Goal: Transaction & Acquisition: Purchase product/service

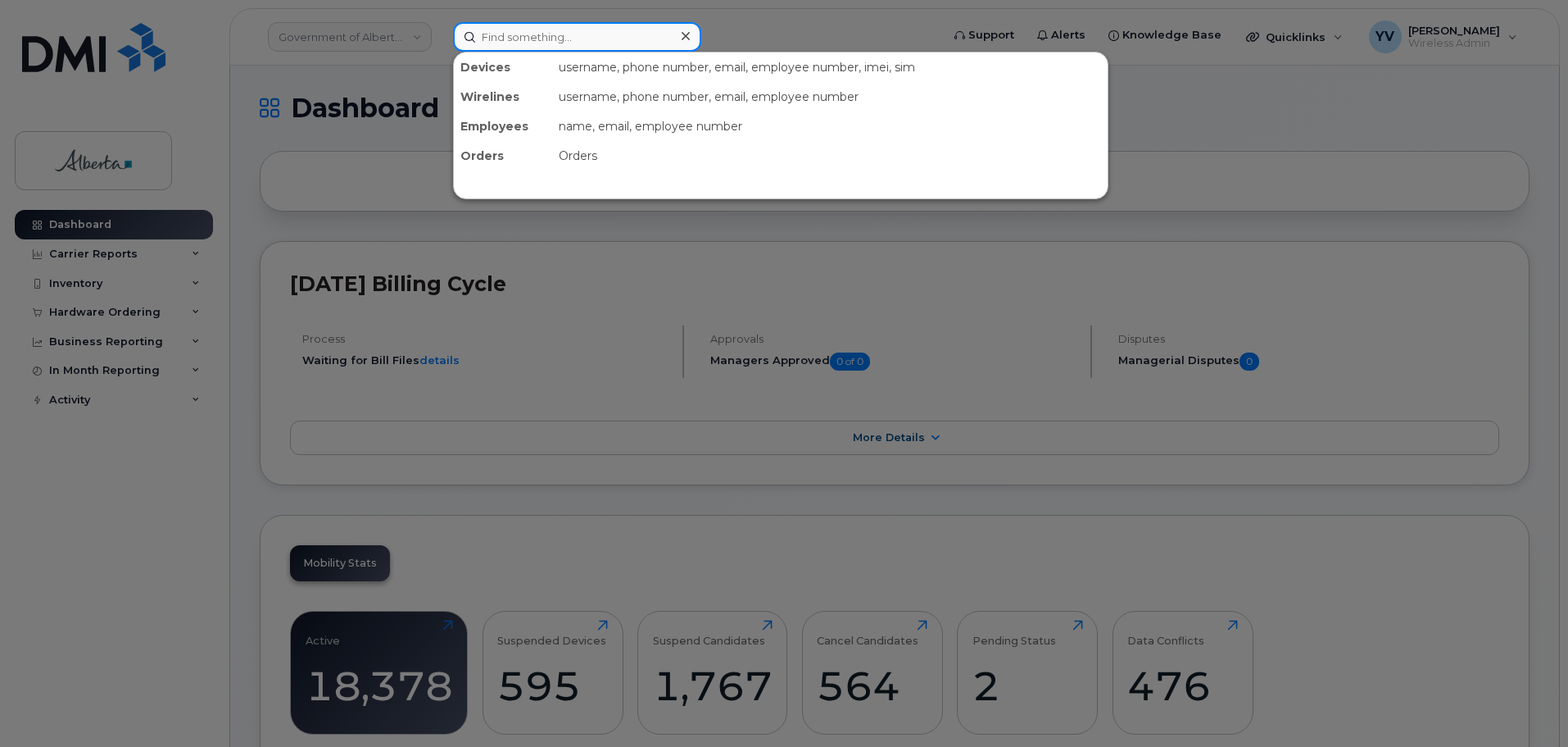
click at [497, 34] on input at bounding box center [577, 37] width 248 height 30
paste input "5875450176"
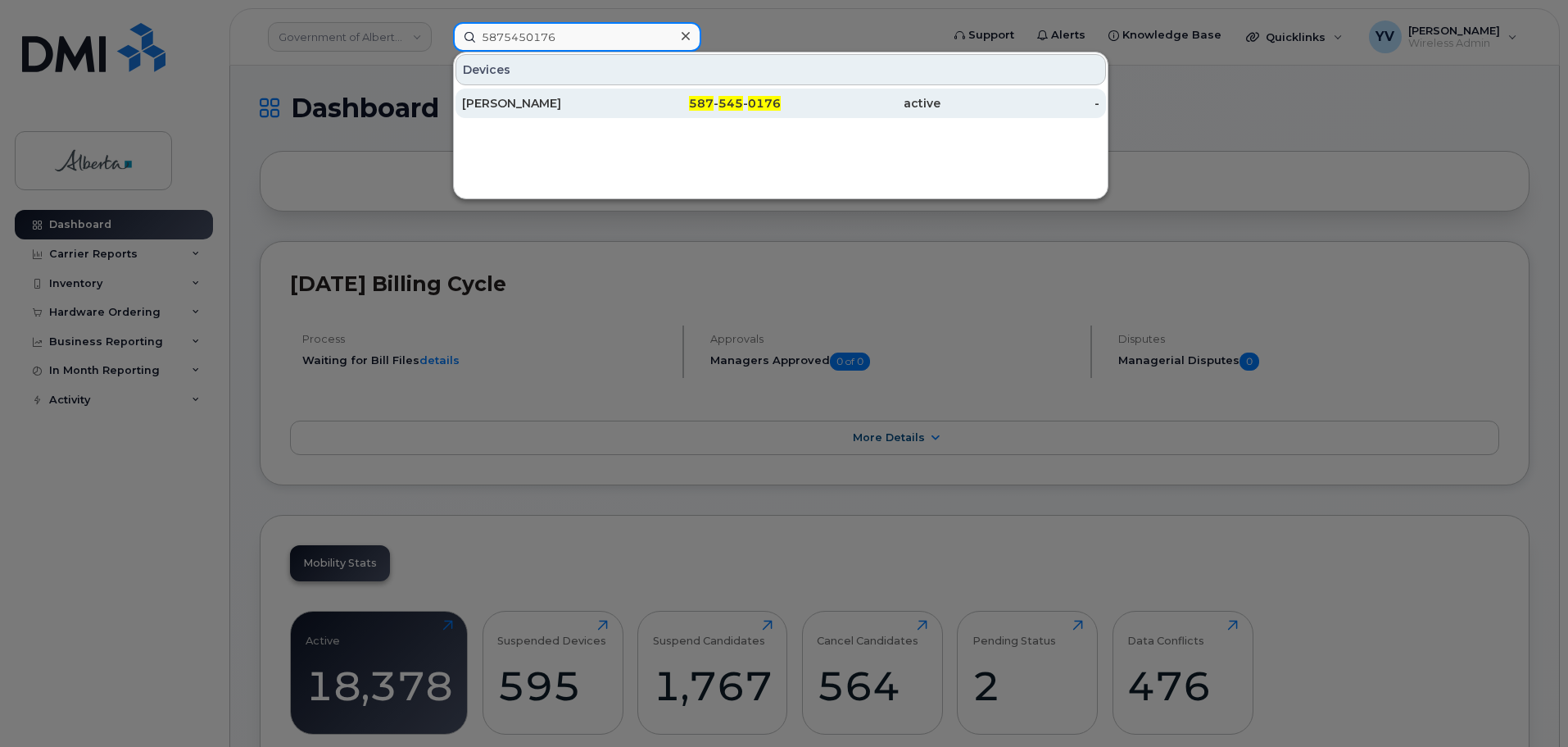
type input "5875450176"
click at [721, 100] on span "545" at bounding box center [731, 103] width 24 height 15
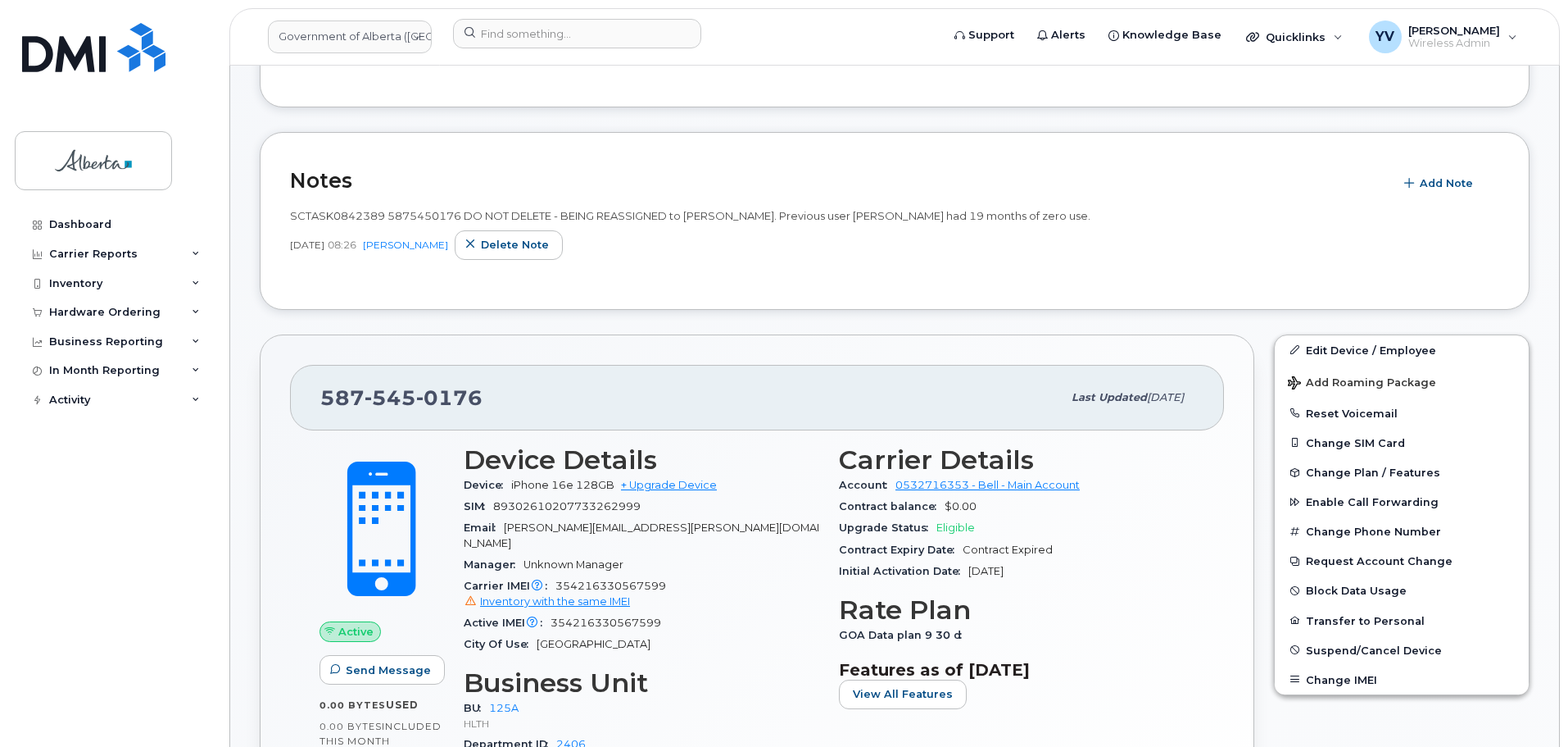
scroll to position [348, 0]
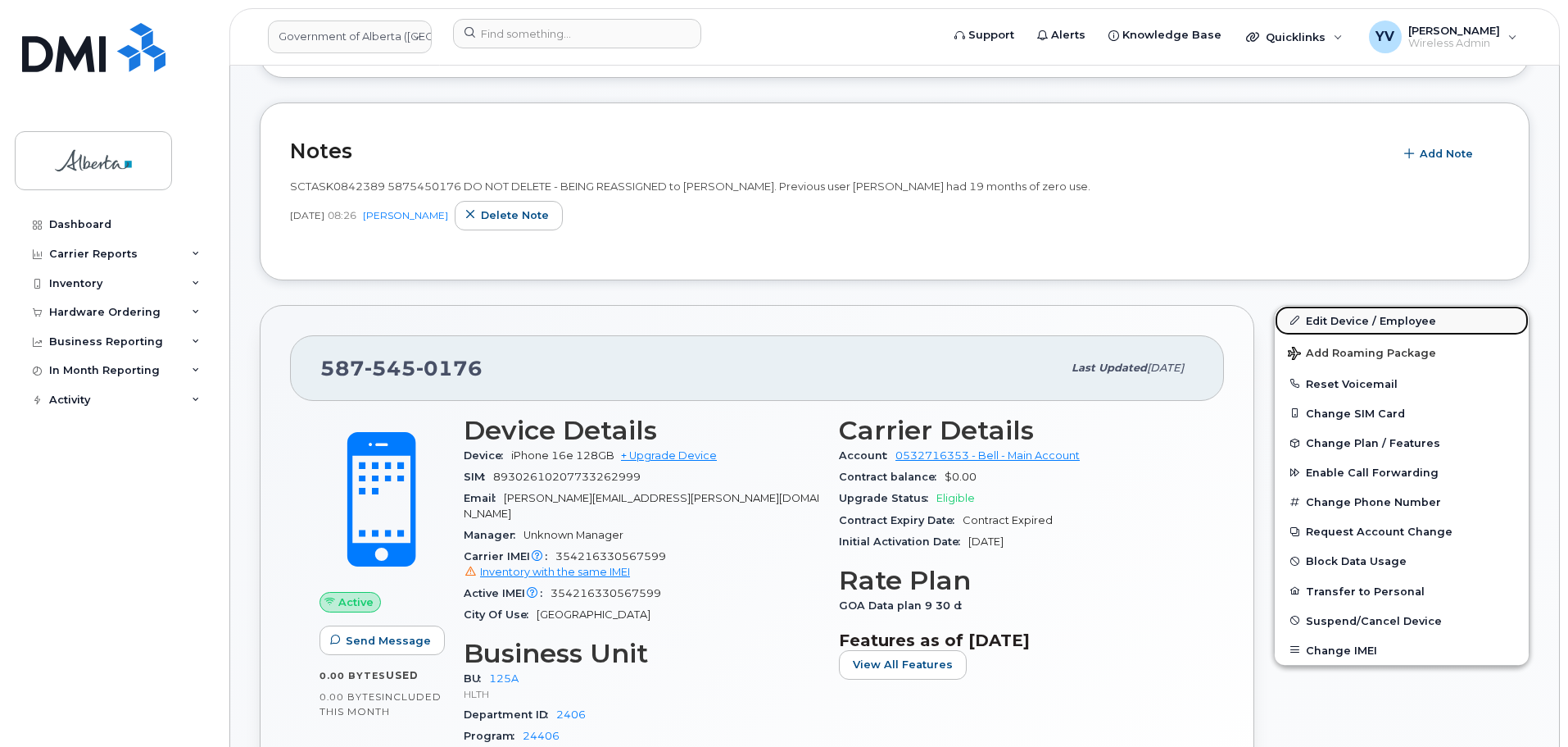
click at [1340, 317] on link "Edit Device / Employee" at bounding box center [1402, 321] width 254 height 30
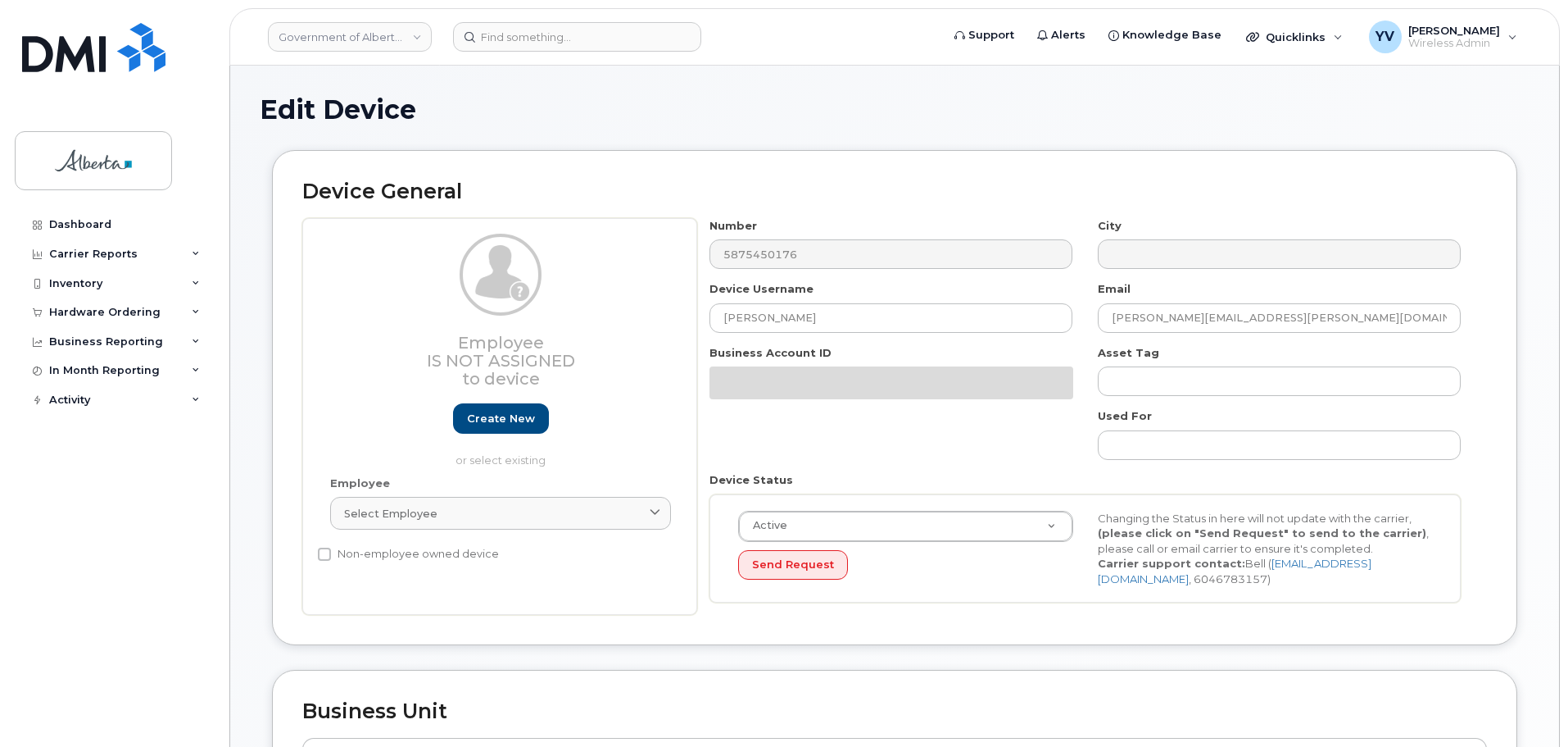
select select "4120335"
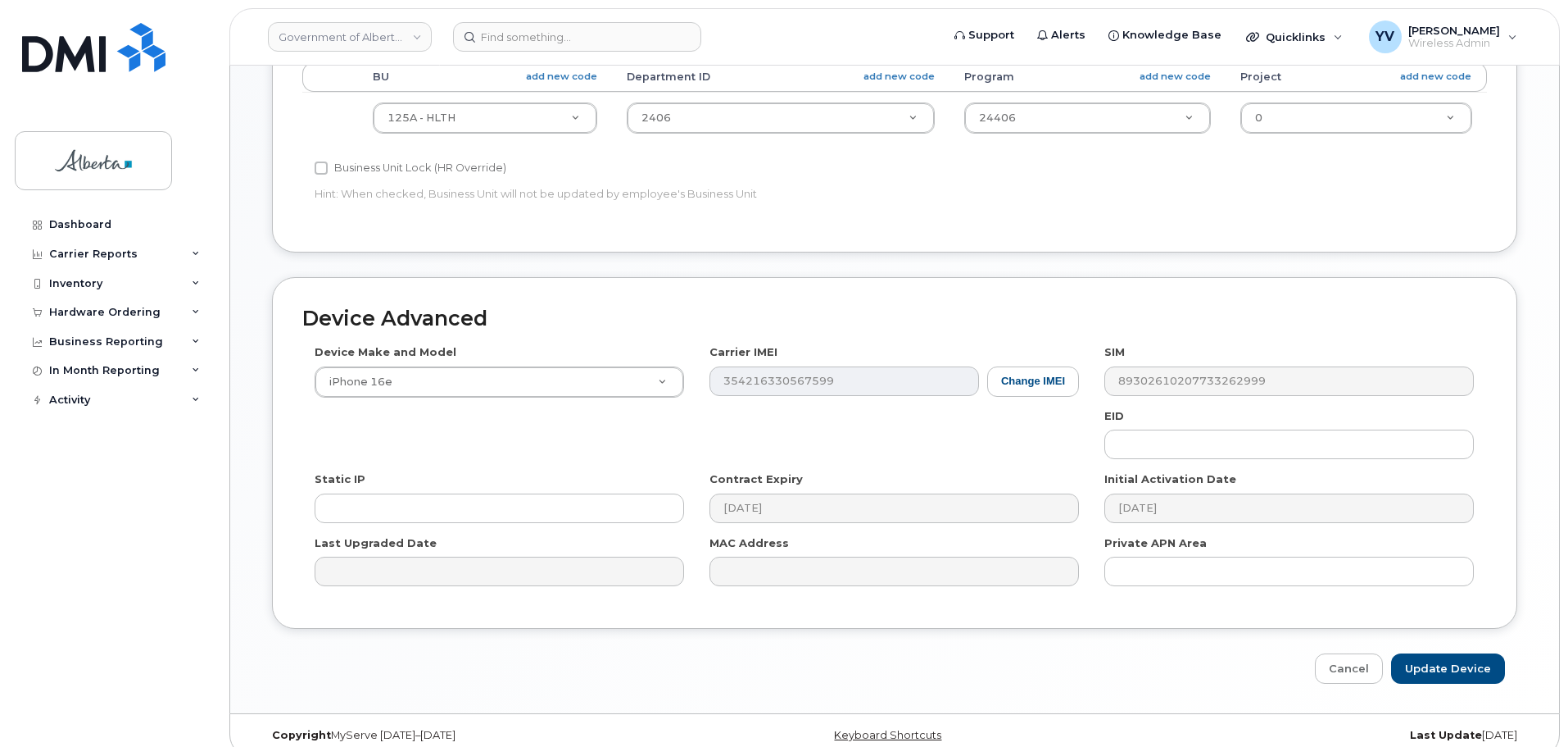
scroll to position [694, 0]
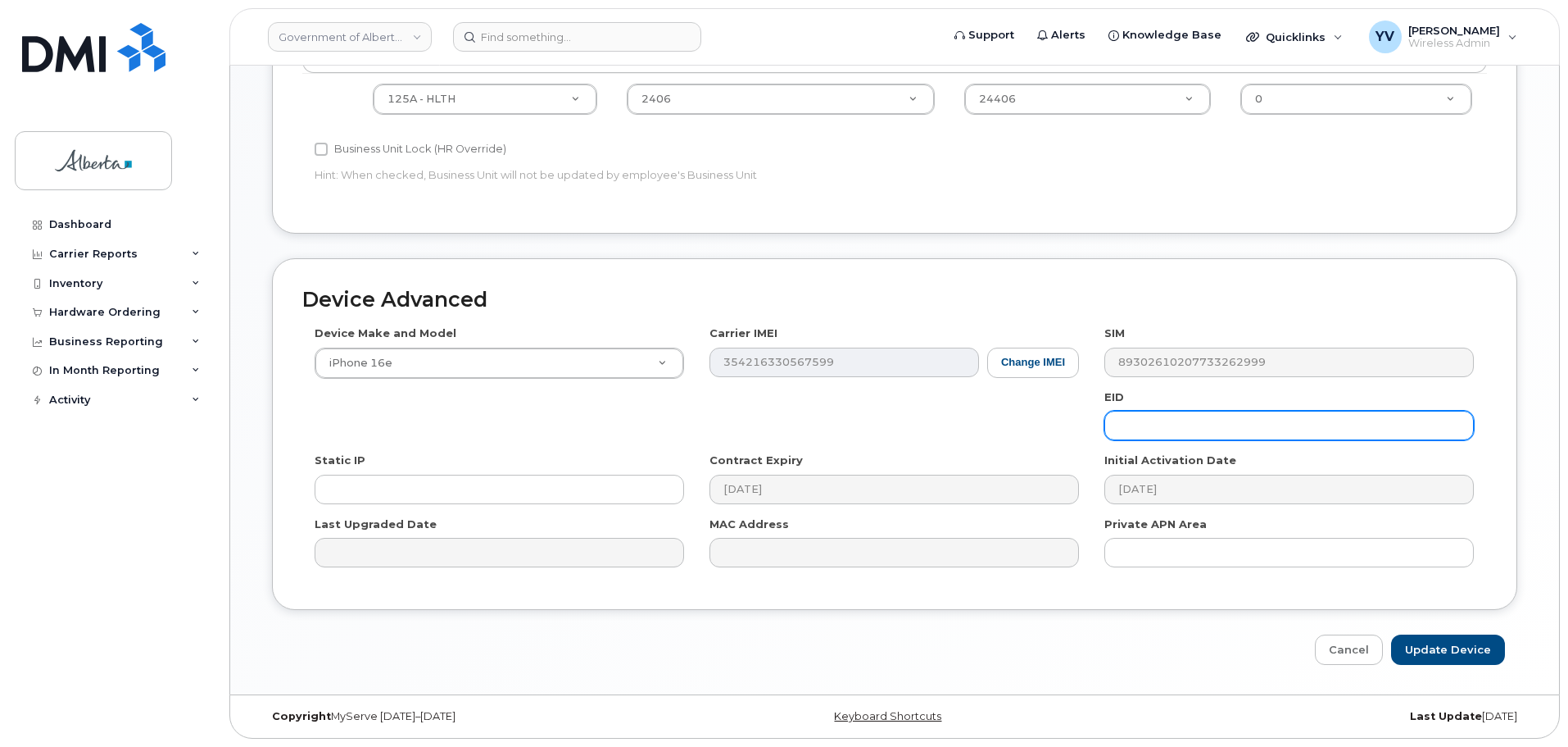
click at [1145, 431] on input "text" at bounding box center [1289, 425] width 369 height 30
paste input "89043052010008887025010576886054"
type input "89043052010008887025010576886054"
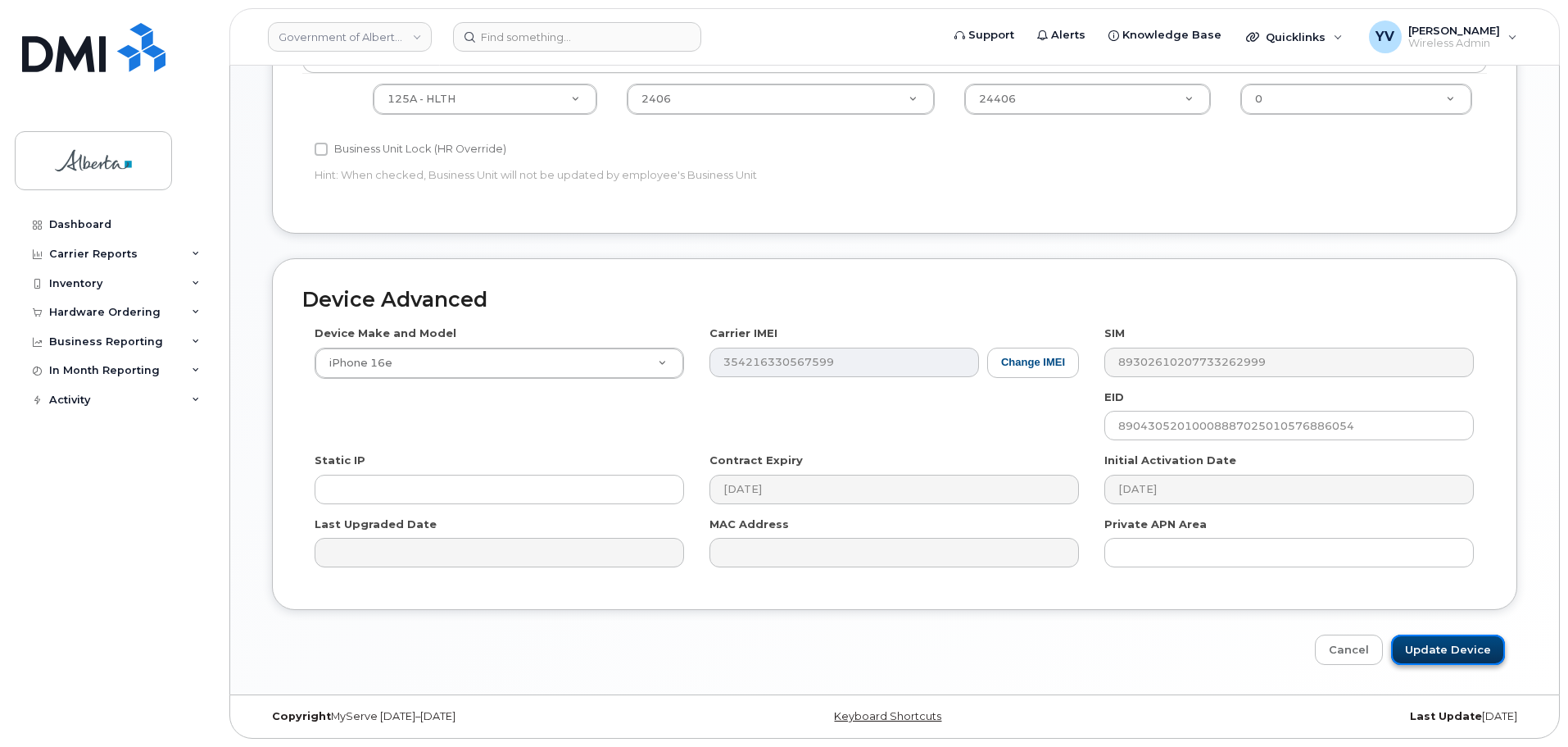
click at [1456, 650] on input "Update Device" at bounding box center [1448, 649] width 113 height 31
type input "Saving..."
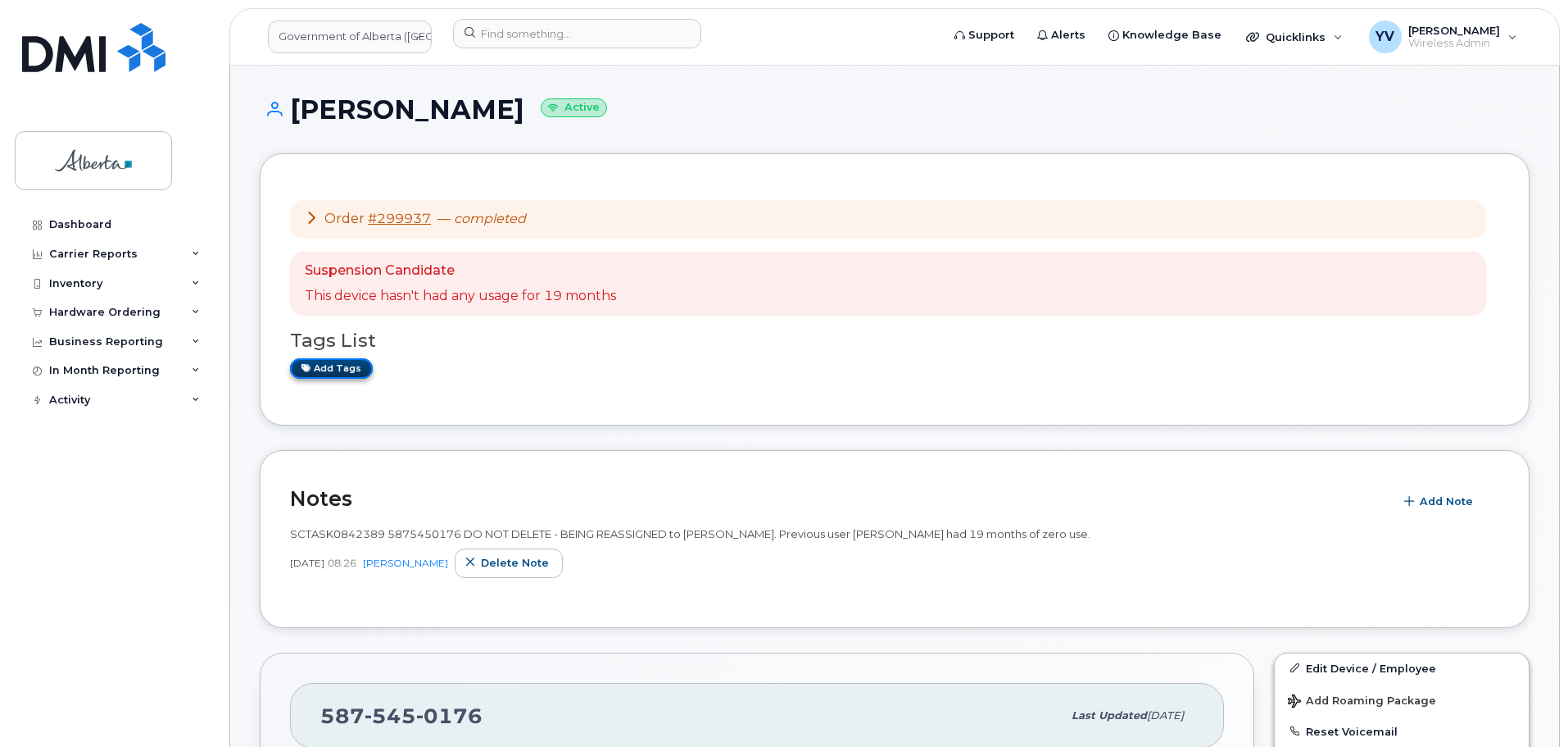
click at [325, 365] on link "Add tags" at bounding box center [331, 368] width 83 height 20
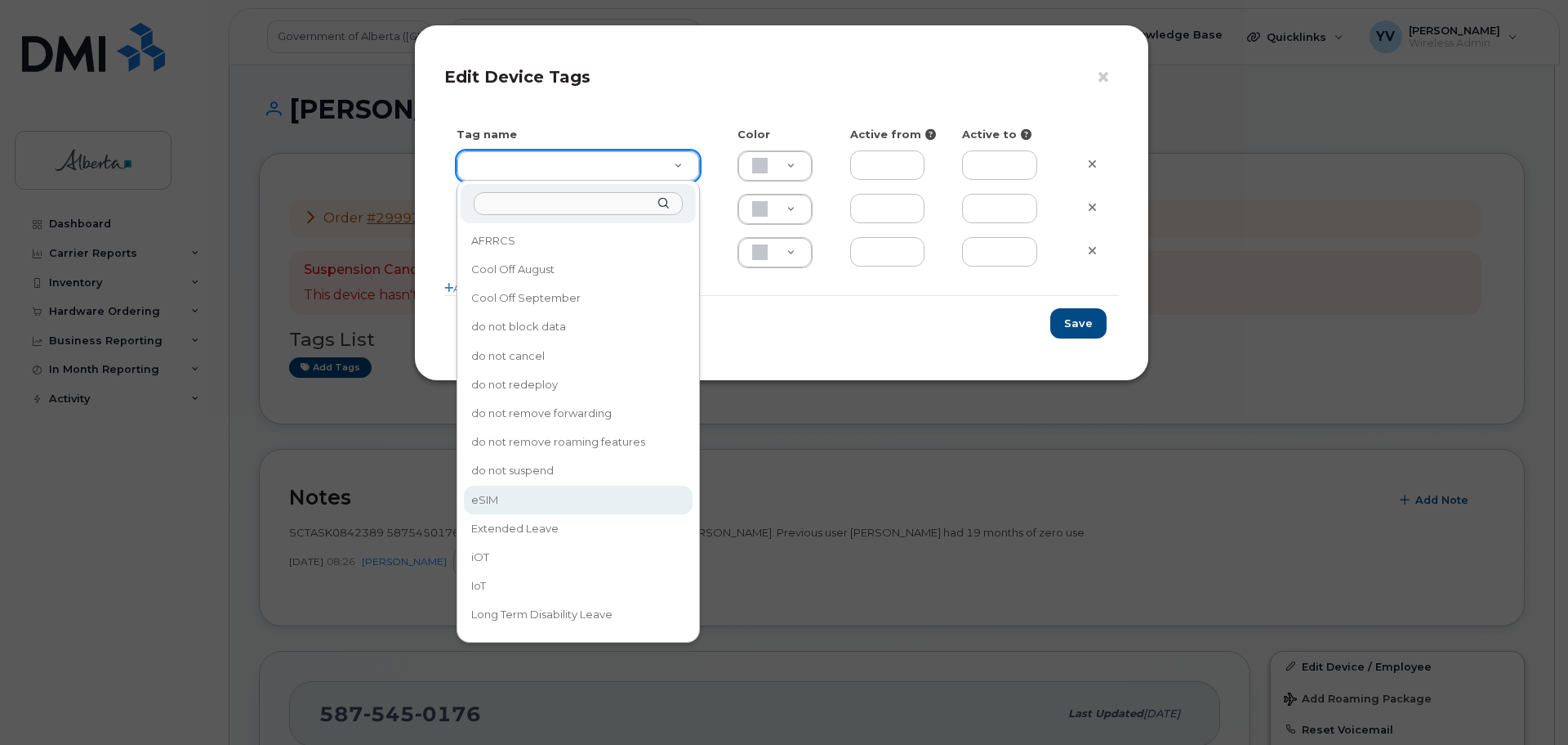
type input "eSIM"
type input "D6CDC1"
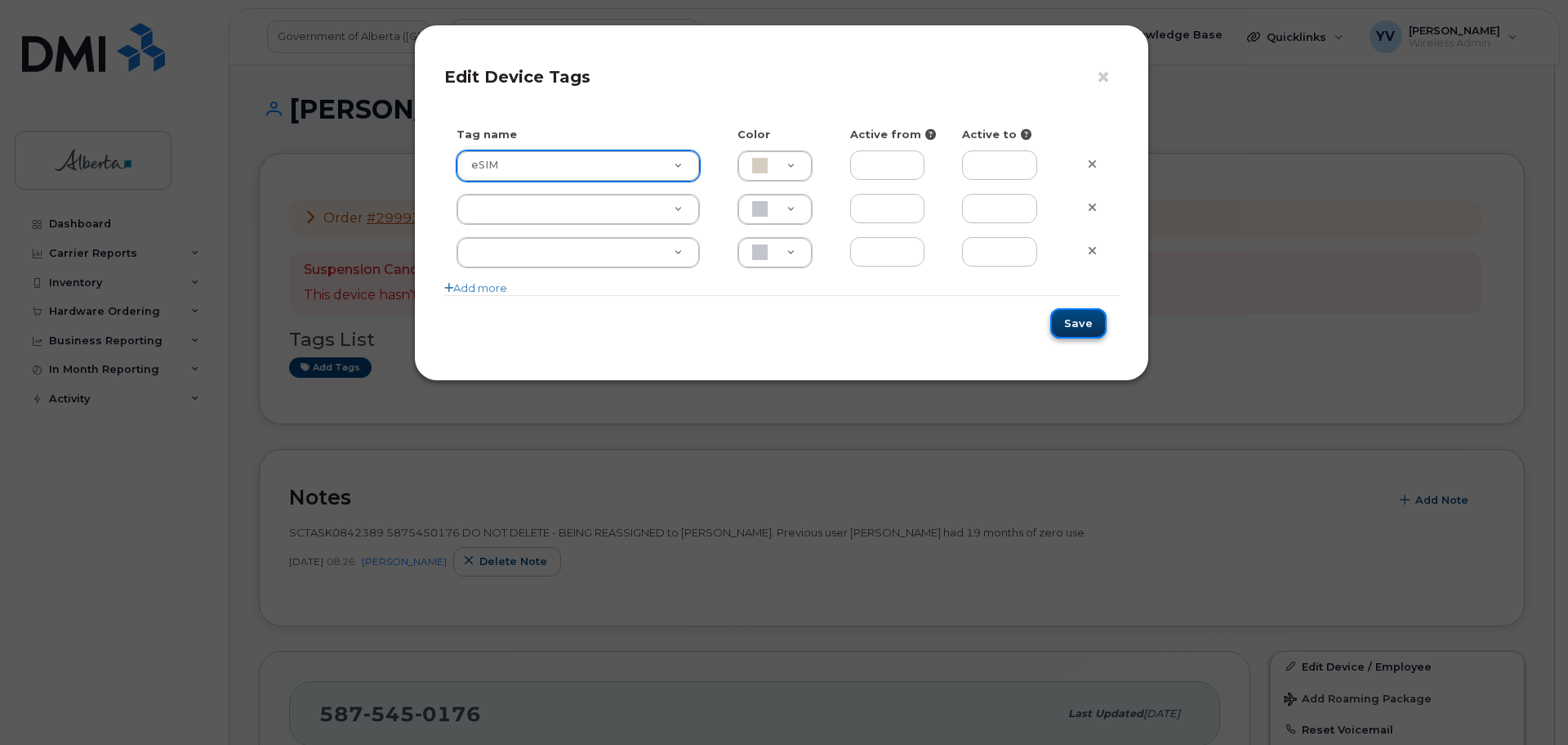
click at [1069, 321] on button "Save" at bounding box center [1078, 323] width 57 height 31
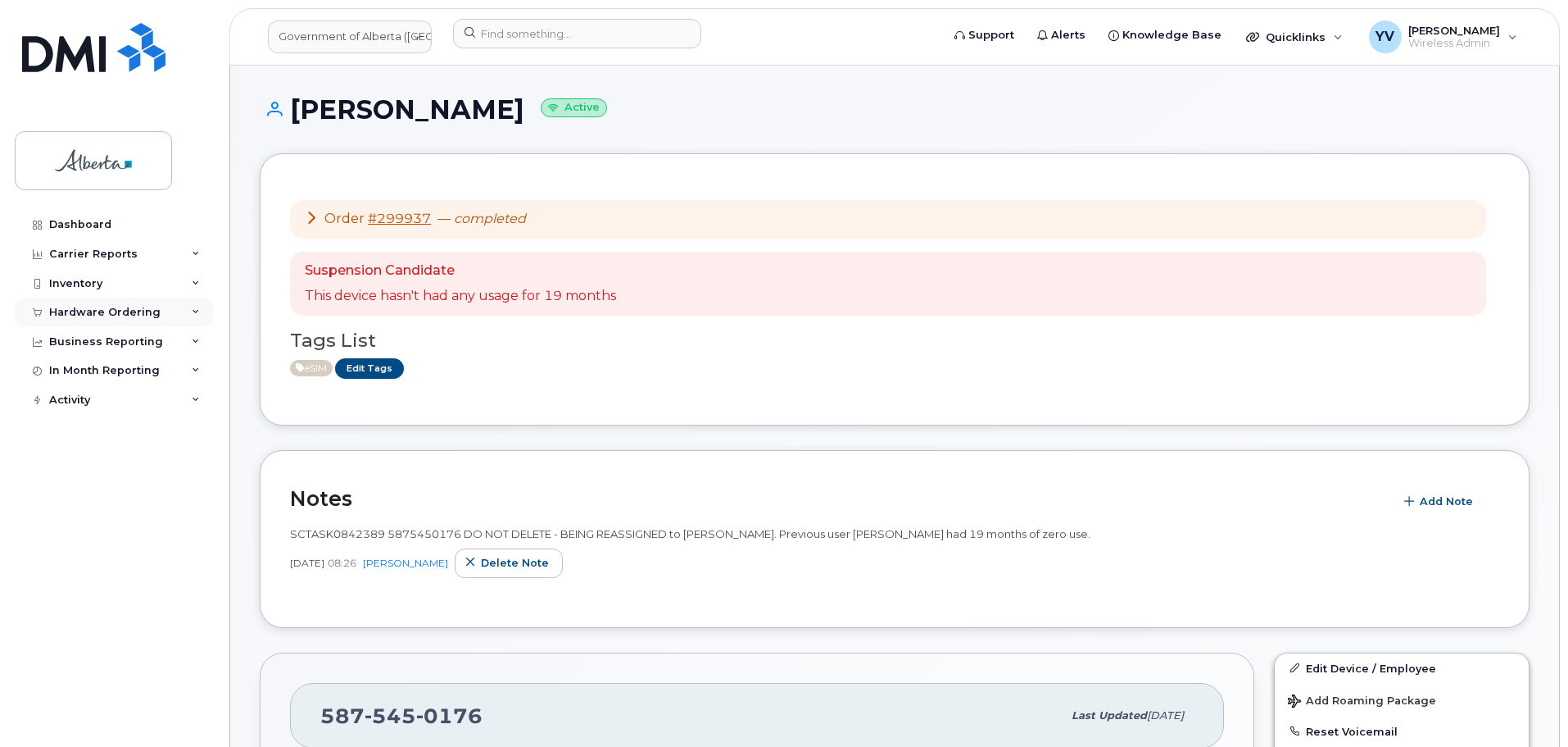
click at [96, 306] on div "Hardware Ordering" at bounding box center [105, 313] width 112 height 13
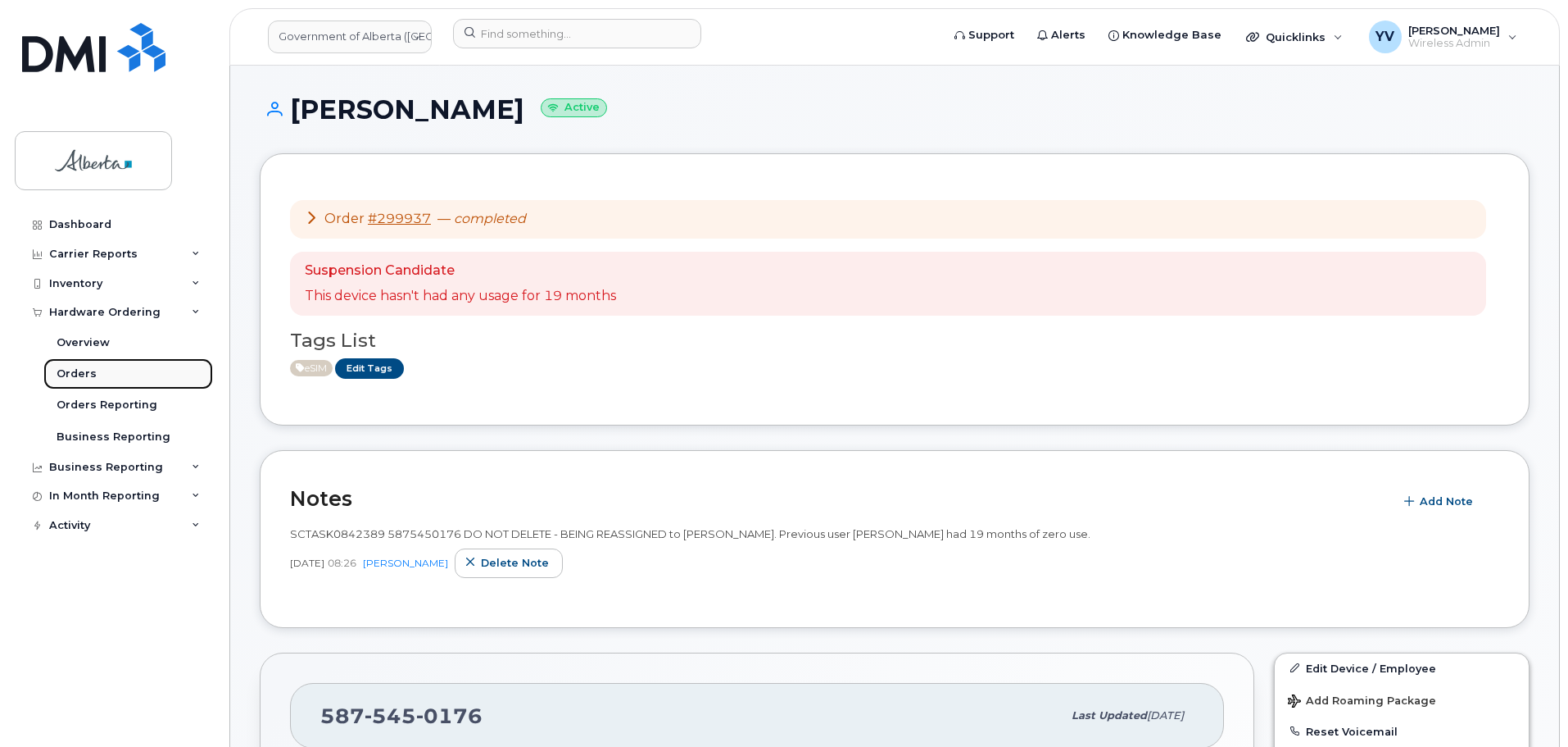
click at [70, 368] on div "Orders" at bounding box center [76, 374] width 40 height 15
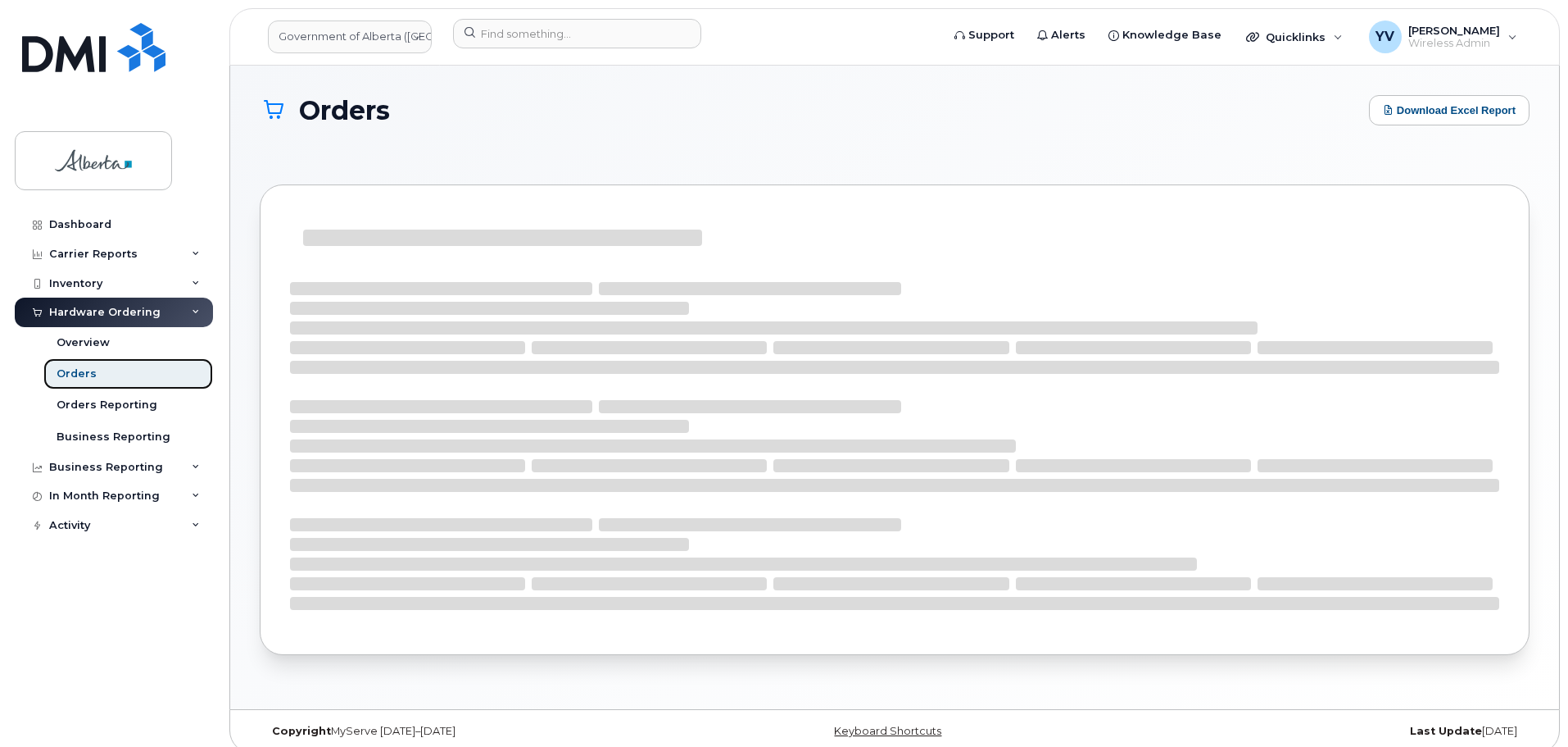
click at [71, 368] on div "Orders" at bounding box center [76, 374] width 40 height 15
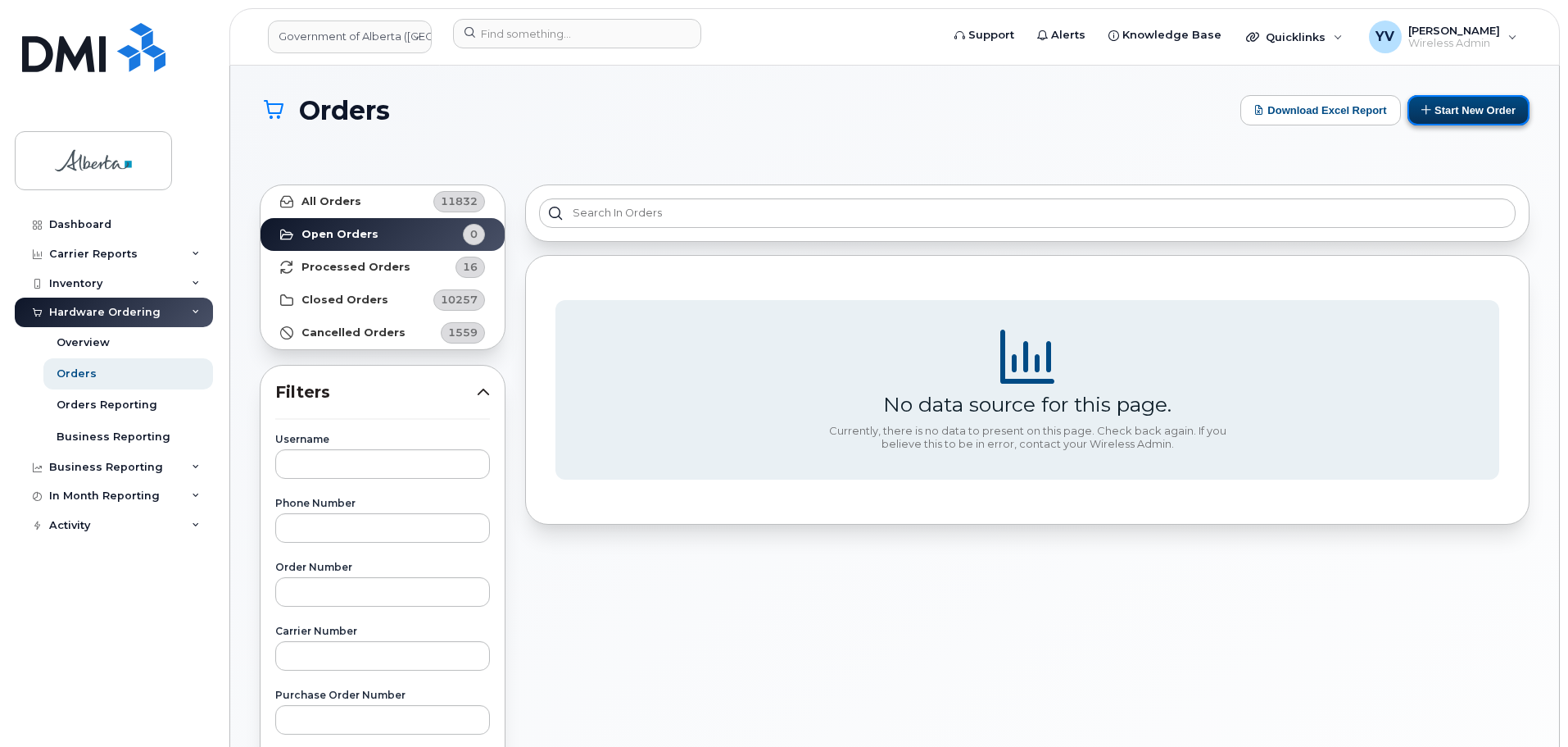
click at [1474, 107] on button "Start New Order" at bounding box center [1468, 110] width 122 height 31
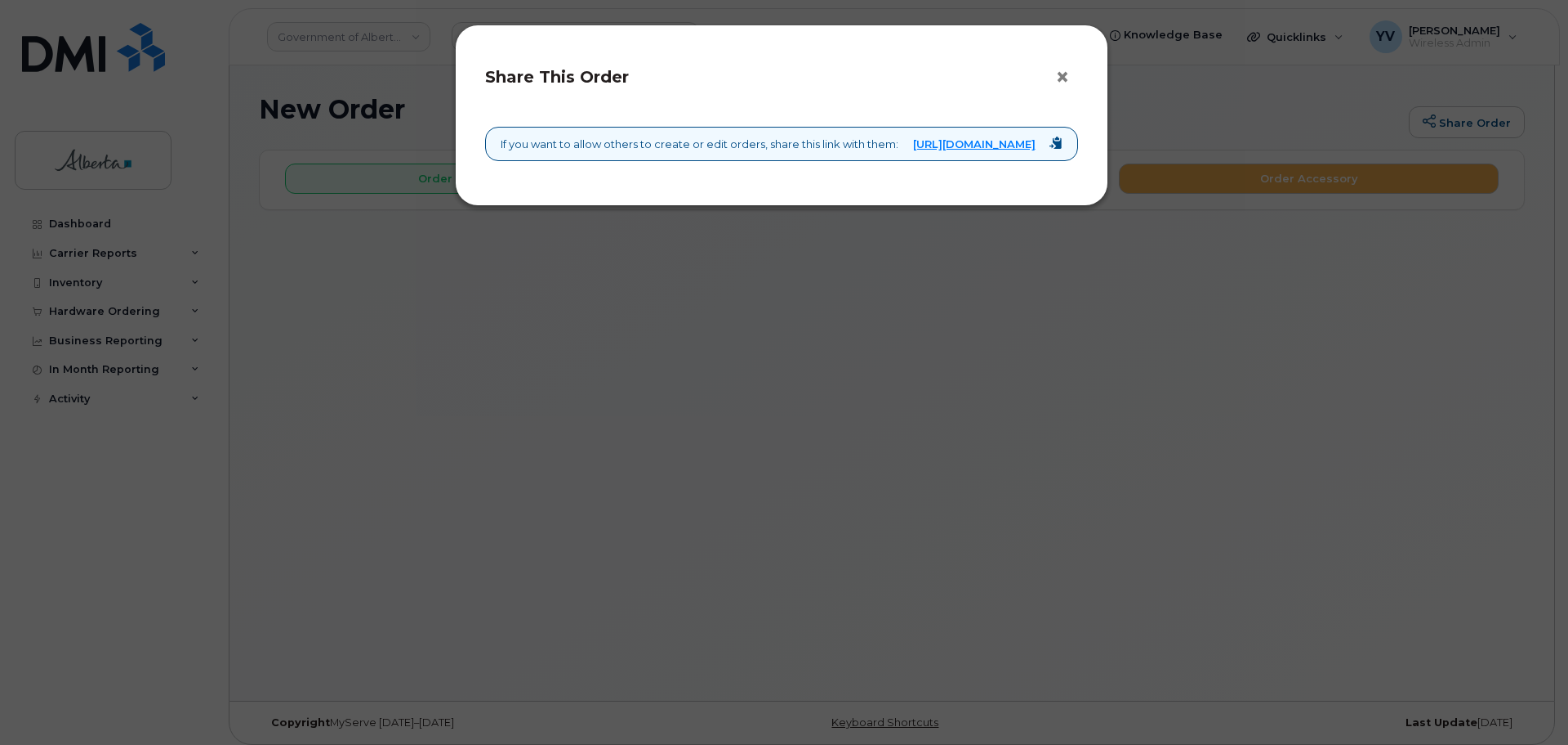
click at [1067, 76] on button "×" at bounding box center [1066, 77] width 23 height 24
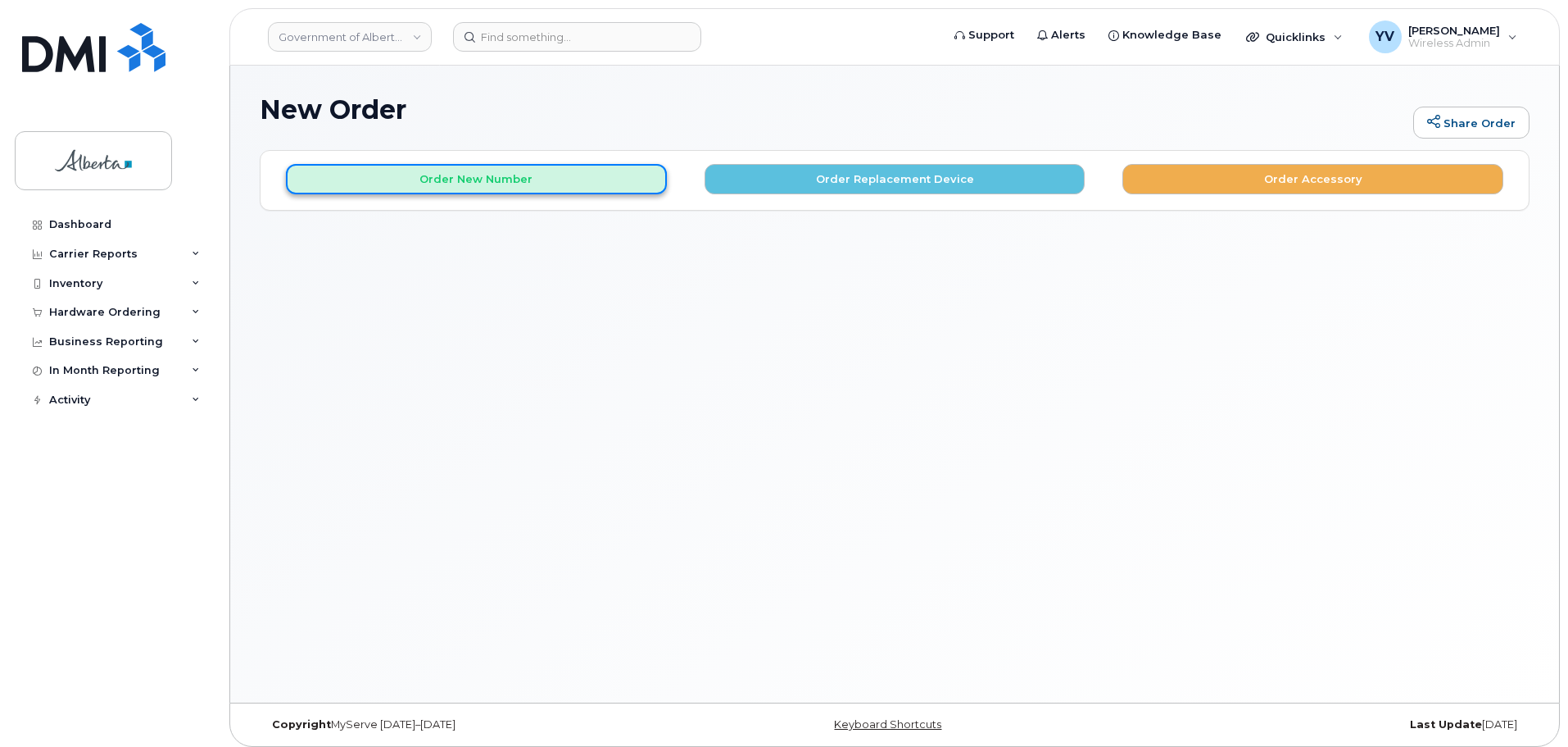
click at [485, 178] on button "Order New Number" at bounding box center [476, 179] width 381 height 31
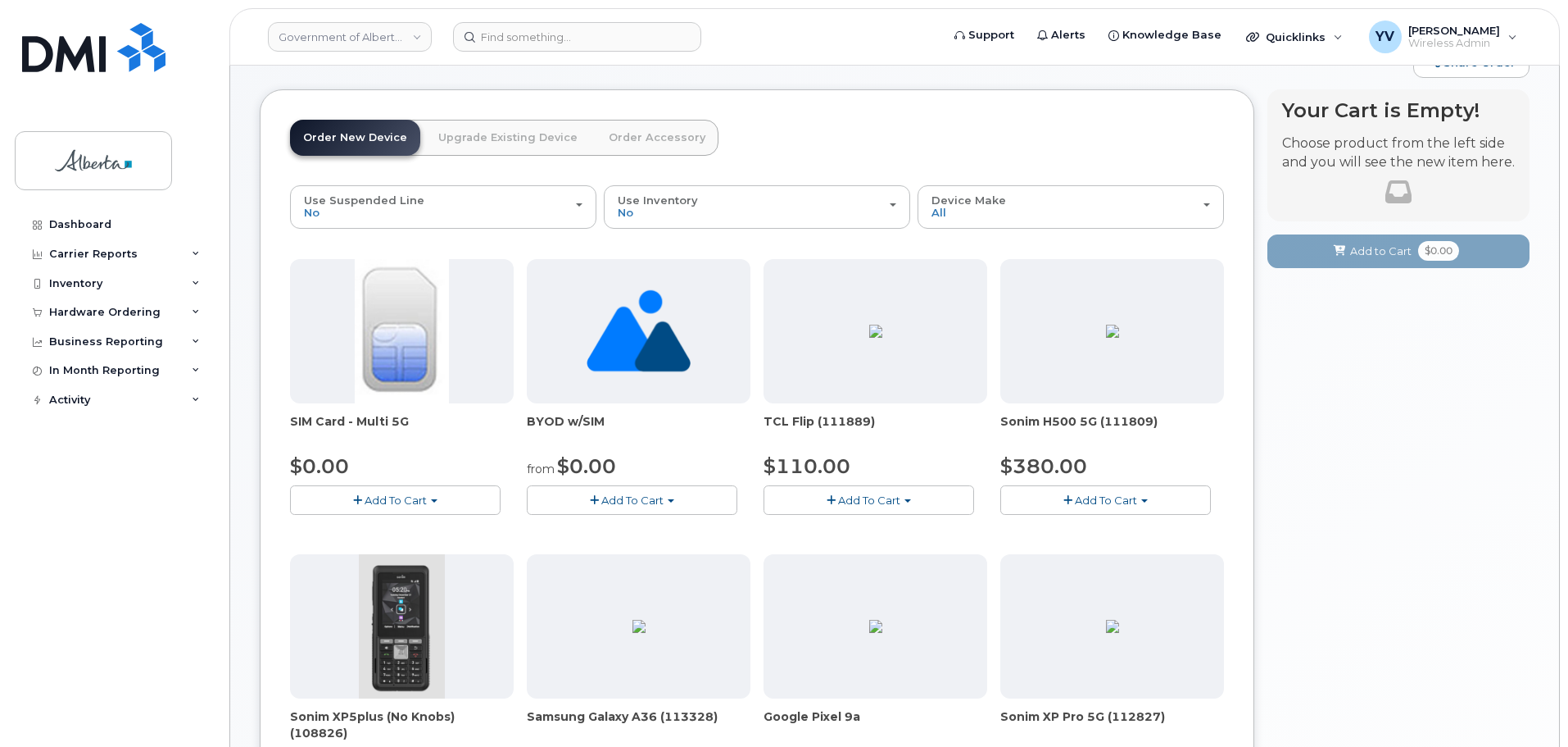
scroll to position [67, 0]
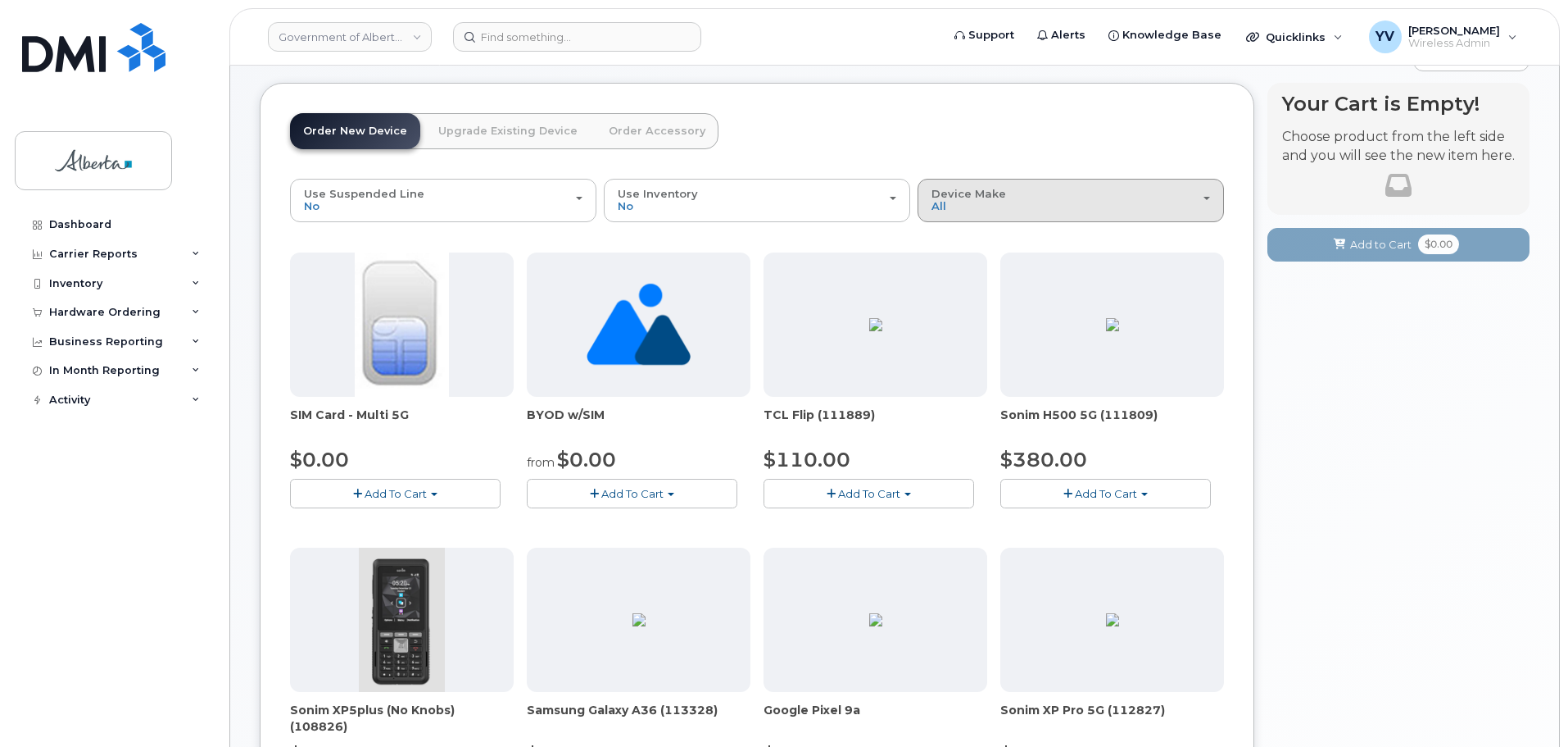
click at [1205, 196] on div "Device Make All Aircard Android Cell Phone iPhone Unknown" at bounding box center [1071, 200] width 279 height 25
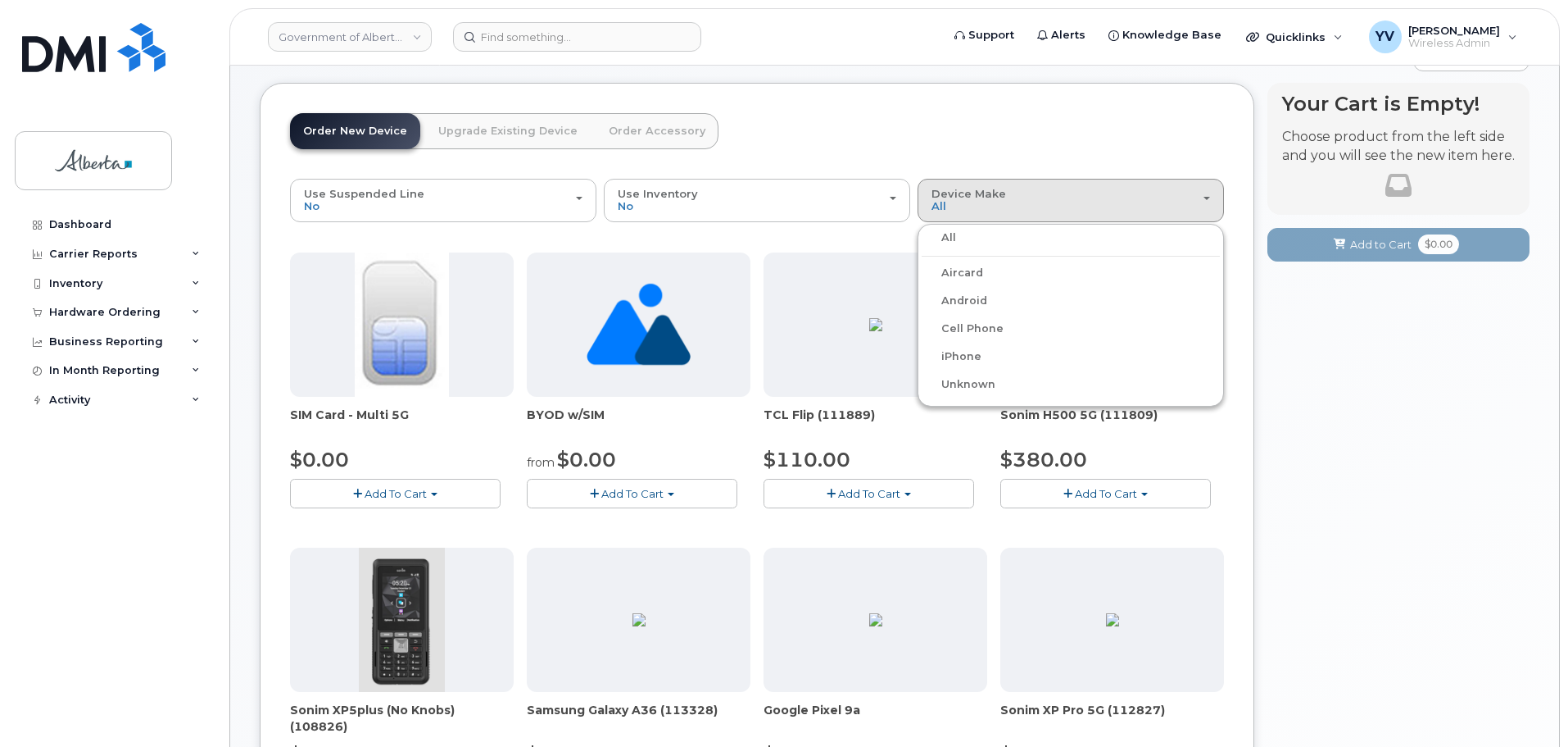
click at [952, 300] on label "Android" at bounding box center [954, 300] width 65 height 20
click at [0, 0] on input "Android" at bounding box center [0, 0] width 0 height 0
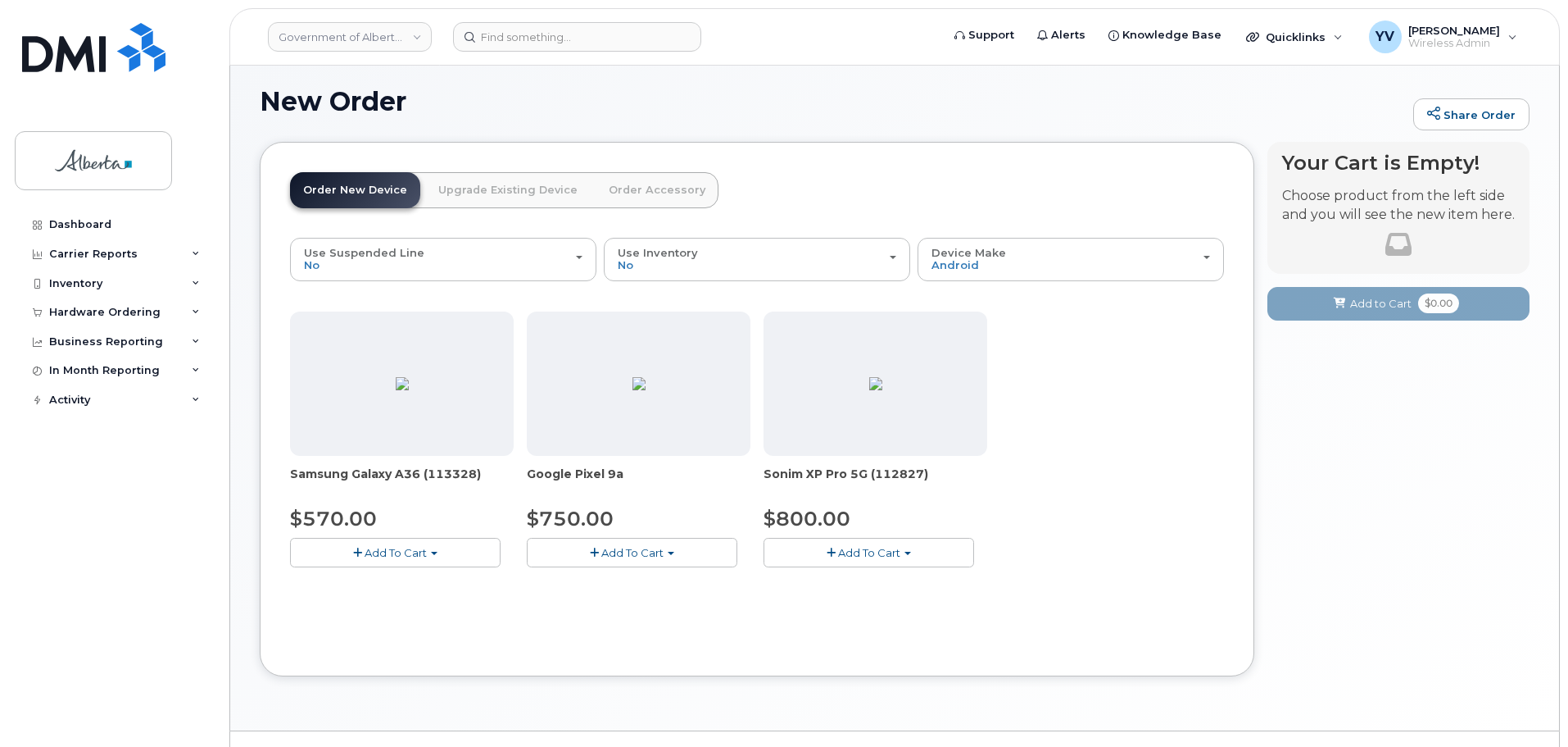
scroll to position [45, 0]
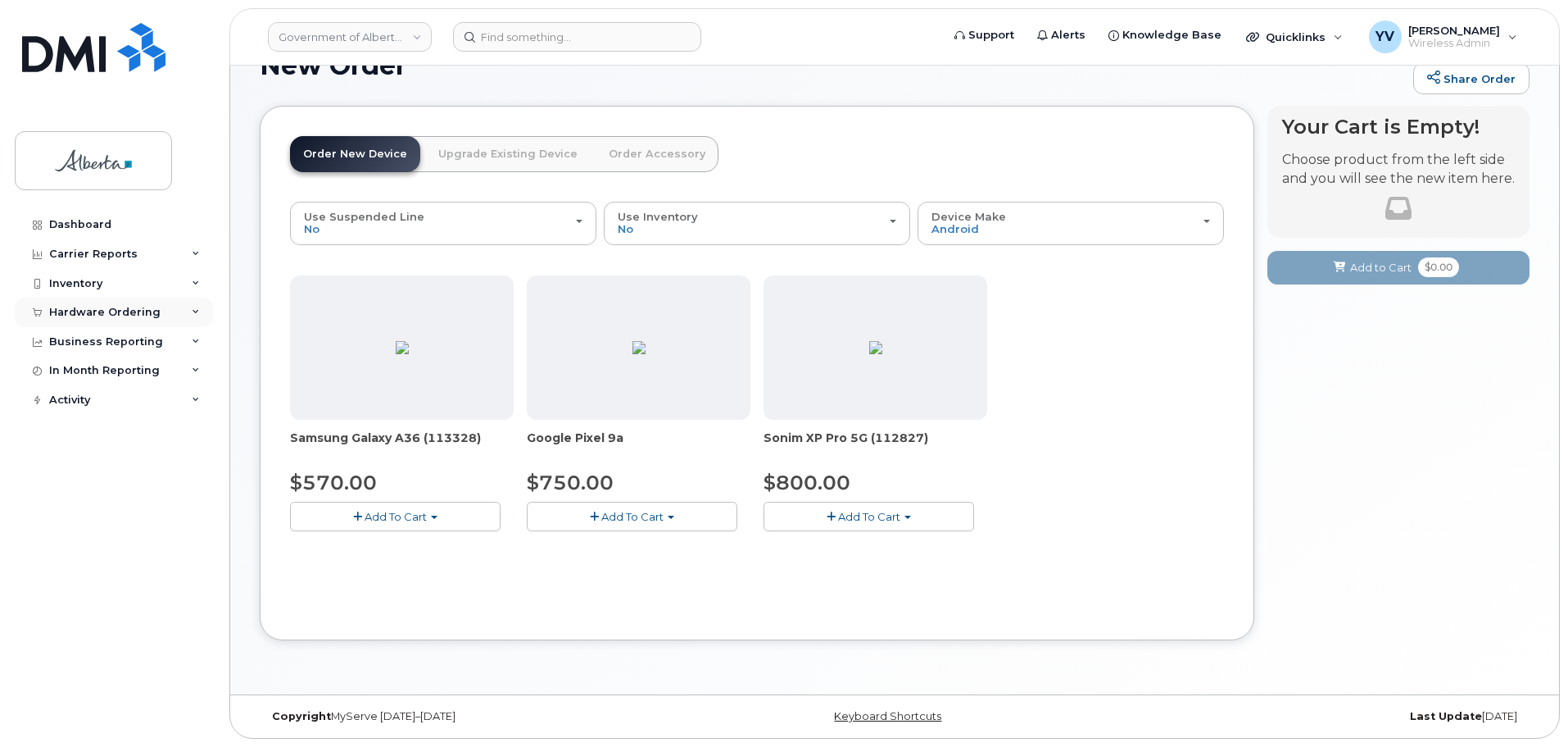
click at [73, 311] on div "Hardware Ordering" at bounding box center [105, 313] width 112 height 13
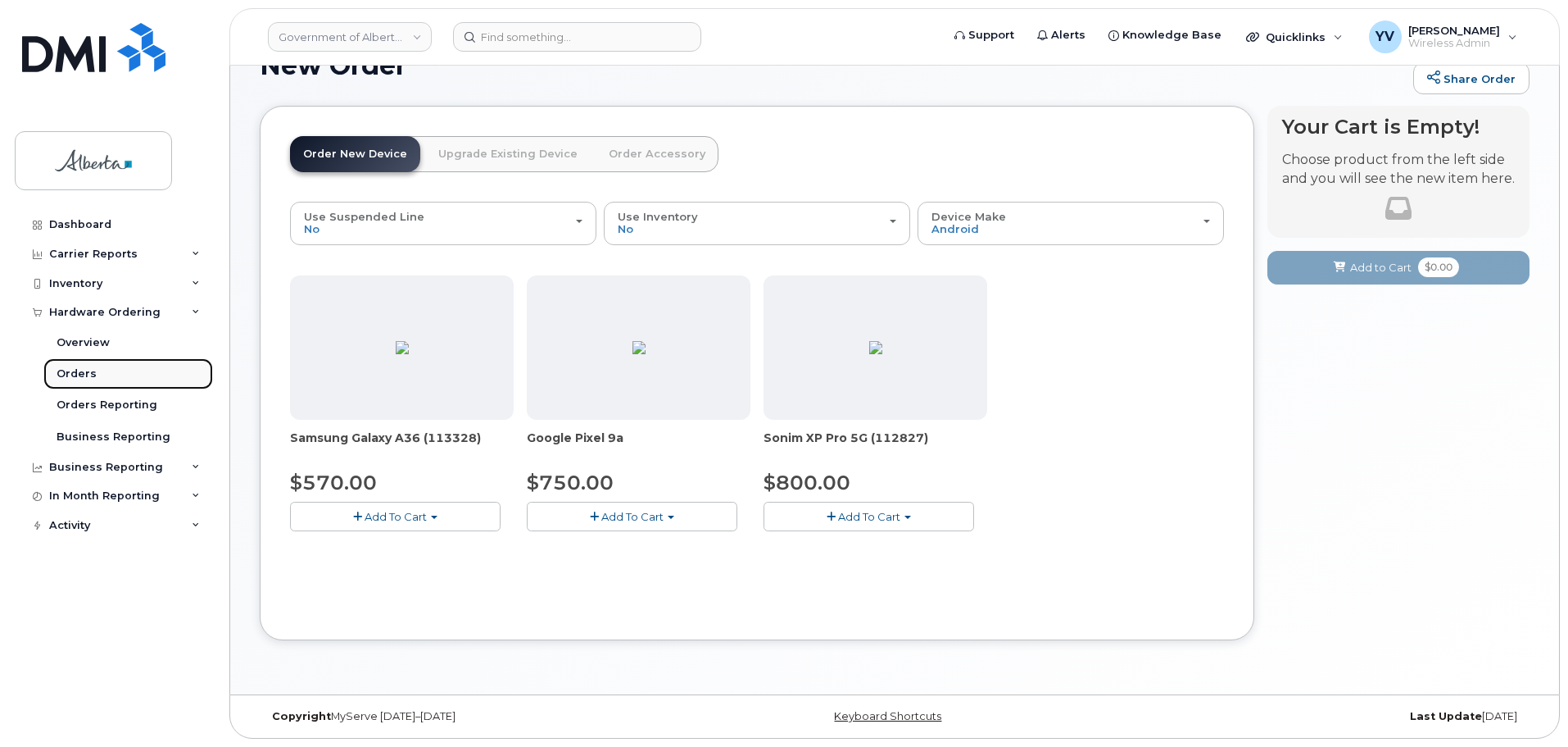
click at [65, 369] on div "Orders" at bounding box center [76, 374] width 40 height 15
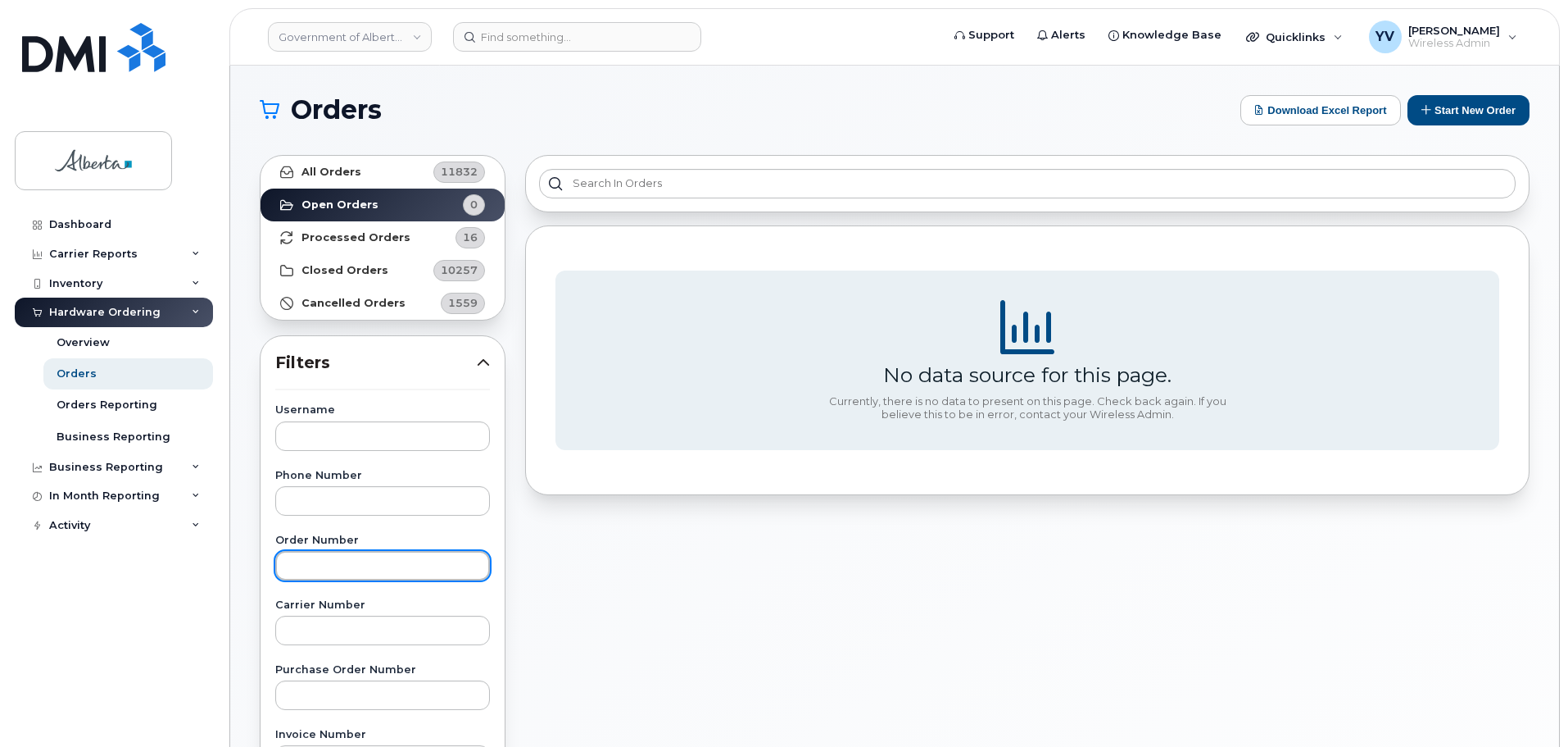
click at [323, 570] on input "text" at bounding box center [382, 566] width 215 height 30
paste input "300340"
type input "300340"
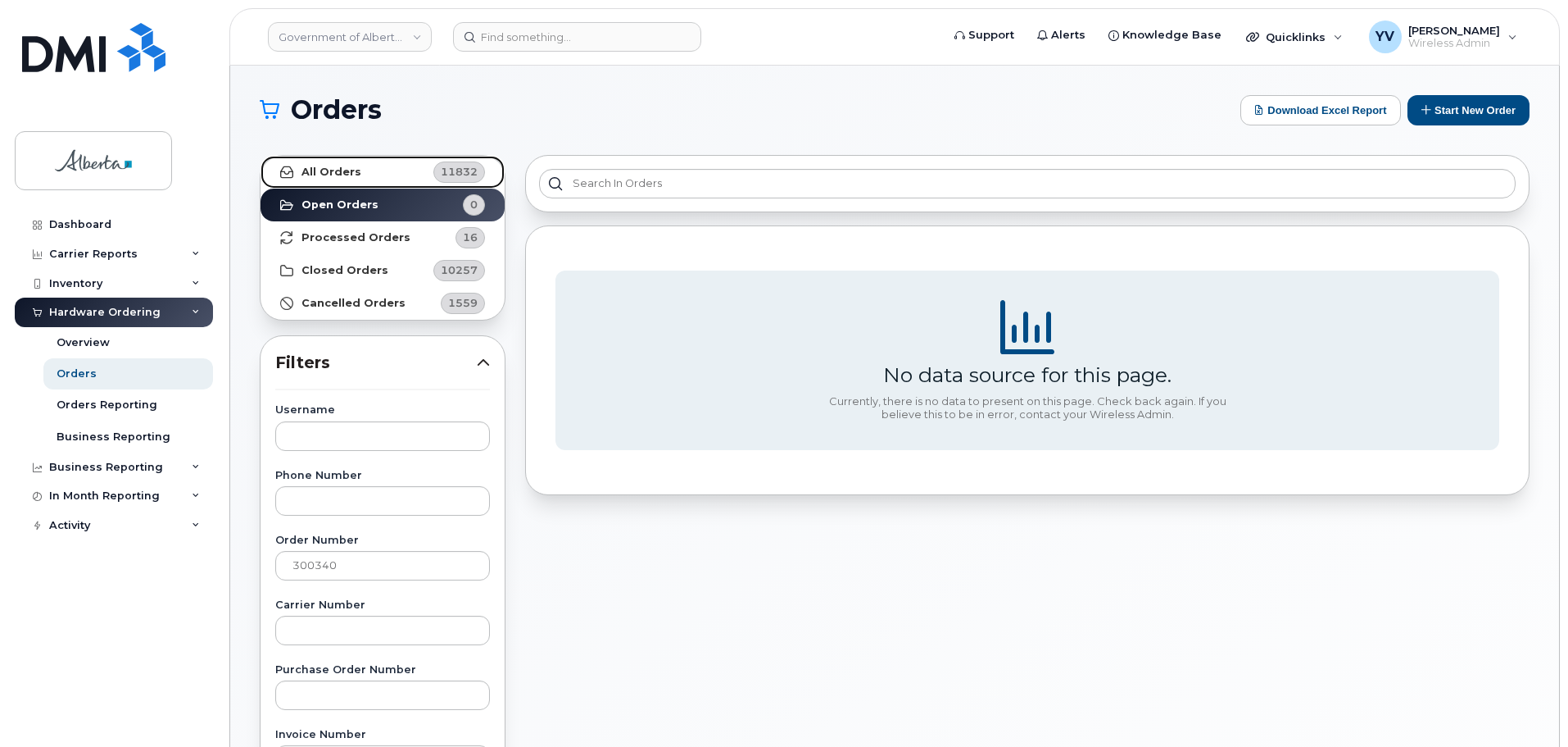
click at [321, 166] on strong "All Orders" at bounding box center [331, 172] width 60 height 13
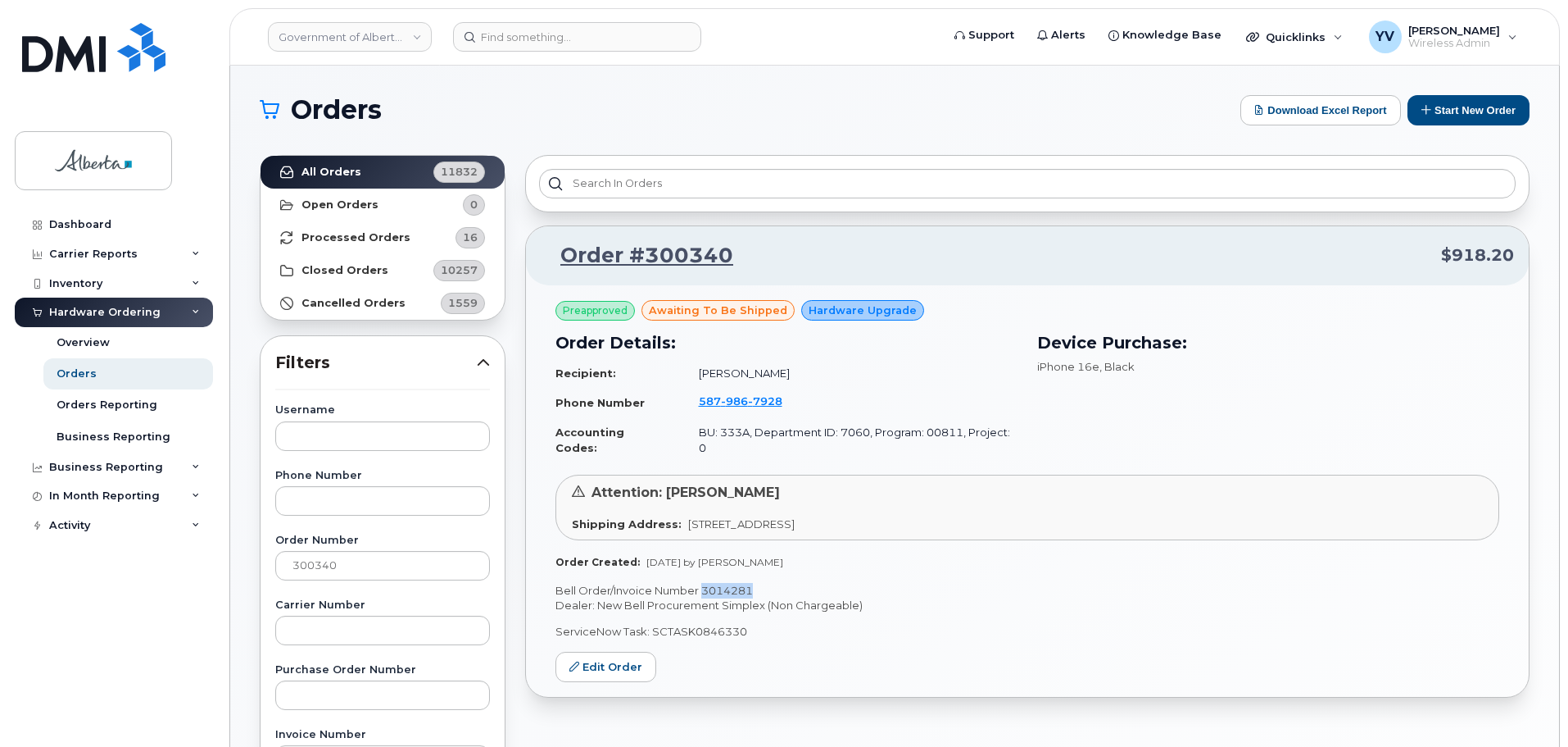
drag, startPoint x: 751, startPoint y: 576, endPoint x: 701, endPoint y: 577, distance: 50.0
click at [701, 582] on p "Bell Order/Invoice Number 3014281" at bounding box center [1027, 590] width 944 height 16
copy p "3014281"
click at [380, 699] on input "text" at bounding box center [382, 695] width 215 height 30
click at [616, 651] on link "Edit Order" at bounding box center [605, 666] width 100 height 31
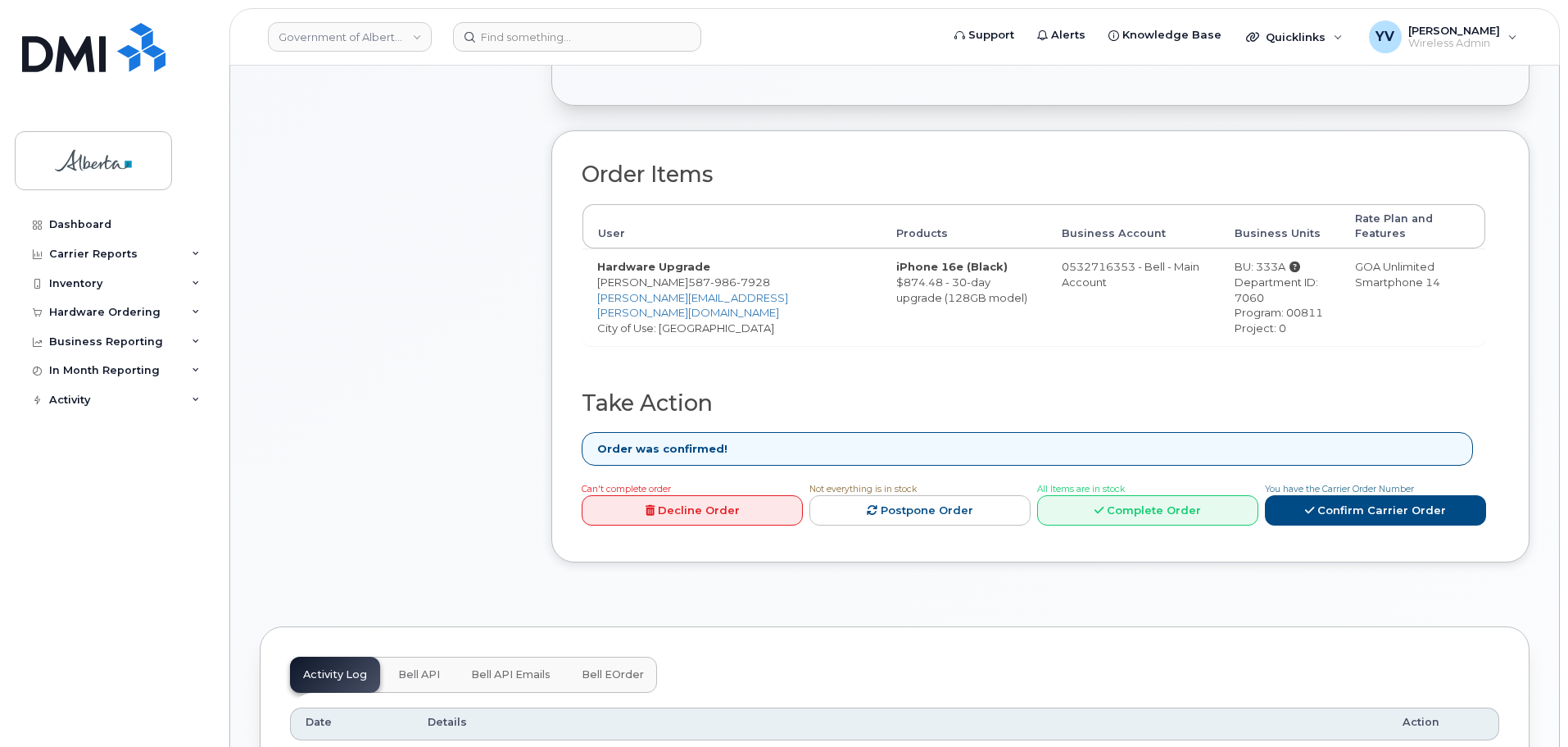
scroll to position [534, 0]
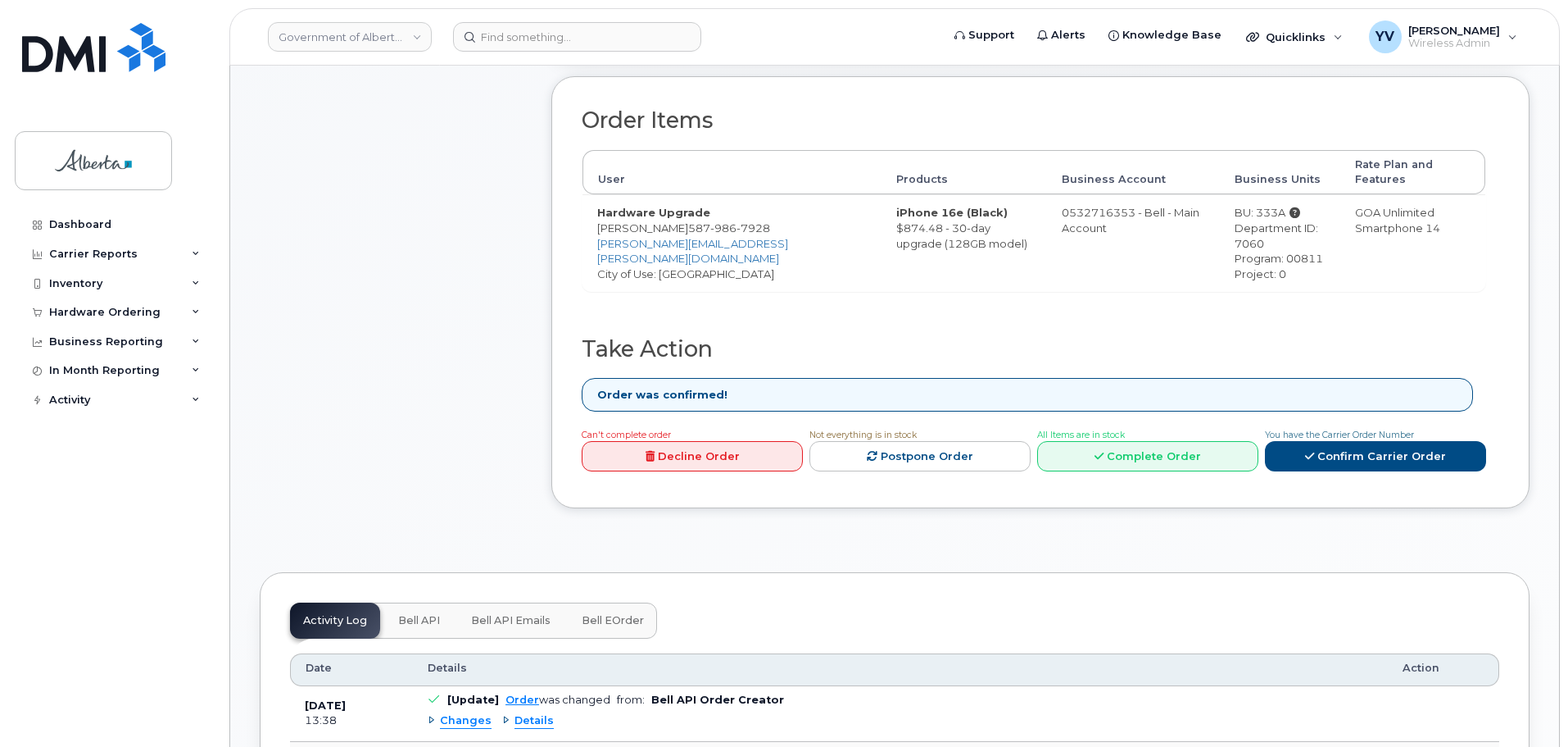
click at [411, 603] on button "Bell API" at bounding box center [419, 620] width 68 height 36
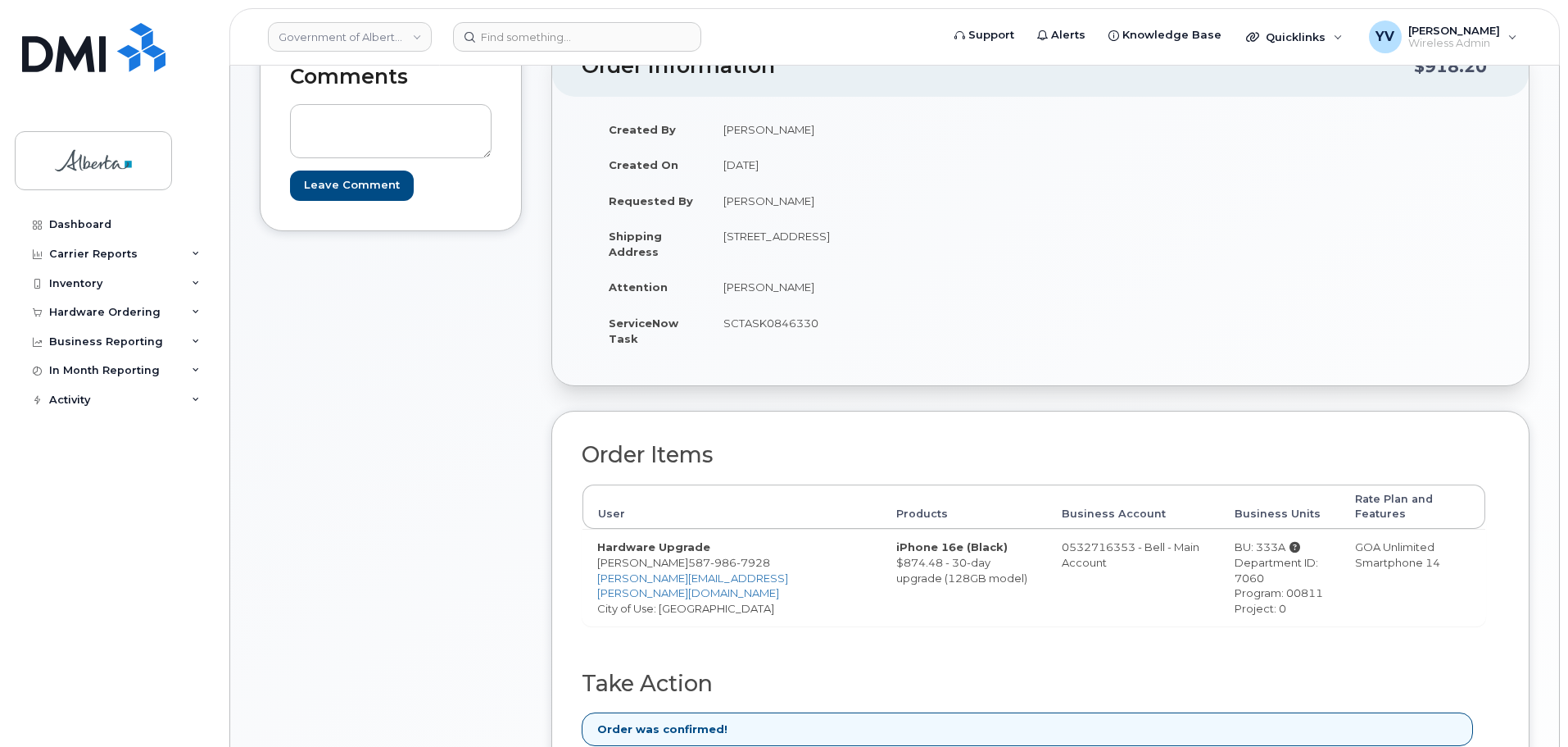
scroll to position [176, 0]
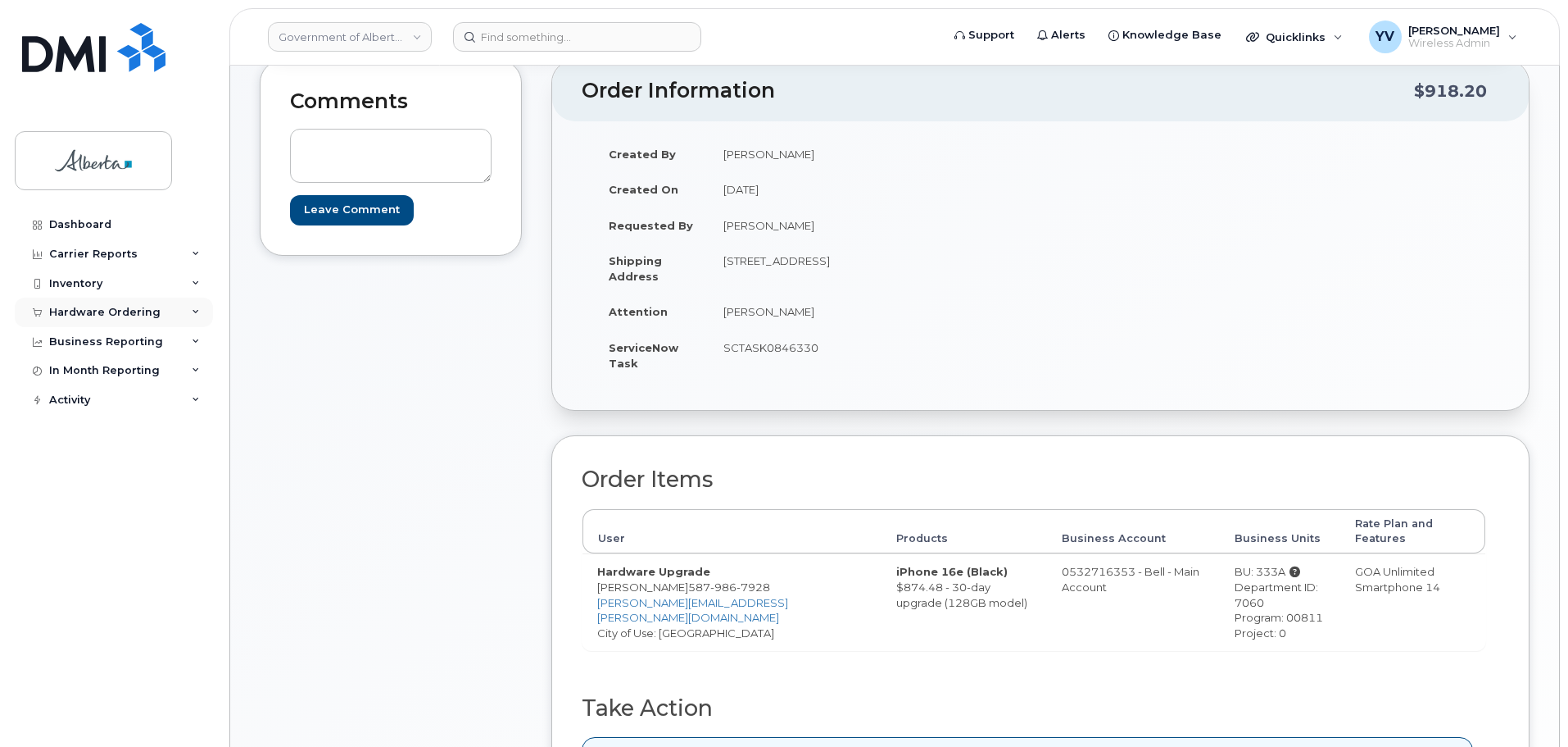
click at [88, 309] on div "Hardware Ordering" at bounding box center [105, 313] width 112 height 13
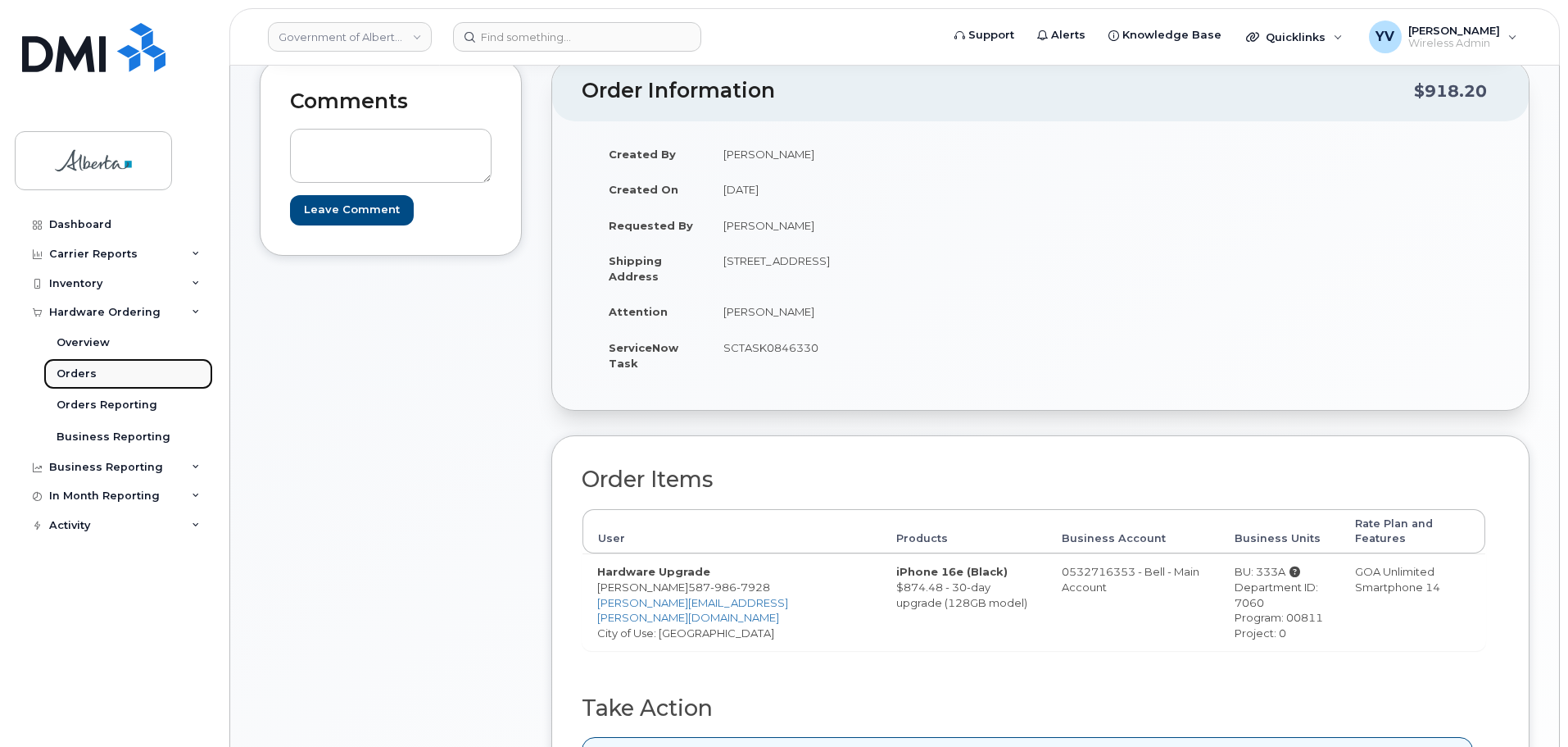
click at [65, 371] on div "Orders" at bounding box center [76, 374] width 40 height 15
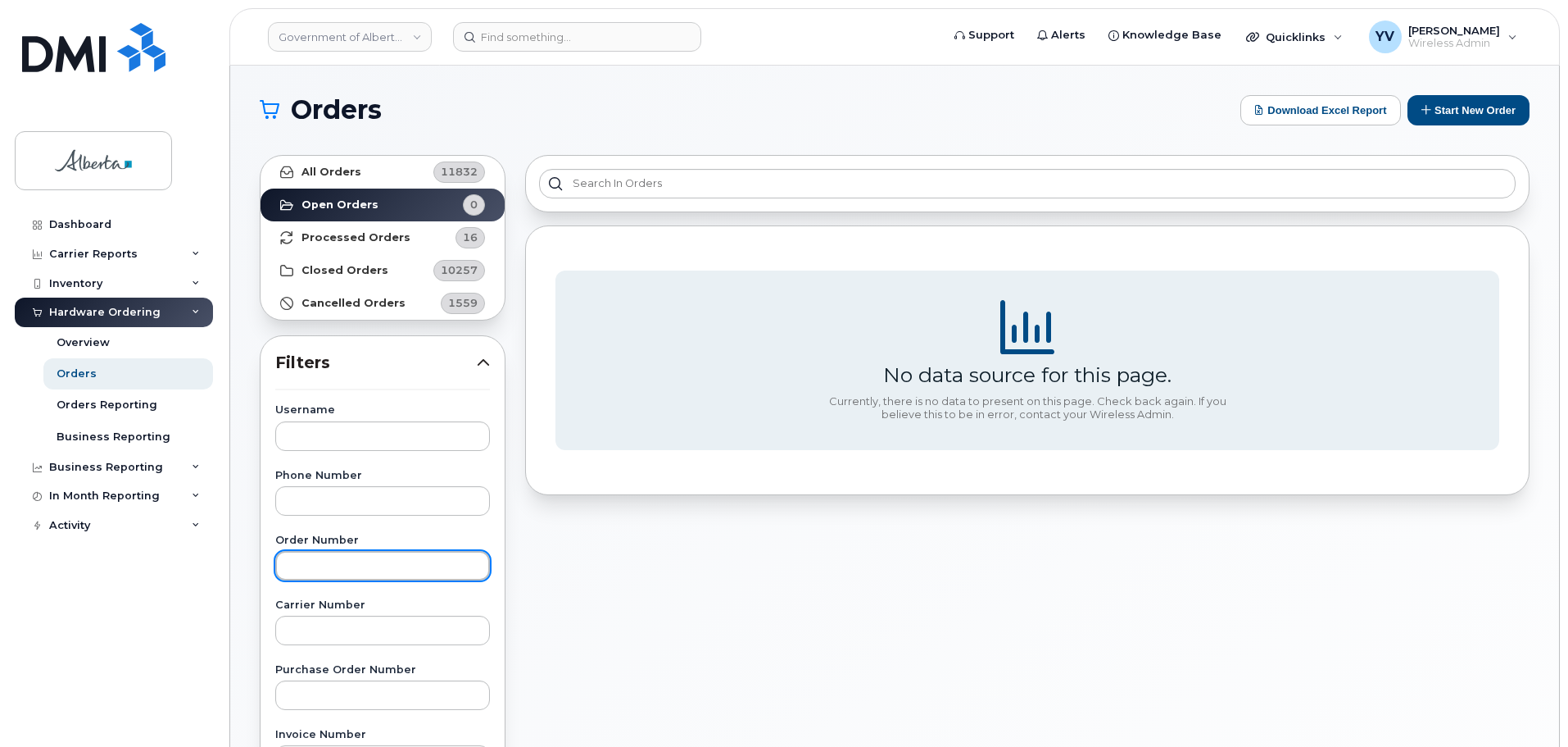
click at [301, 557] on input "text" at bounding box center [382, 566] width 215 height 30
paste input "300272"
type input "300272"
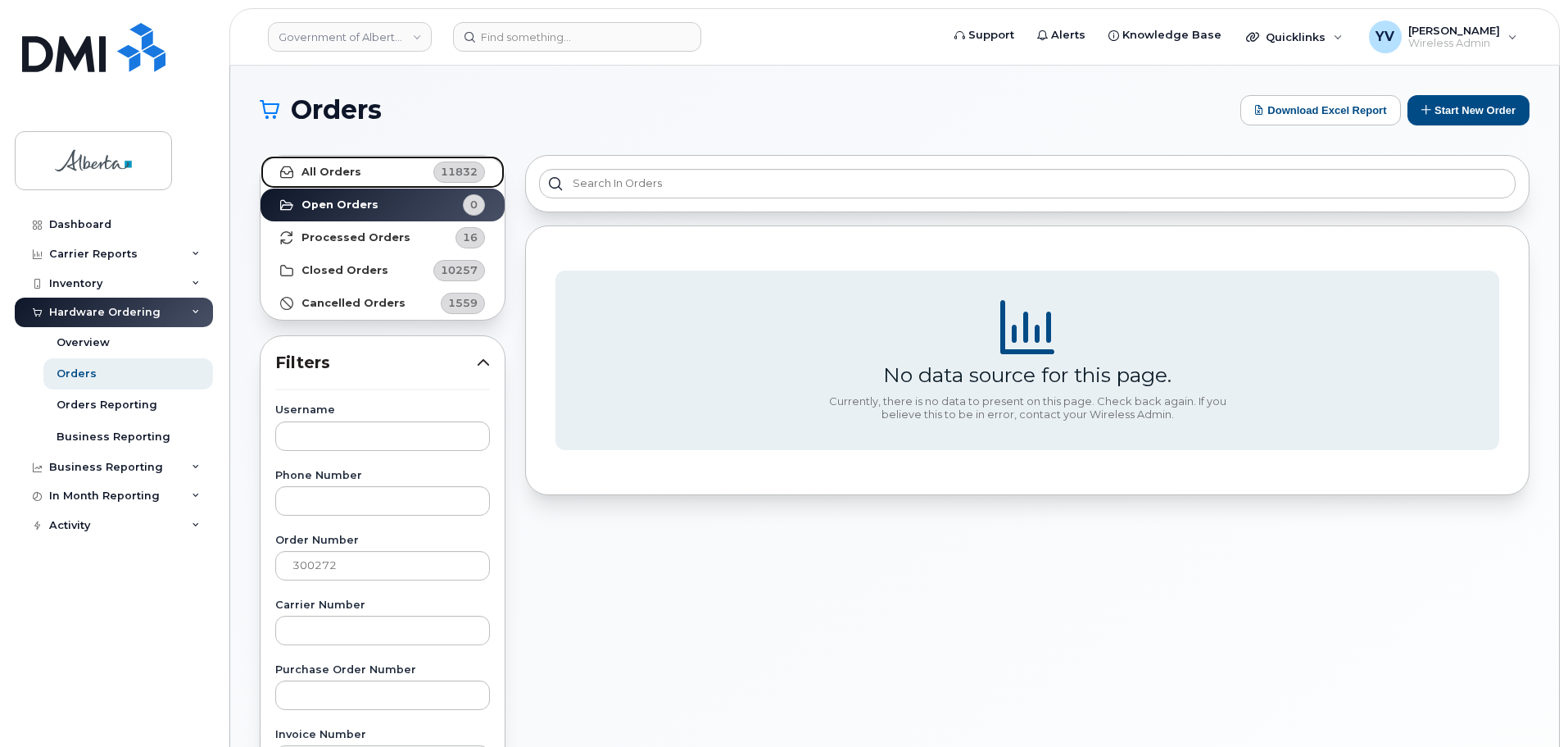
click at [312, 167] on strong "All Orders" at bounding box center [331, 172] width 60 height 13
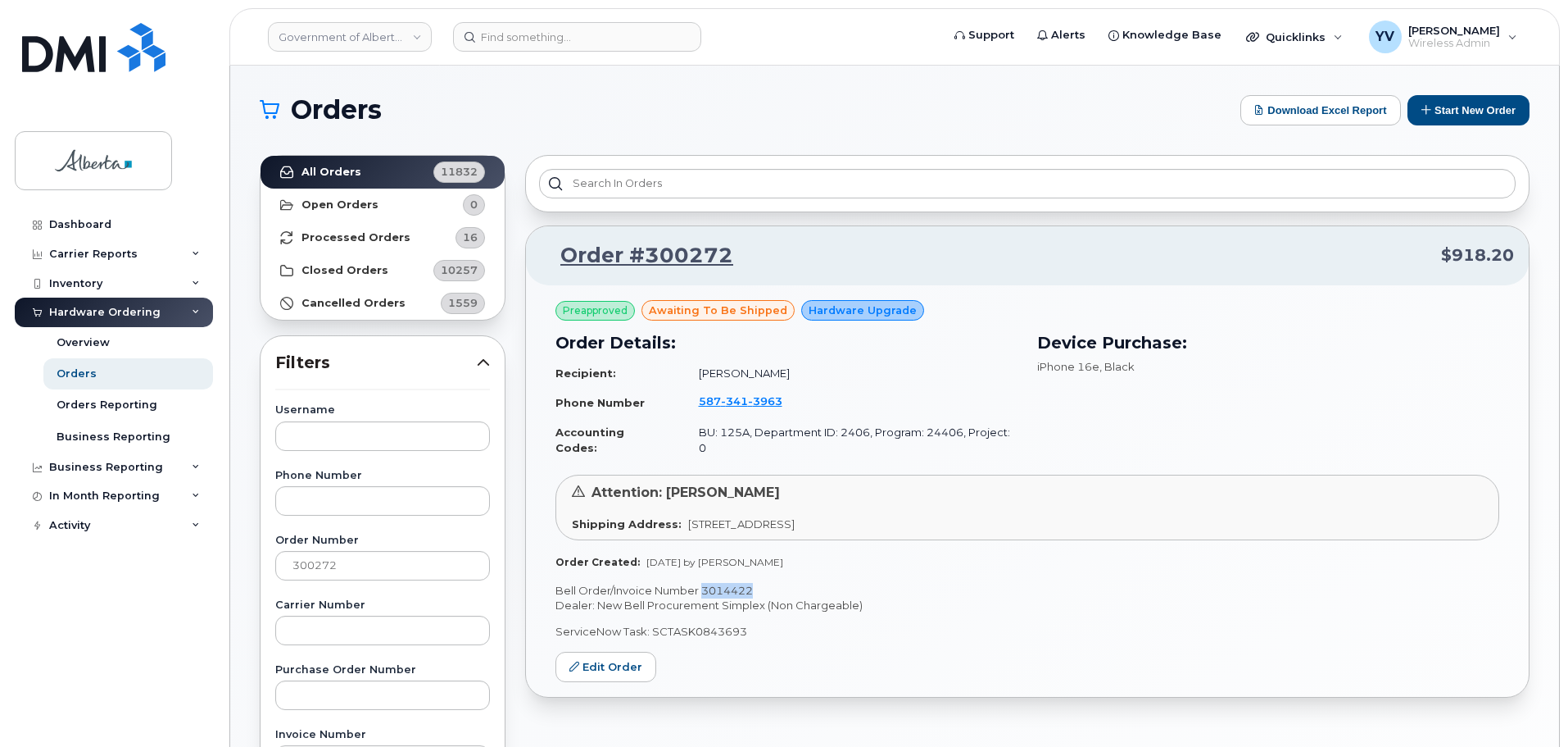
drag, startPoint x: 753, startPoint y: 576, endPoint x: 699, endPoint y: 577, distance: 54.0
click at [699, 582] on p "Bell Order/Invoice Number 3014422" at bounding box center [1027, 590] width 944 height 16
copy p "3014422"
click at [610, 651] on link "Edit Order" at bounding box center [605, 666] width 100 height 31
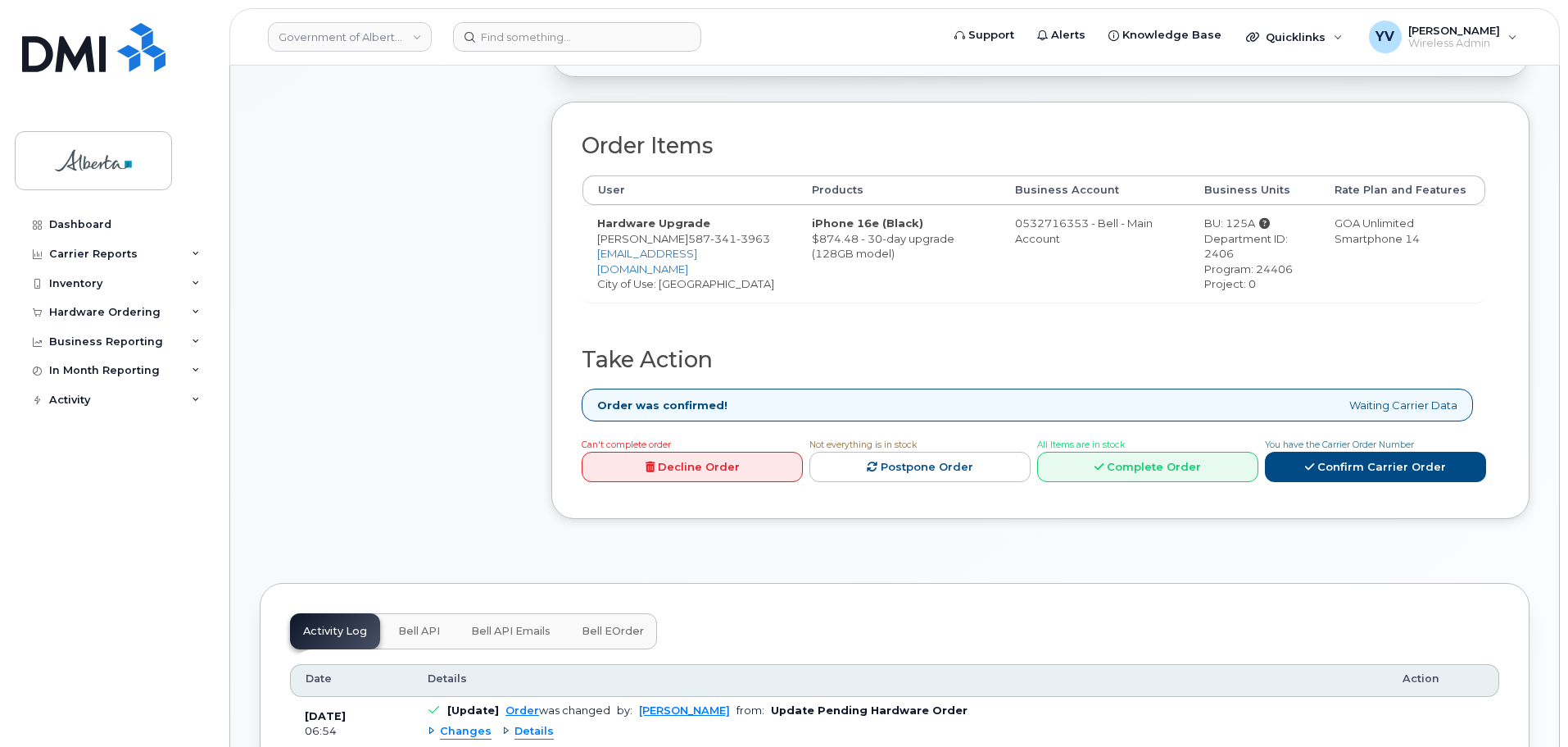
scroll to position [567, 0]
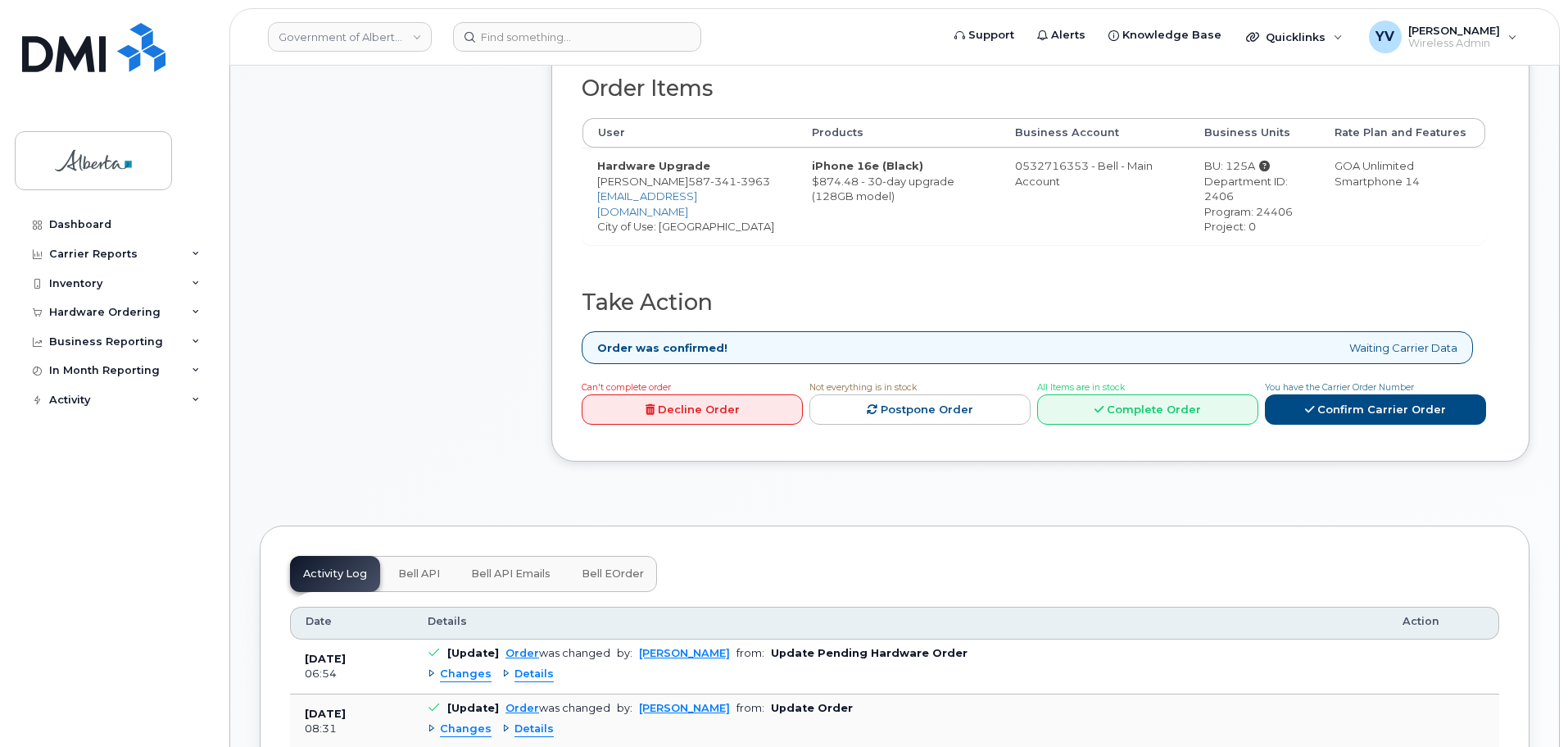
click at [387, 562] on button "Bell API" at bounding box center [419, 573] width 68 height 36
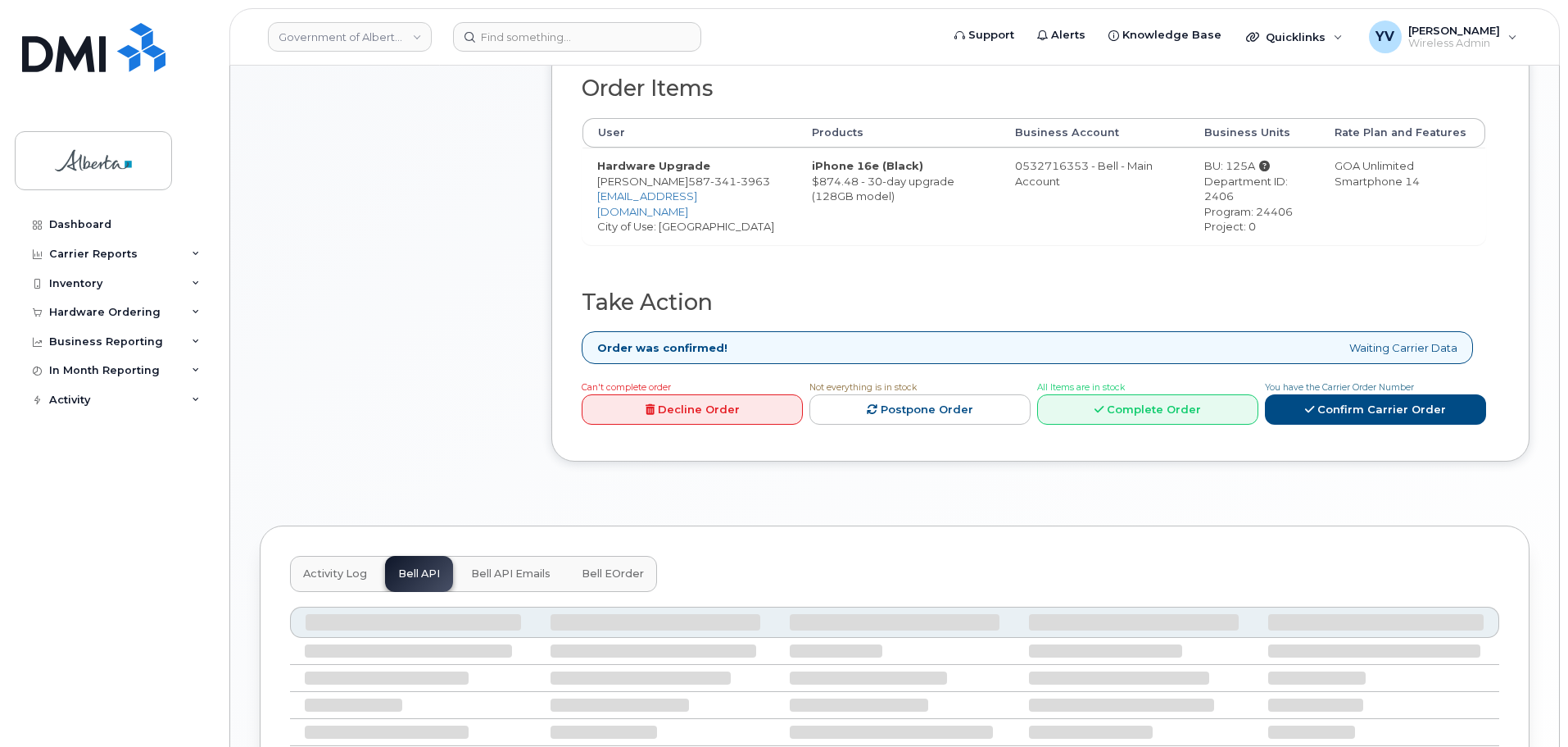
click at [417, 568] on div "Activity Log Bell API Bell API Emails Bell eOrder" at bounding box center [473, 573] width 367 height 36
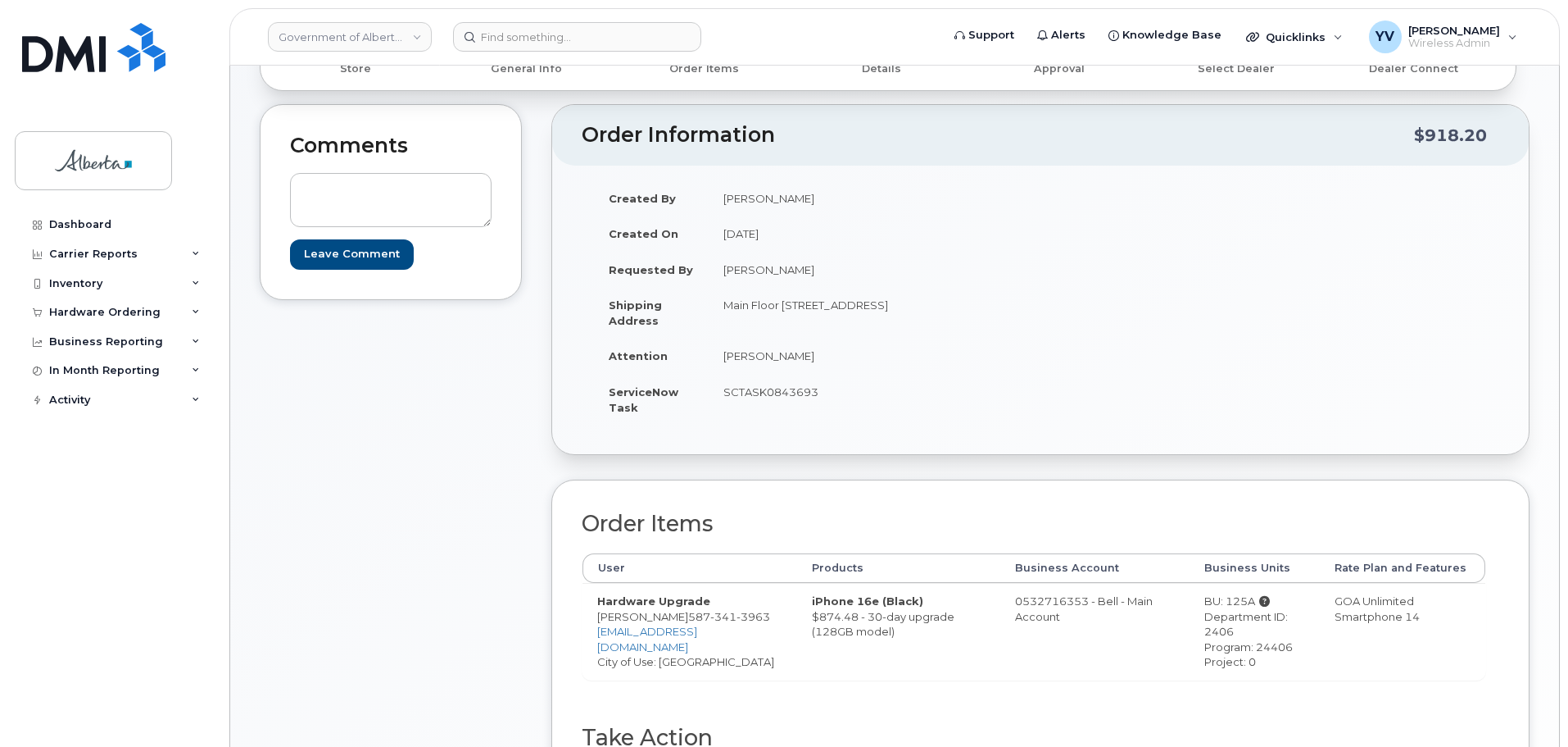
scroll to position [120, 0]
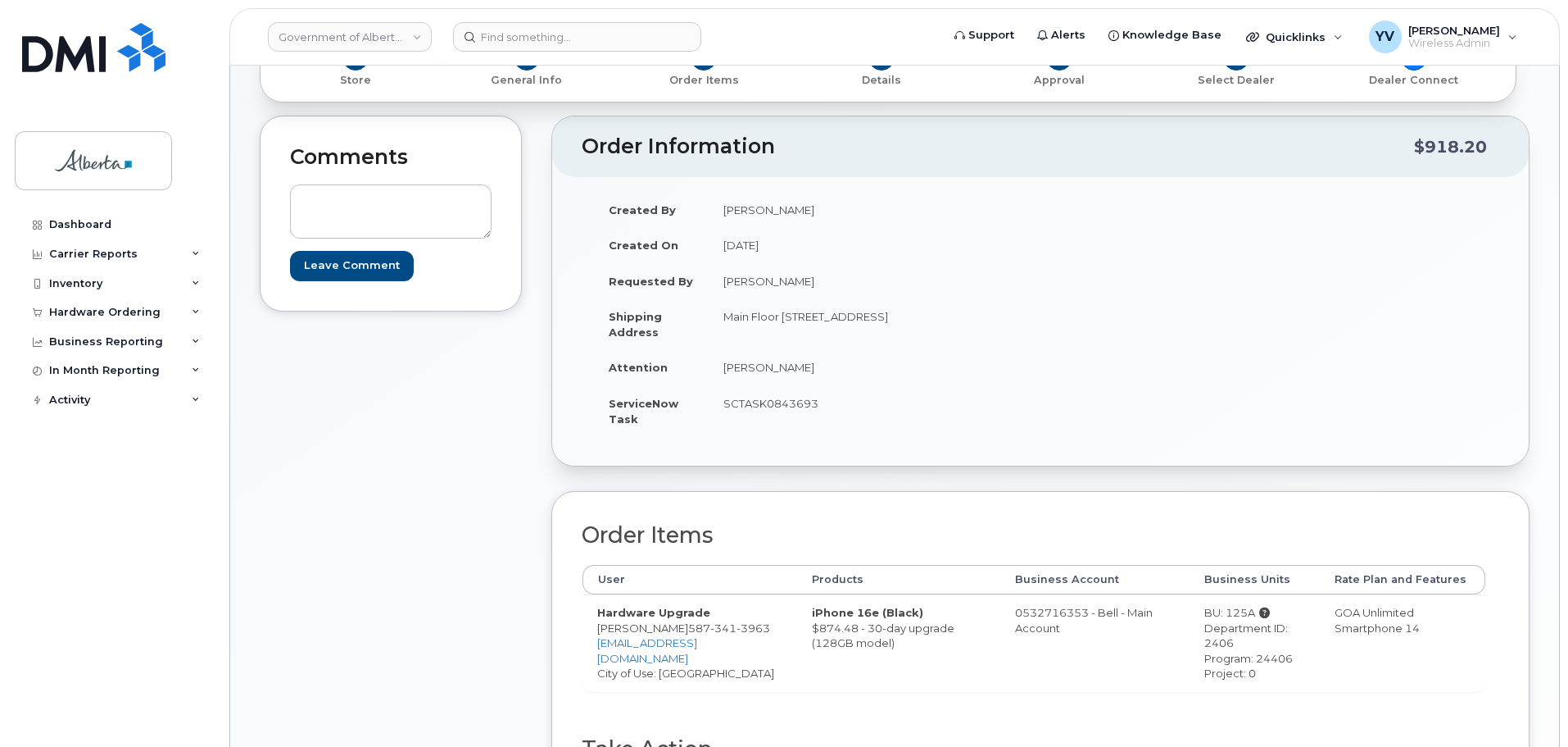
click at [350, 712] on div "Comments Leave Comment" at bounding box center [391, 524] width 262 height 817
click at [82, 306] on div "Hardware Ordering" at bounding box center [105, 313] width 112 height 13
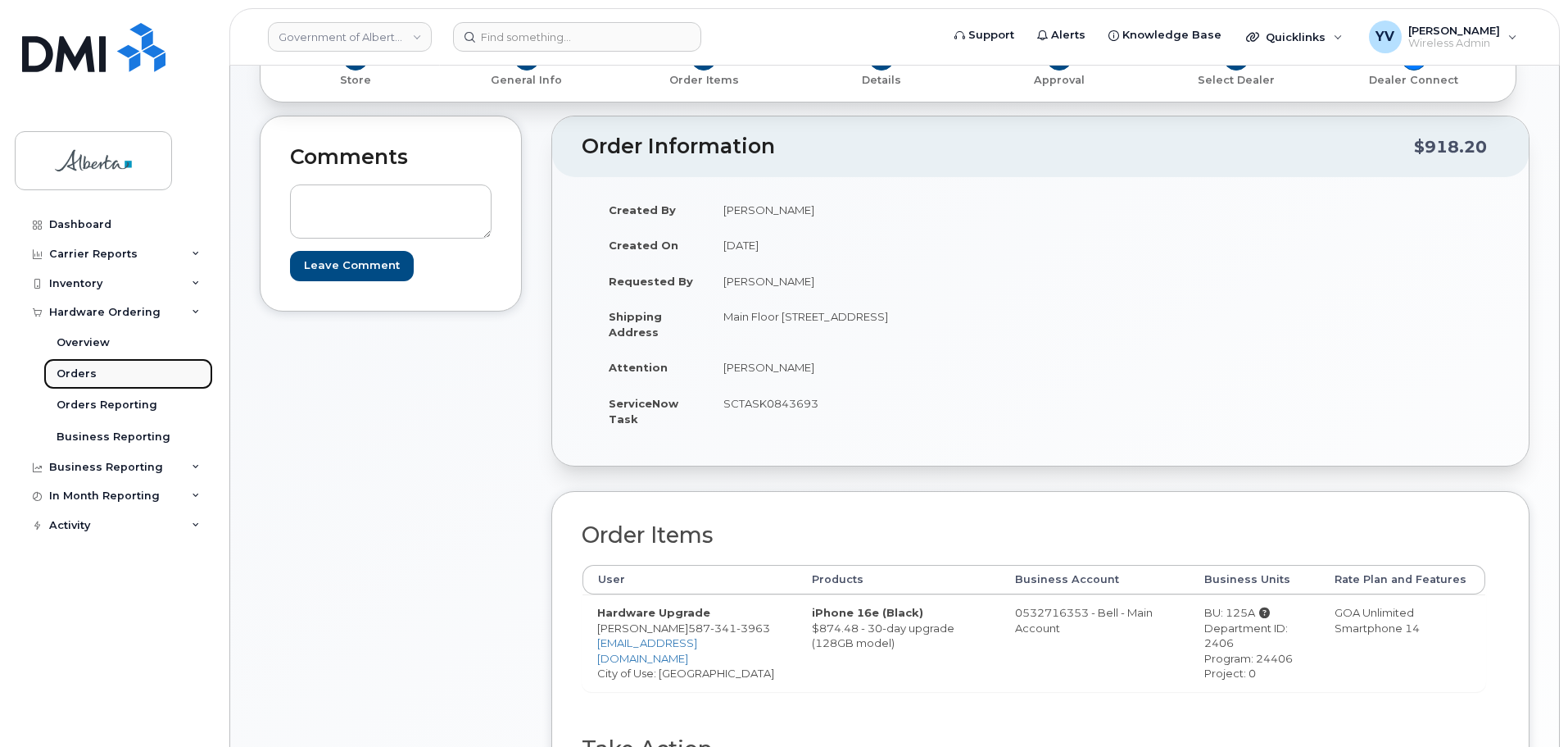
click at [73, 372] on div "Orders" at bounding box center [76, 374] width 40 height 15
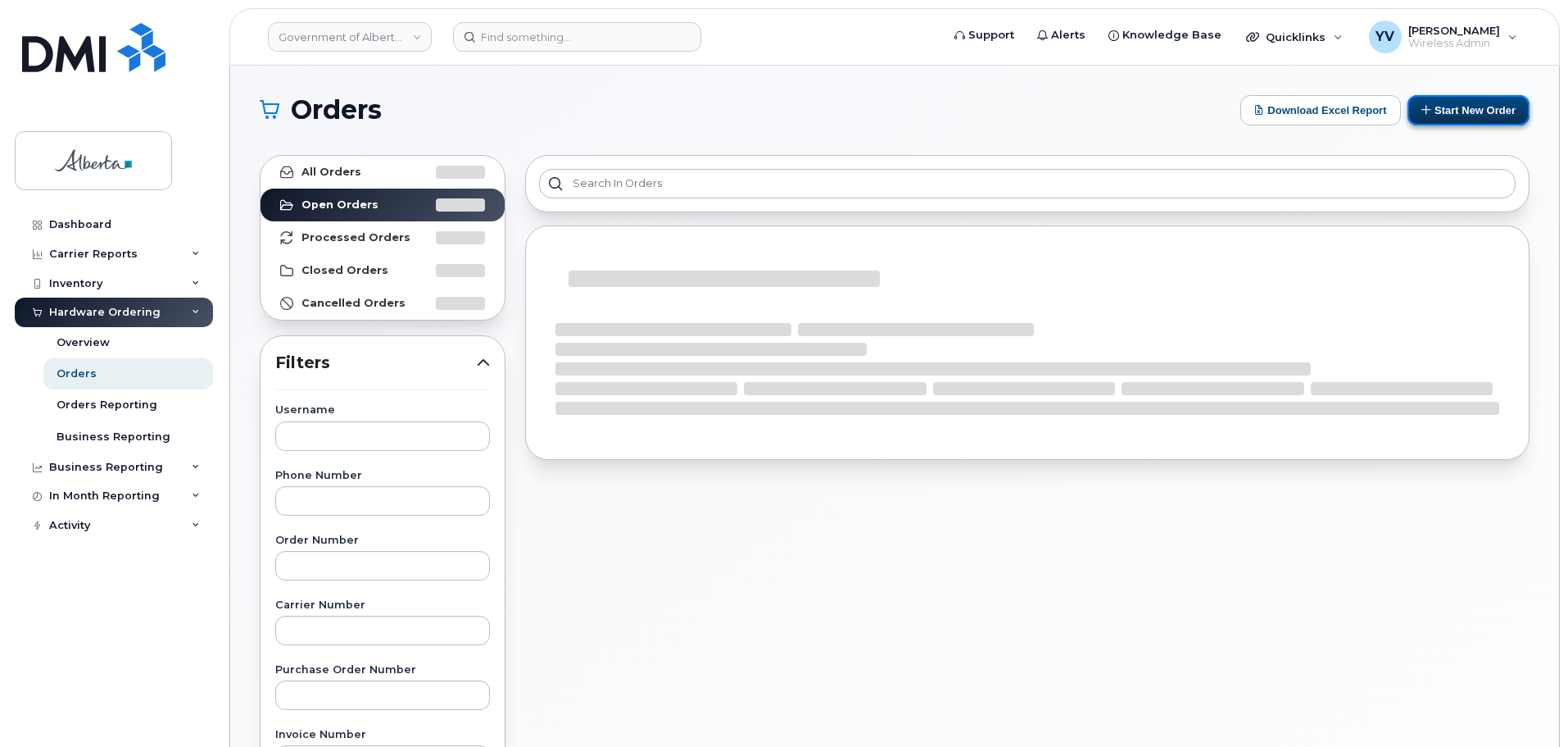
click at [1450, 103] on button "Start New Order" at bounding box center [1468, 110] width 122 height 31
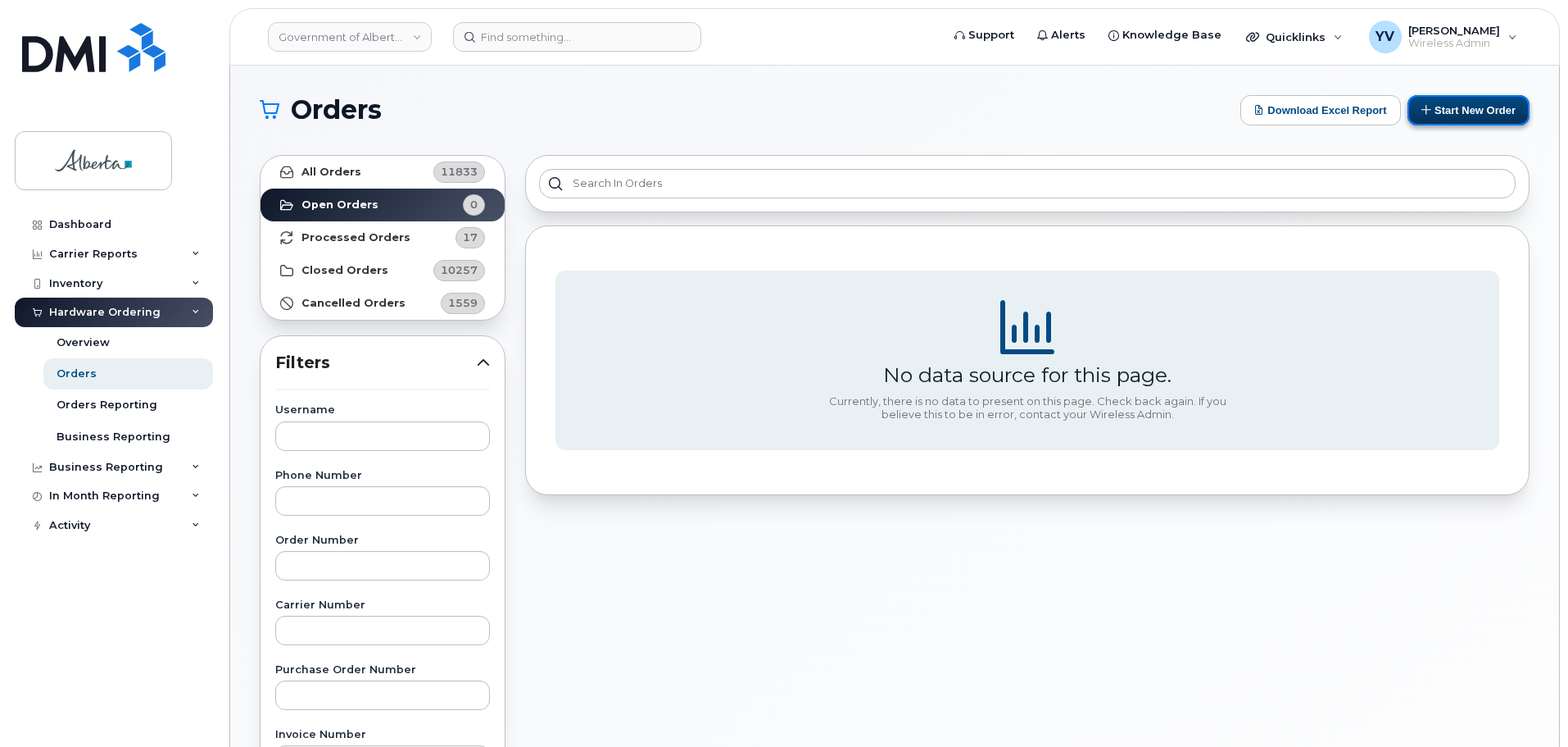
click at [1456, 113] on button "Start New Order" at bounding box center [1468, 110] width 122 height 31
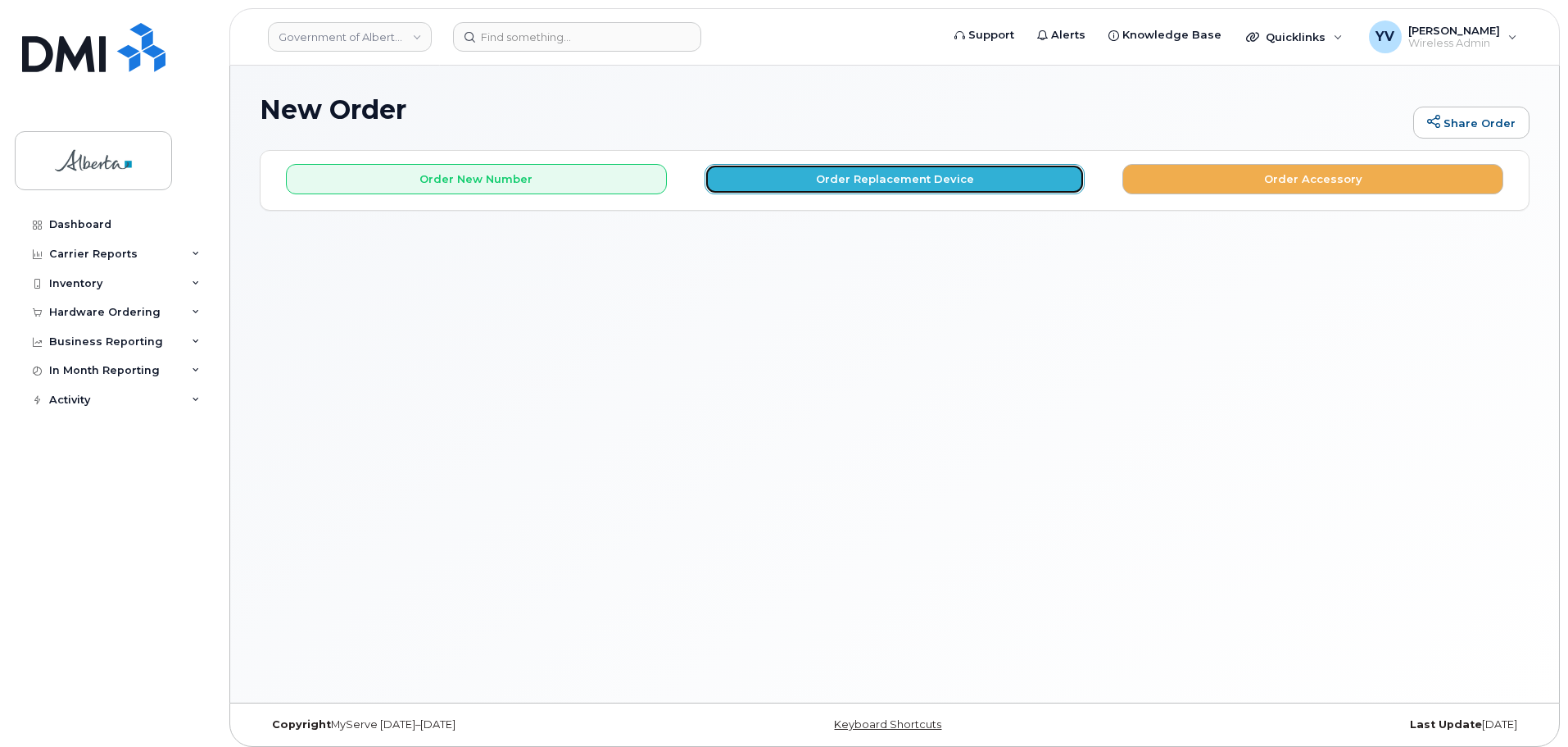
click at [884, 171] on button "Order Replacement Device" at bounding box center [896, 179] width 381 height 31
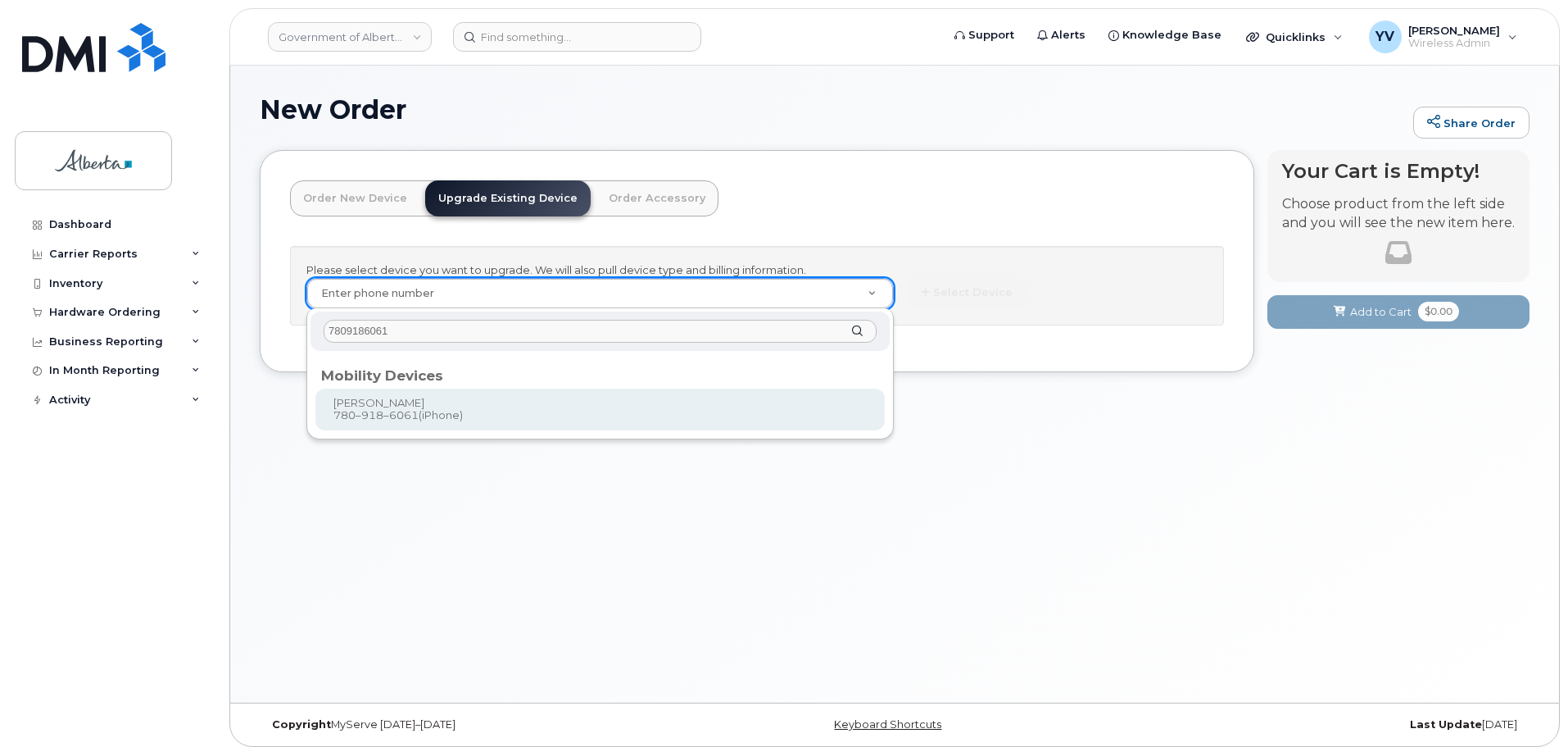
type input "7809186061"
type input "804740"
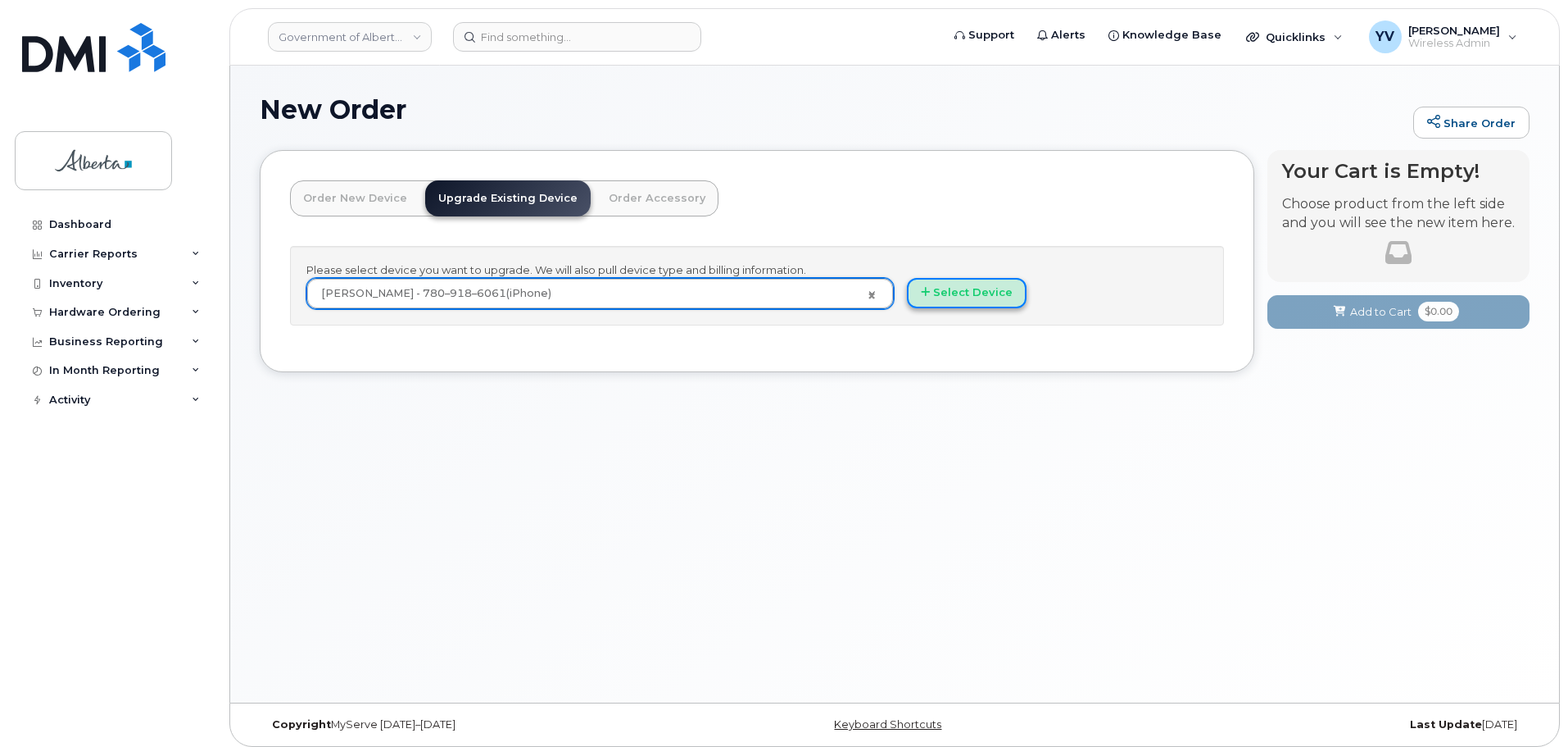
click at [974, 287] on button "Select Device" at bounding box center [966, 293] width 120 height 31
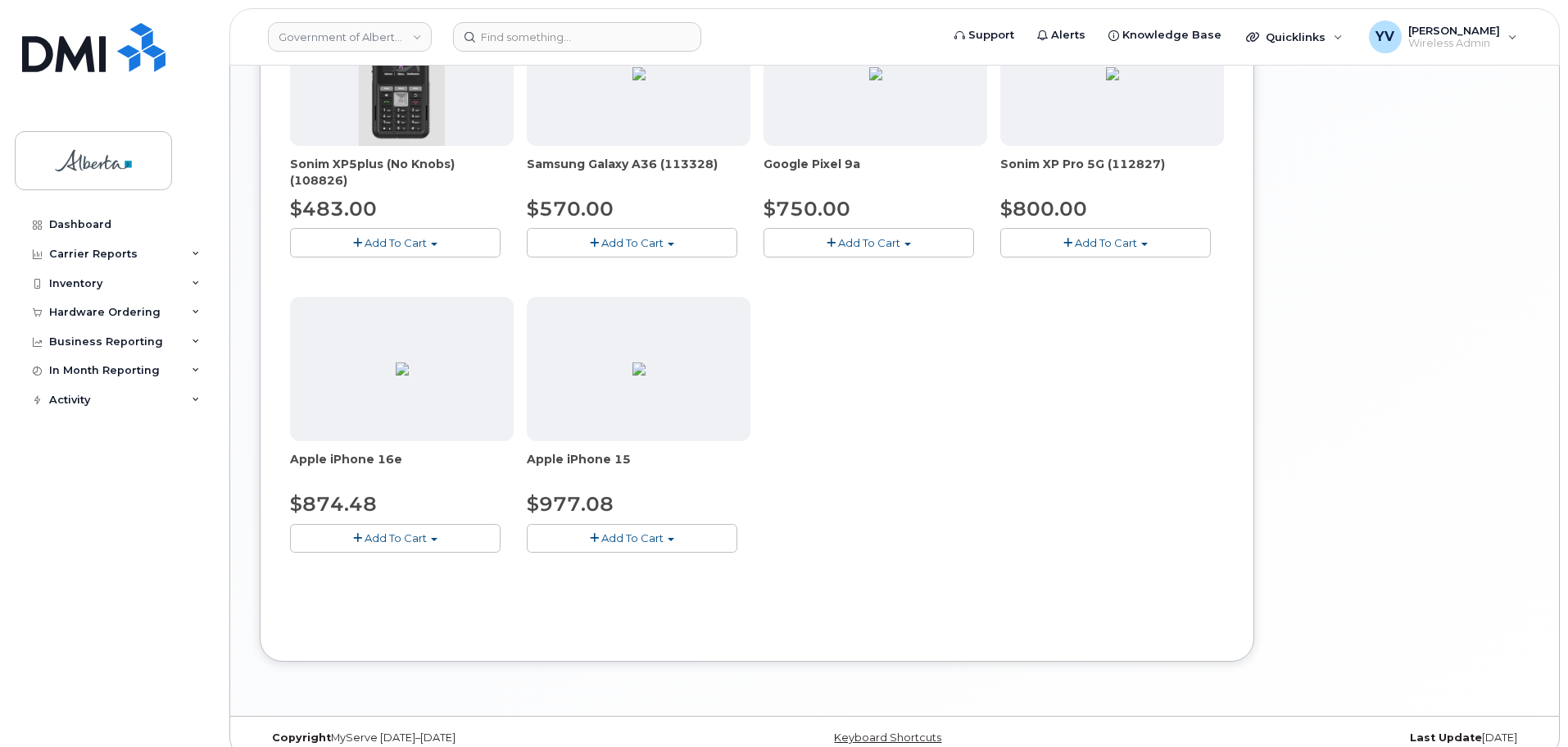
scroll to position [634, 0]
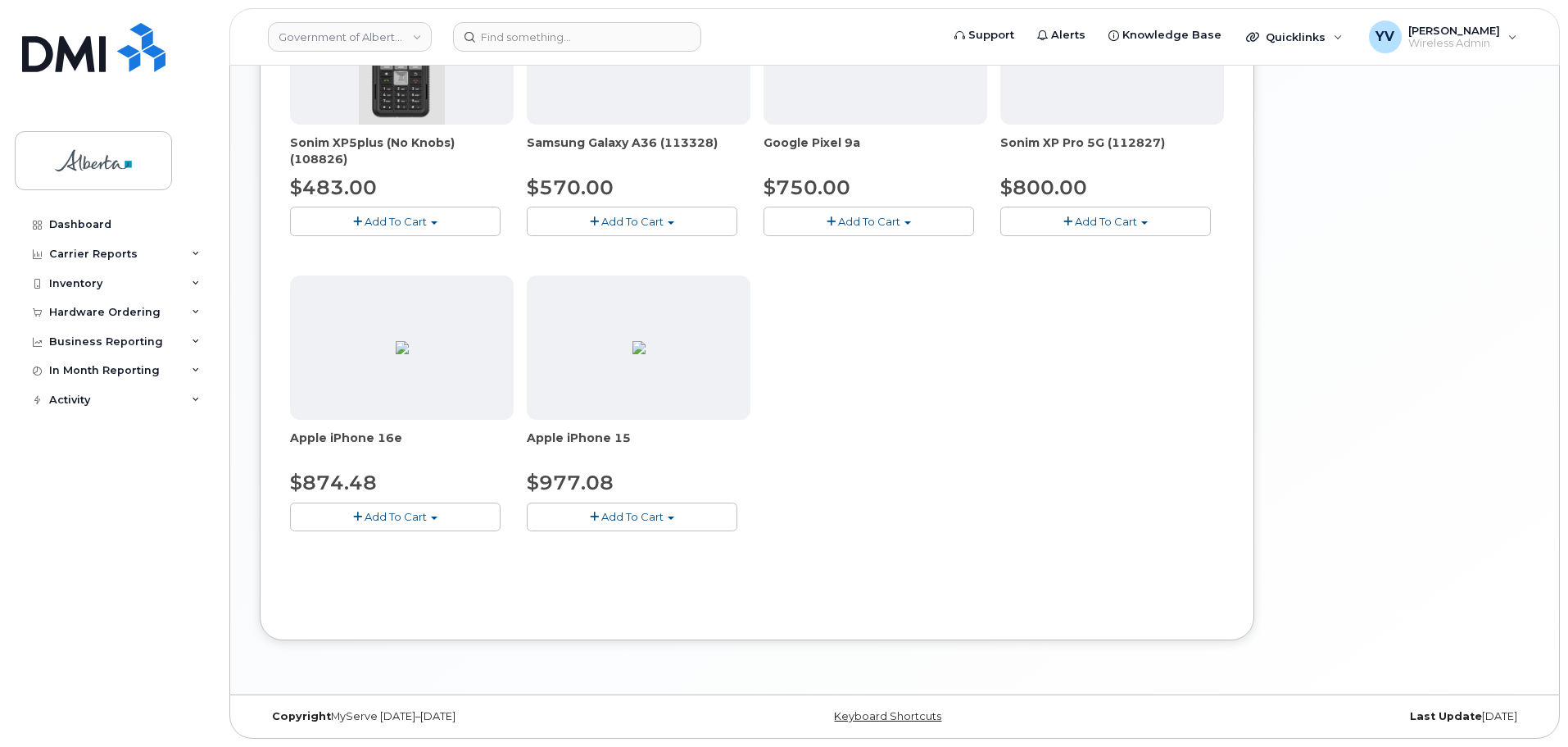
click at [433, 513] on button "Add To Cart" at bounding box center [395, 516] width 210 height 29
click at [432, 561] on link "$874.48 - 30-day upgrade (128GB model)" at bounding box center [424, 567] width 260 height 20
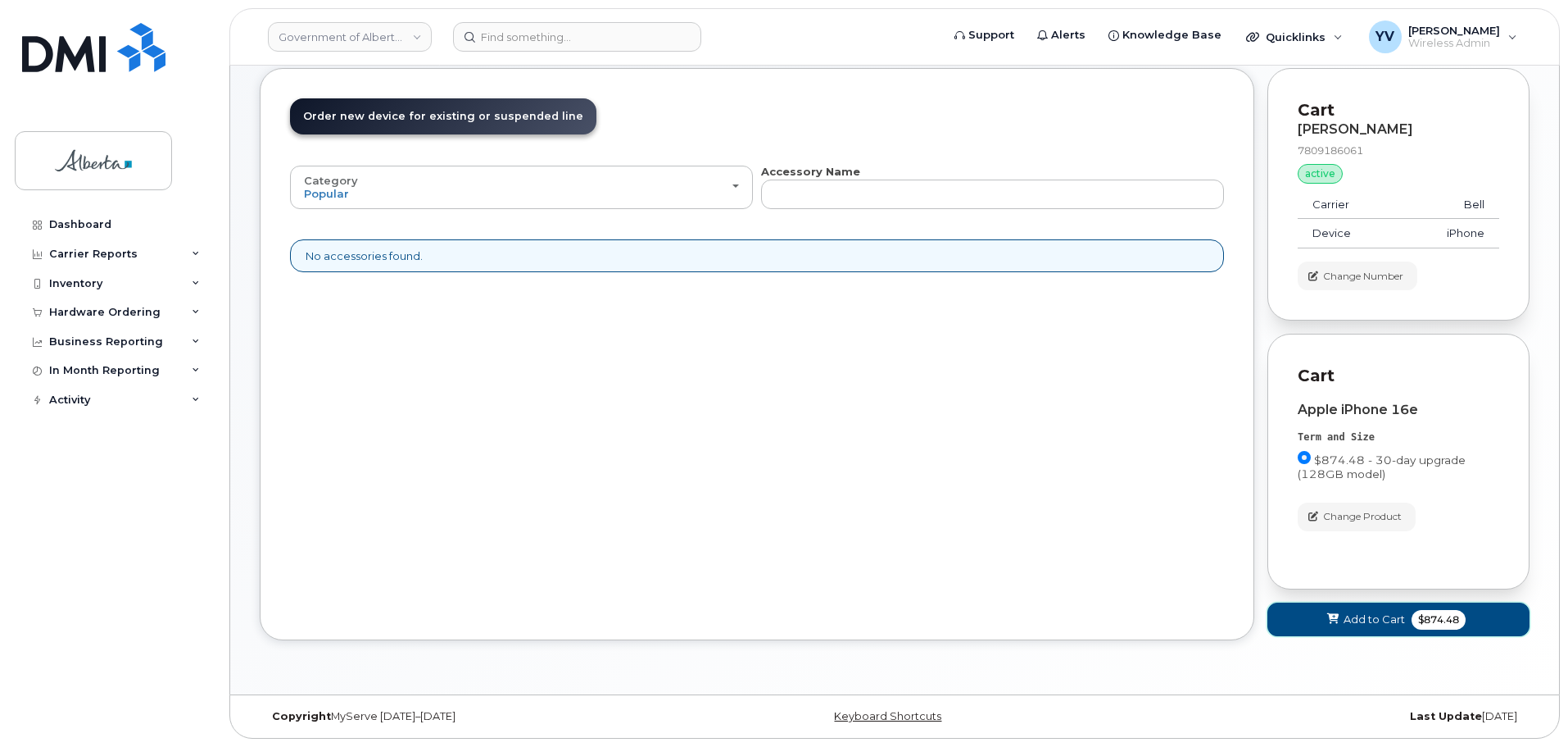
click at [1358, 617] on span "Add to Cart" at bounding box center [1375, 619] width 61 height 16
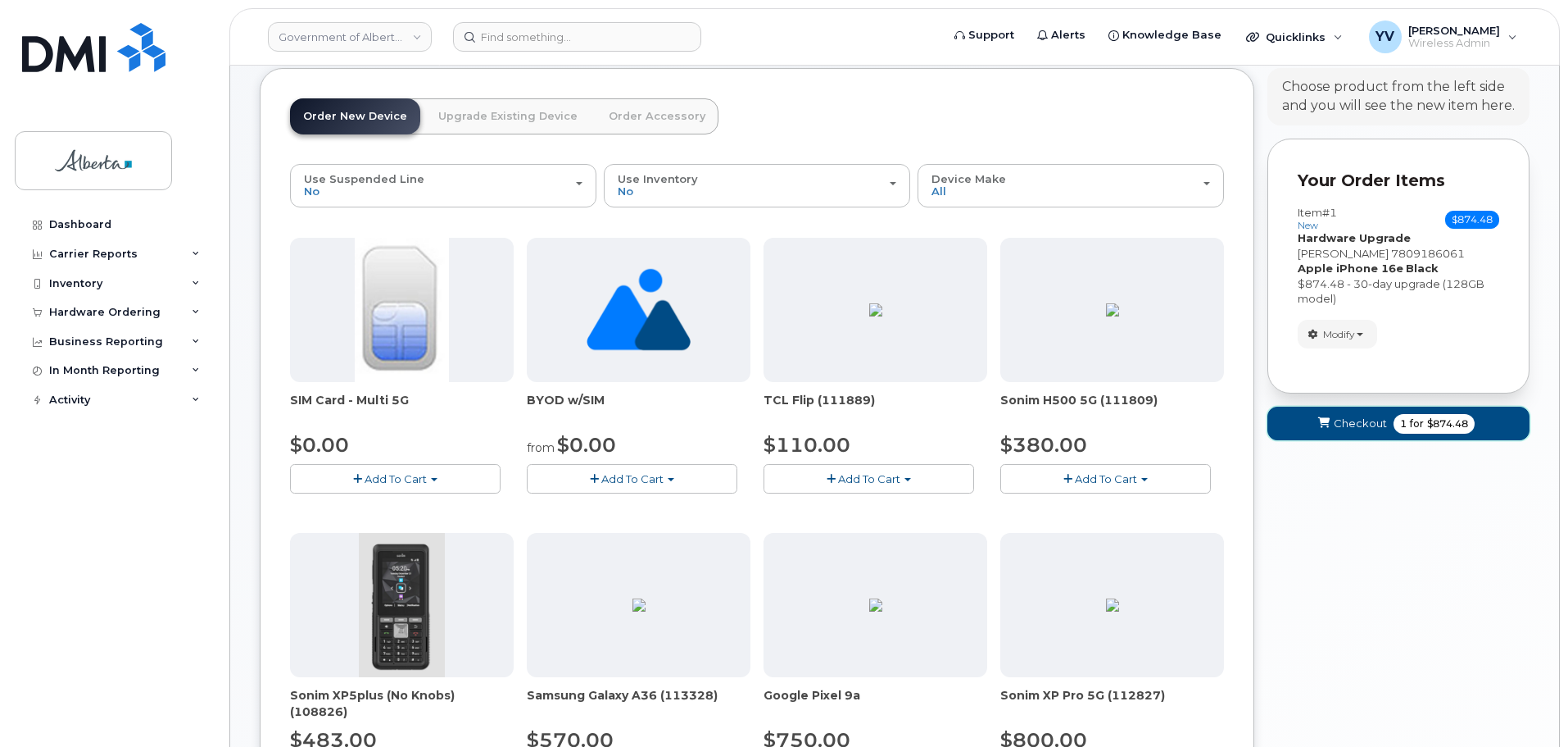
click at [1363, 423] on span "Checkout" at bounding box center [1360, 423] width 53 height 16
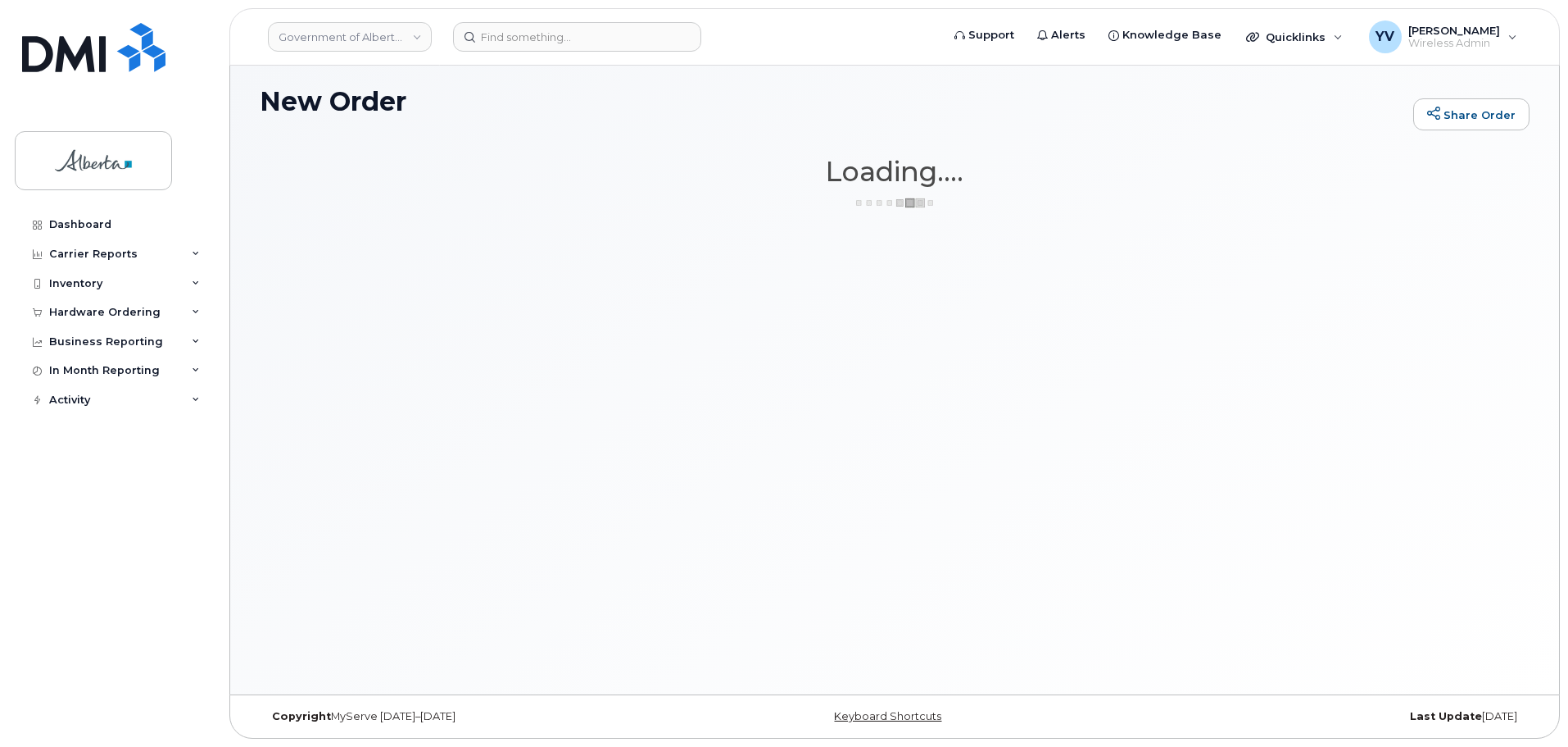
scroll to position [8, 0]
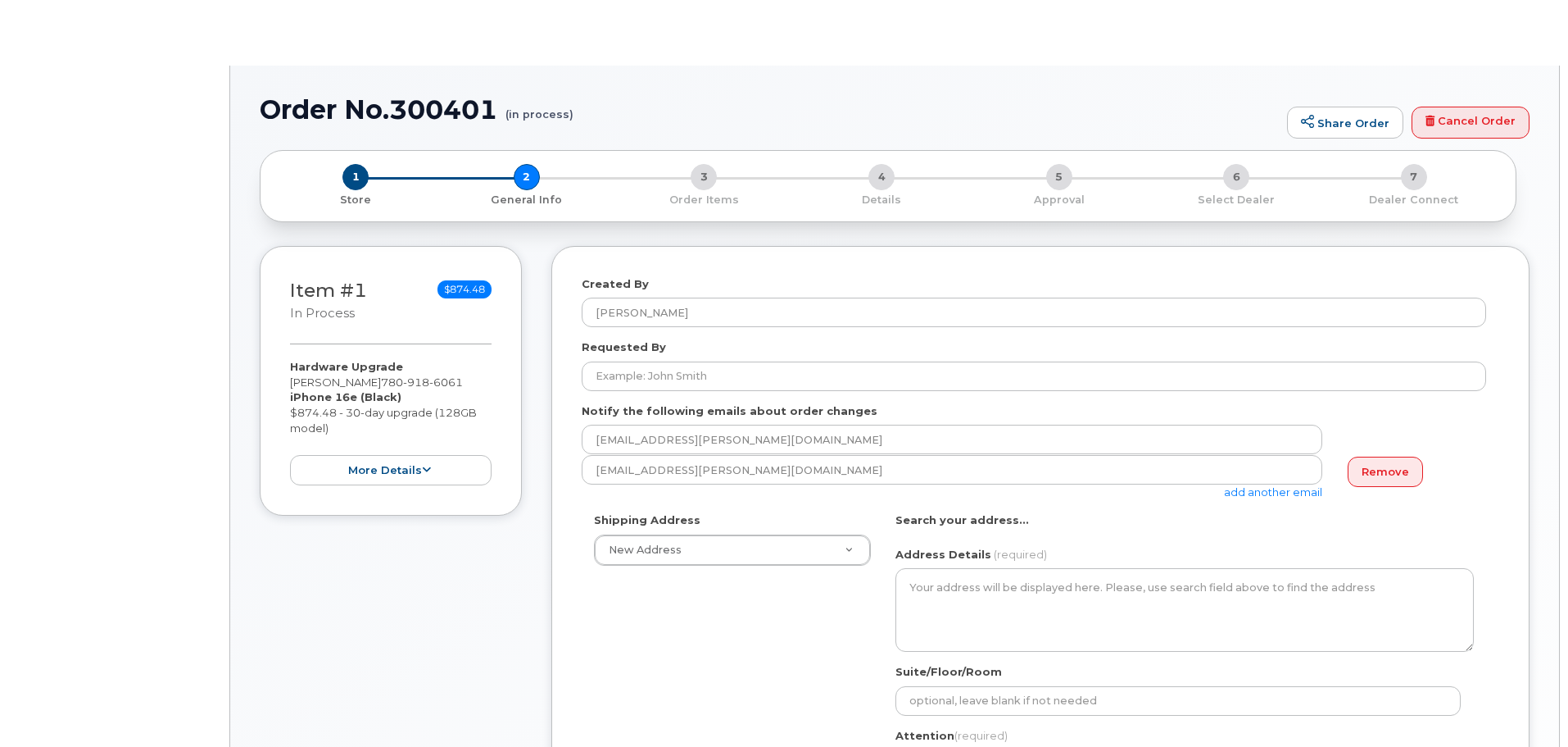
select select
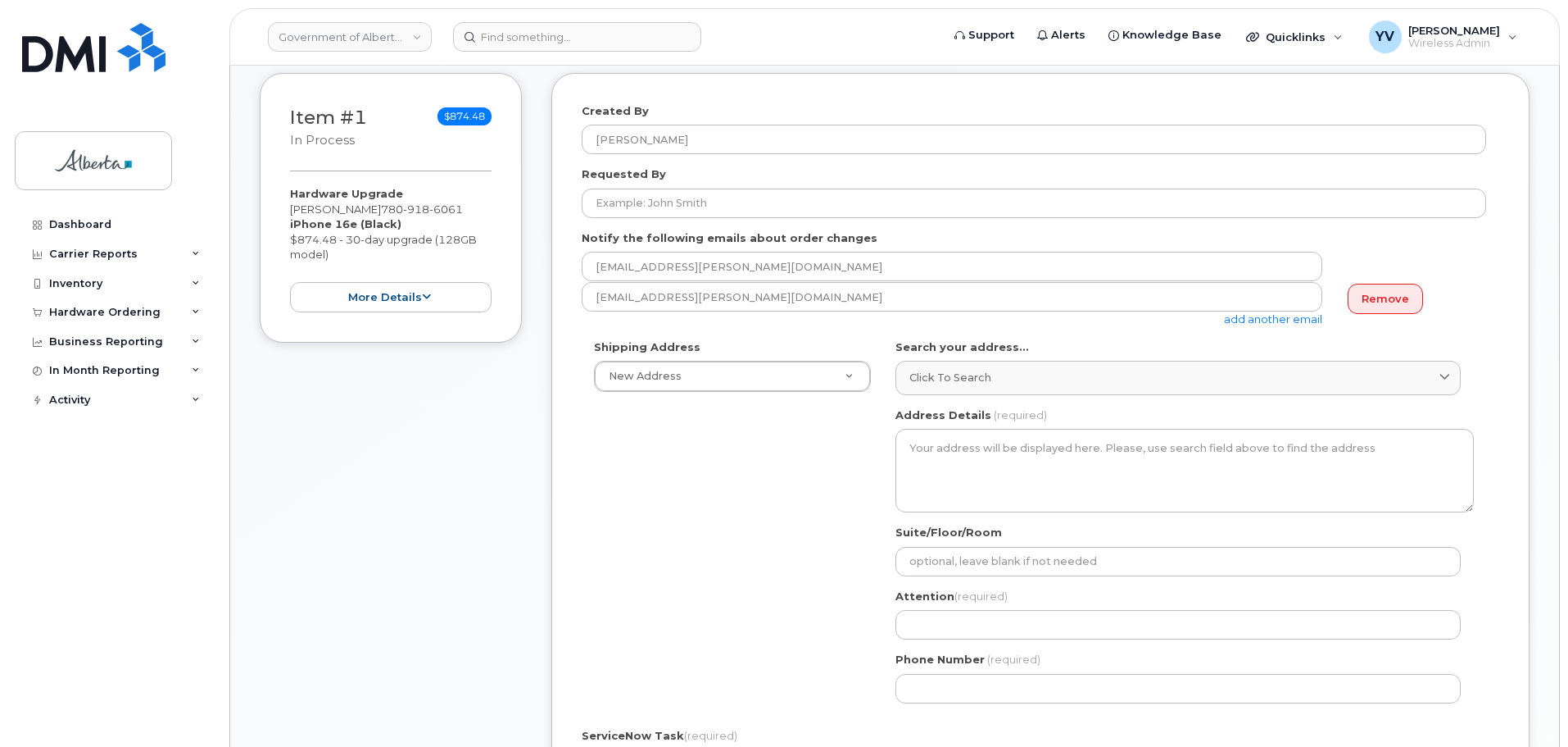
scroll to position [283, 0]
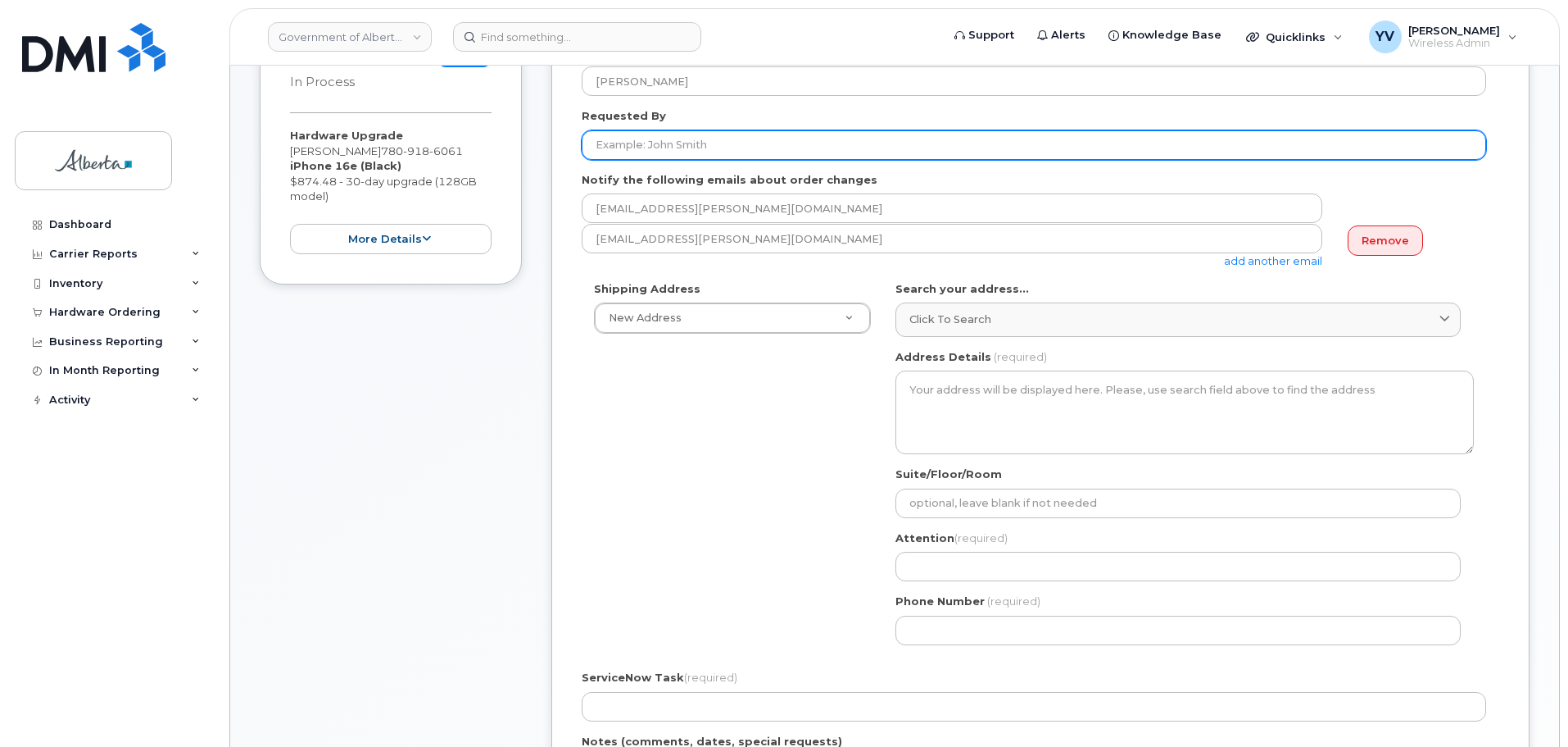
click at [625, 145] on input "Requested By" at bounding box center [1033, 145] width 905 height 30
paste input "[PERSON_NAME]"
type input "Rachel Oskam"
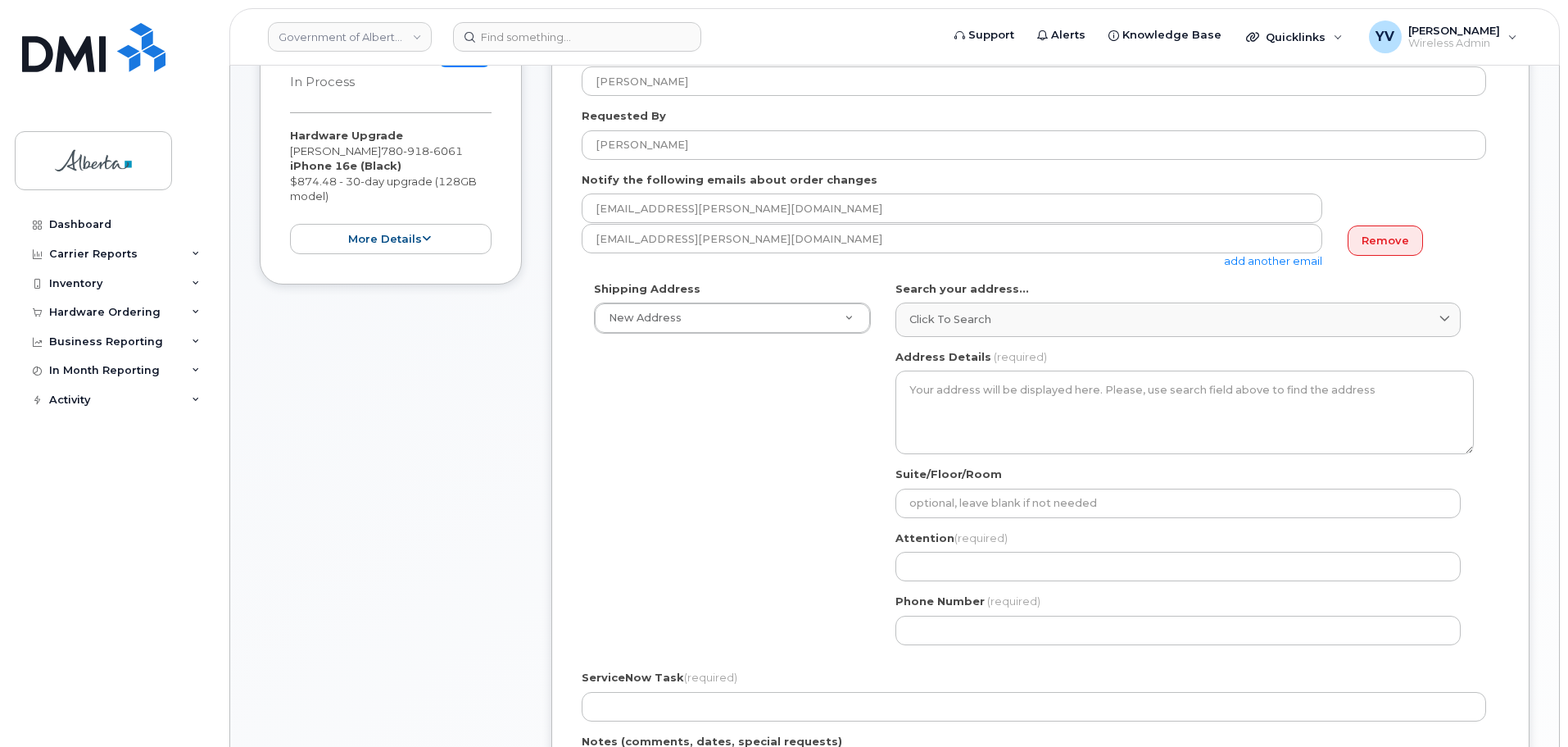
click at [1264, 258] on link "add another email" at bounding box center [1273, 260] width 99 height 13
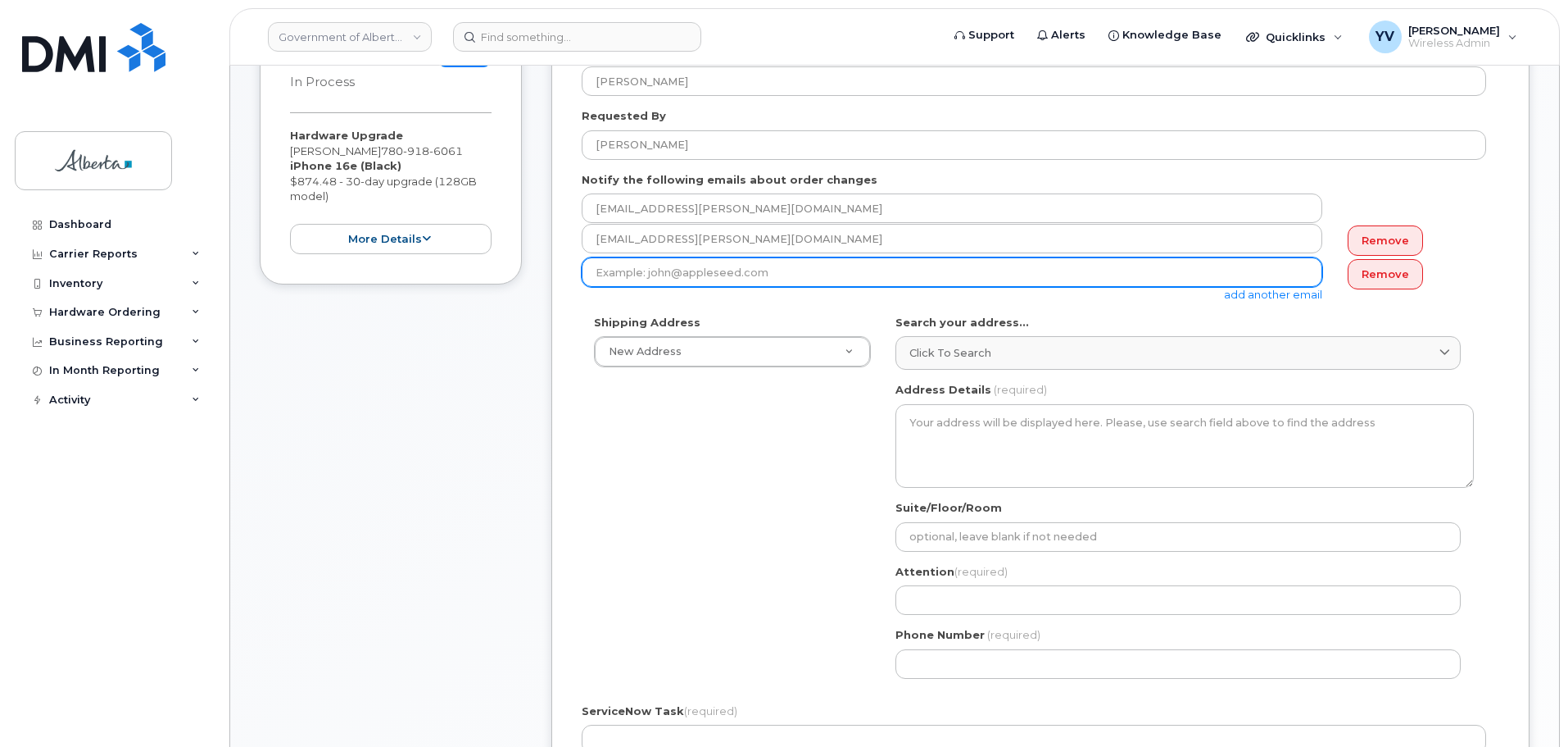
click at [609, 271] on input "email" at bounding box center [951, 273] width 740 height 30
paste input "Rachel.Oskam@gov.ab.ca"
type input "Rachel.Oskam@gov.ab.ca"
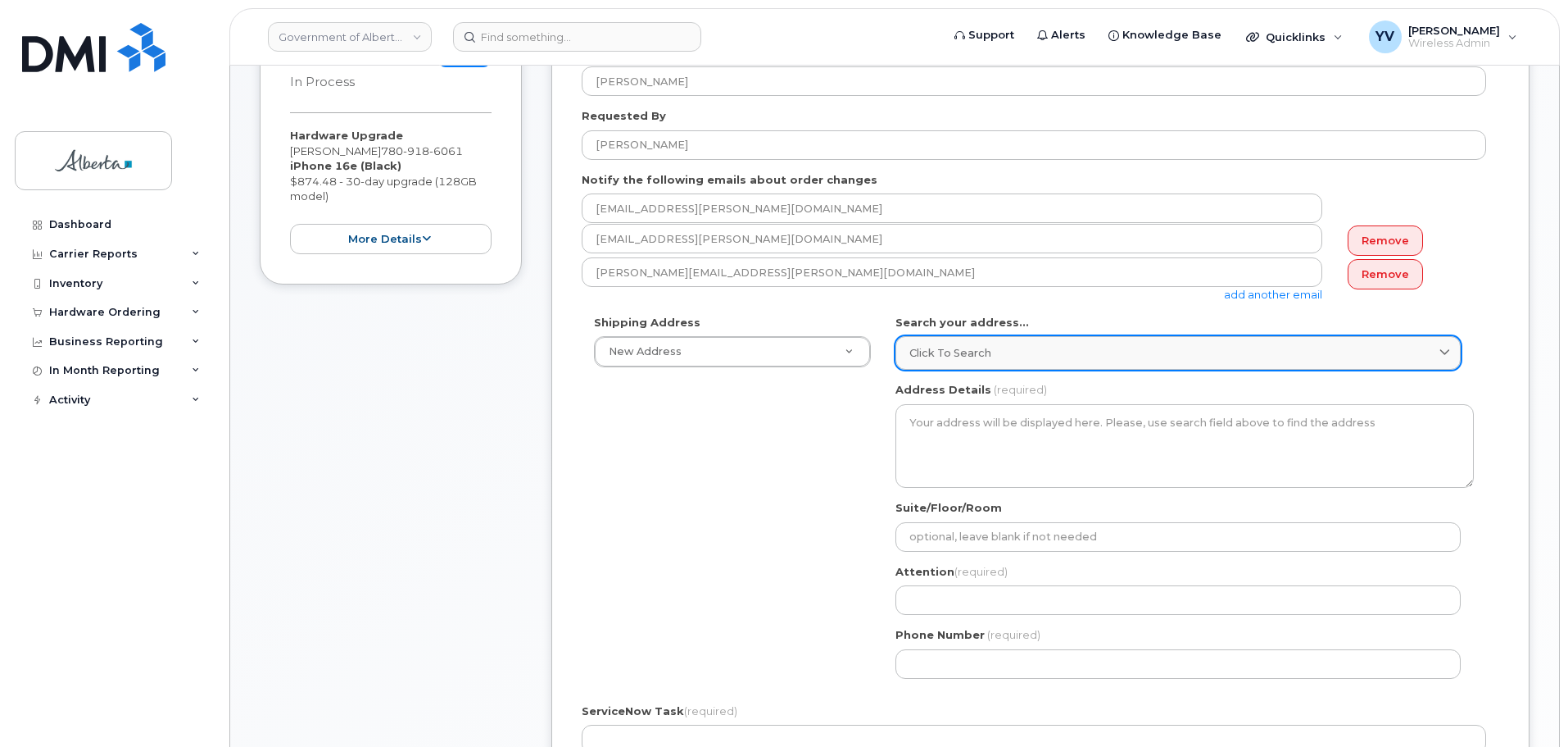
click at [936, 347] on span "Click to search" at bounding box center [950, 353] width 82 height 16
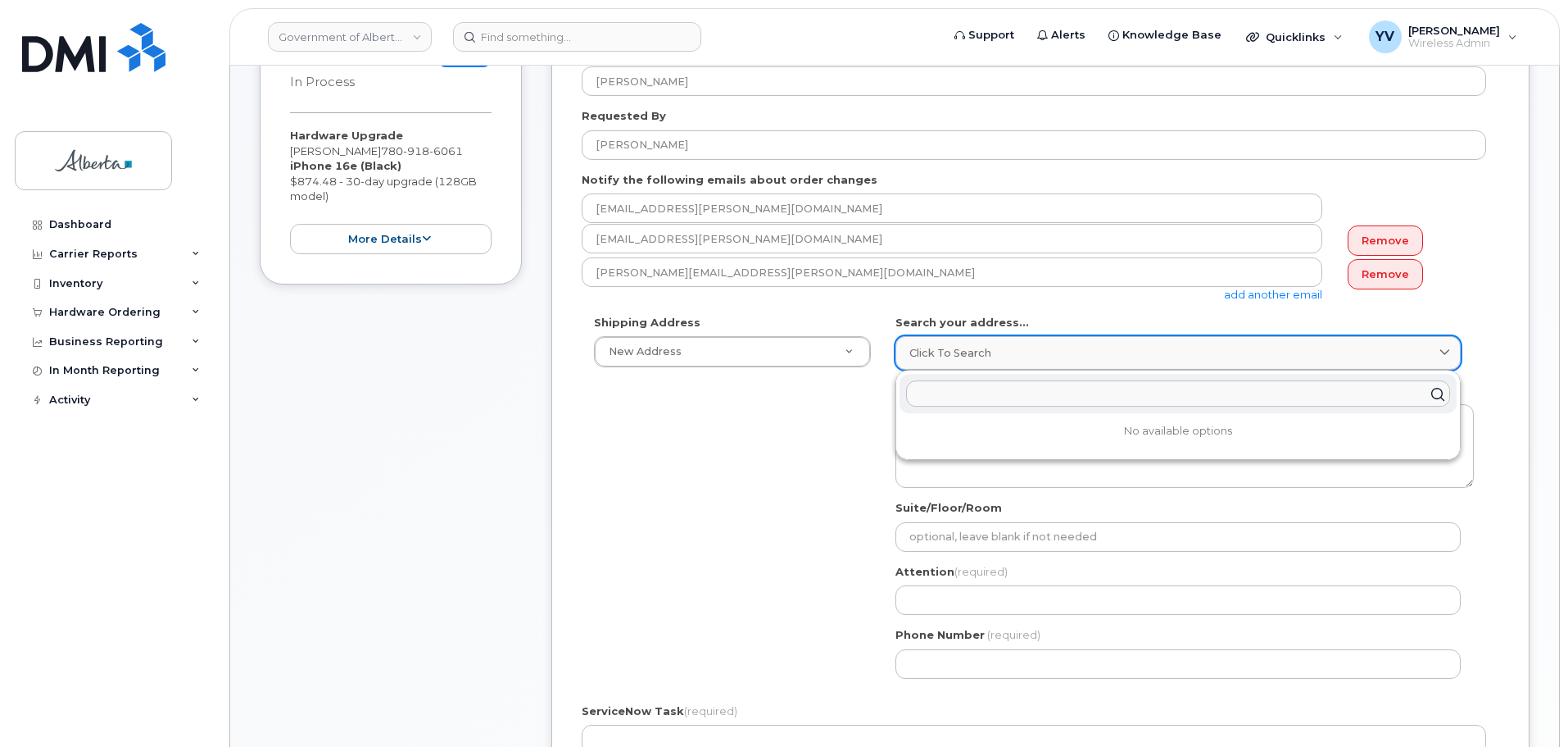
paste input "7000 - 113 Street"
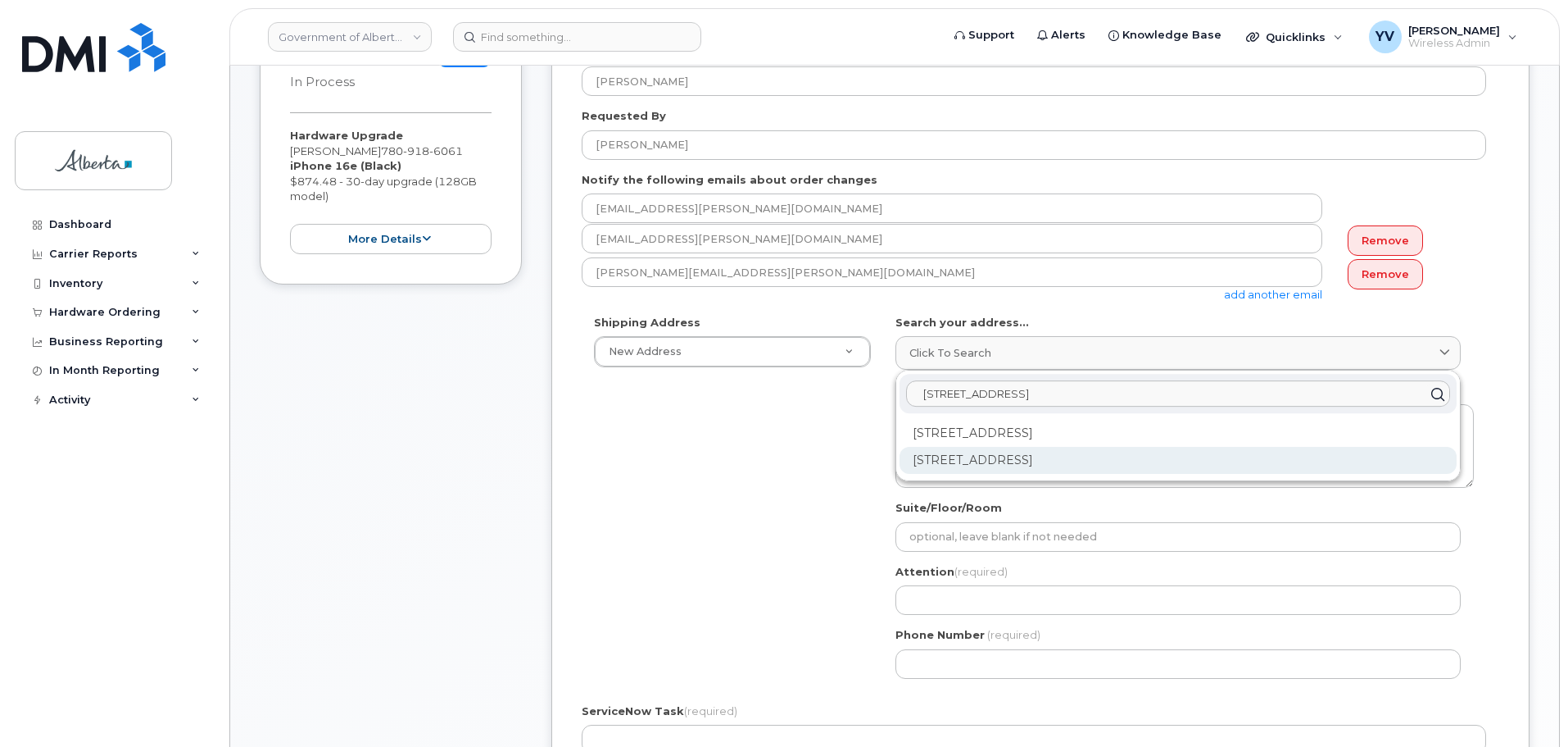
type input "7000 - 113 Street"
click at [1089, 460] on div "7000 113 St NW Edmonton AB T6H 5T6" at bounding box center [1177, 460] width 557 height 27
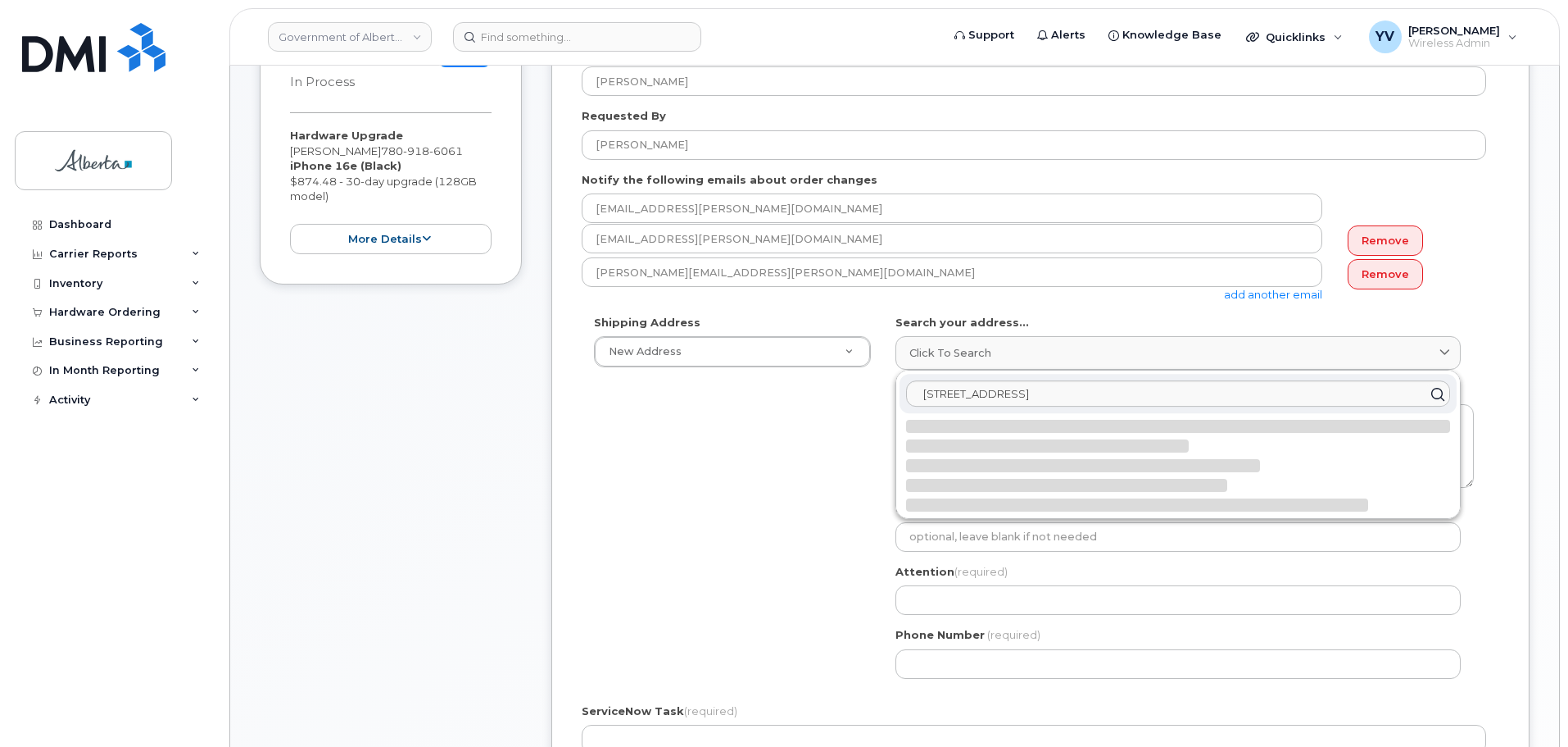
select select
type textarea "7000 113 St NW EDMONTON AB T6H 5T6 CANADA"
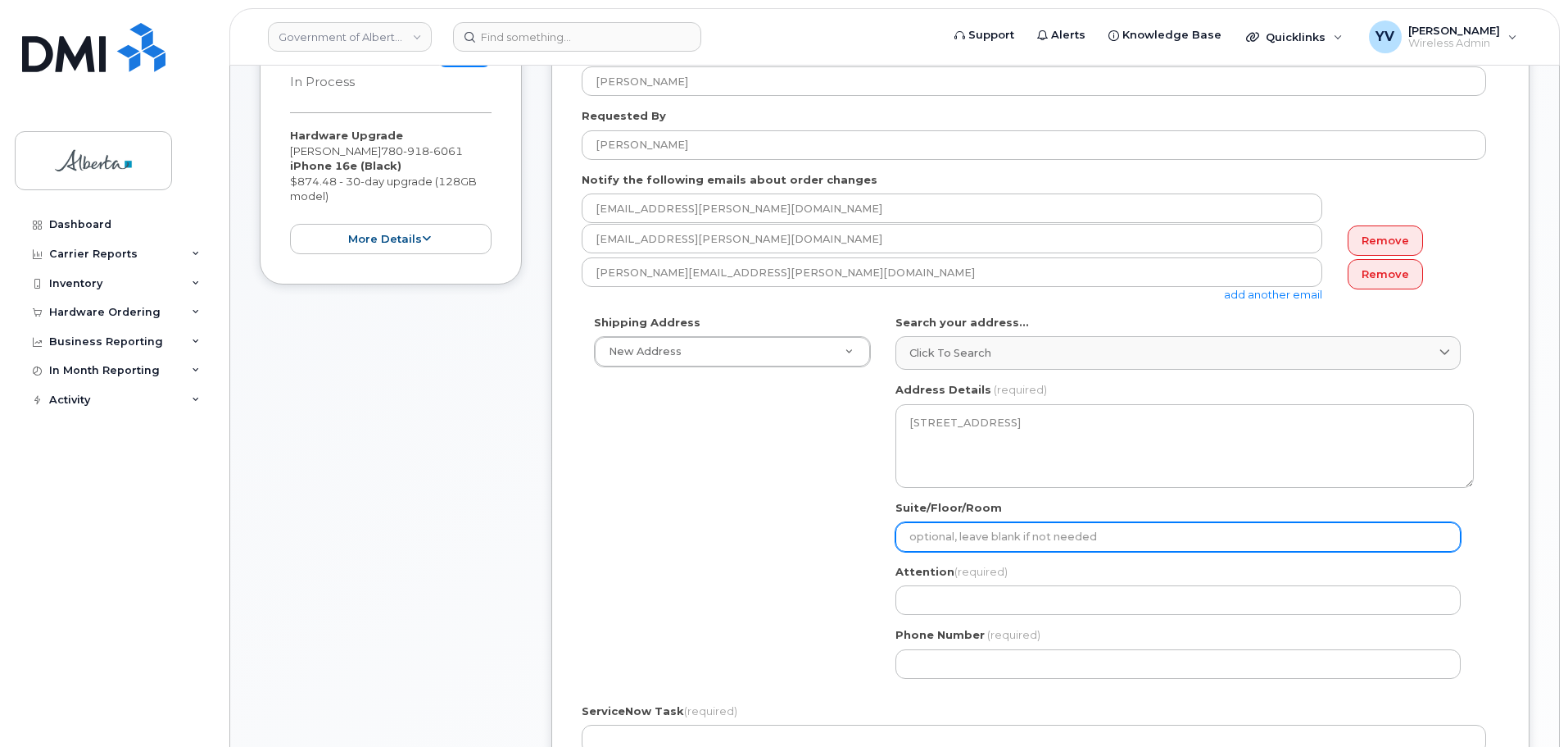
click at [939, 538] on input "Suite/Floor/Room" at bounding box center [1178, 537] width 565 height 30
paste input "Room 200"
select select
type input "Room 200"
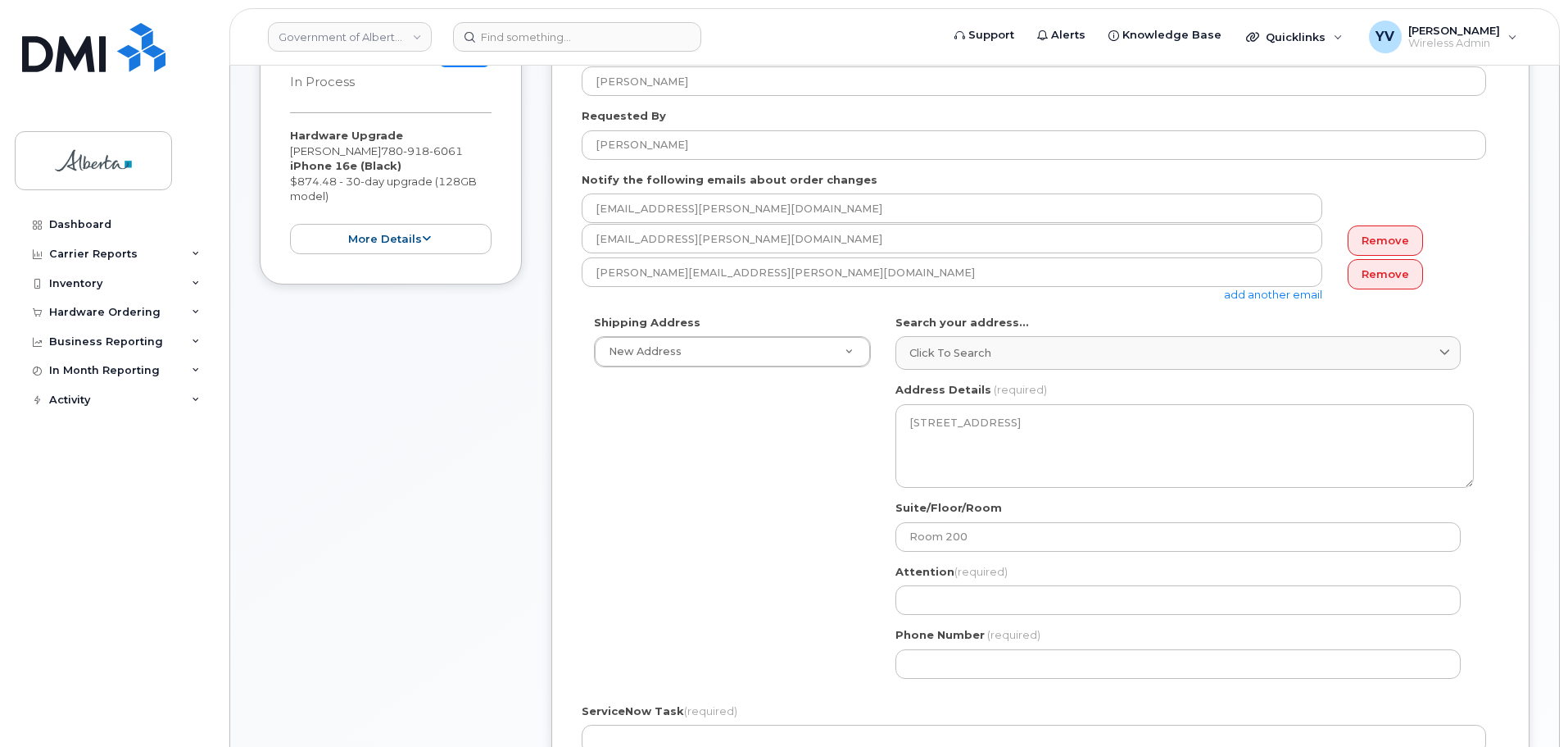
drag, startPoint x: 361, startPoint y: 152, endPoint x: 284, endPoint y: 157, distance: 77.2
click at [284, 157] on div "Item #1 in process $874.48 Hardware Upgrade Tyrell Ludwig 780 918 6061 iPhone 1…" at bounding box center [391, 150] width 262 height 270
copy div "Tyrell Ludwig"
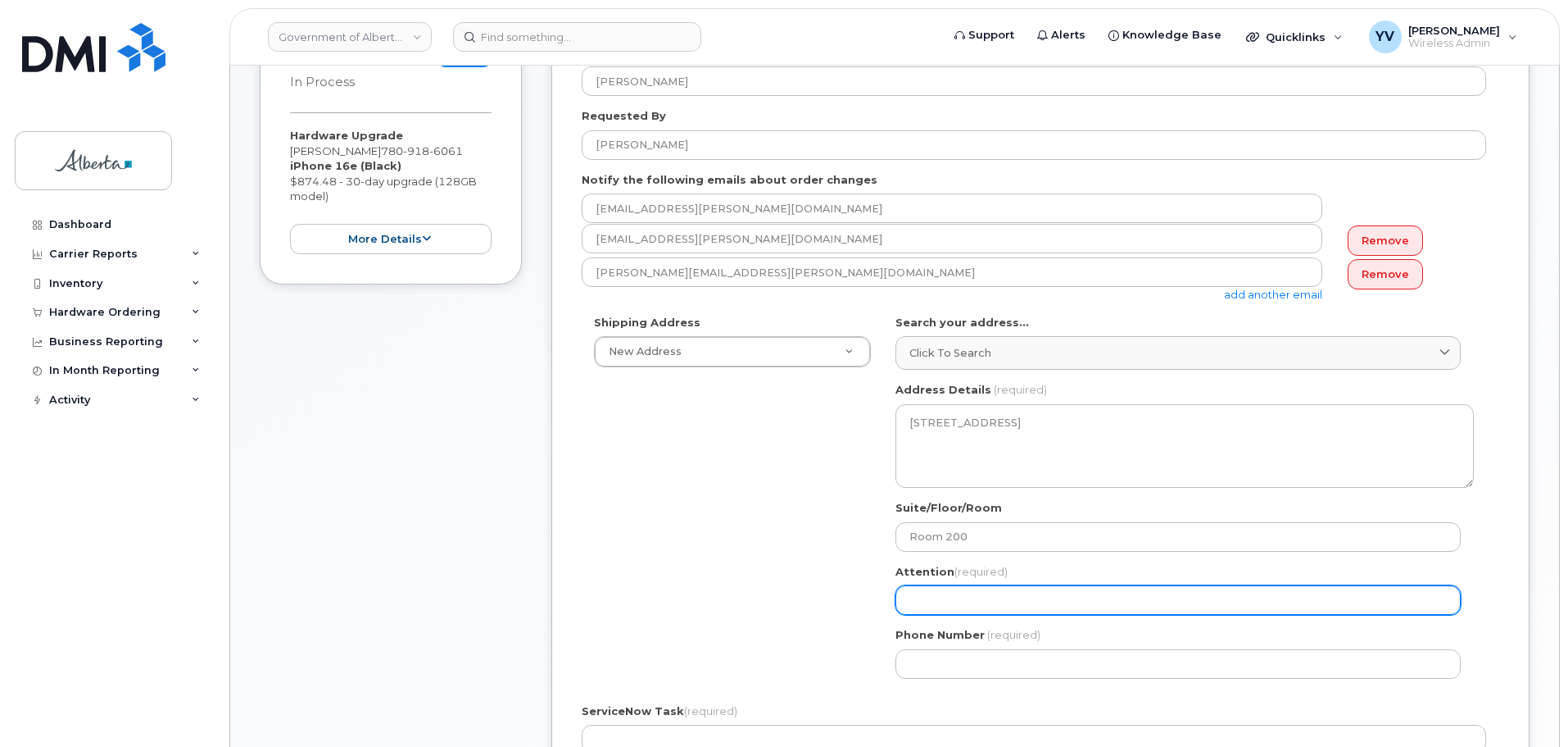
click at [908, 606] on input "Attention (required)" at bounding box center [1178, 600] width 565 height 30
paste input "Tyrell Ludwig"
select select
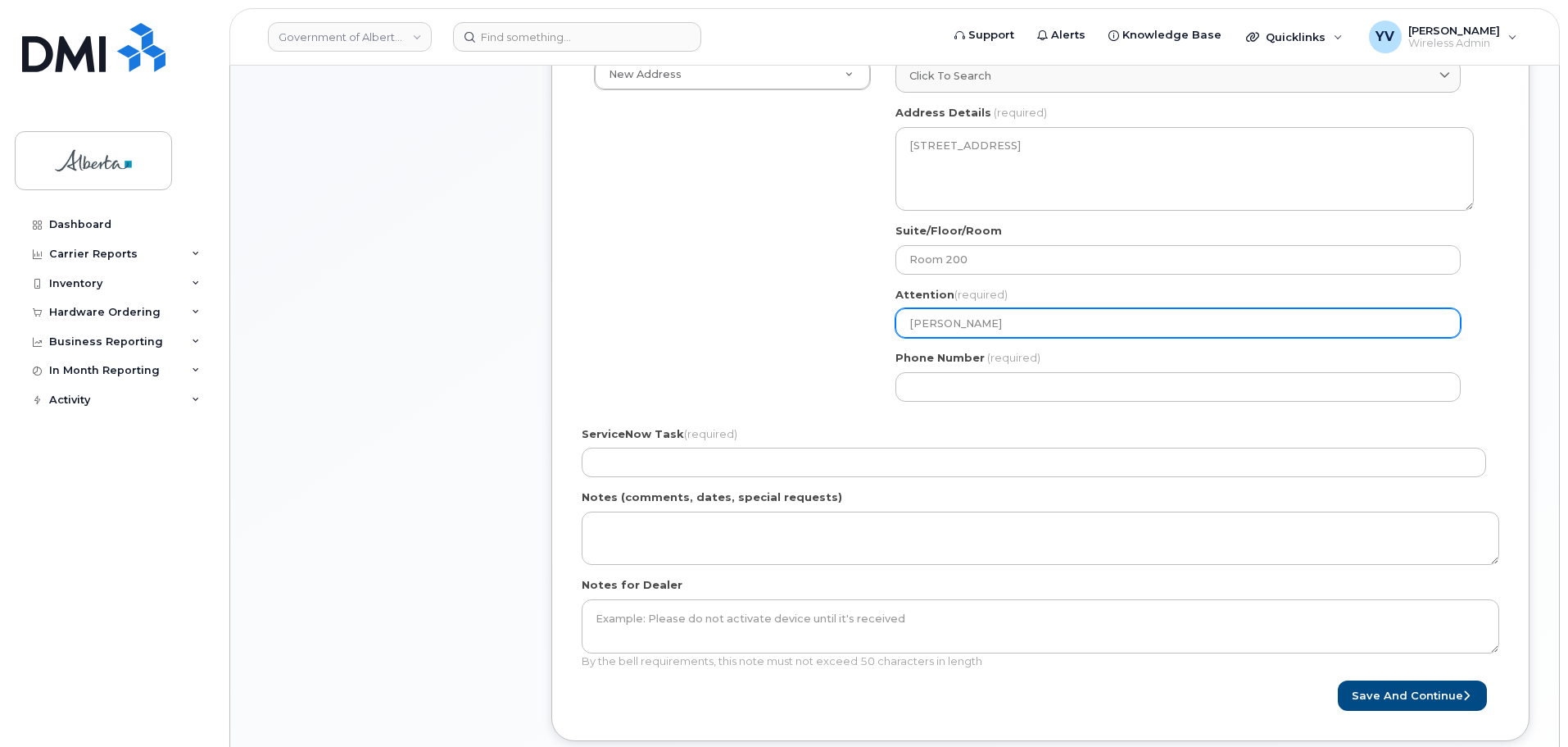
scroll to position [562, 0]
type input "Tyrell Ludwig"
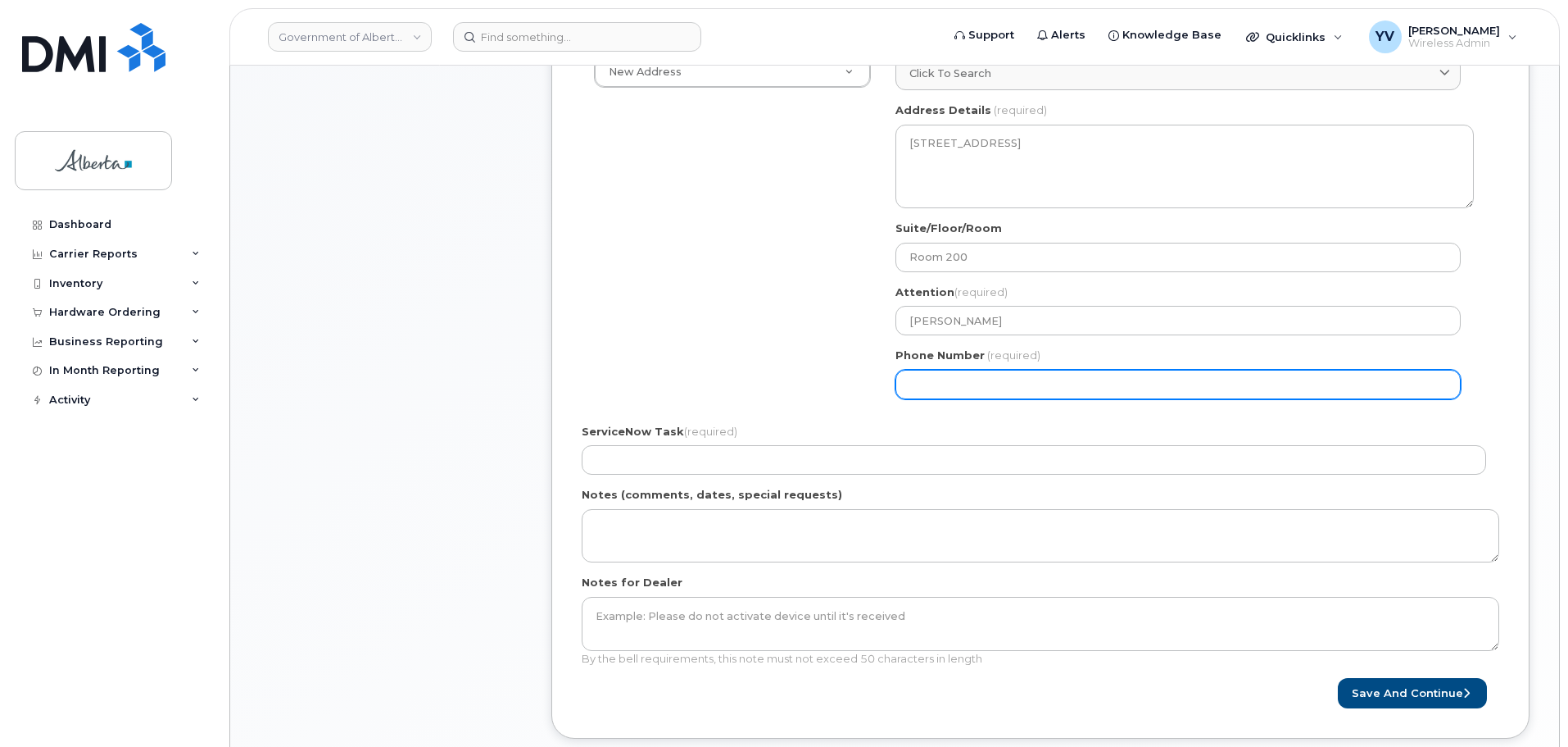
click at [953, 389] on input "Phone Number" at bounding box center [1178, 384] width 565 height 30
paste input "7809186061"
select select
type input "7809186061"
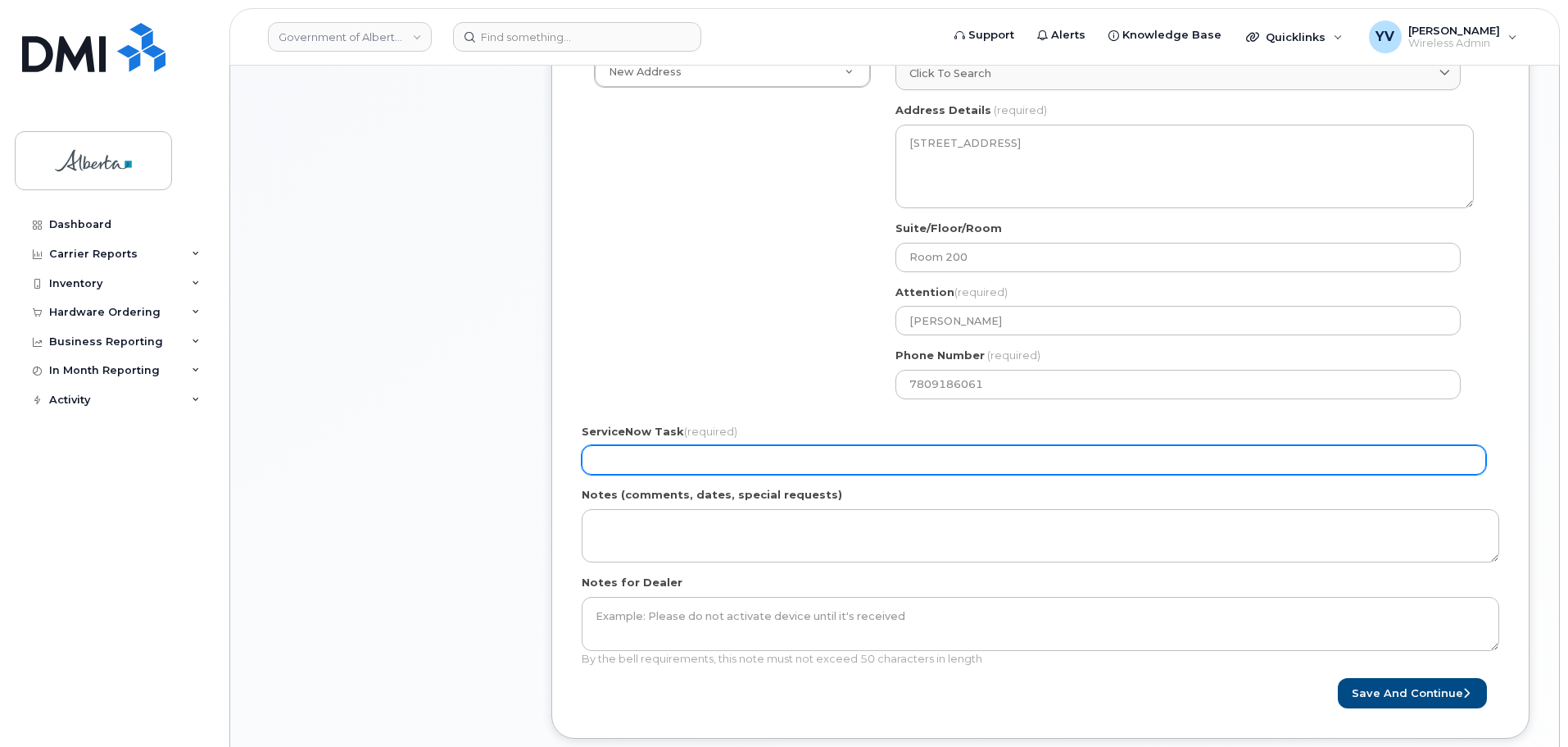
click at [604, 452] on input "ServiceNow Task (required)" at bounding box center [1033, 460] width 905 height 30
paste input "SCTASK0847297"
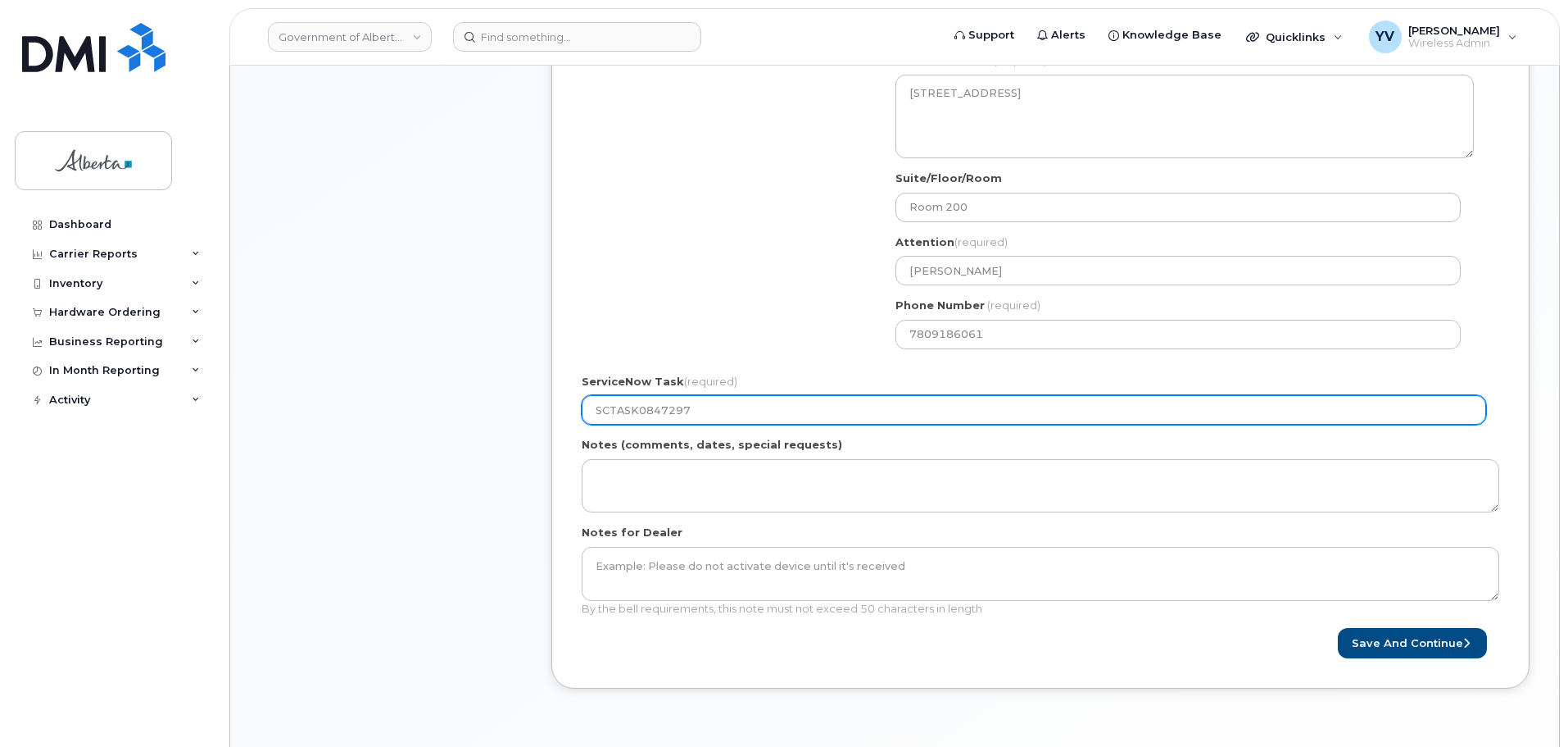
scroll to position [654, 0]
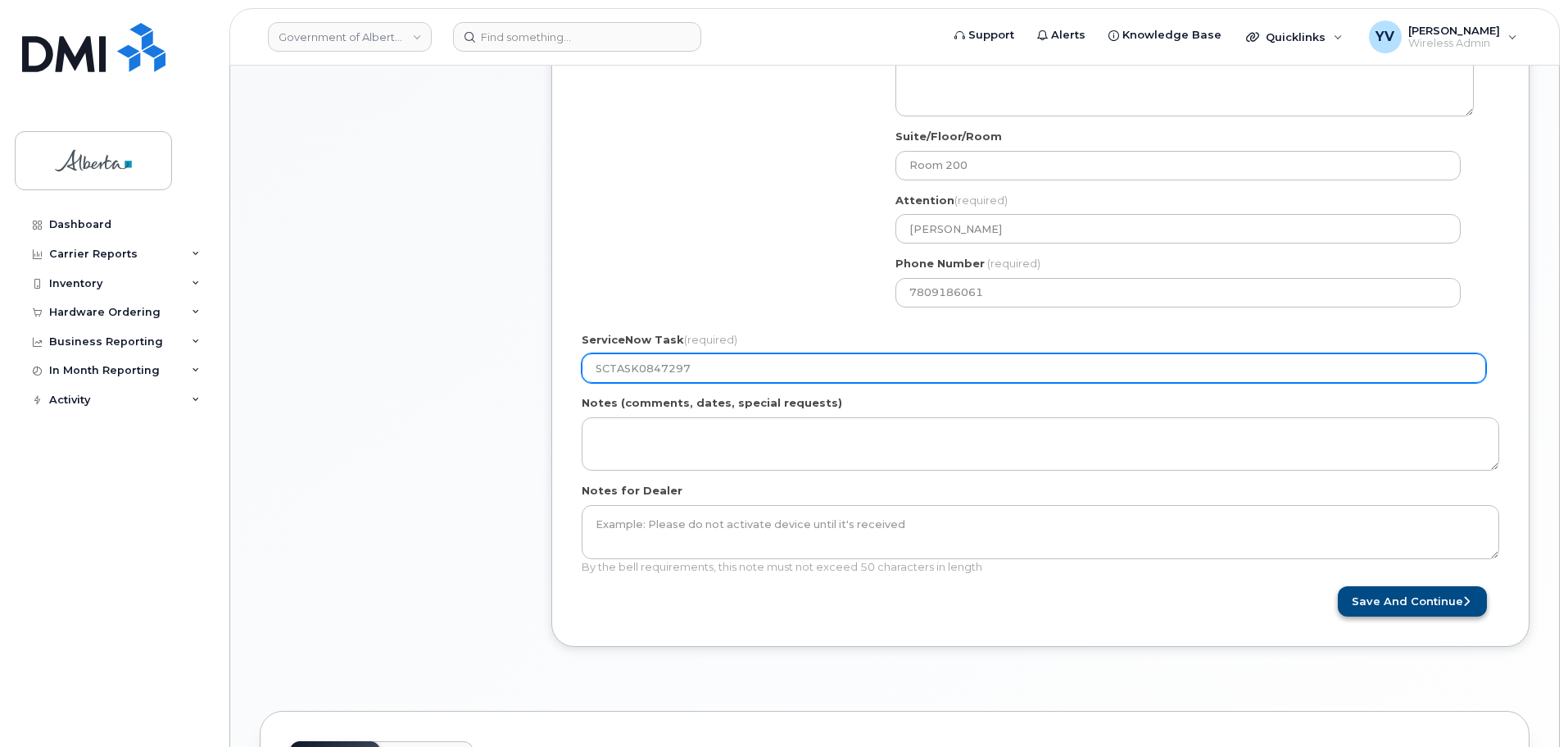
type input "SCTASK0847297"
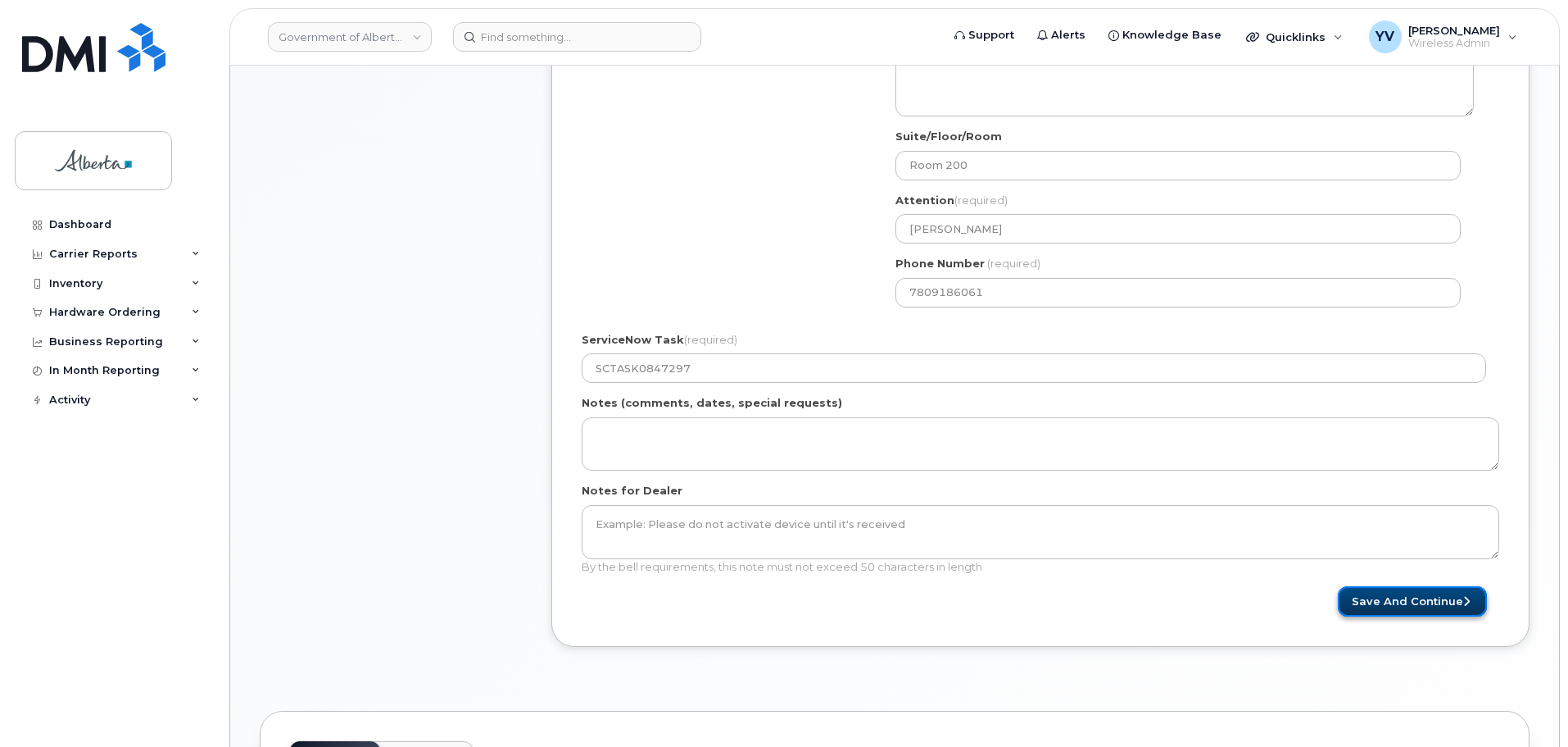
click at [1397, 601] on button "Save and Continue" at bounding box center [1413, 601] width 149 height 31
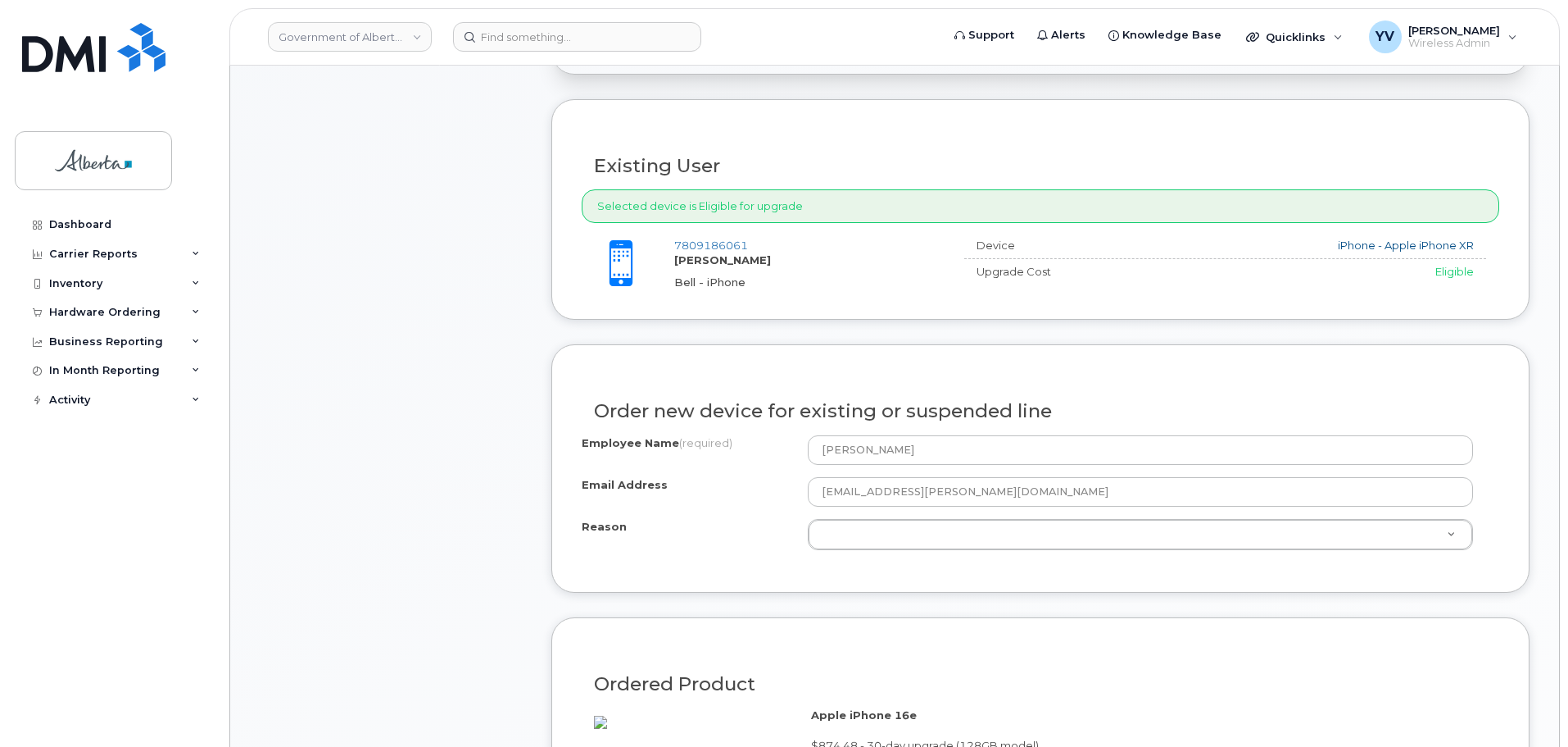
scroll to position [630, 0]
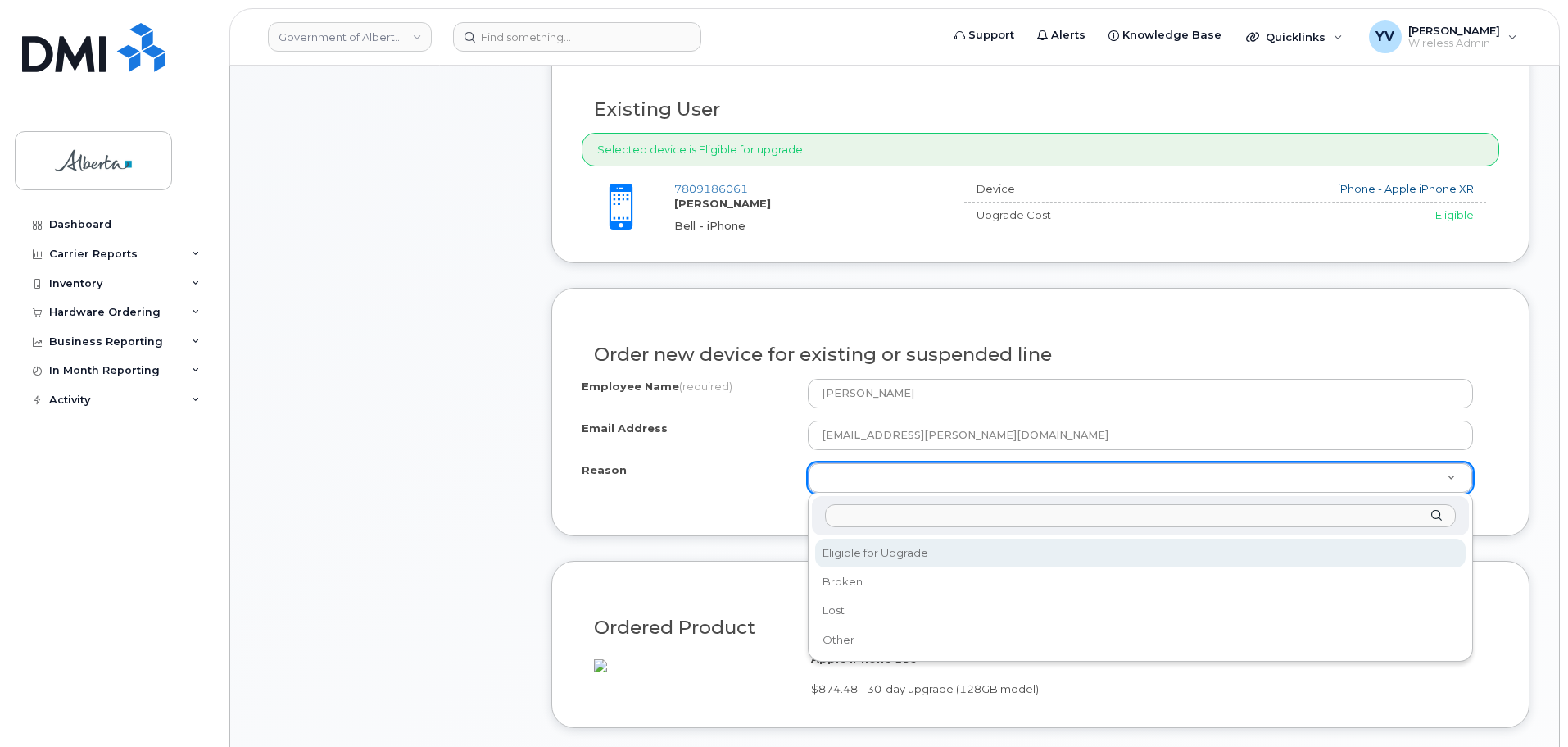
select select "eligible_for_upgrade"
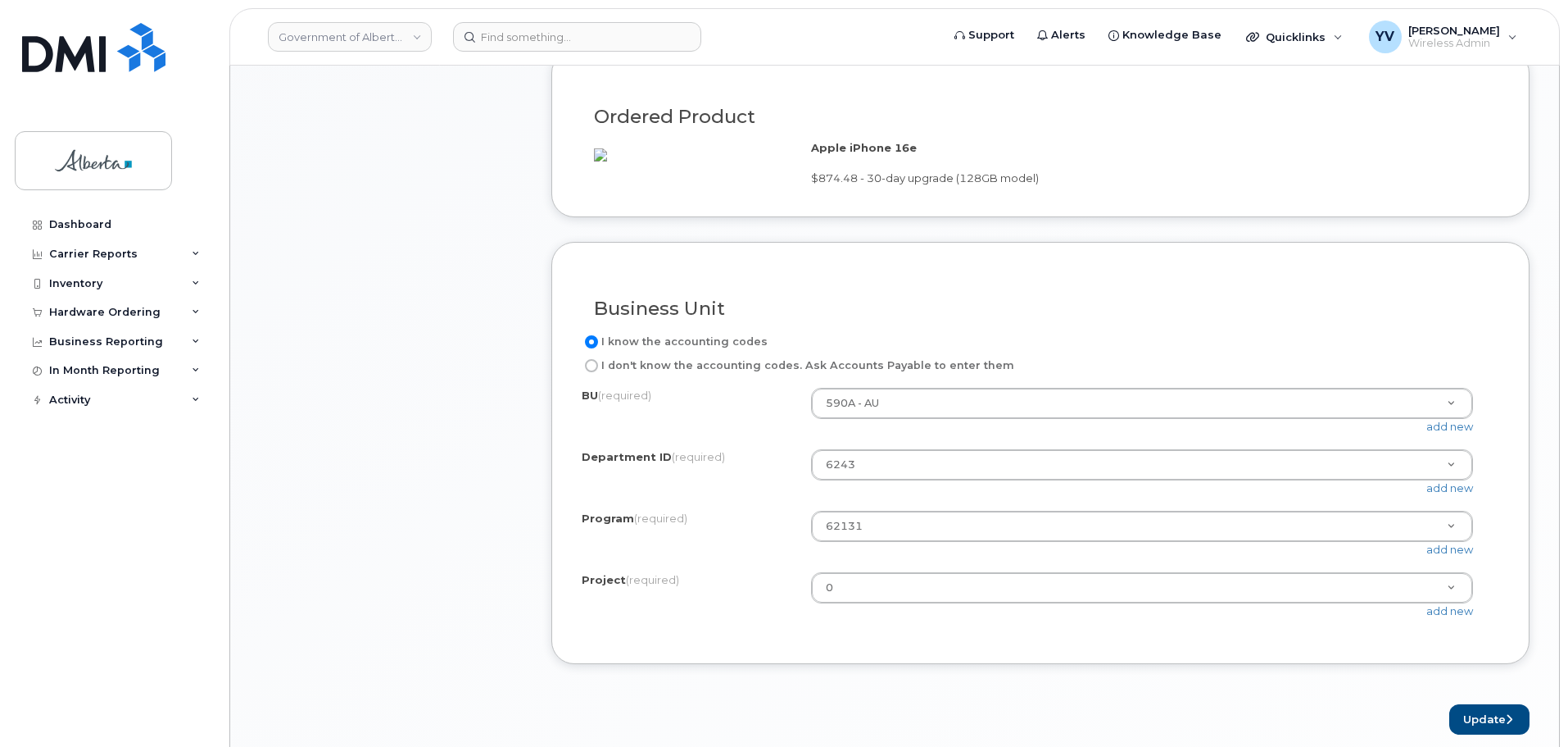
scroll to position [1357, 0]
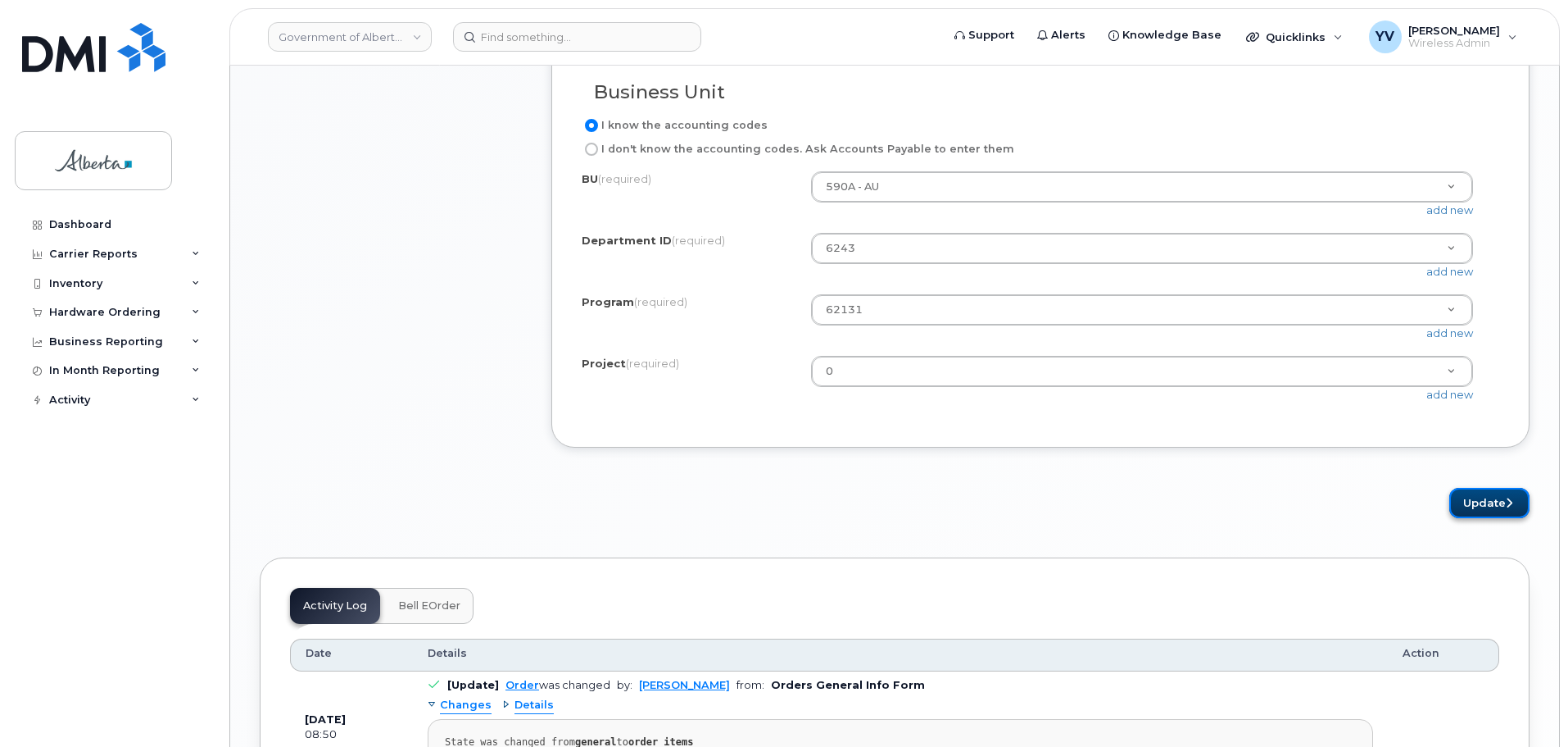
click at [1490, 515] on button "Update" at bounding box center [1489, 502] width 80 height 31
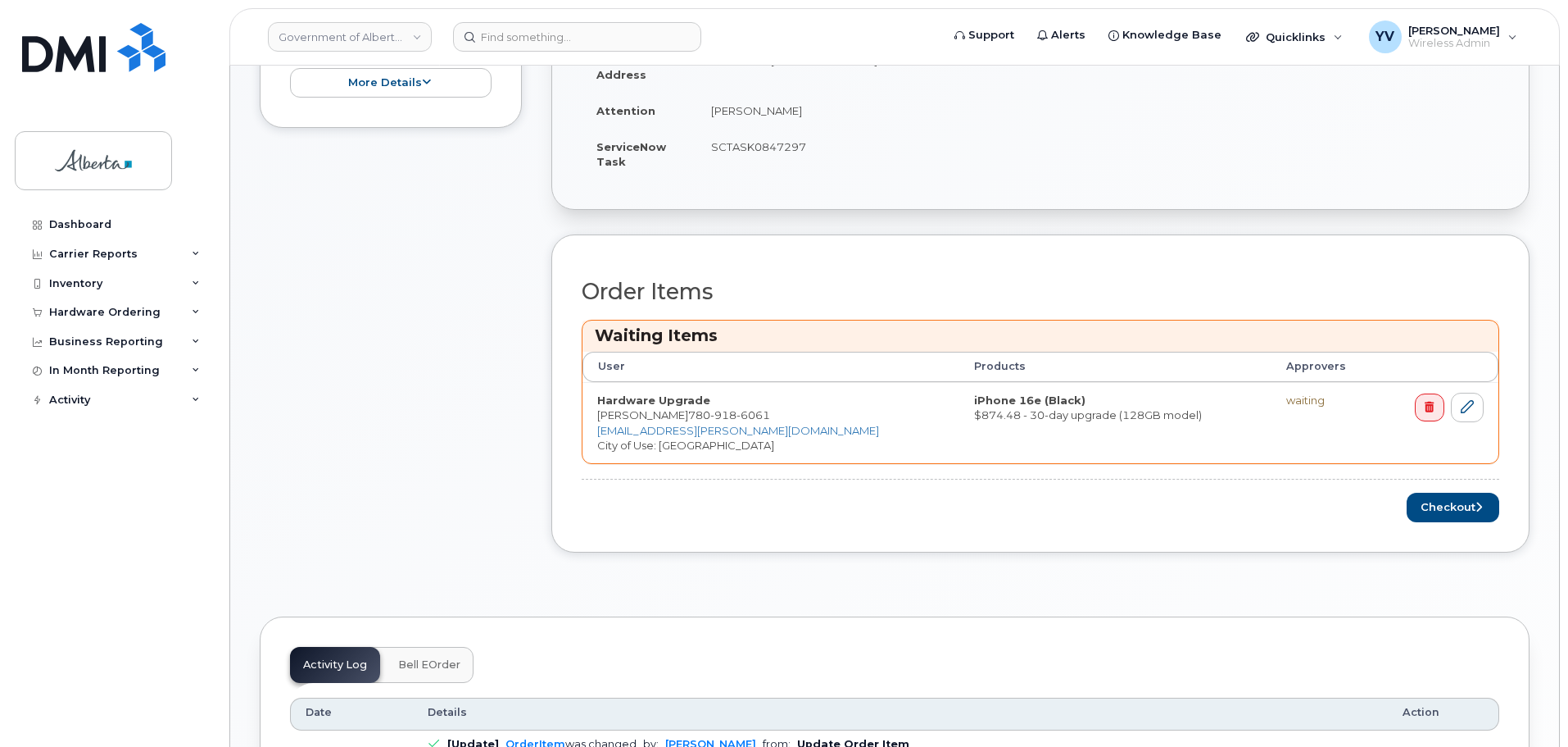
scroll to position [514, 0]
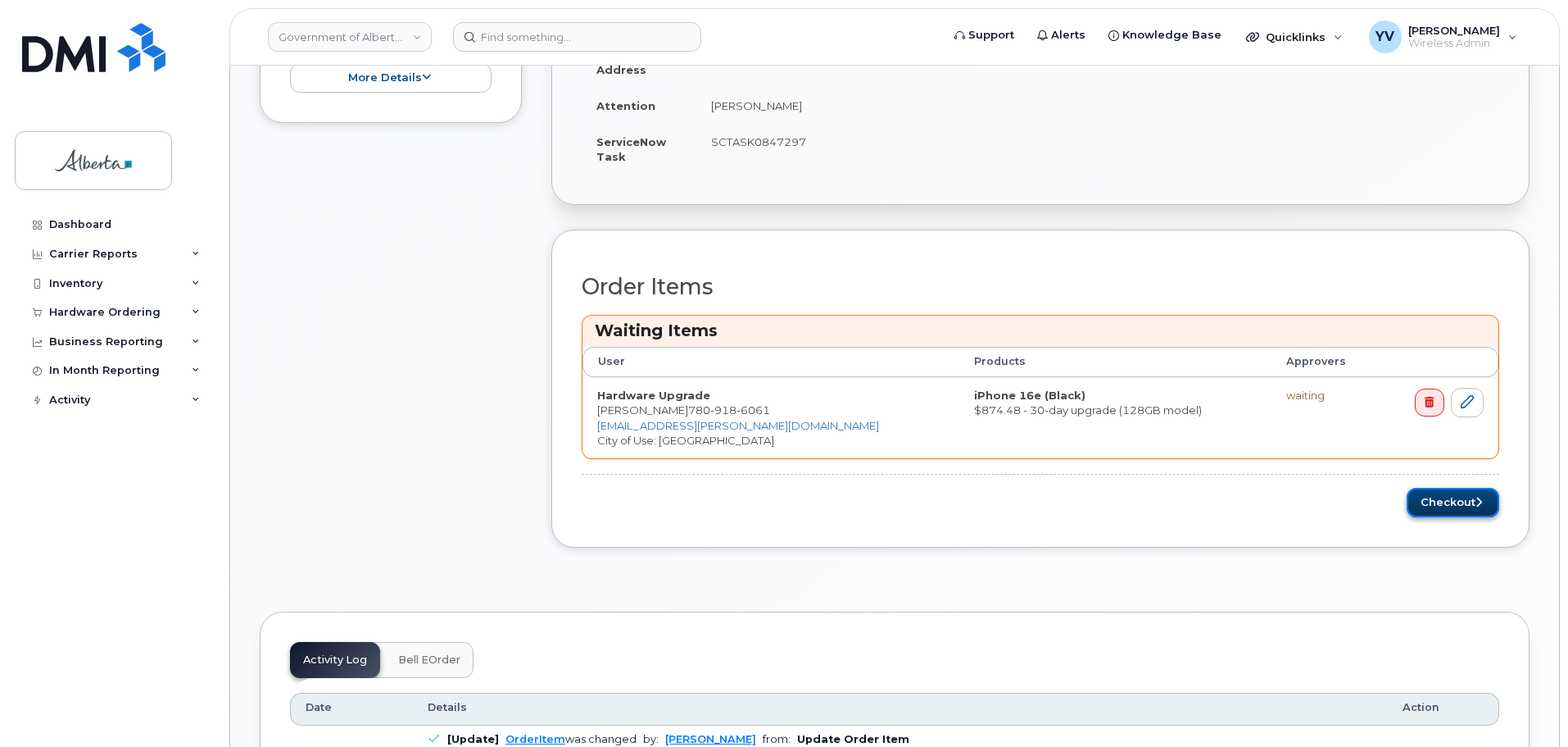
click at [1447, 500] on button "Checkout" at bounding box center [1454, 502] width 93 height 31
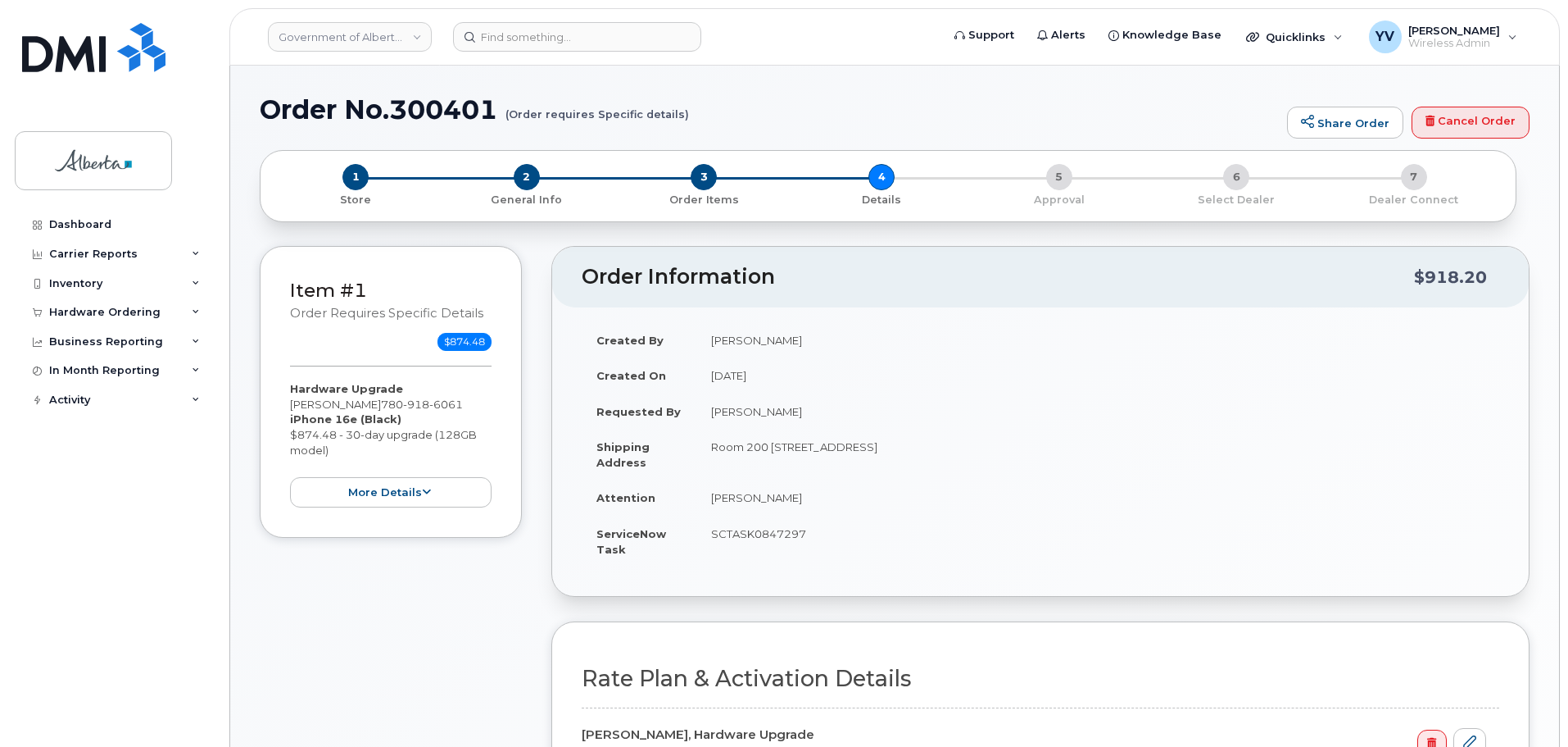
select select
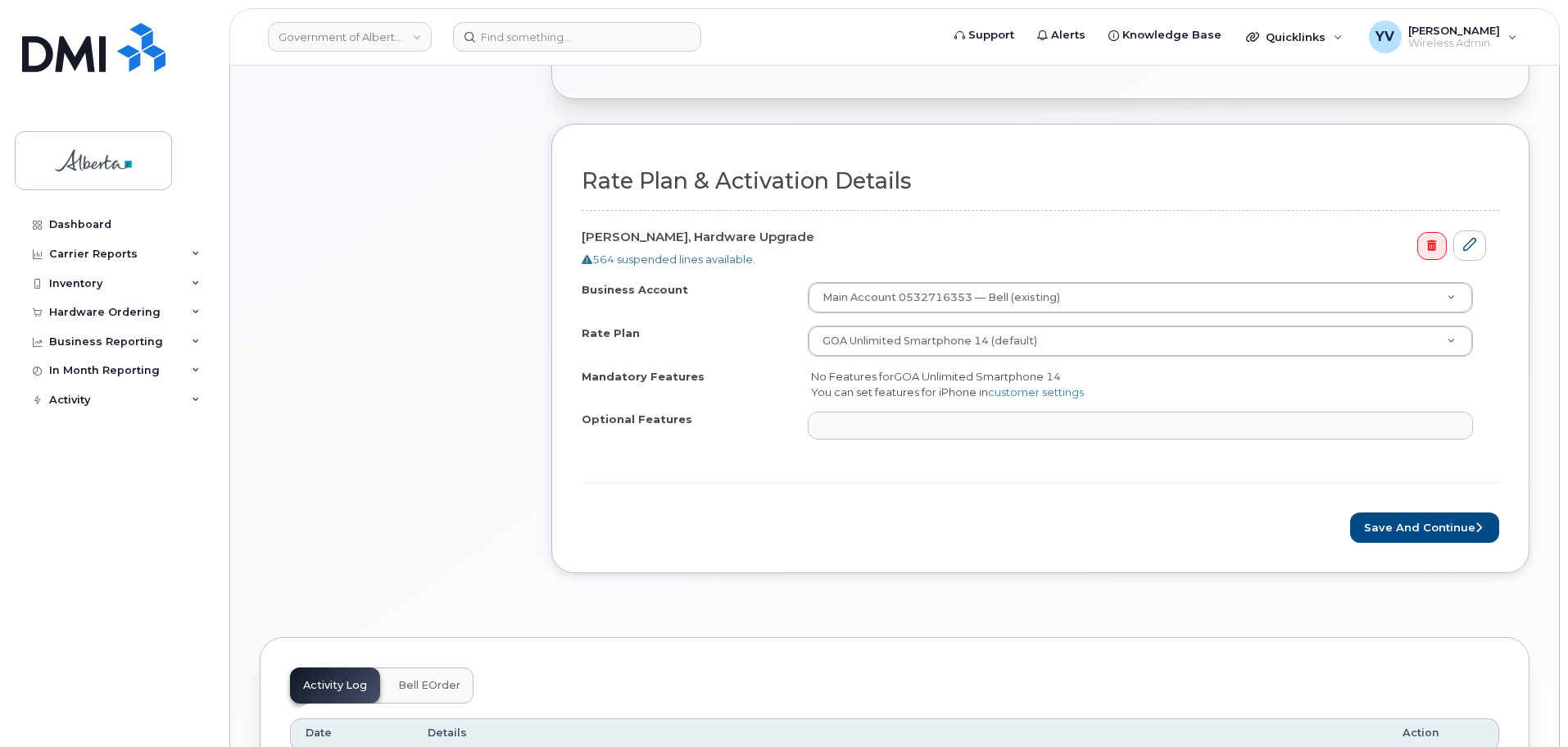
scroll to position [506, 0]
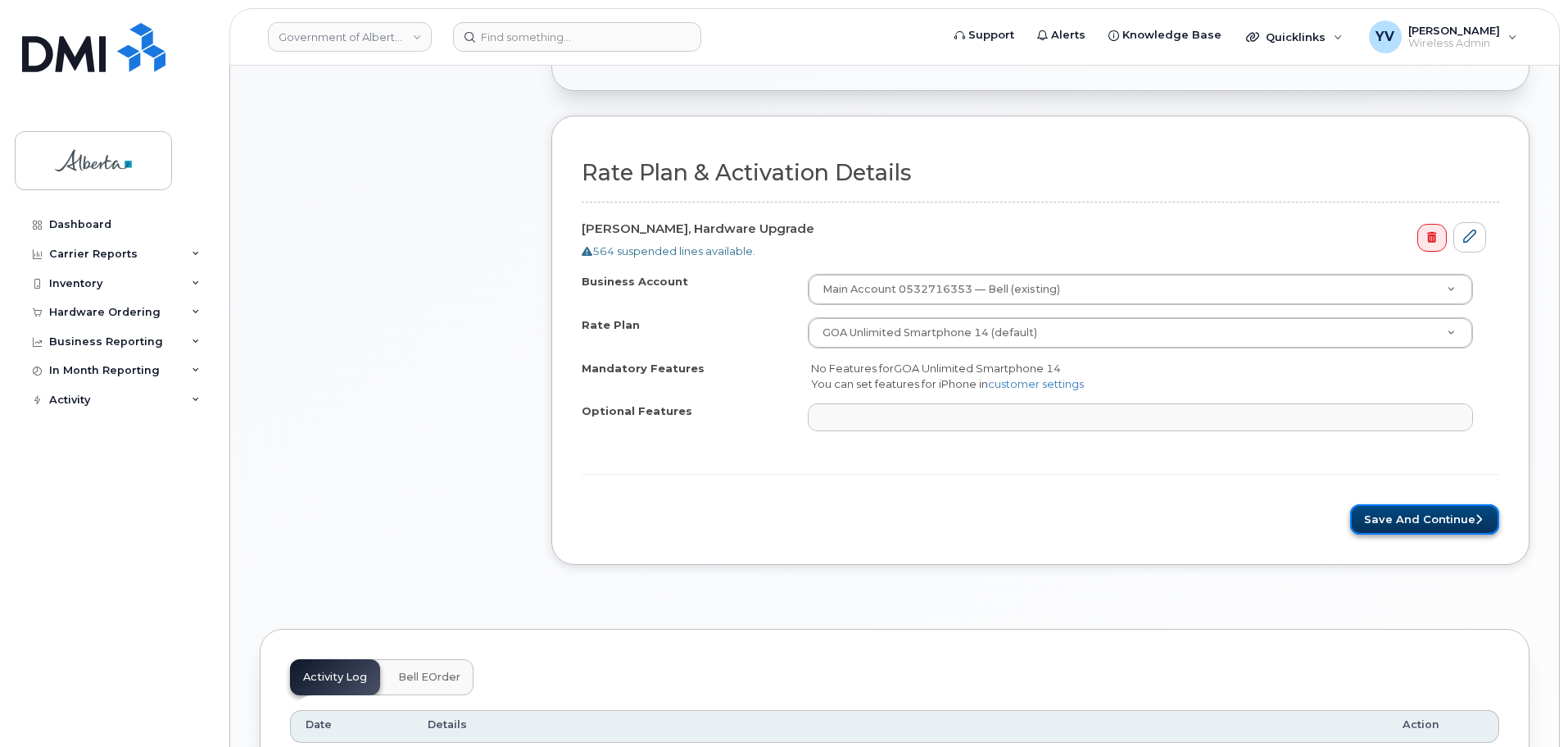
click at [1438, 514] on button "Save and Continue" at bounding box center [1425, 519] width 149 height 31
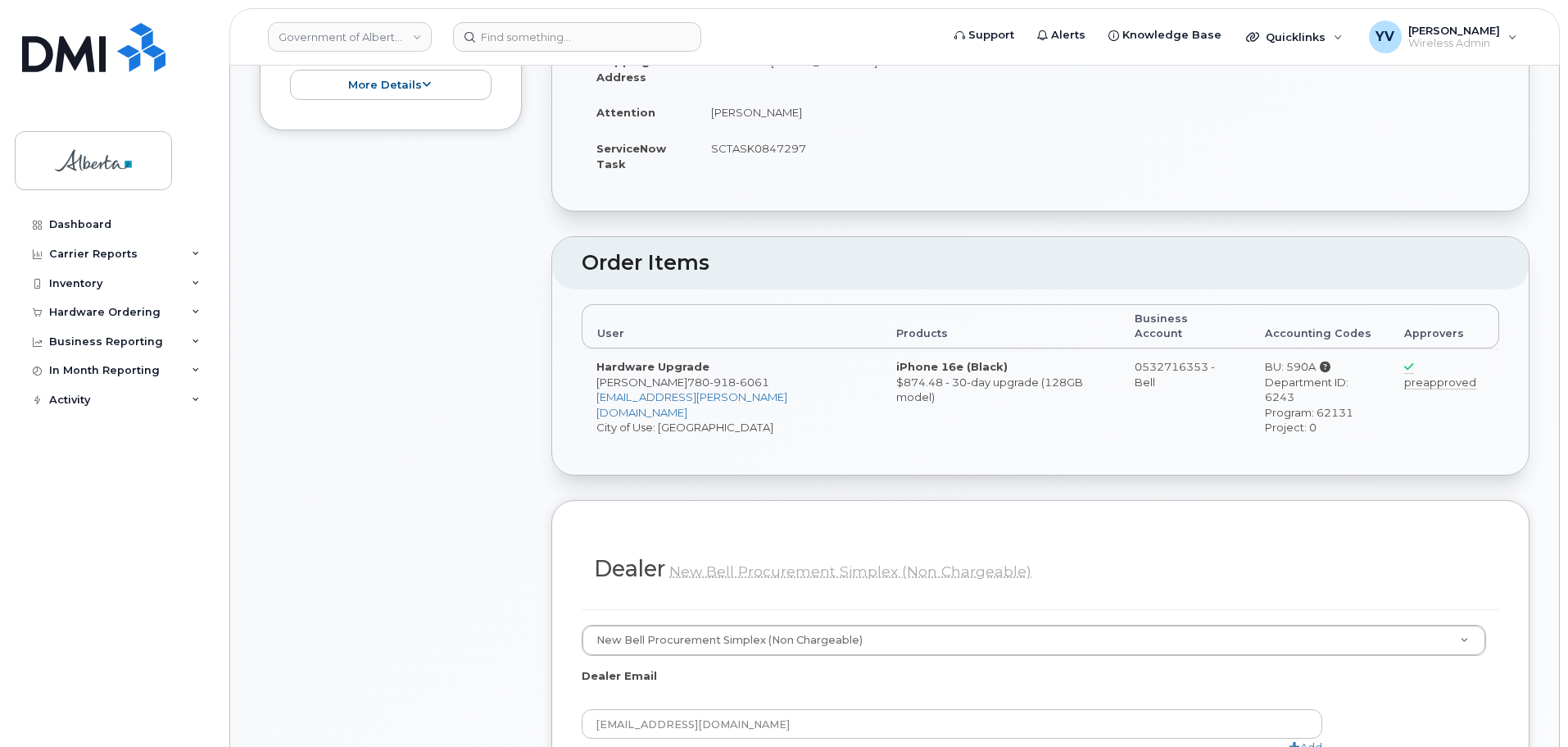
scroll to position [720, 0]
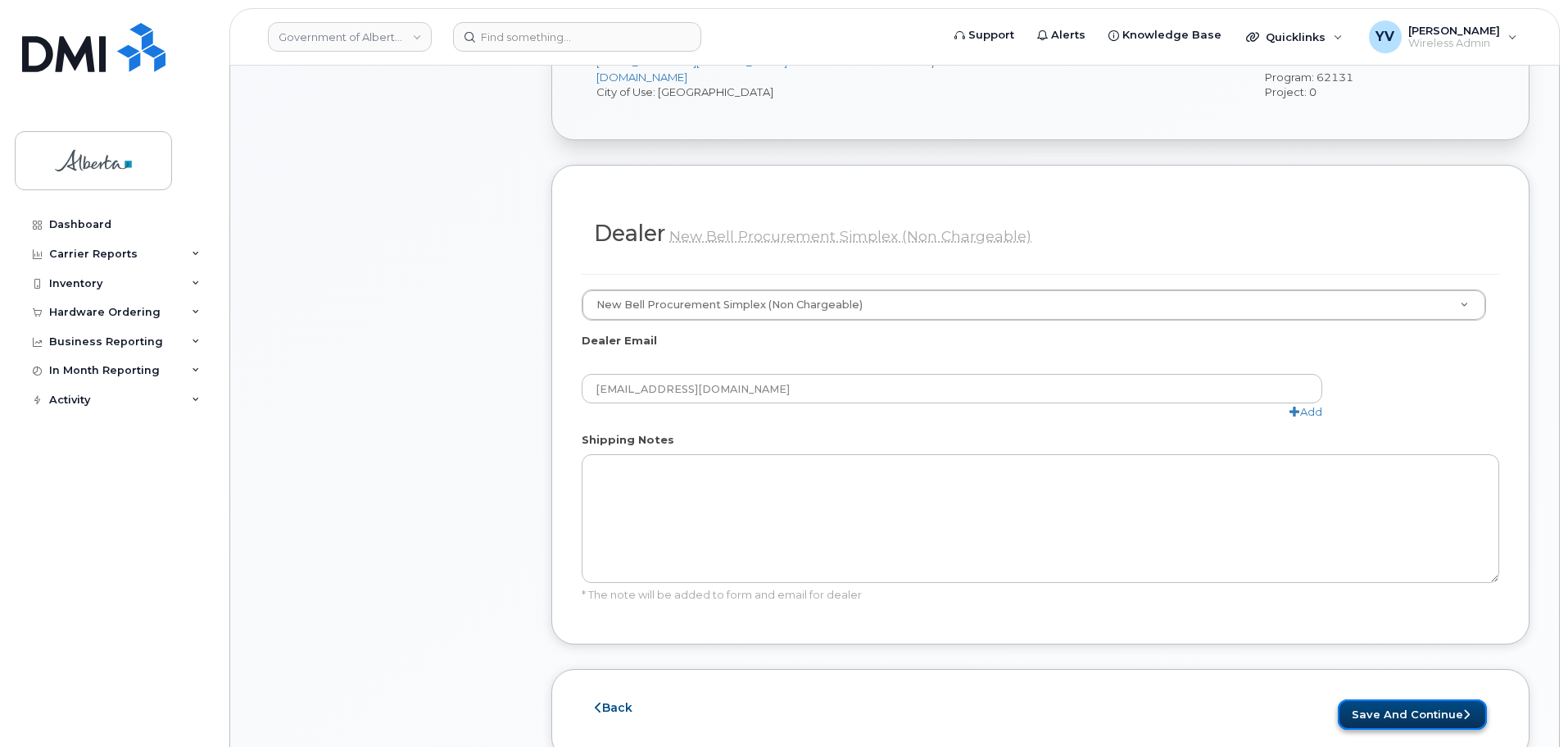
click at [1410, 699] on button "Save and Continue" at bounding box center [1413, 714] width 149 height 31
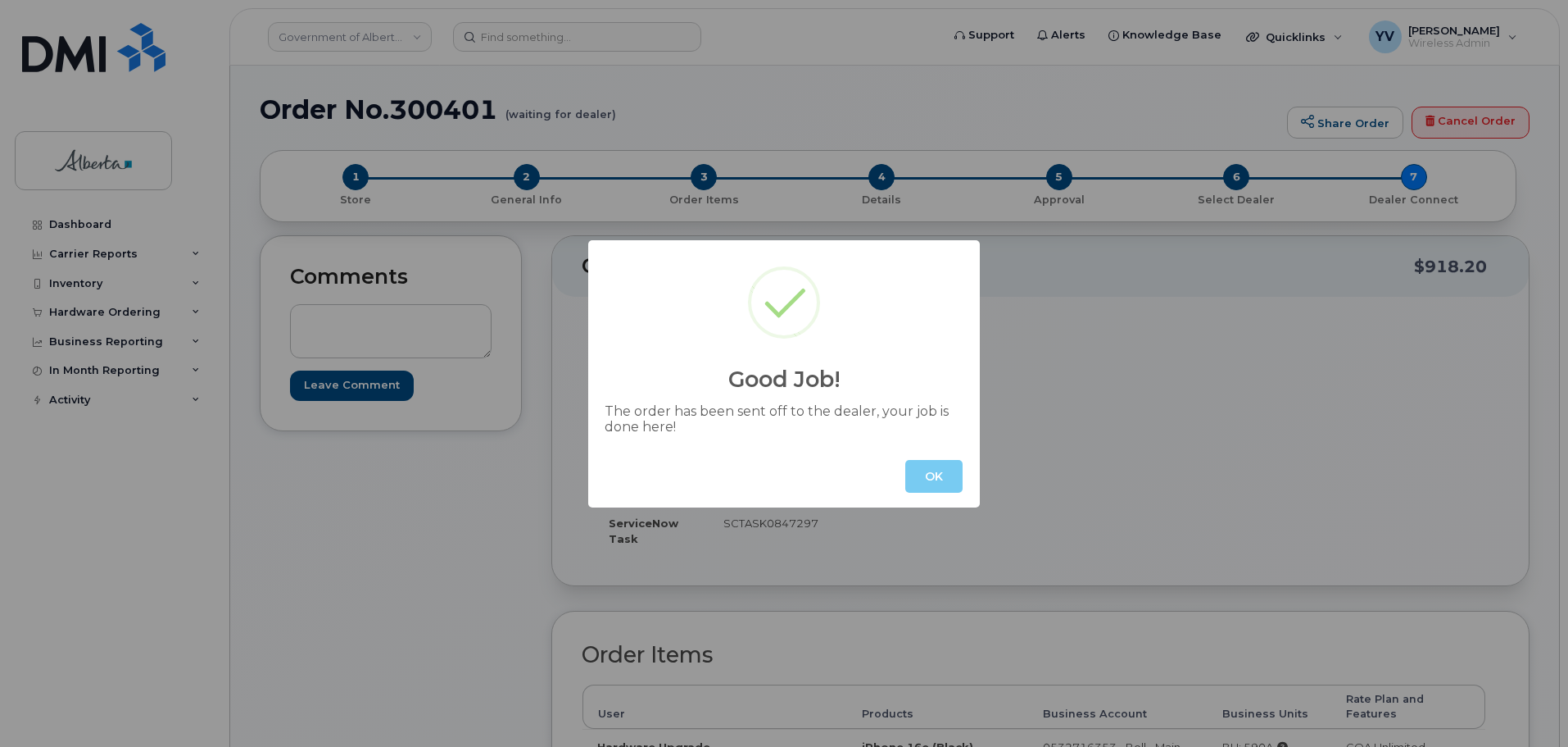
click at [938, 477] on button "OK" at bounding box center [934, 475] width 58 height 33
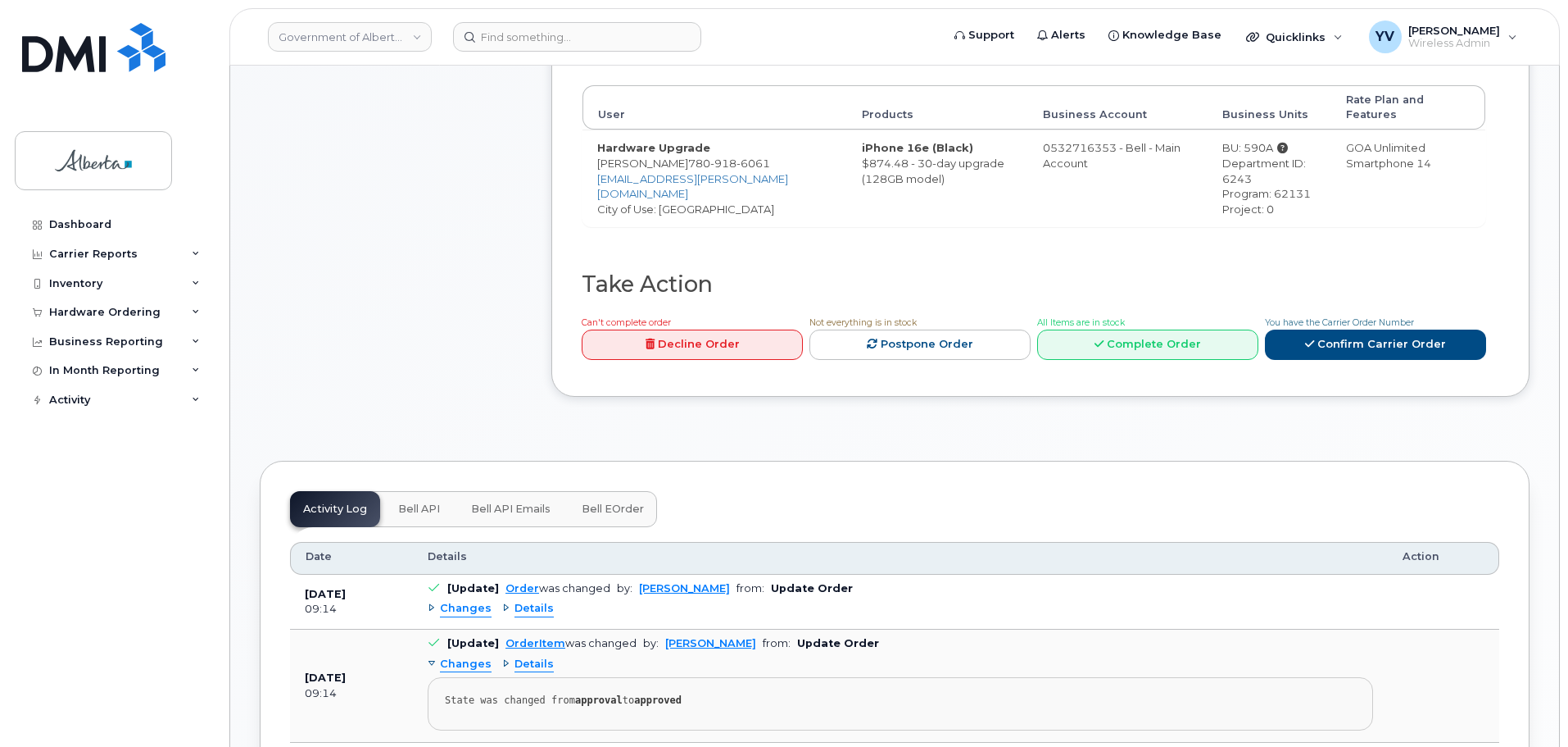
scroll to position [605, 0]
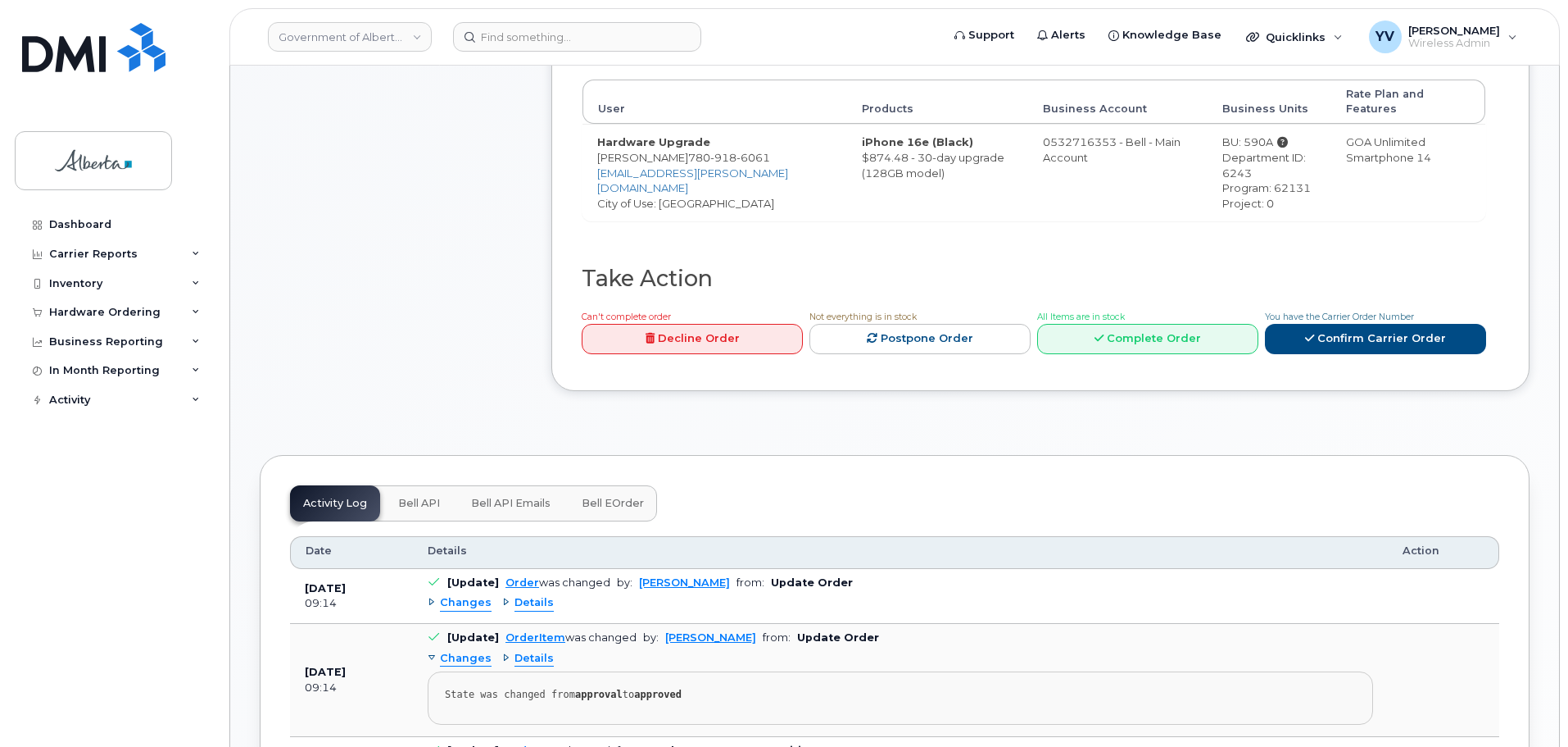
click at [404, 497] on span "Bell API" at bounding box center [419, 503] width 42 height 13
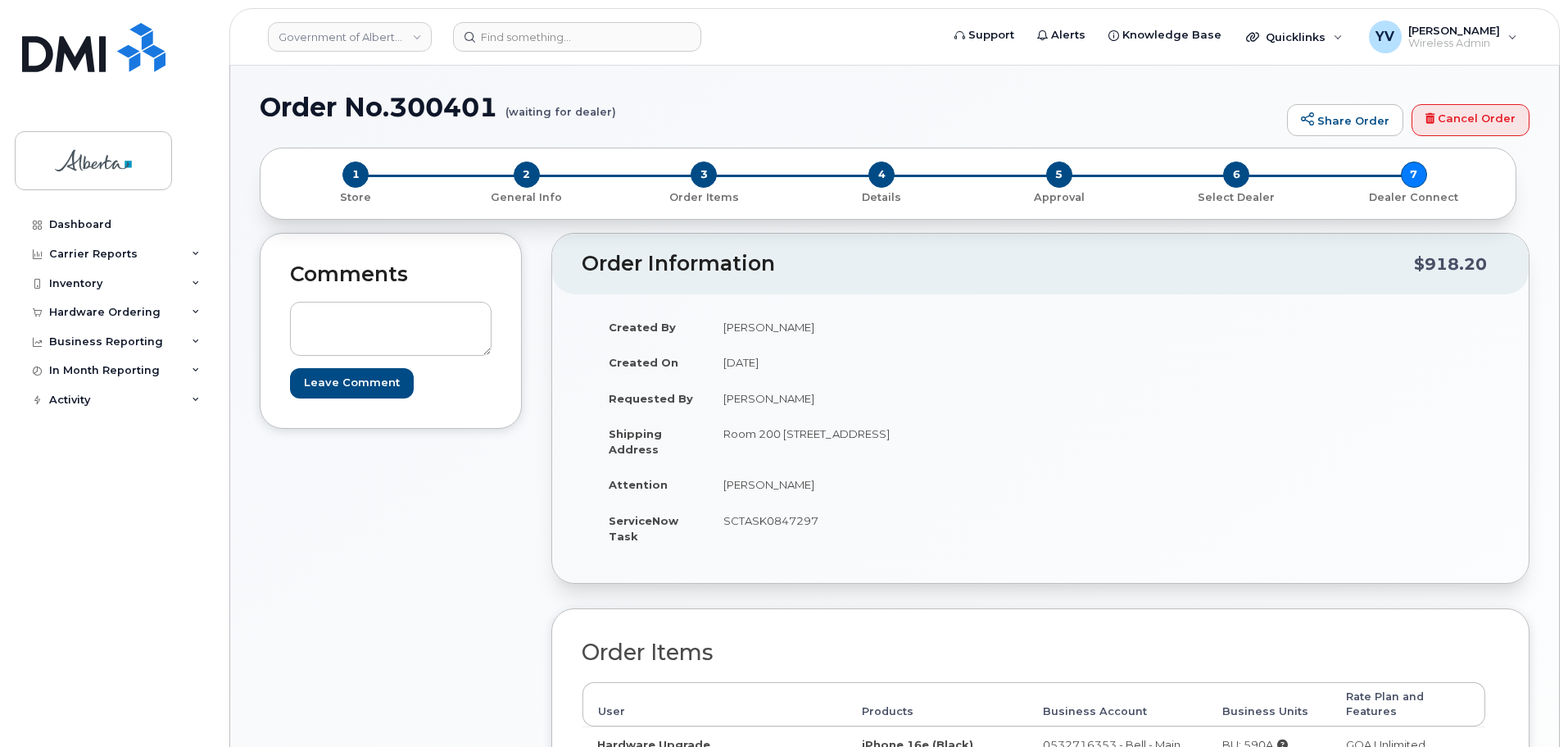
scroll to position [0, 0]
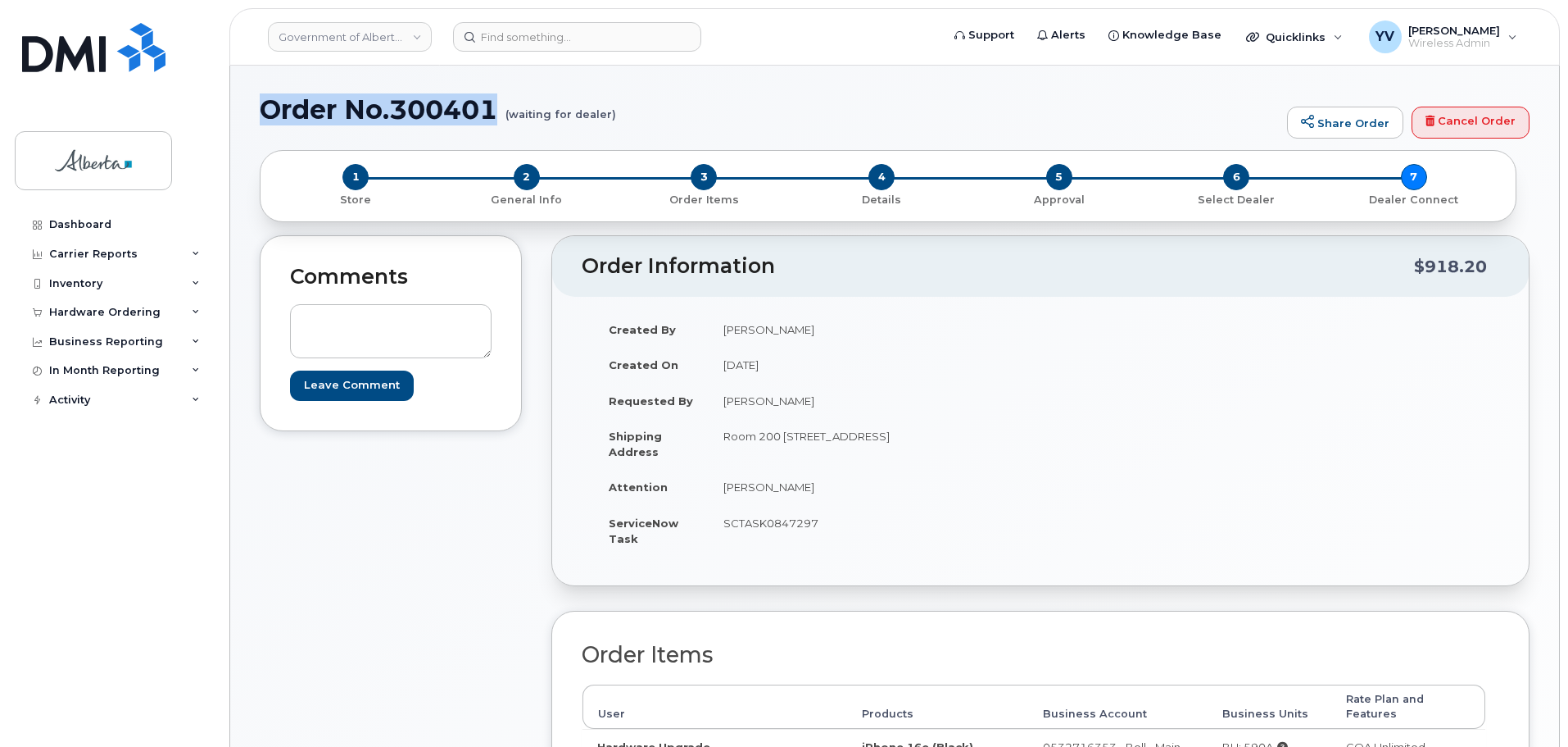
drag, startPoint x: 493, startPoint y: 107, endPoint x: 265, endPoint y: 96, distance: 228.3
click at [265, 96] on h1 "Order No.300401 (waiting for dealer)" at bounding box center [769, 109] width 1019 height 29
copy h1 "Order No.300401"
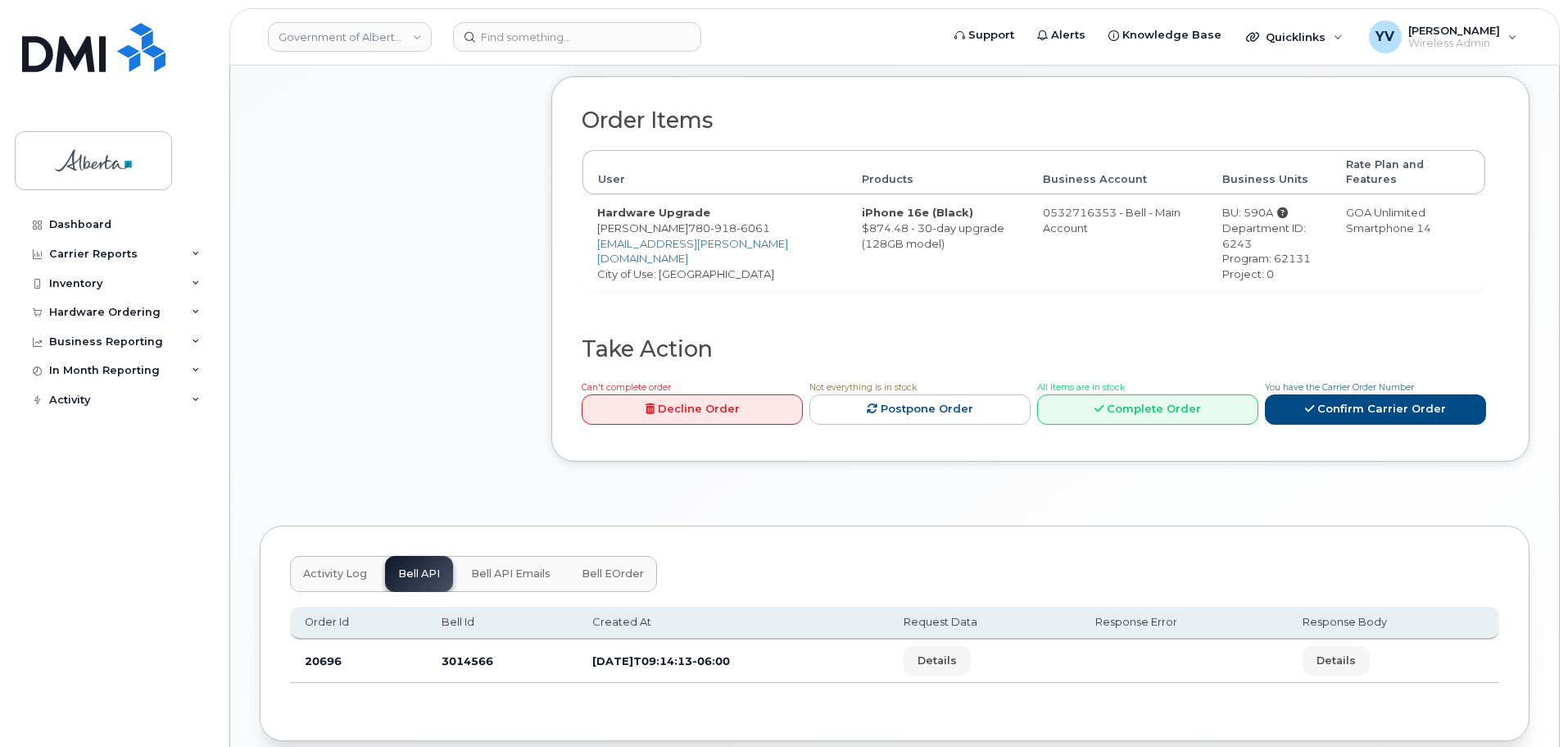
scroll to position [595, 0]
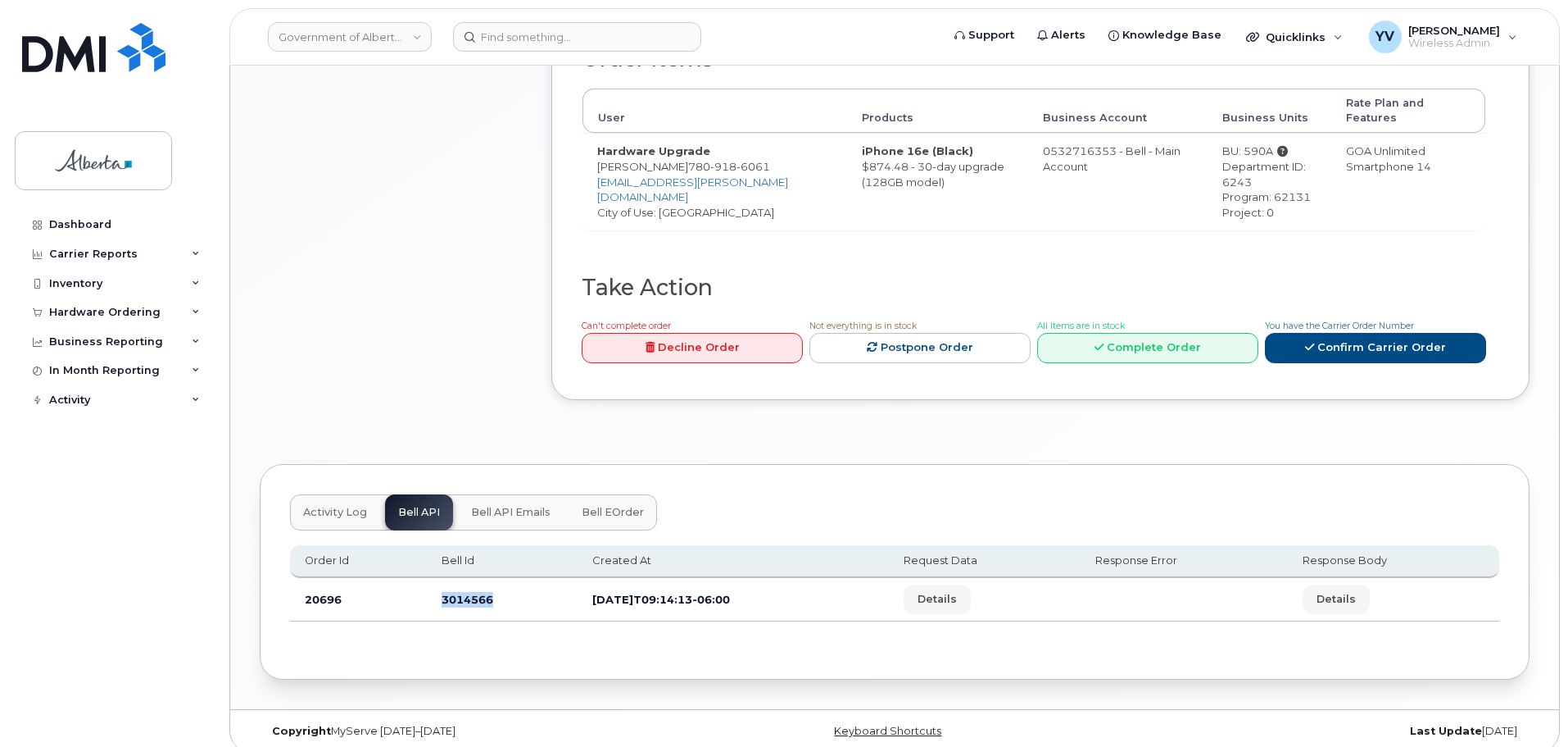
drag, startPoint x: 488, startPoint y: 581, endPoint x: 437, endPoint y: 582, distance: 51.0
click at [437, 582] on td "3014566" at bounding box center [502, 599] width 151 height 44
copy td "3014566"
click at [428, 692] on div "Order No.300401 (waiting for dealer) Share Order Cancel Order × Share This Orde…" at bounding box center [895, 89] width 1329 height 1239
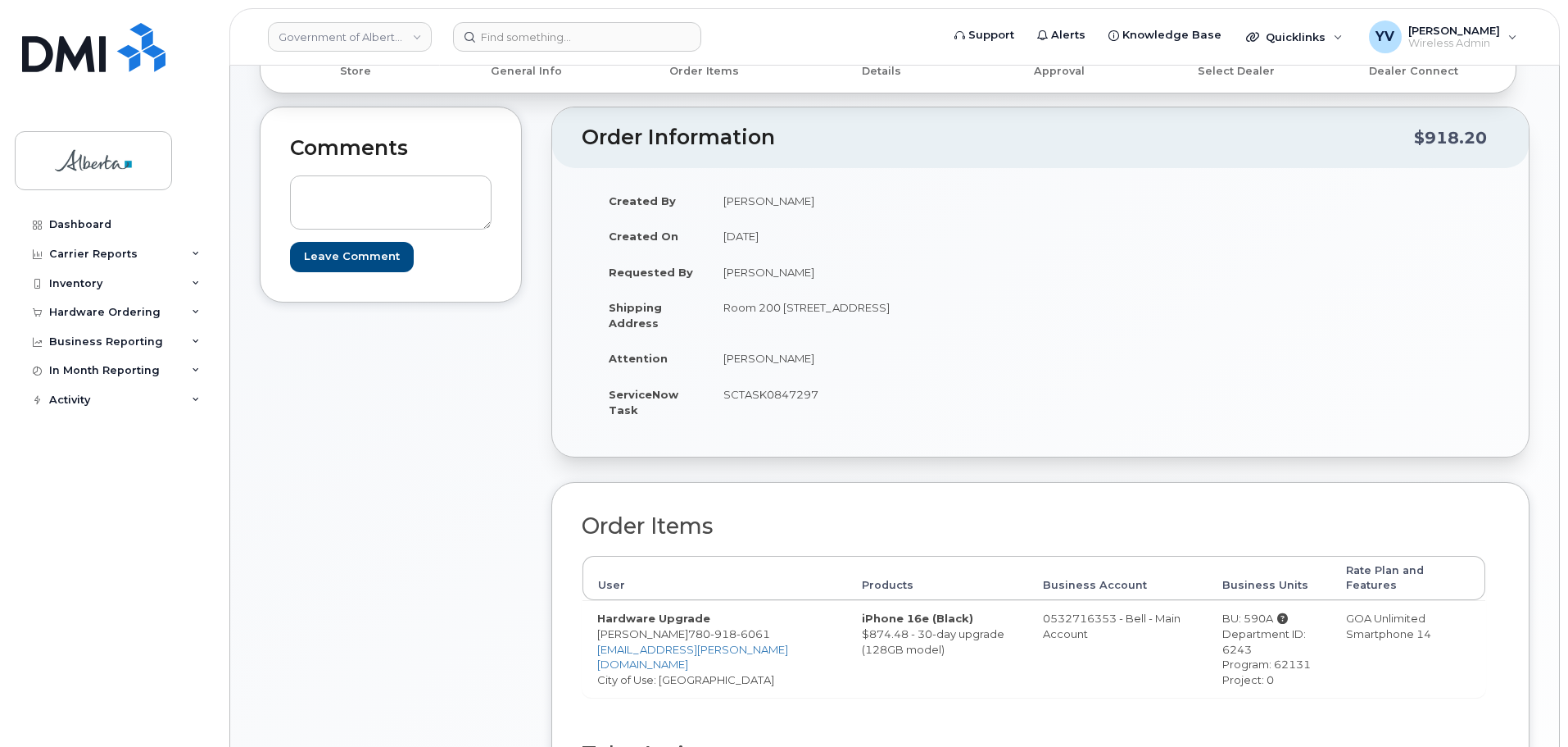
scroll to position [126, 0]
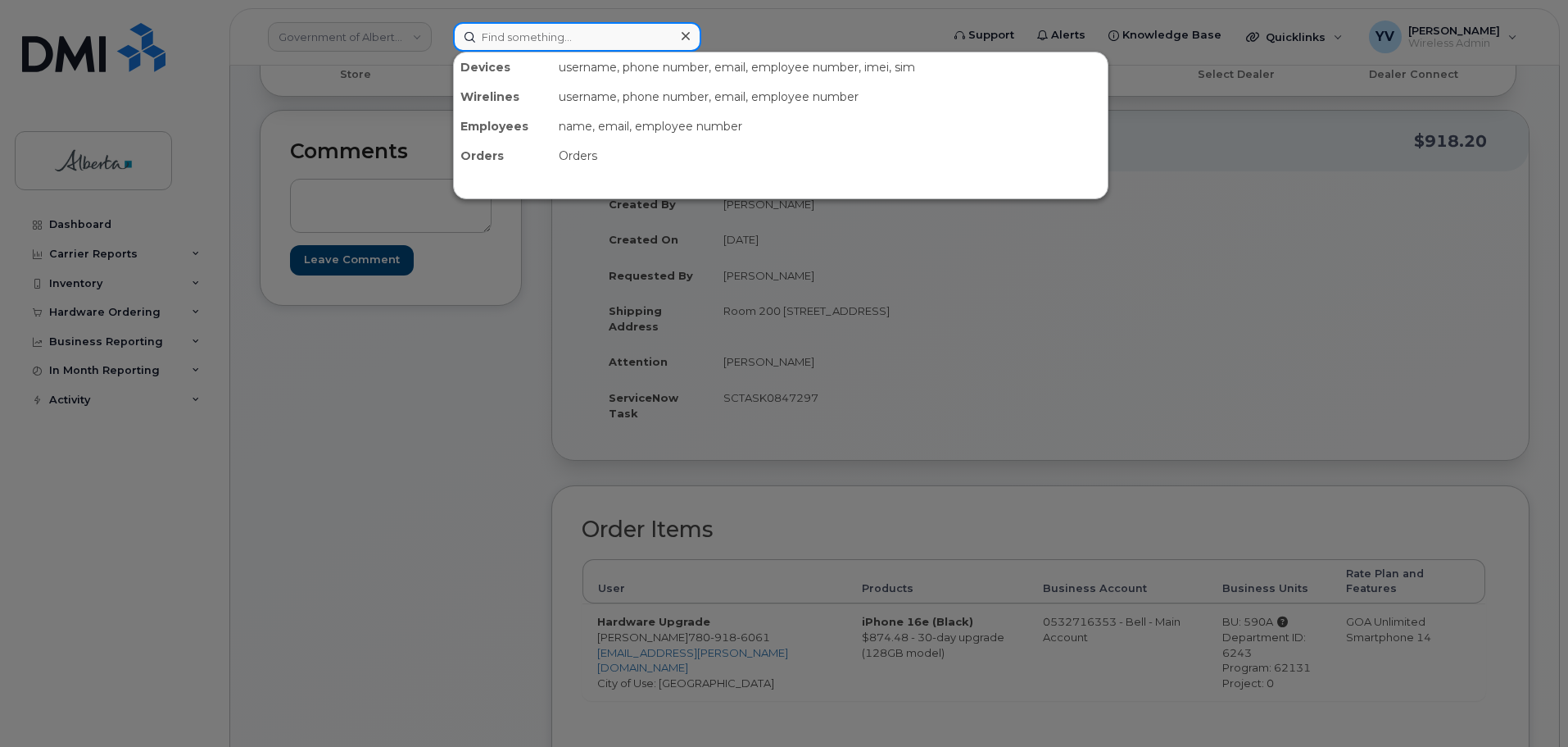
click at [493, 31] on input at bounding box center [577, 37] width 248 height 30
paste input "7802421386"
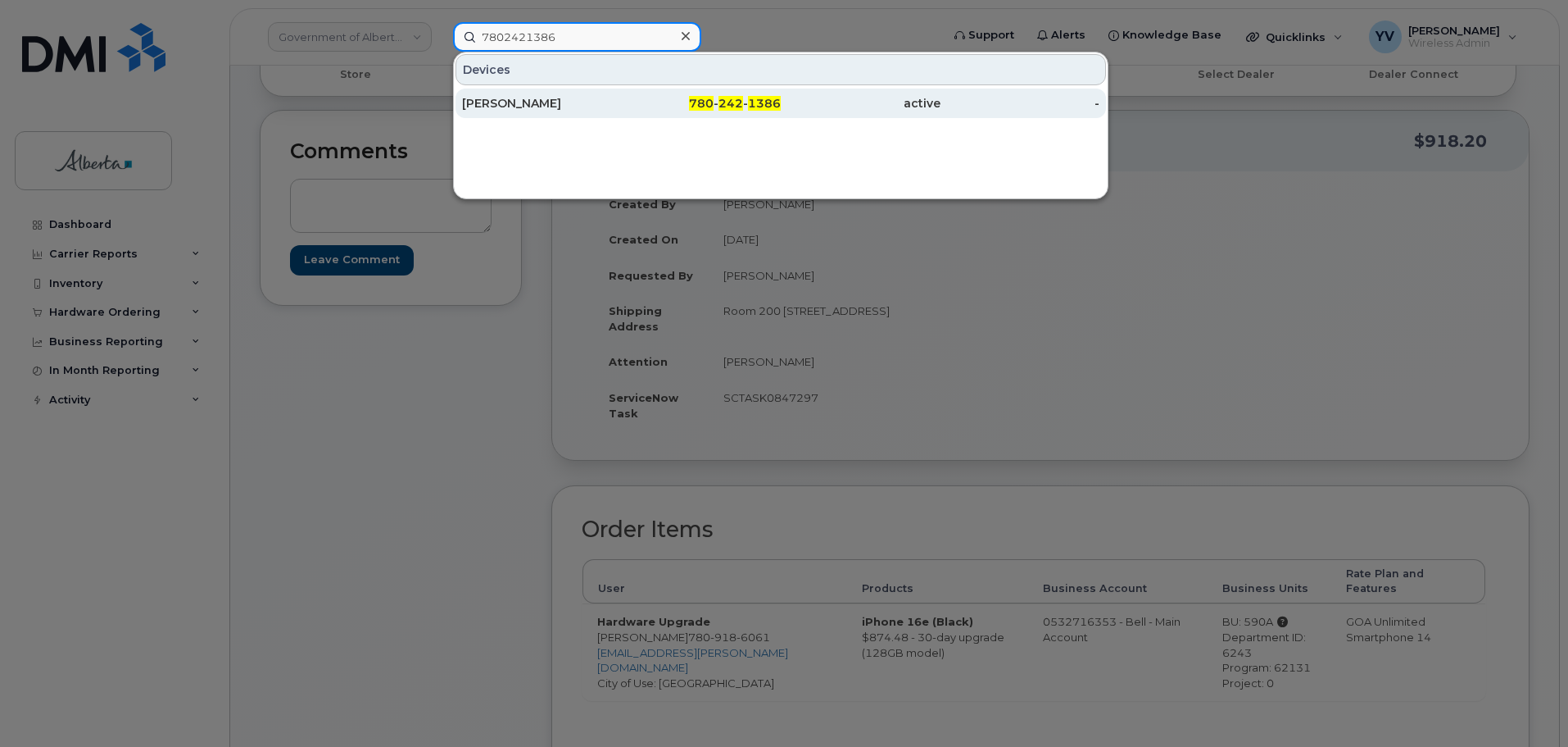
type input "7802421386"
click at [729, 93] on div "780 - 242 - 1386" at bounding box center [702, 103] width 160 height 30
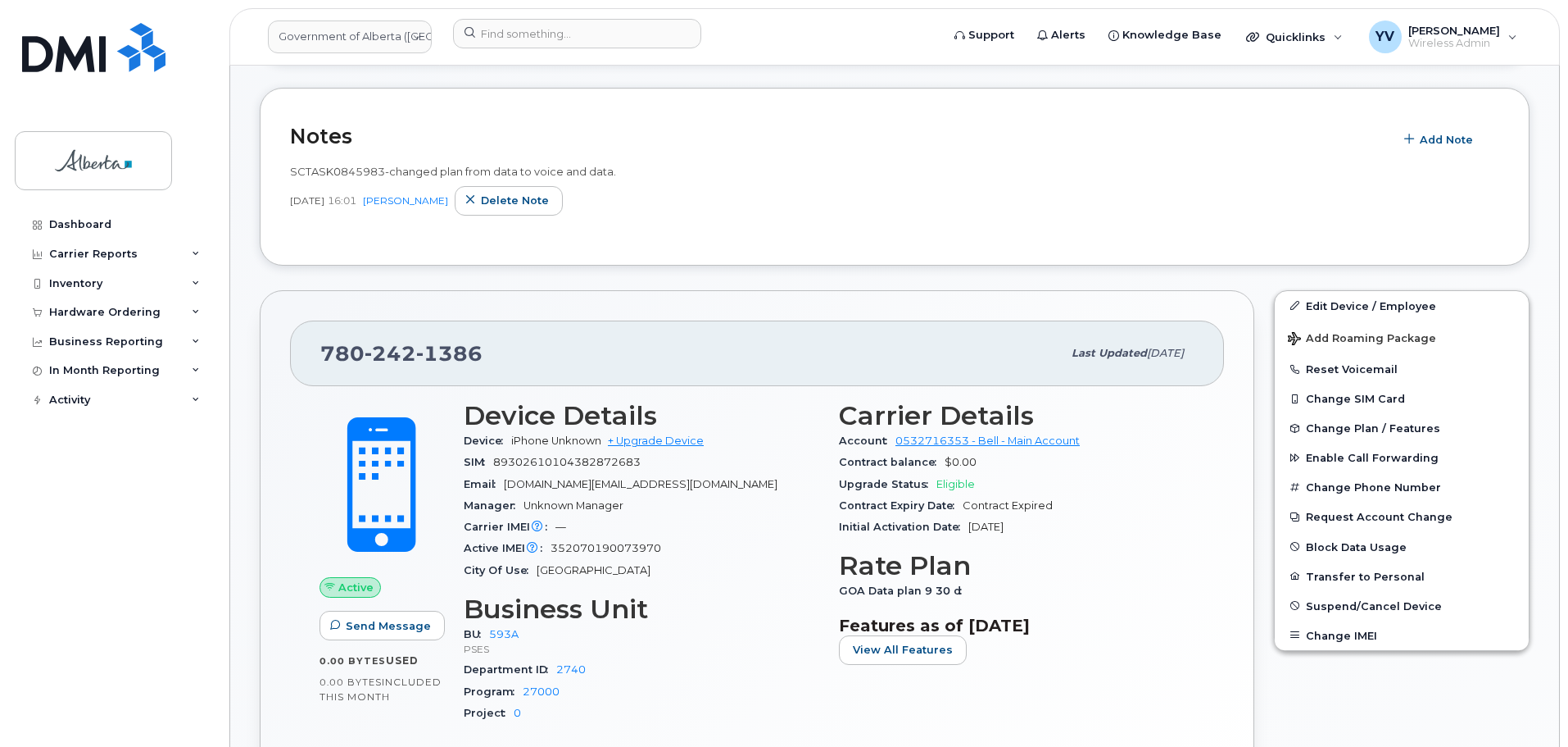
scroll to position [467, 0]
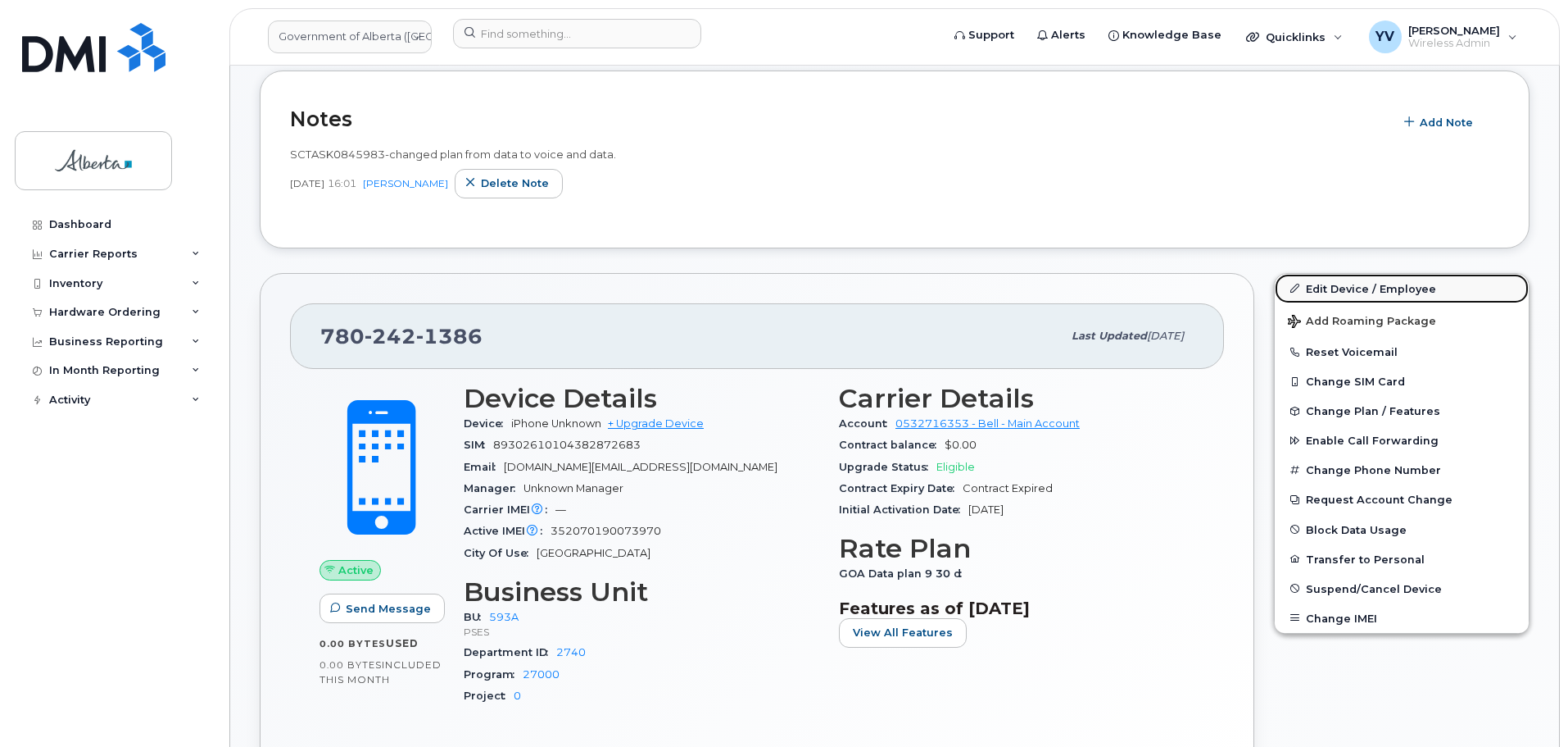
click at [1337, 284] on link "Edit Device / Employee" at bounding box center [1402, 288] width 254 height 30
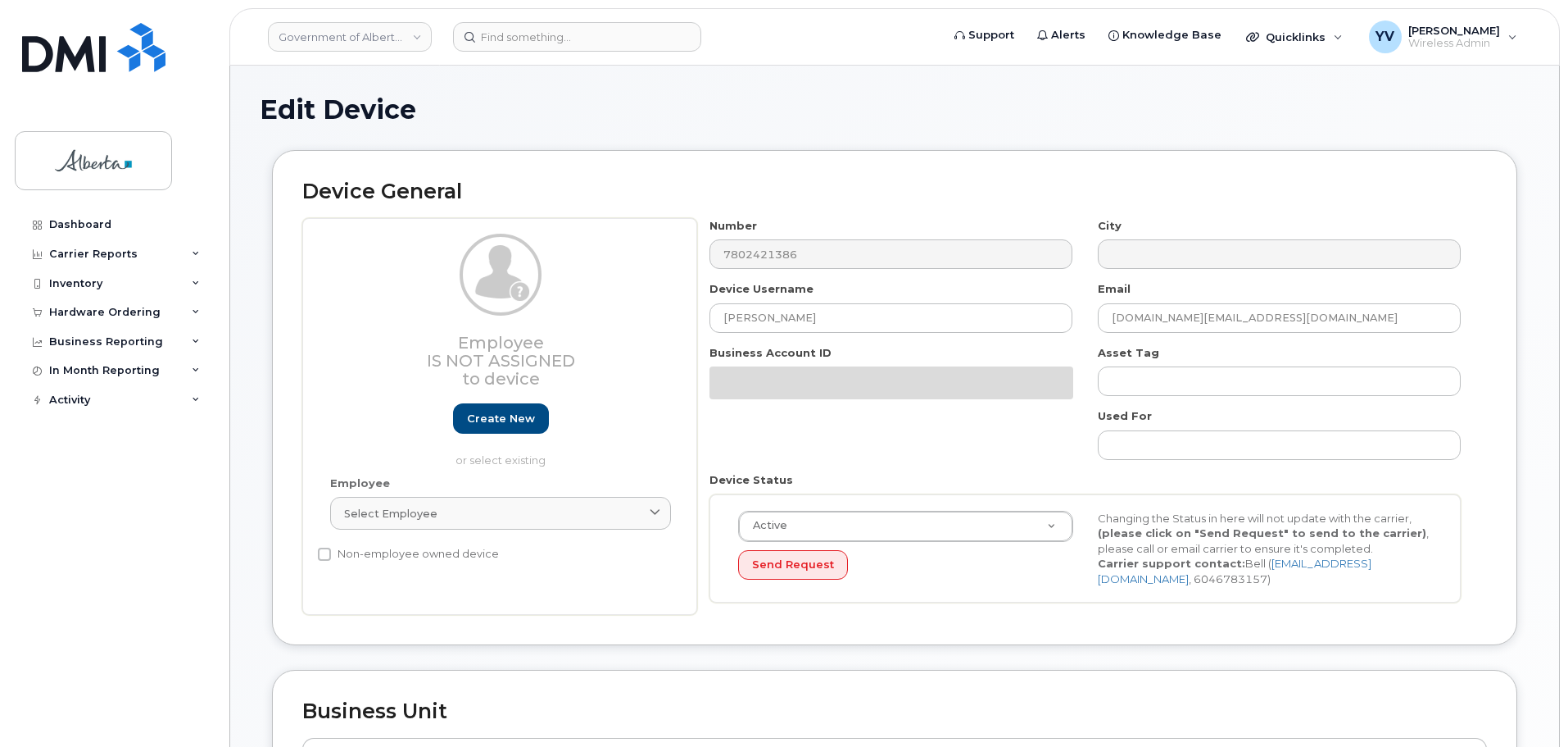
select select "4797682"
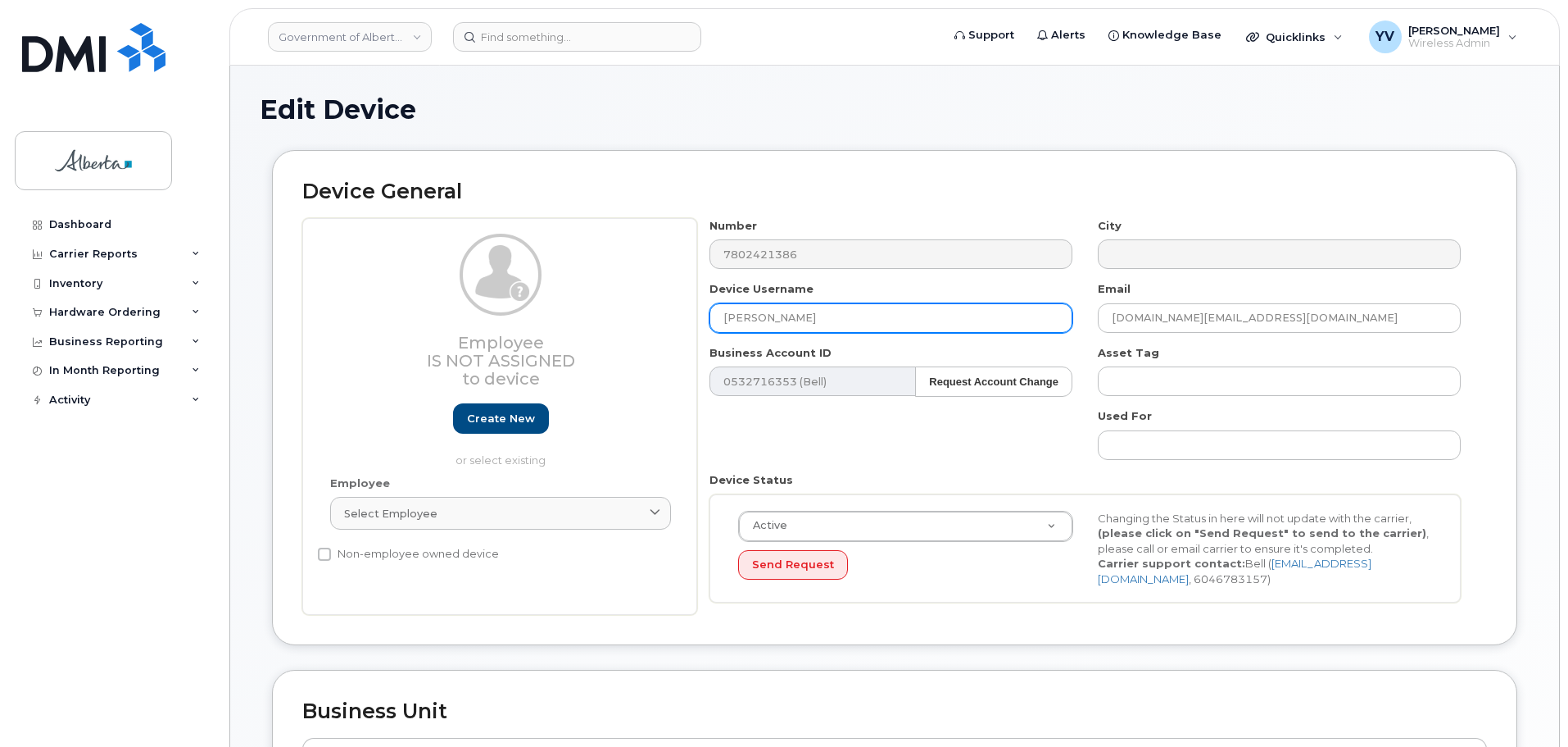
drag, startPoint x: 775, startPoint y: 320, endPoint x: 718, endPoint y: 320, distance: 57.0
click at [718, 320] on input "[PERSON_NAME]" at bounding box center [891, 318] width 363 height 30
paste input "[PERSON_NAME]"
type input "[PERSON_NAME]"
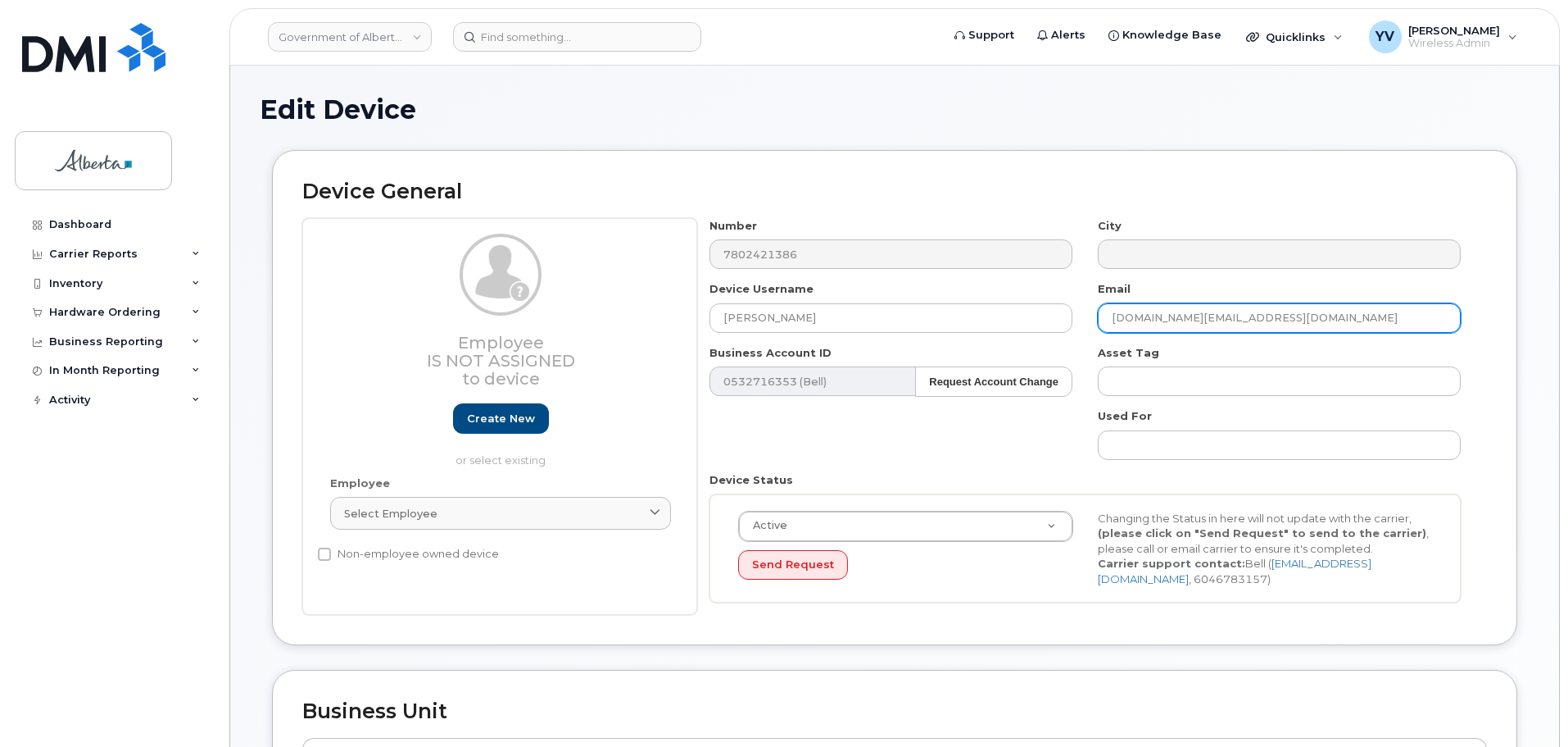
drag, startPoint x: 1232, startPoint y: 318, endPoint x: 1091, endPoint y: 313, distance: 141.1
click at [1091, 313] on div "Email [DOMAIN_NAME][EMAIL_ADDRESS][DOMAIN_NAME]" at bounding box center [1280, 307] width 389 height 52
paste input "[PERSON_NAME].[PERSON_NAME]"
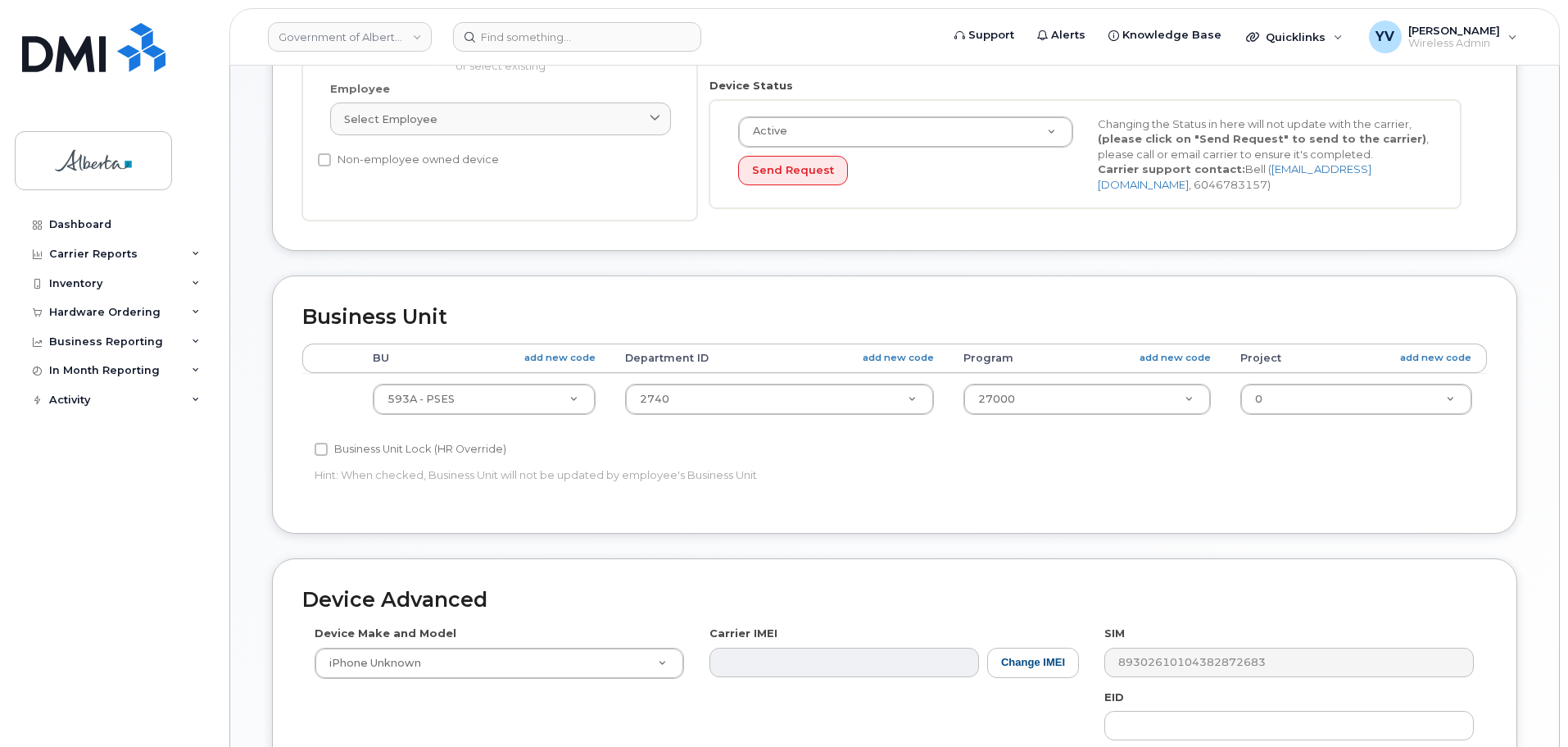
scroll to position [402, 0]
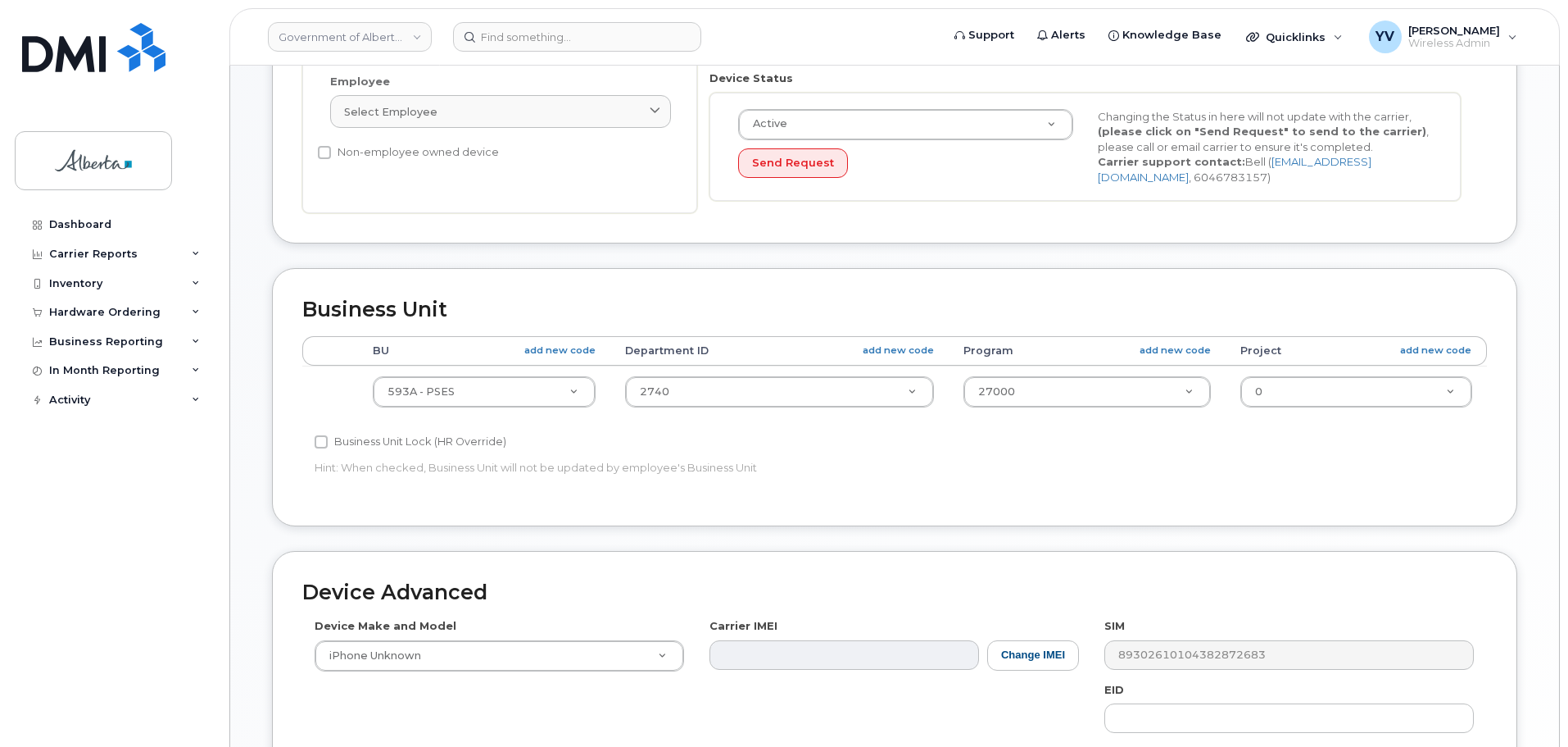
type input "[PERSON_NAME][EMAIL_ADDRESS][PERSON_NAME][DOMAIN_NAME]"
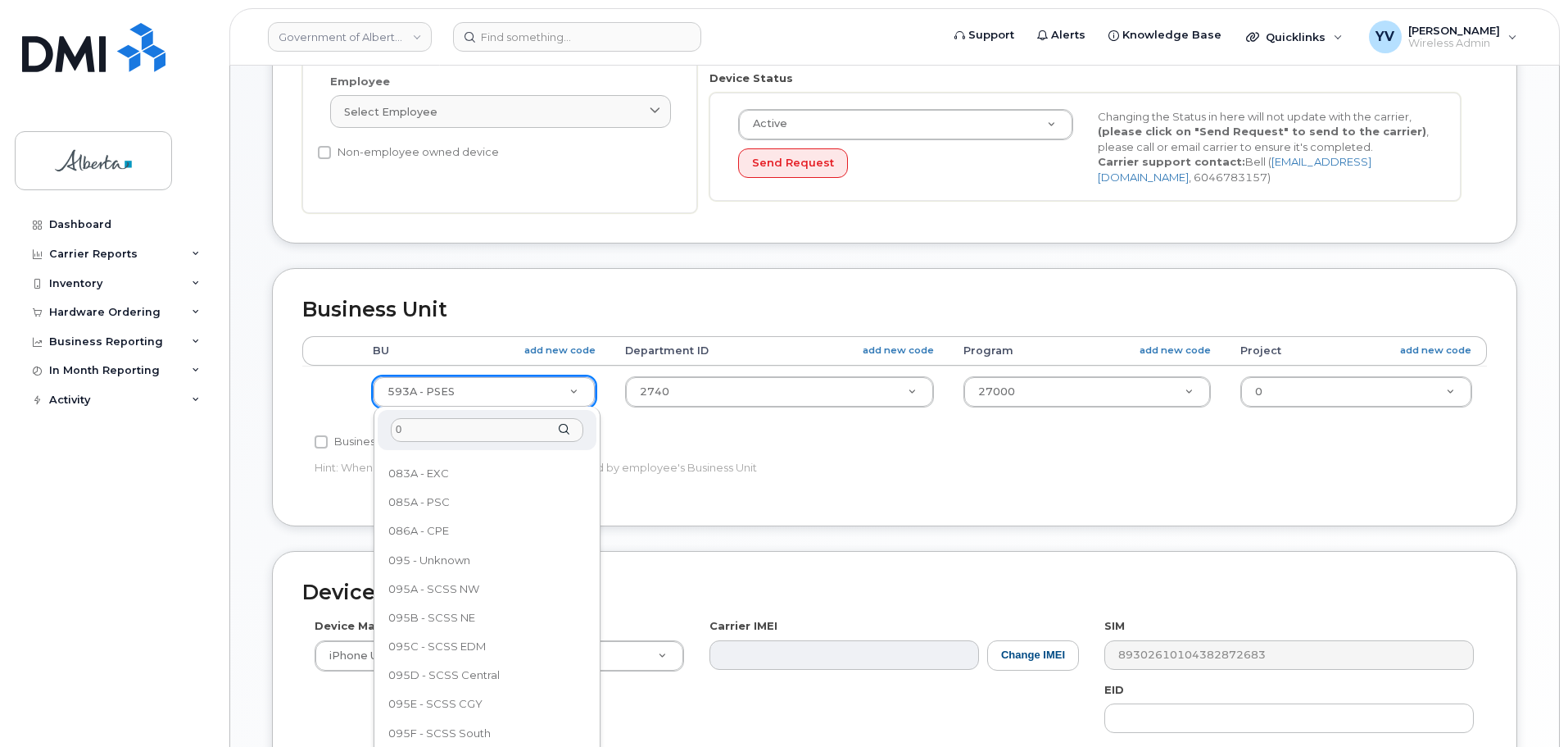
scroll to position [0, 0]
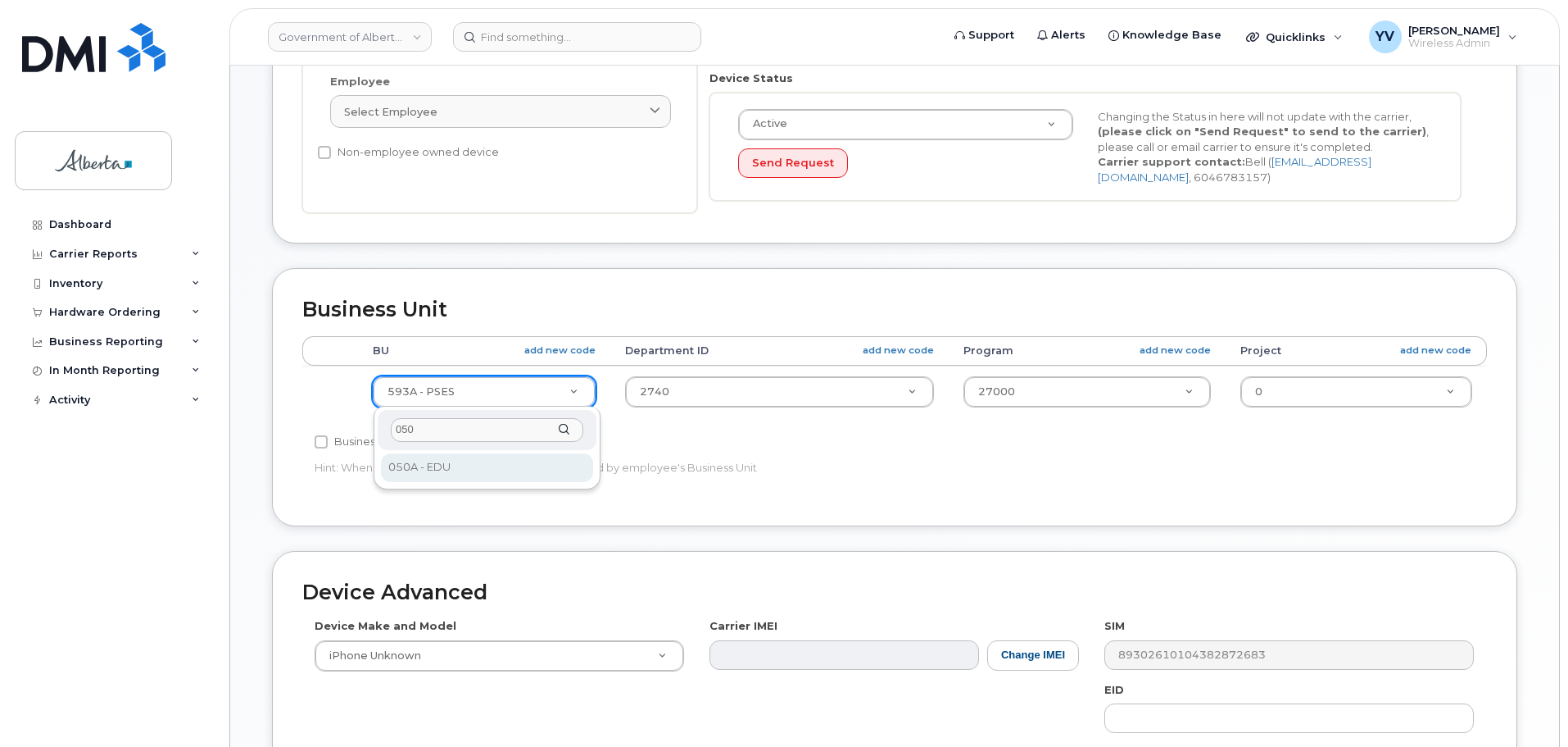
type input "050"
select select "4749738"
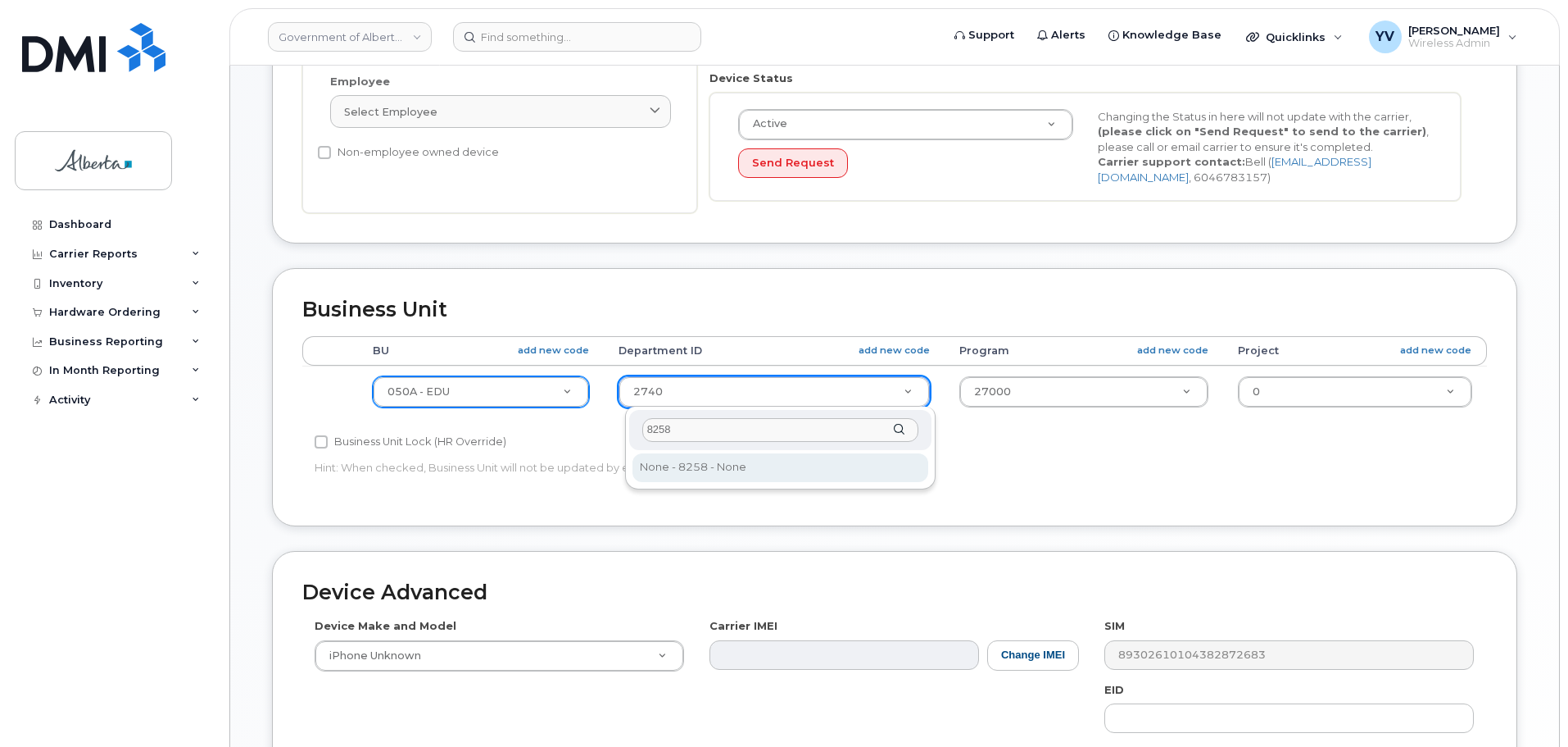
type input "8258"
type input "5678840"
type input "8258"
drag, startPoint x: 748, startPoint y: 391, endPoint x: 607, endPoint y: 403, distance: 141.5
type input "8258"
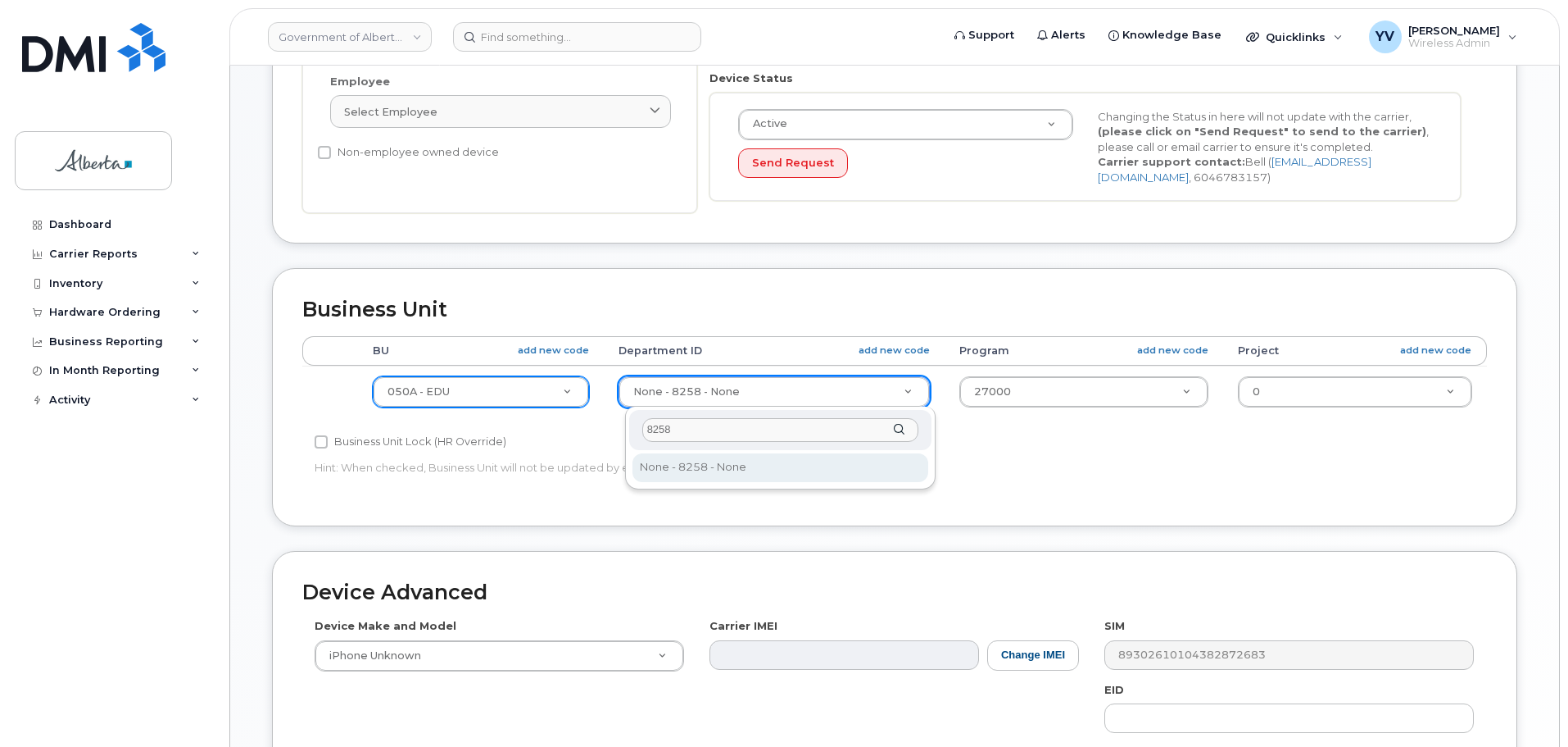
drag, startPoint x: 746, startPoint y: 467, endPoint x: 667, endPoint y: 472, distance: 79.2
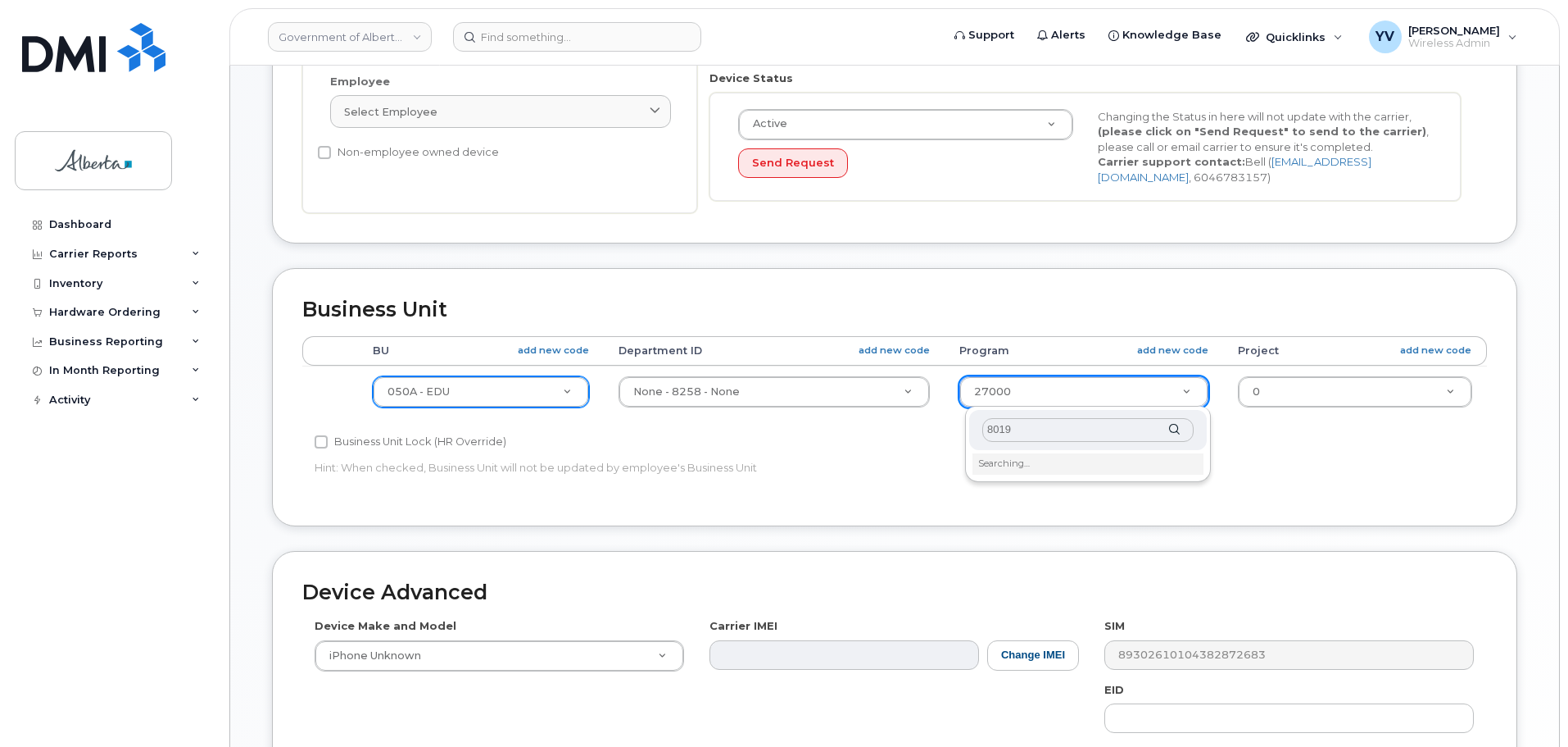
type input "80197"
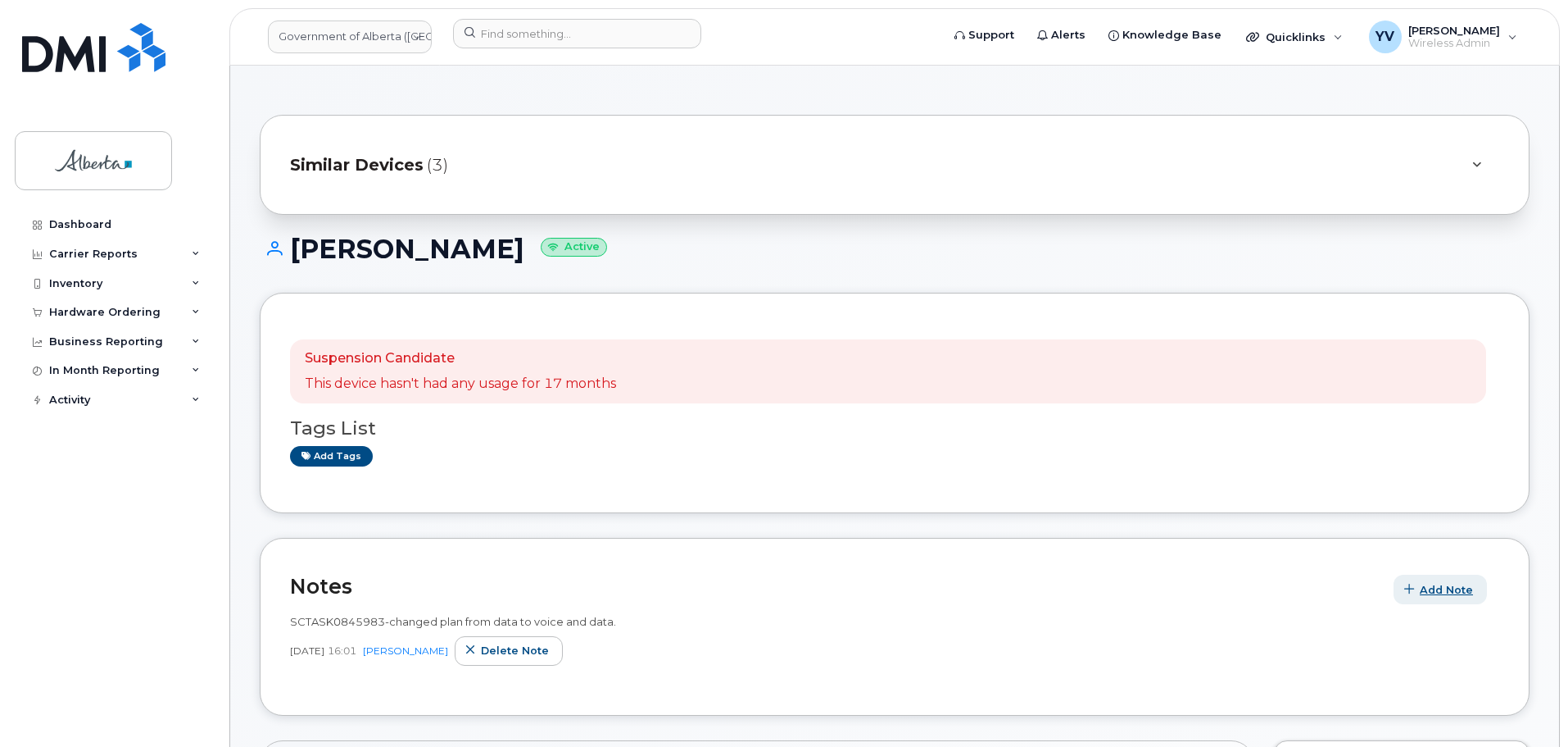
click at [1441, 583] on span "Add Note" at bounding box center [1446, 589] width 53 height 16
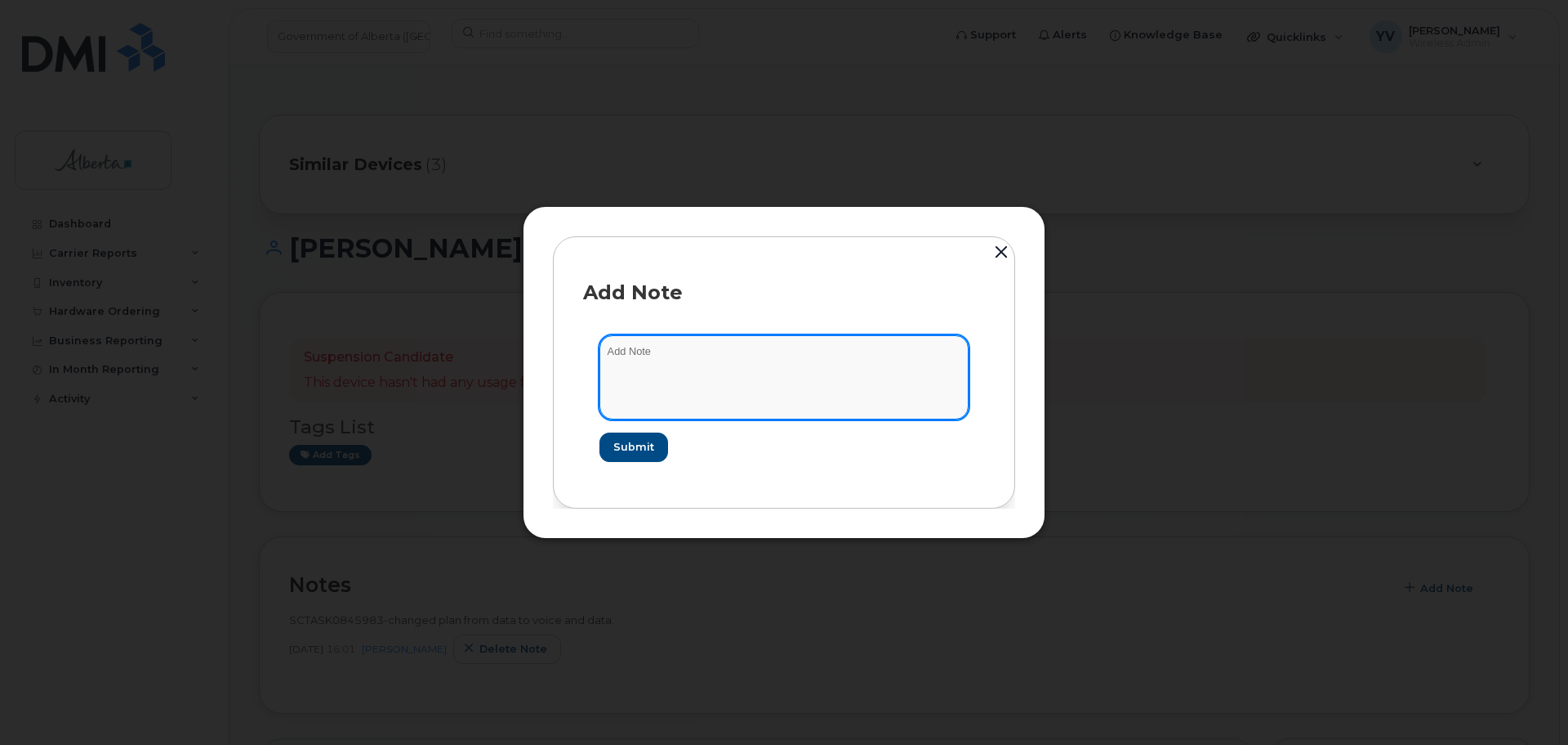
click at [621, 355] on textarea at bounding box center [784, 377] width 369 height 83
paste textarea "SCTASK0845983 7802421386 DO NOT DELETE - BEING REASSIGNED to [PERSON_NAME]. Pre…"
type textarea "SCTASK0845983 7802421386 DO NOT DELETE - BEING REASSIGNED to Rebecca Edmonds. P…"
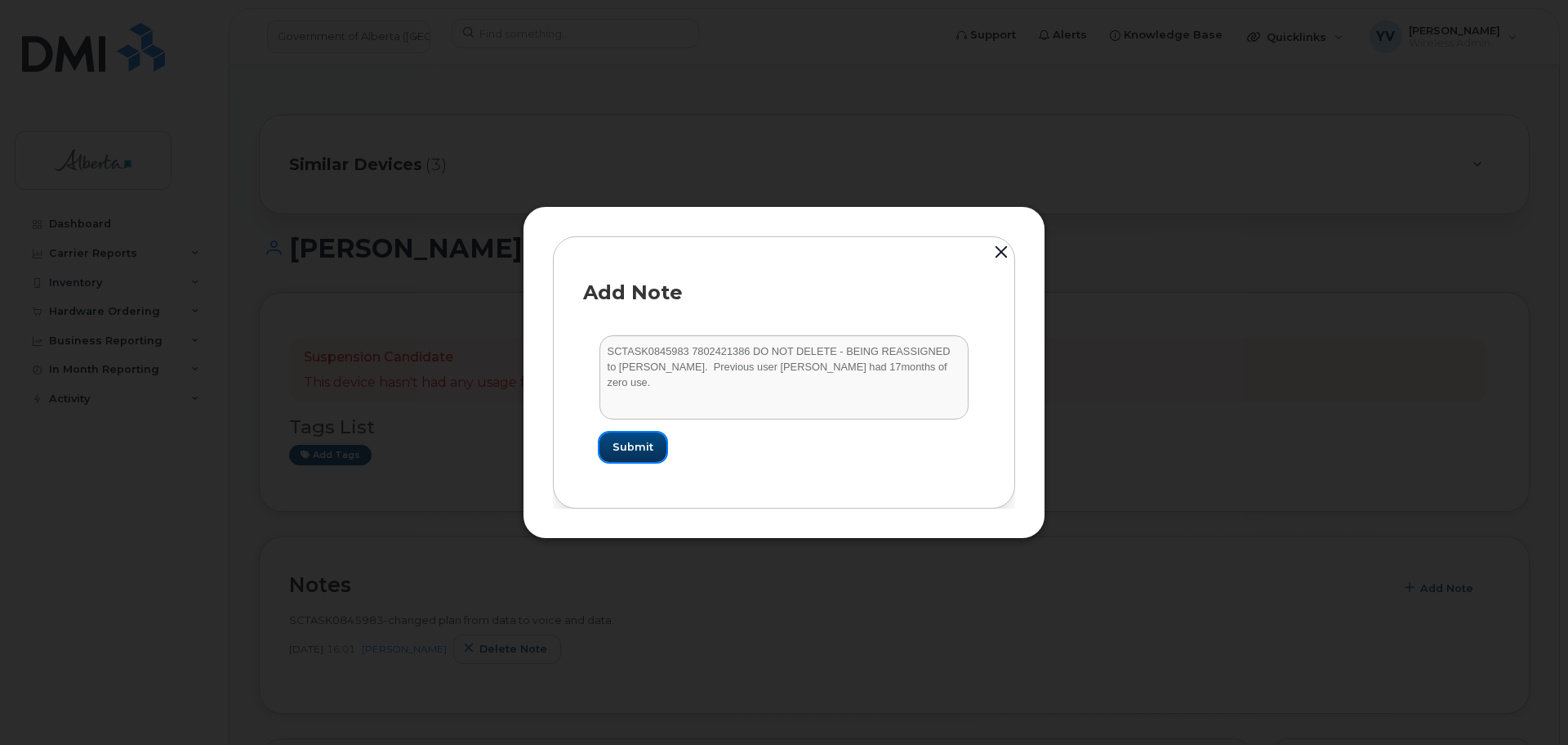
click at [625, 443] on span "Submit" at bounding box center [633, 446] width 41 height 16
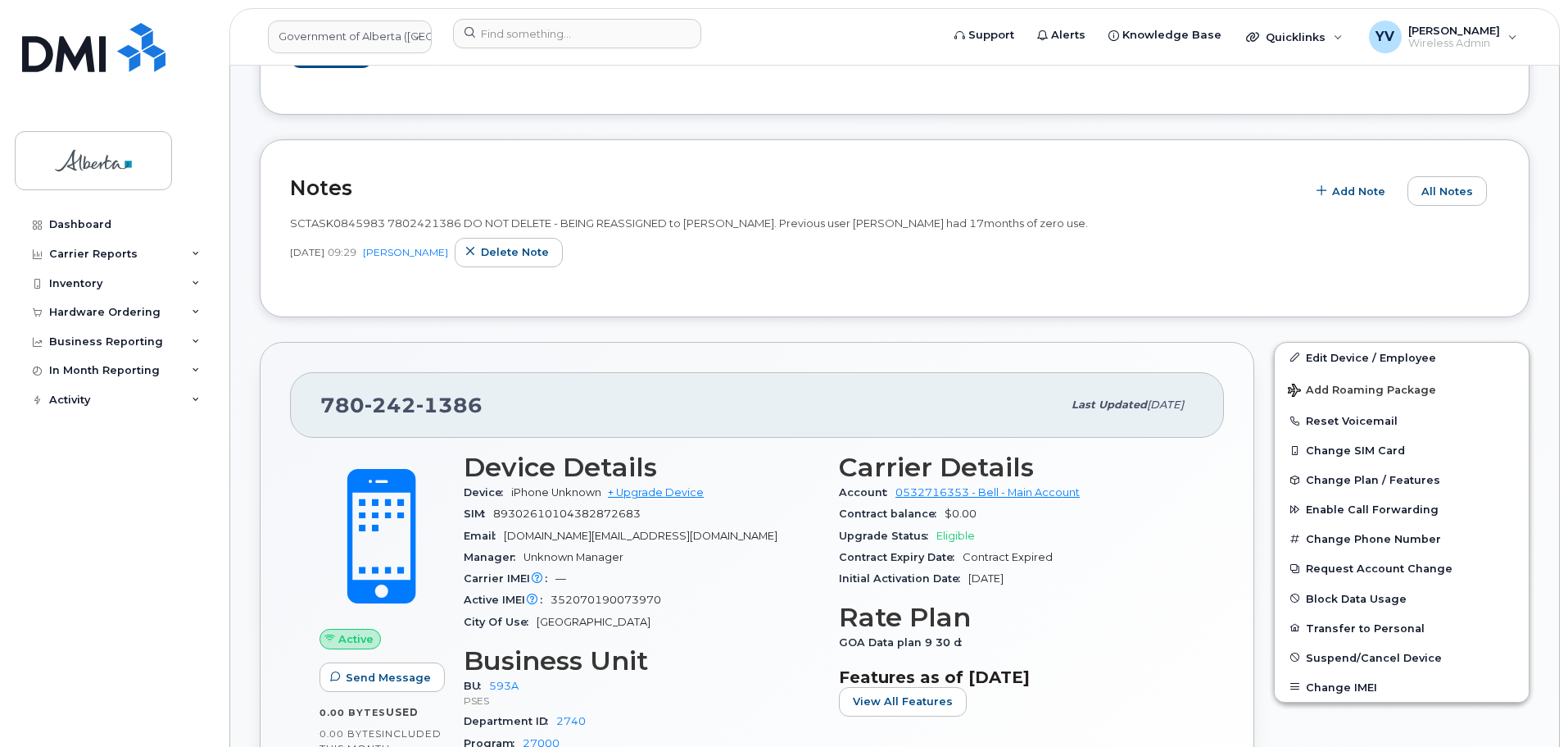
scroll to position [423, 0]
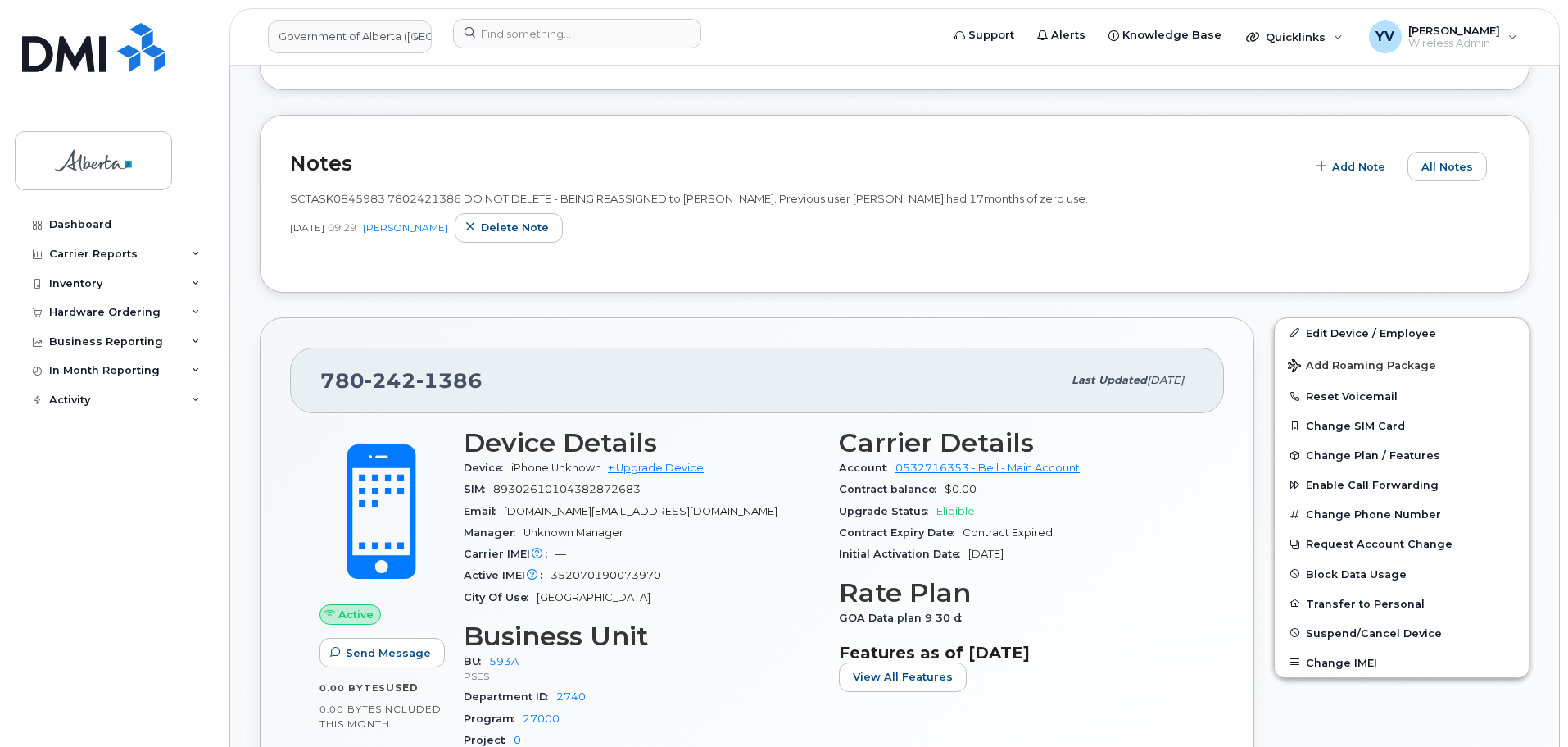
click at [367, 697] on div "0.00 Bytes  used 0.00 Bytes  included this month" at bounding box center [382, 705] width 125 height 50
click at [492, 32] on input at bounding box center [577, 33] width 248 height 30
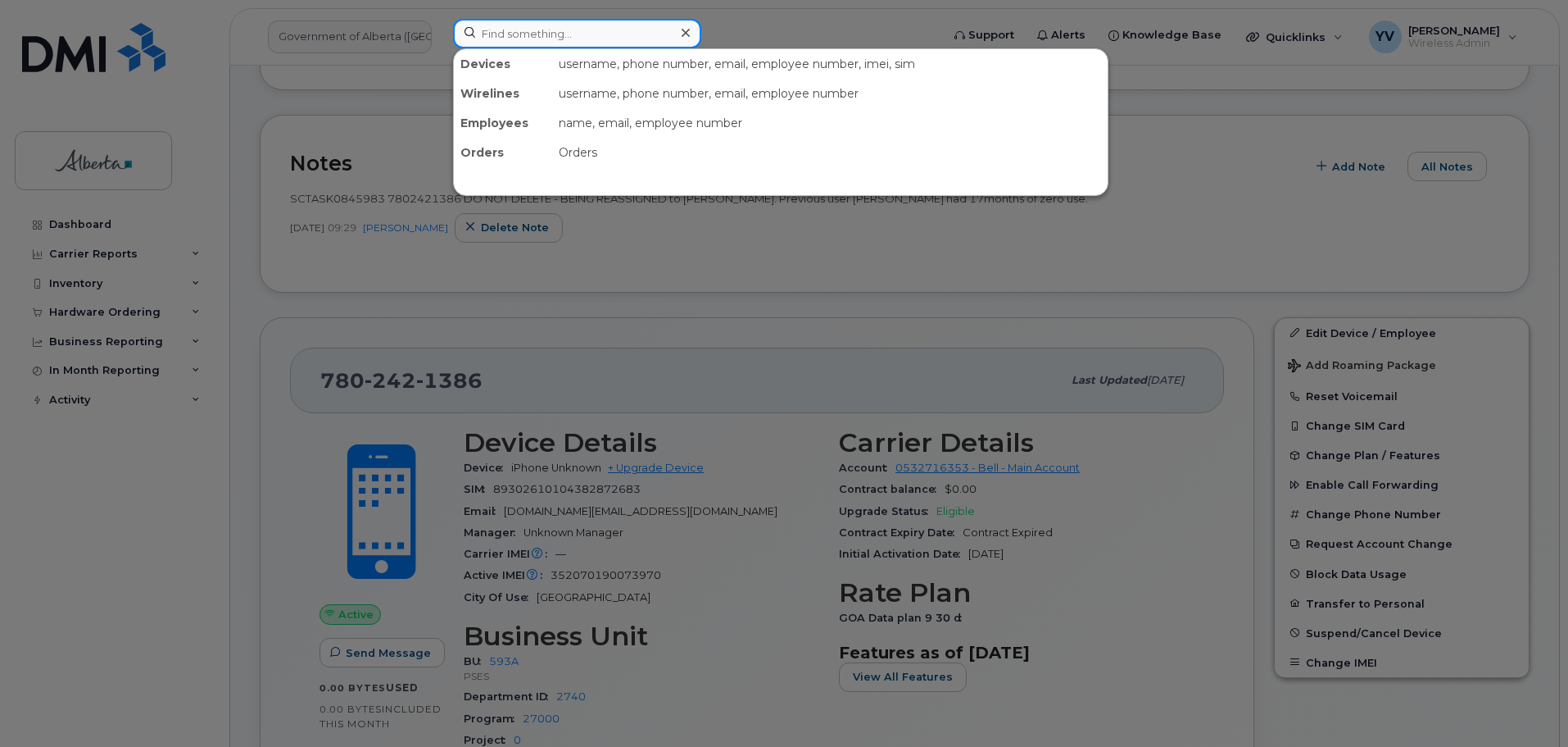
paste input "4033323478"
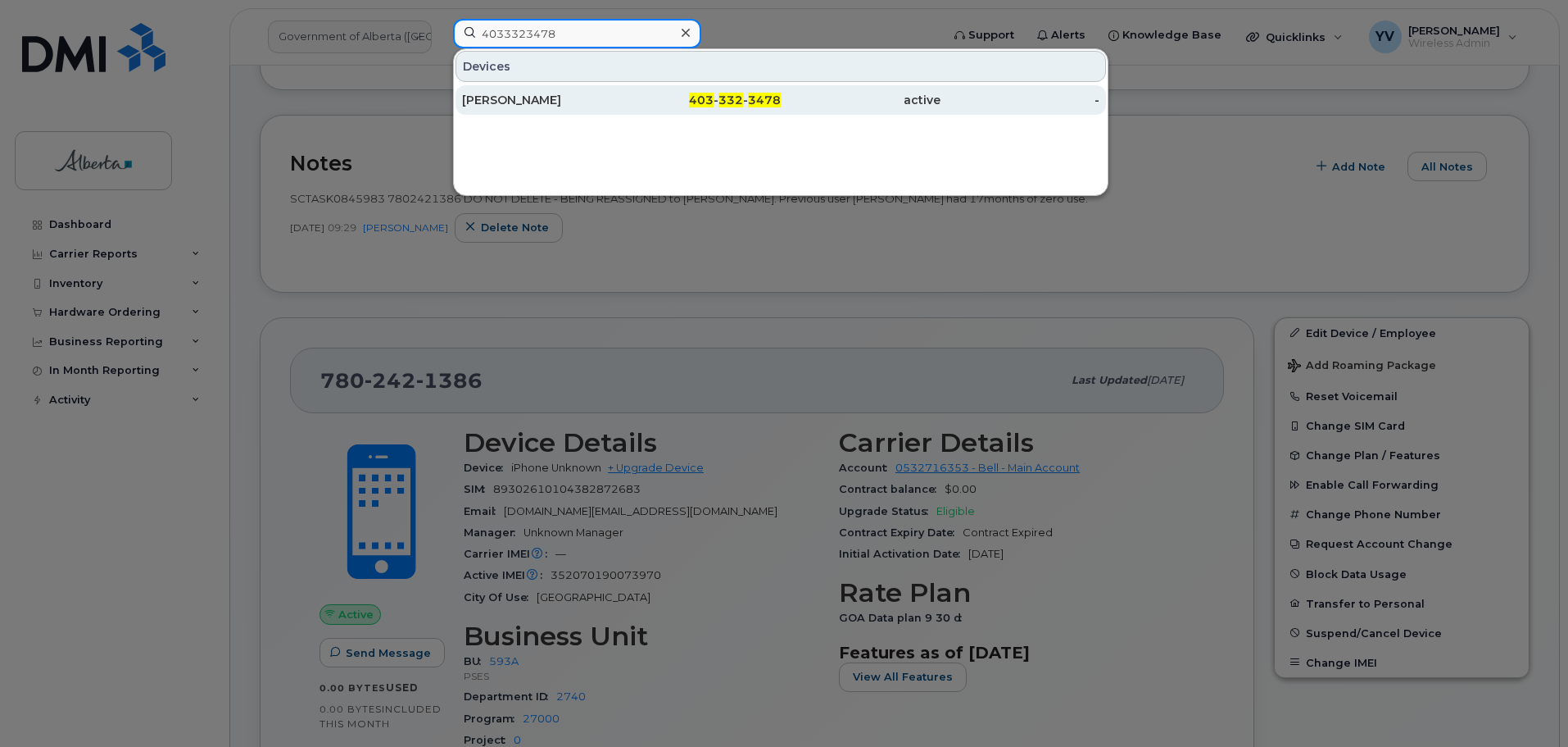
type input "4033323478"
click at [746, 95] on div "403 - 332 - 3478" at bounding box center [702, 100] width 160 height 17
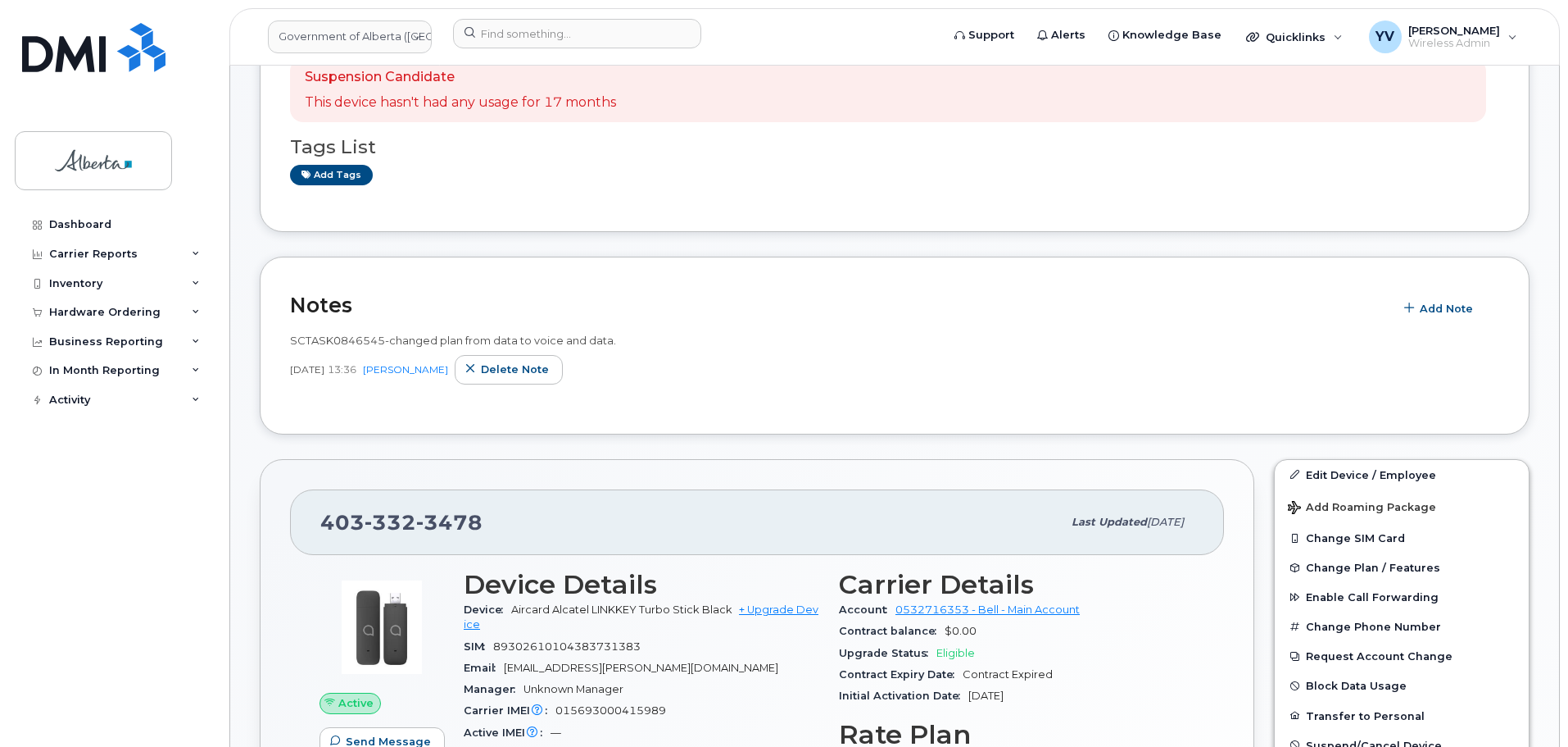
scroll to position [319, 0]
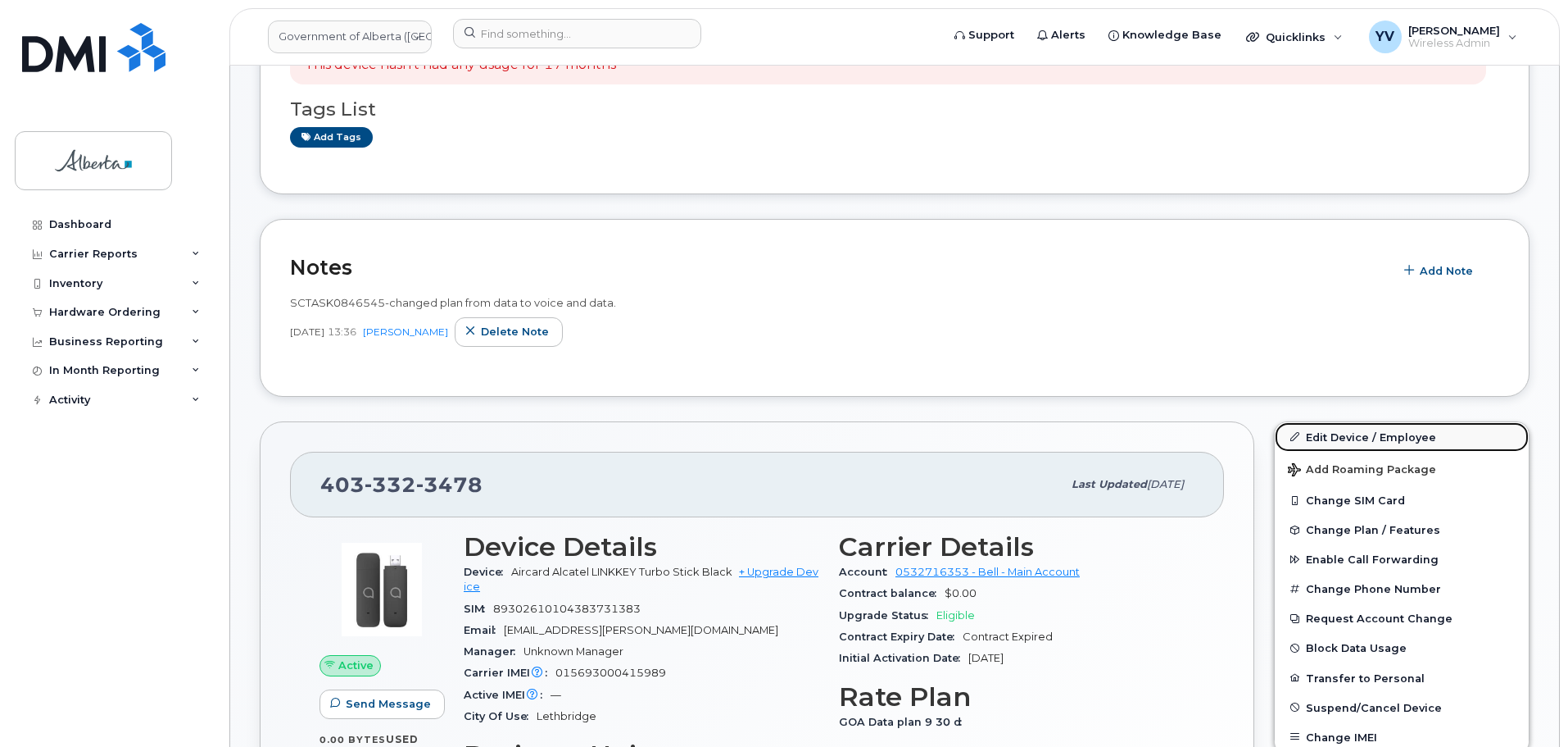
click at [1320, 437] on link "Edit Device / Employee" at bounding box center [1402, 437] width 254 height 30
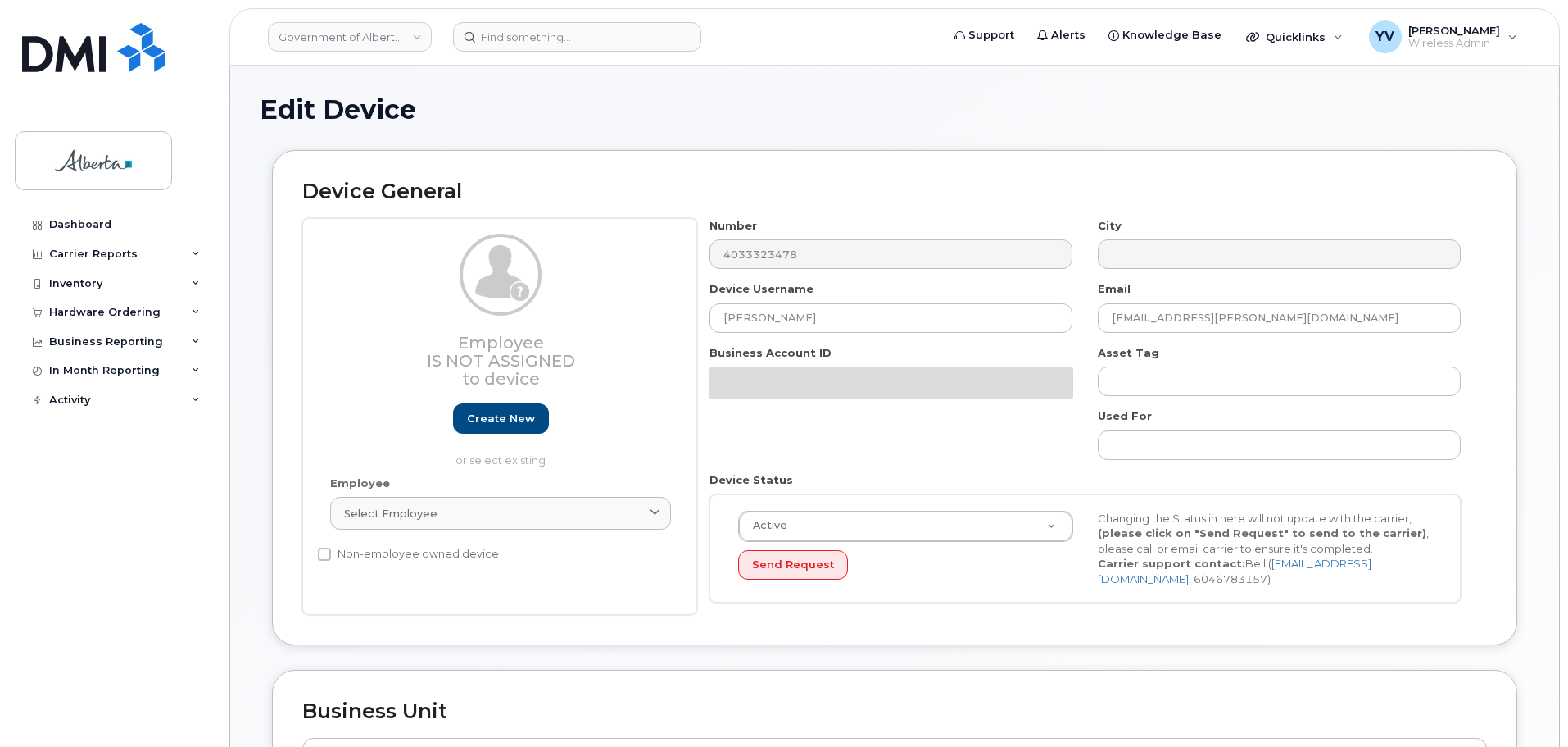
select select "4749740"
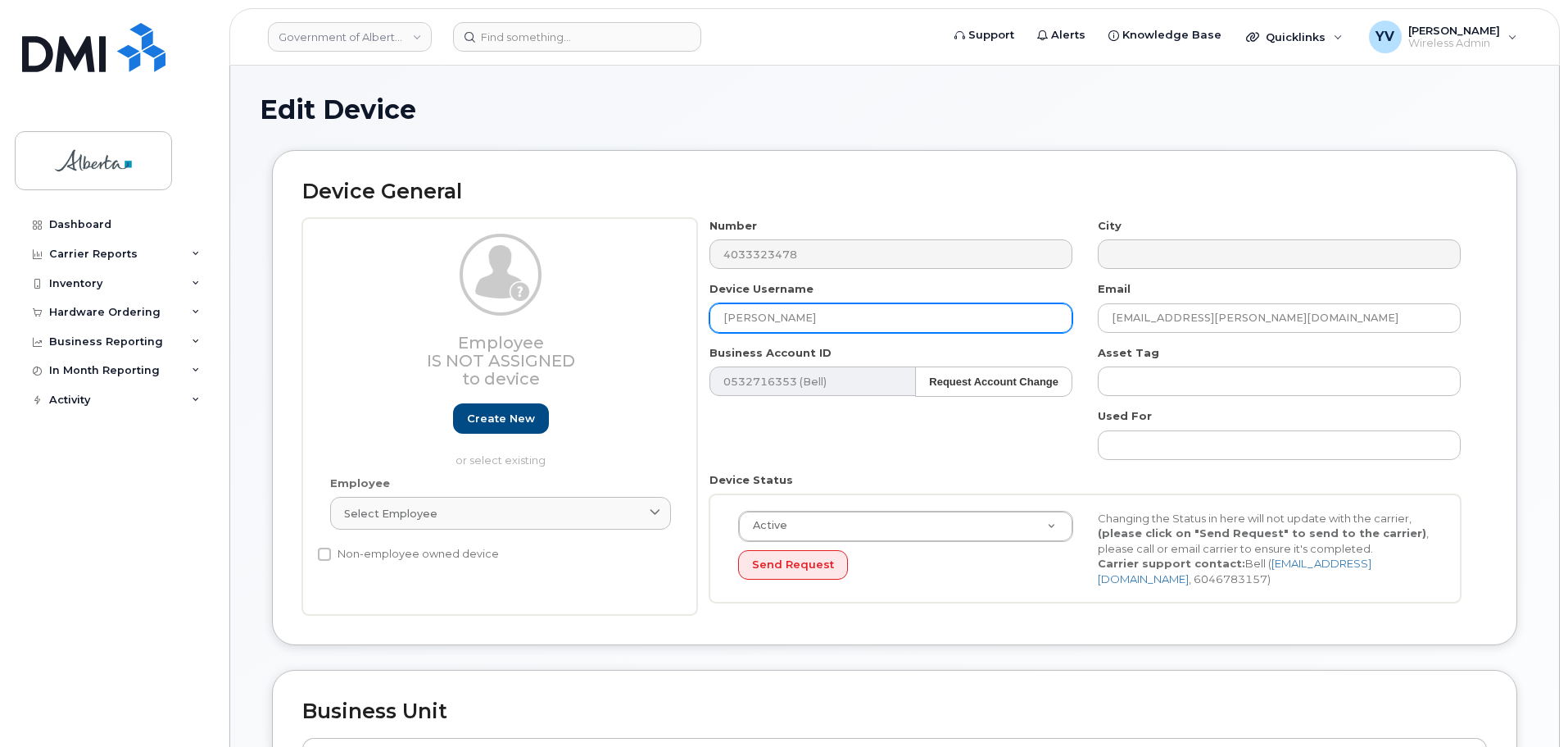
drag, startPoint x: 804, startPoint y: 317, endPoint x: 699, endPoint y: 322, distance: 105.1
click at [699, 322] on div "Device Username [PERSON_NAME]" at bounding box center [892, 307] width 389 height 52
paste input "[PERSON_NAME]"
type input "[PERSON_NAME]"
drag, startPoint x: 1262, startPoint y: 312, endPoint x: 1070, endPoint y: 312, distance: 192.0
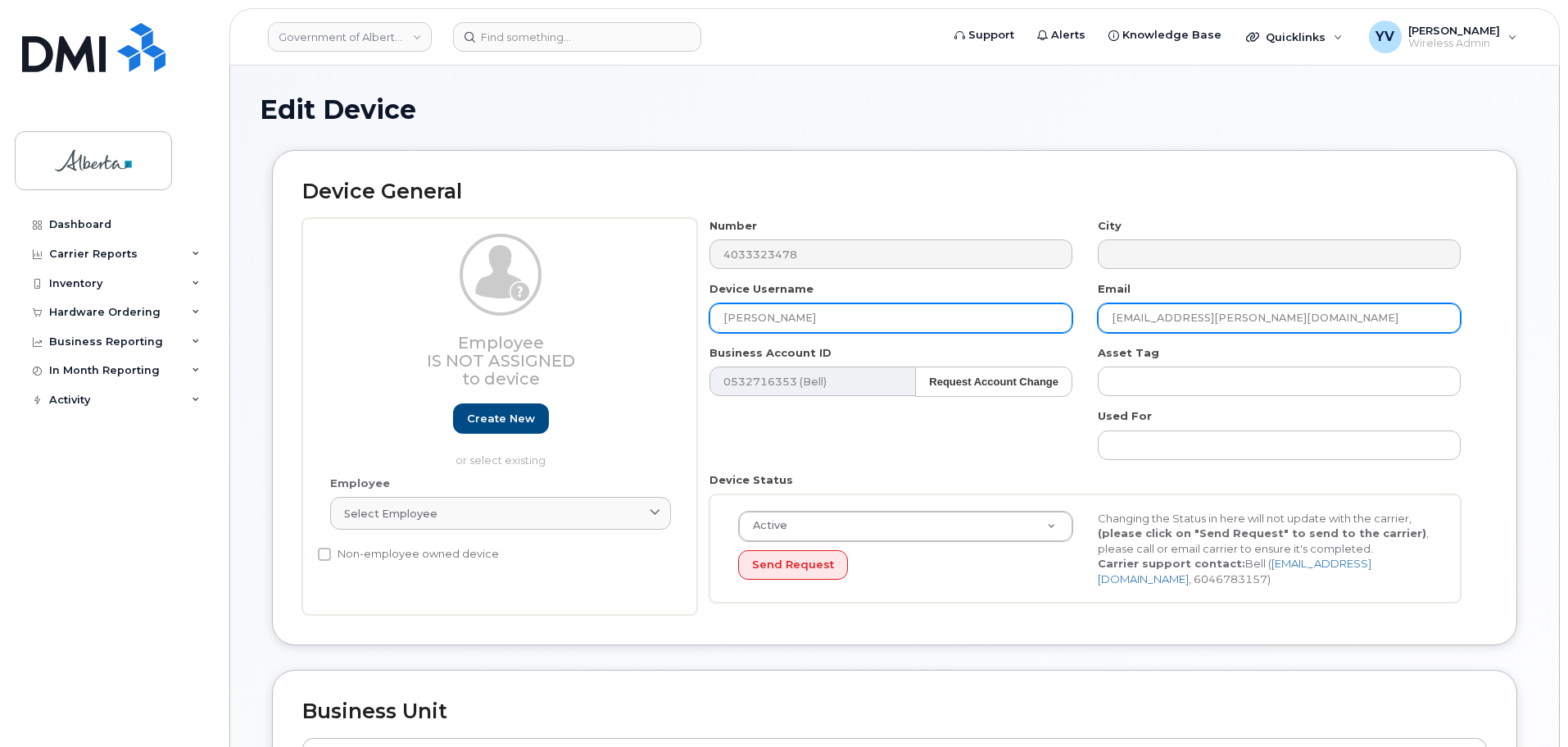
click at [1070, 312] on div "Number 4033323478 City Device Username [PERSON_NAME] Email [EMAIL_ADDRESS][PERS…" at bounding box center [1085, 416] width 777 height 397
paste input "[PERSON_NAME].[PERSON_NAME]"
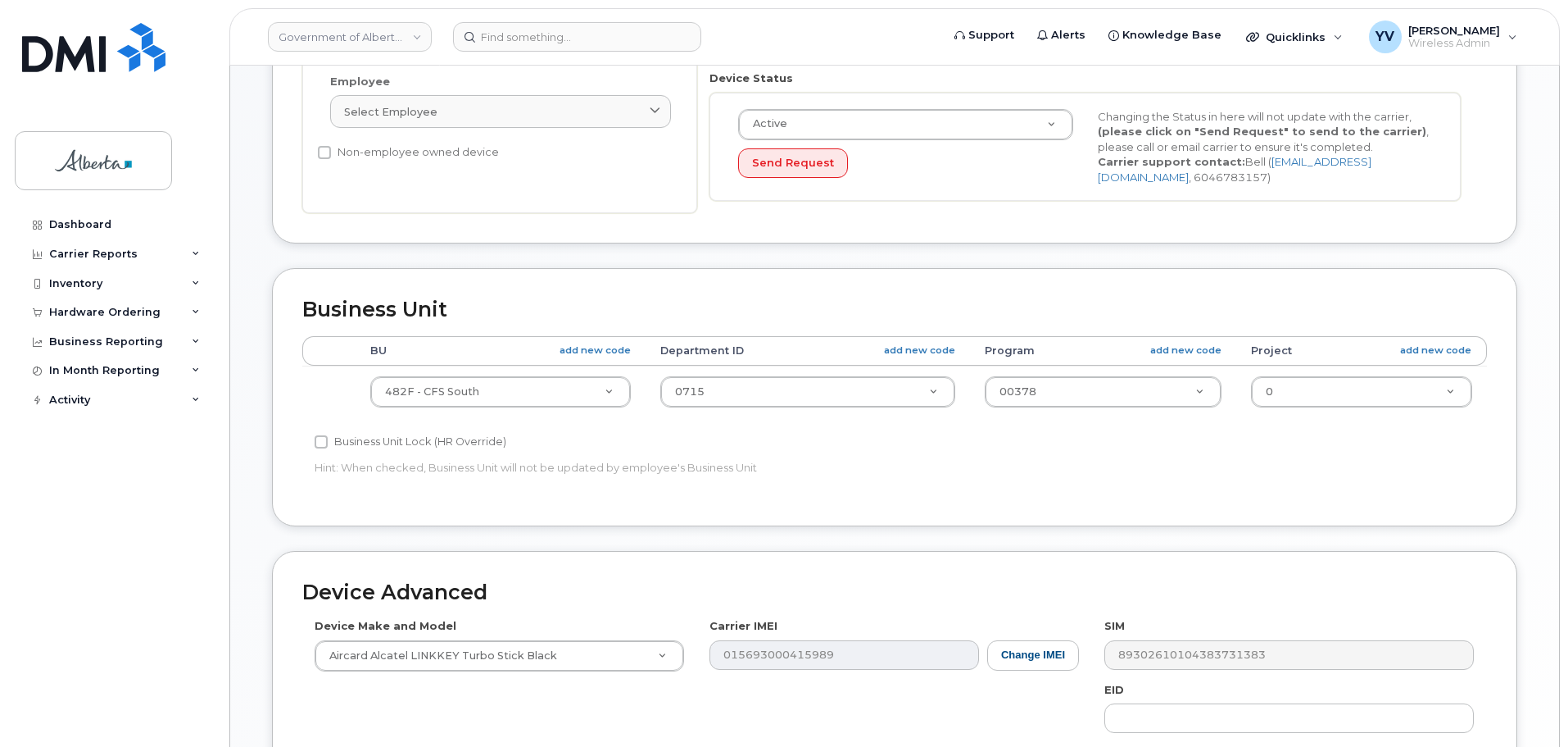
scroll to position [430, 0]
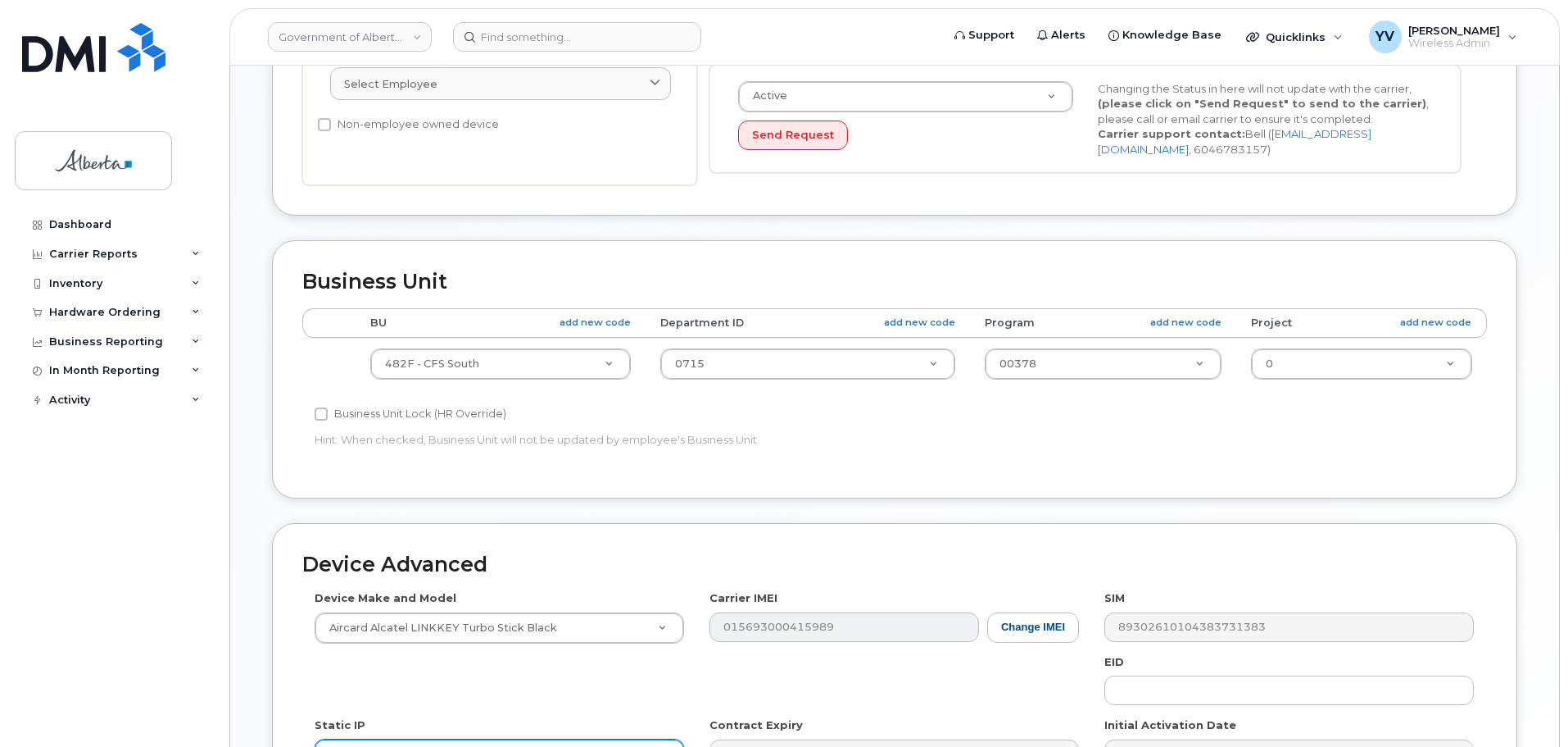
type input "[PERSON_NAME][EMAIL_ADDRESS][PERSON_NAME][DOMAIN_NAME]"
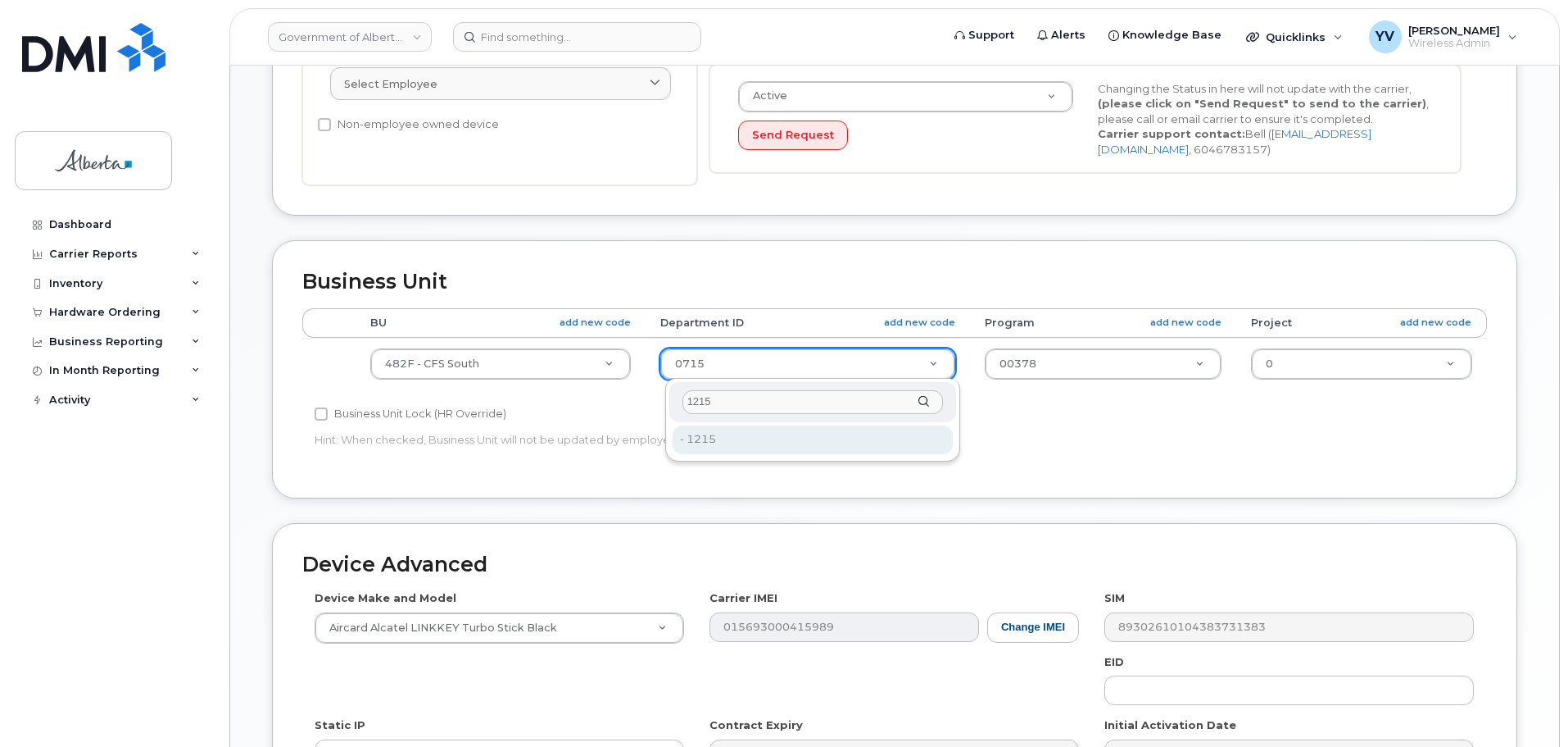
type input "1215"
type input "4752571"
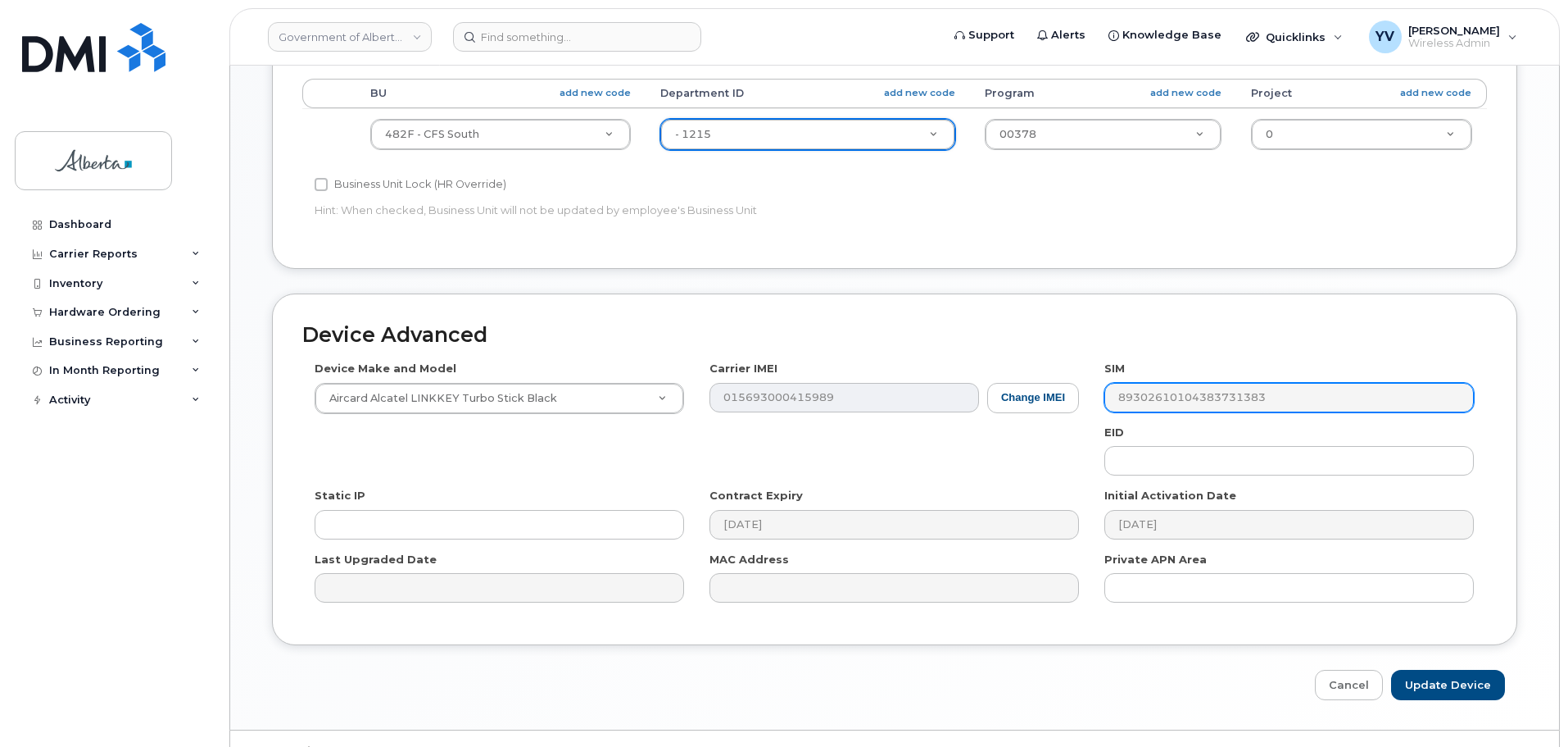
scroll to position [662, 0]
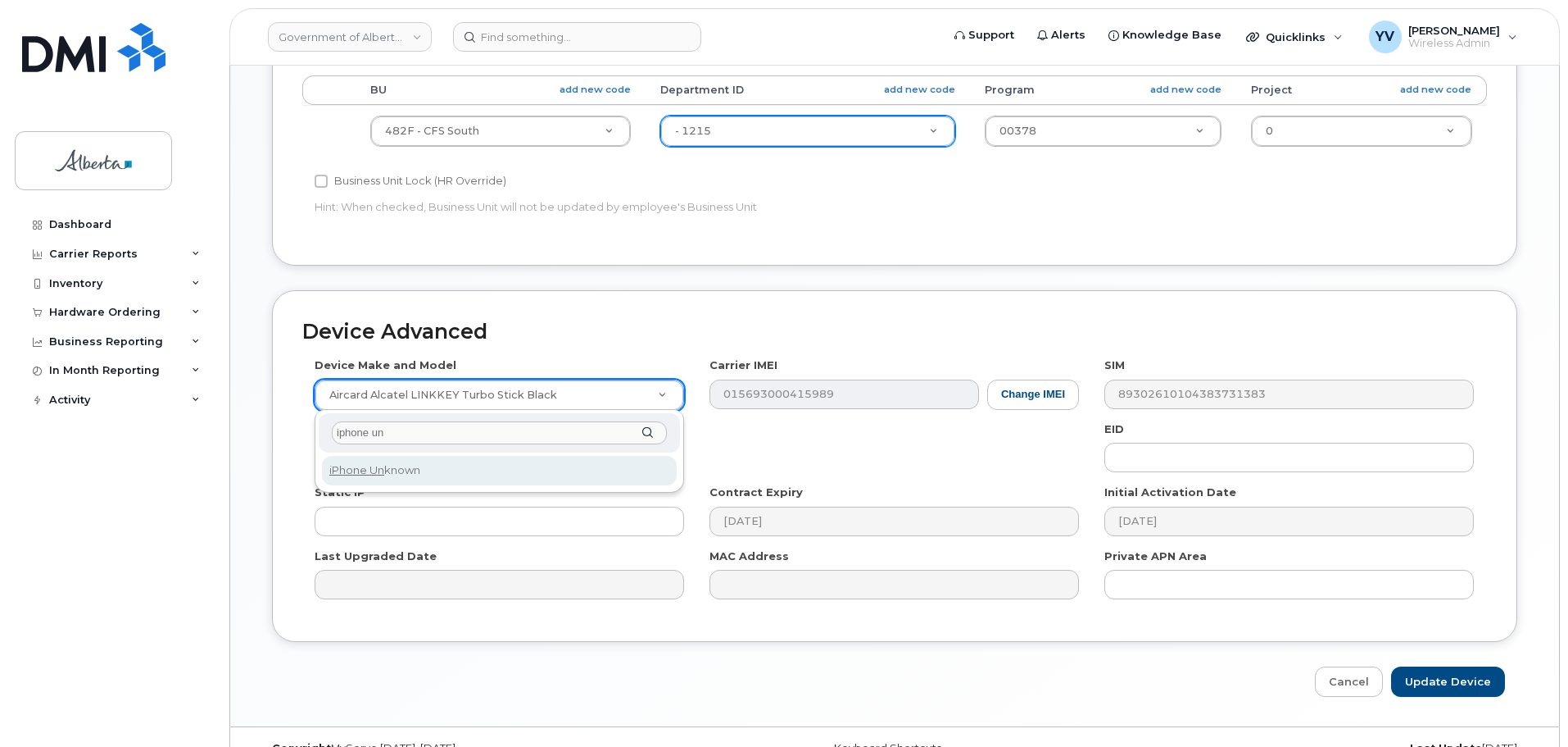
type input "iphone un"
select select "185"
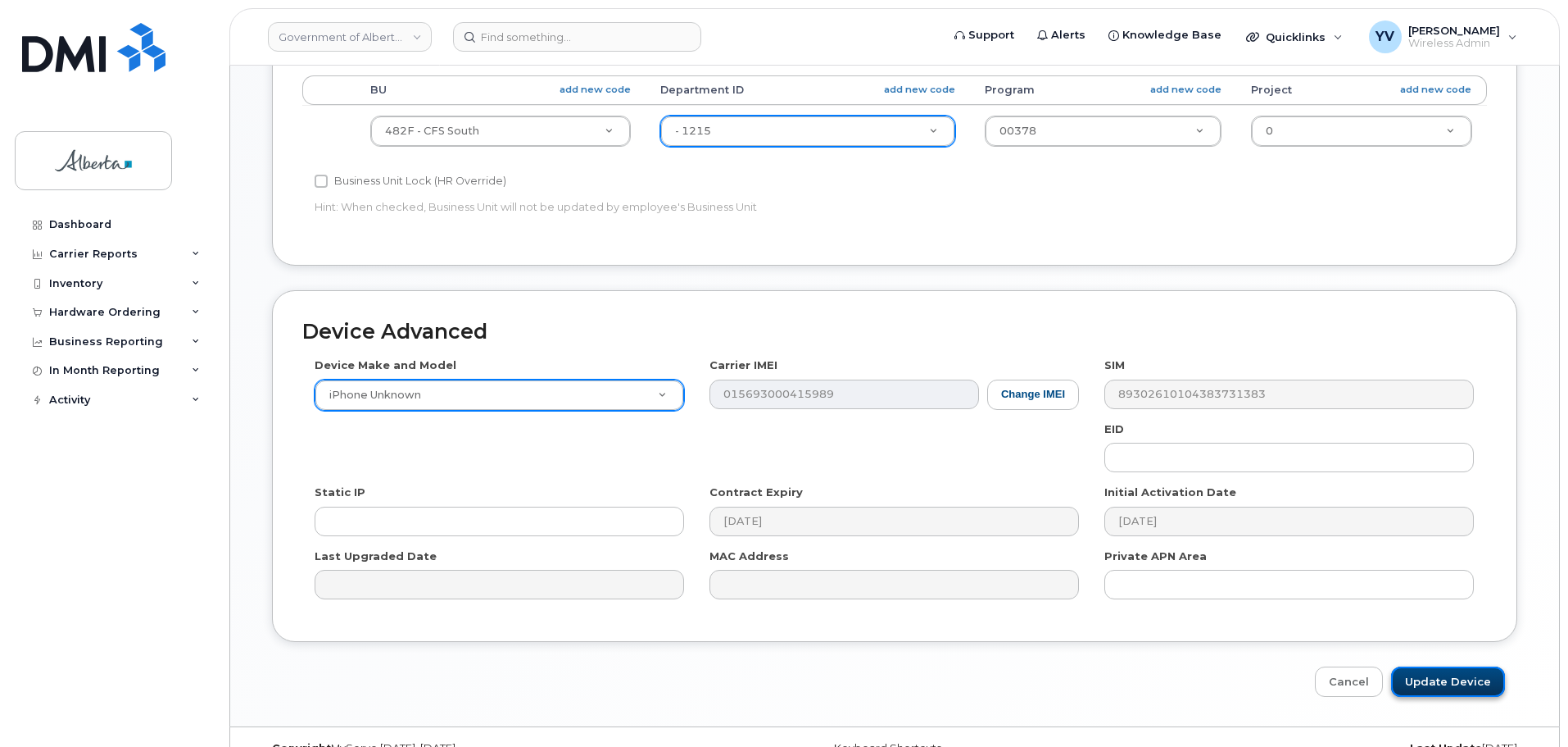
click at [1455, 678] on input "Update Device" at bounding box center [1448, 681] width 113 height 31
type input "Saving..."
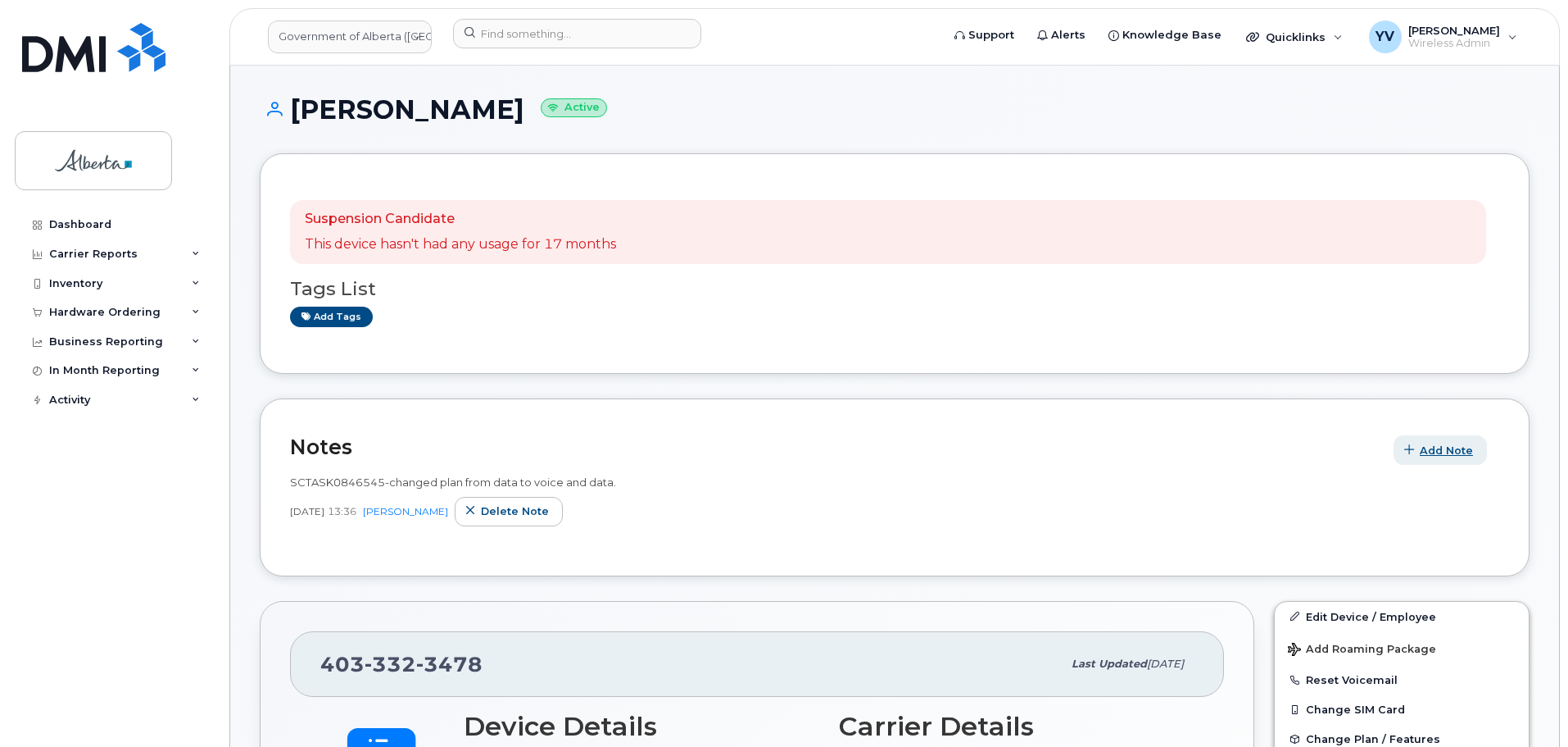
click at [1429, 447] on span "Add Note" at bounding box center [1446, 450] width 53 height 16
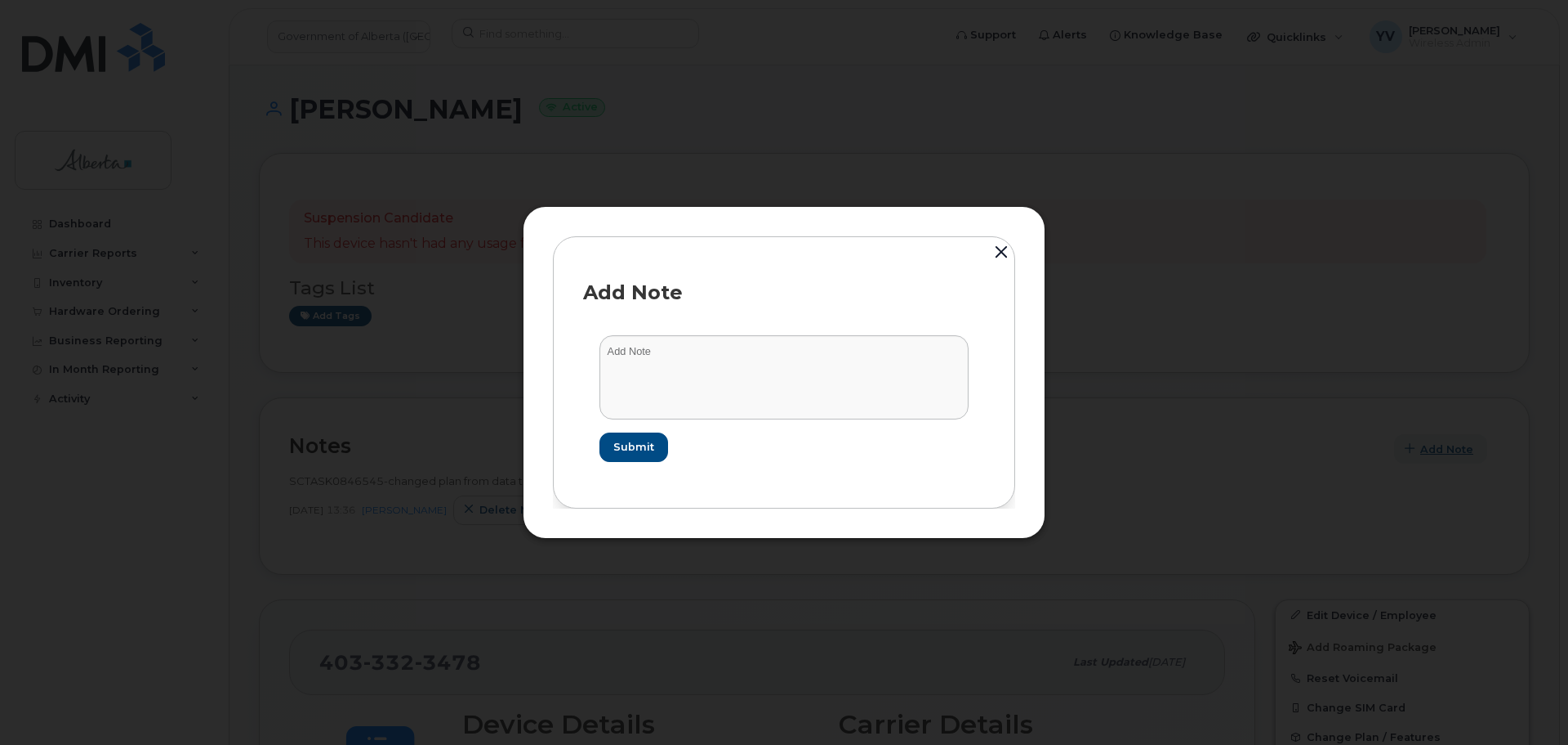
click at [1425, 446] on div at bounding box center [784, 372] width 1568 height 745
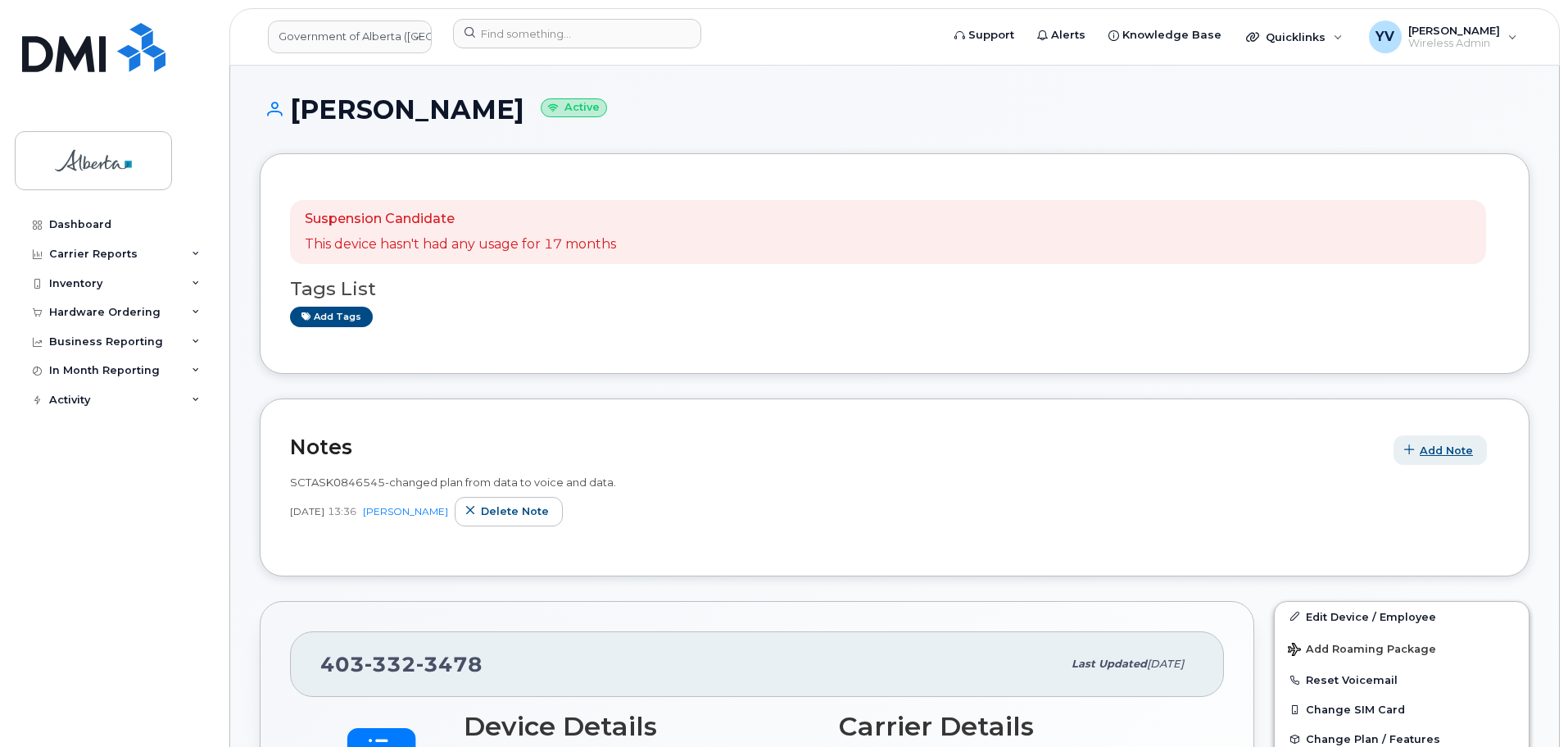
click at [1448, 444] on span "Add Note" at bounding box center [1446, 450] width 53 height 16
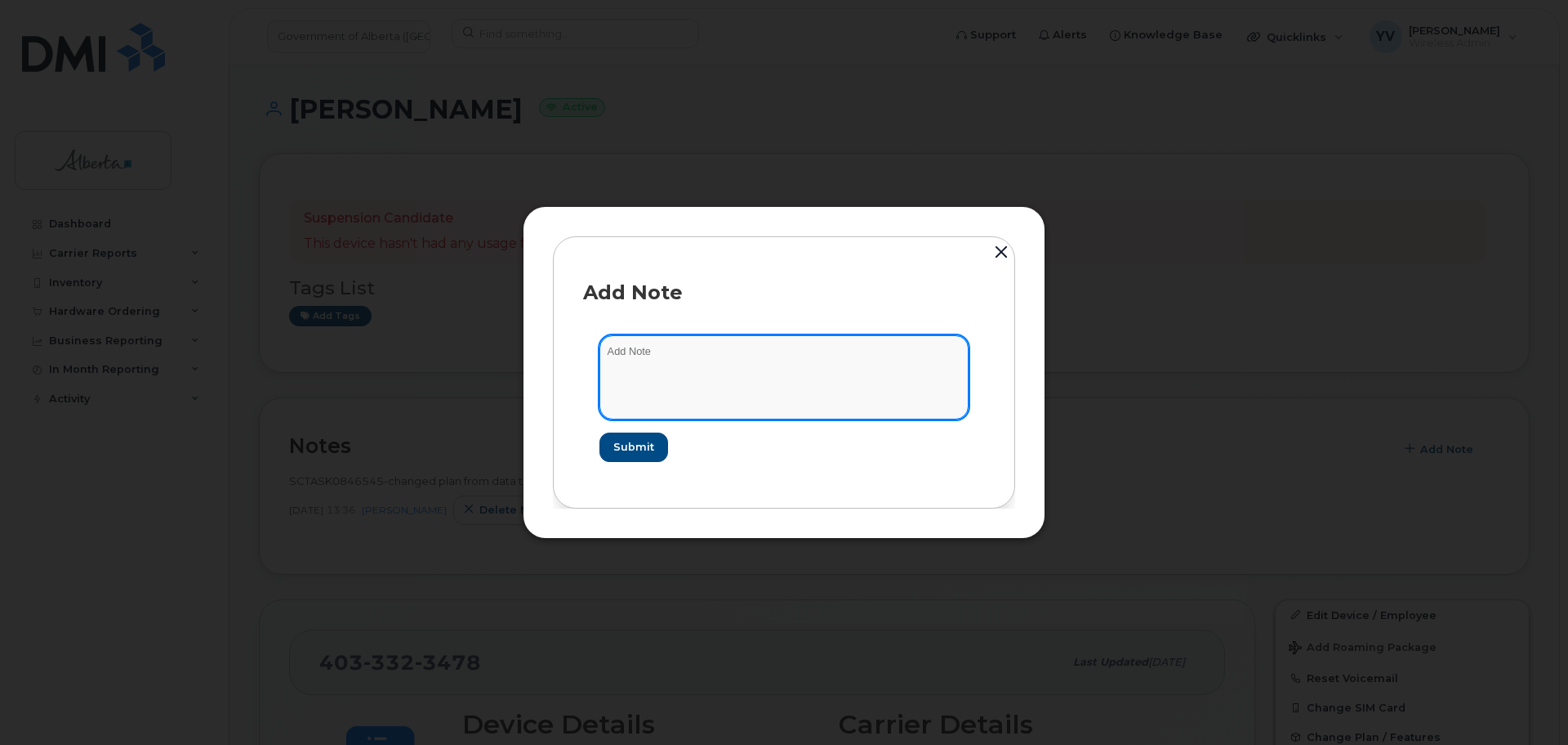
click at [618, 347] on textarea at bounding box center [784, 377] width 369 height 83
paste textarea "SCTASK0846545 4033323478 DO NOT DELETE - BEING REASSIGNED to [PERSON_NAME]. Pre…"
type textarea "SCTASK0846545 4033323478 DO NOT DELETE - BEING REASSIGNED to [PERSON_NAME]. Pre…"
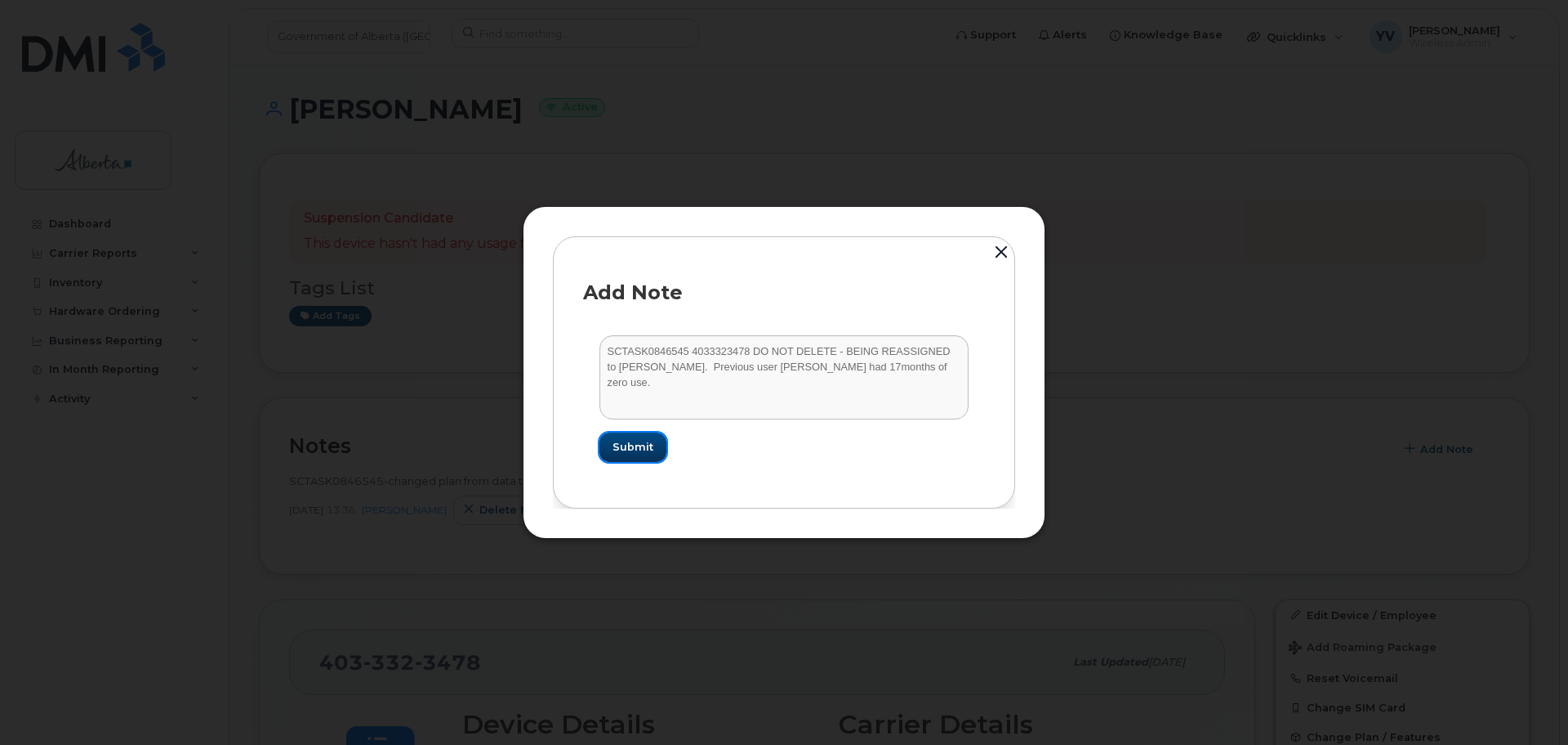
click at [615, 443] on span "Submit" at bounding box center [633, 446] width 41 height 16
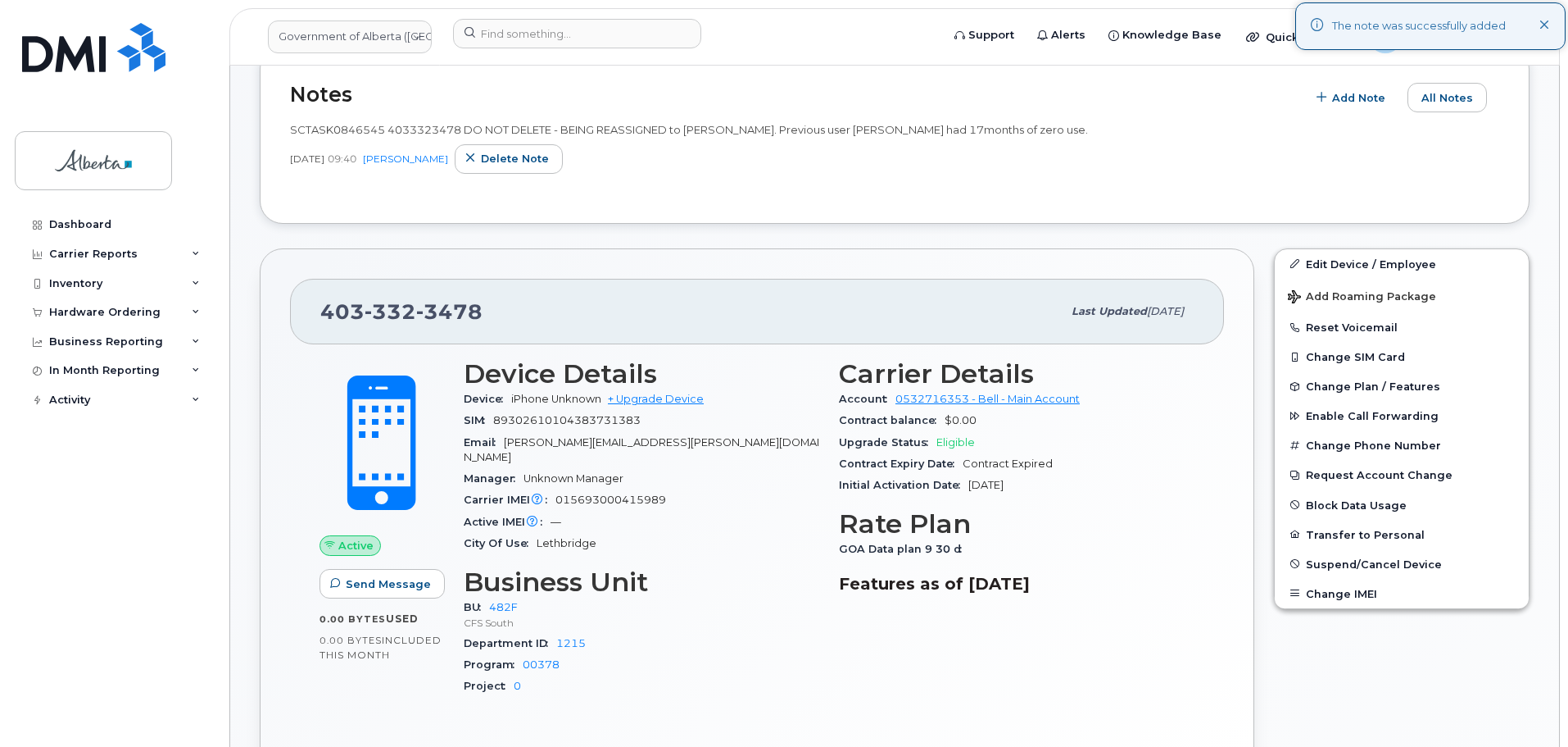
scroll to position [372, 0]
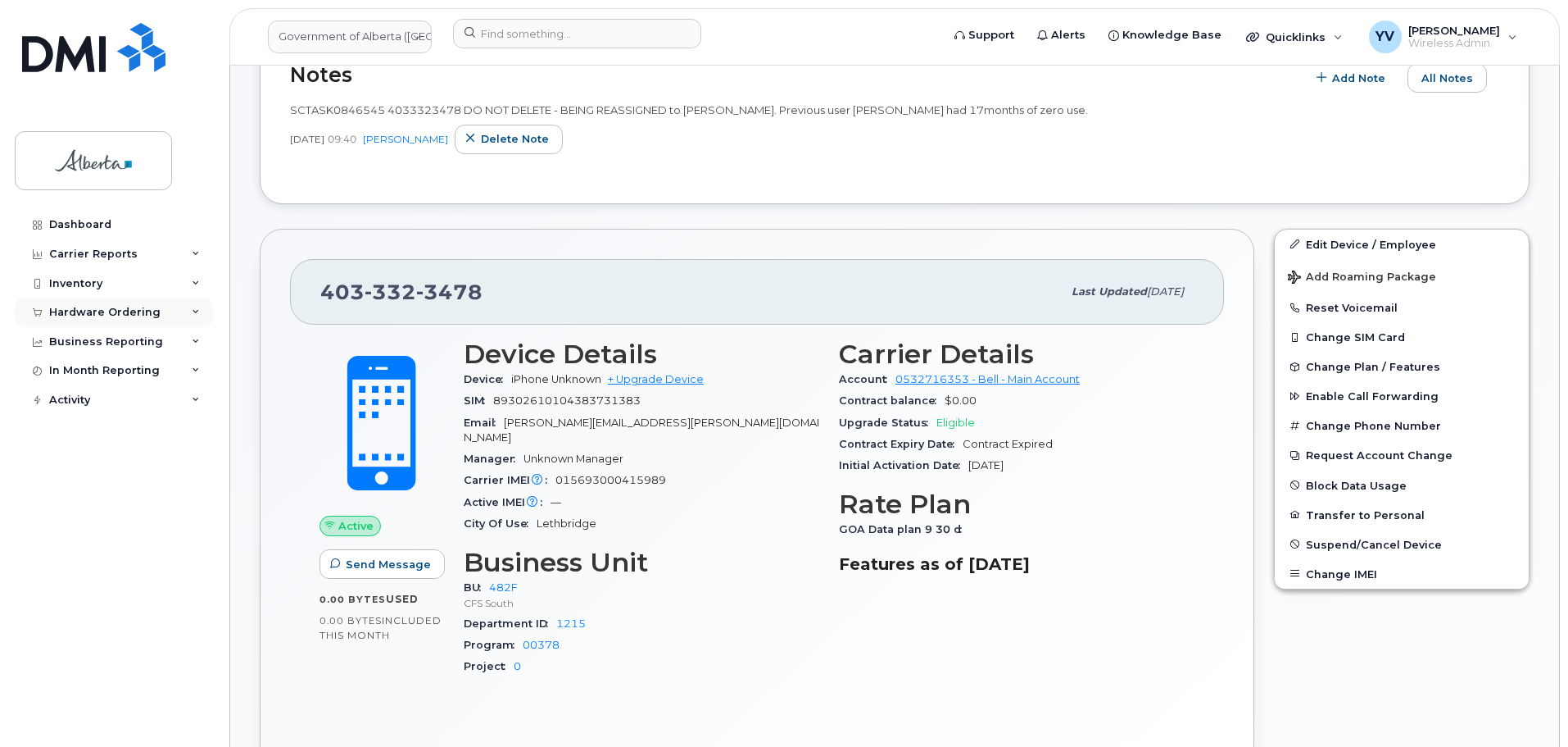
click at [70, 309] on div "Hardware Ordering" at bounding box center [105, 313] width 112 height 13
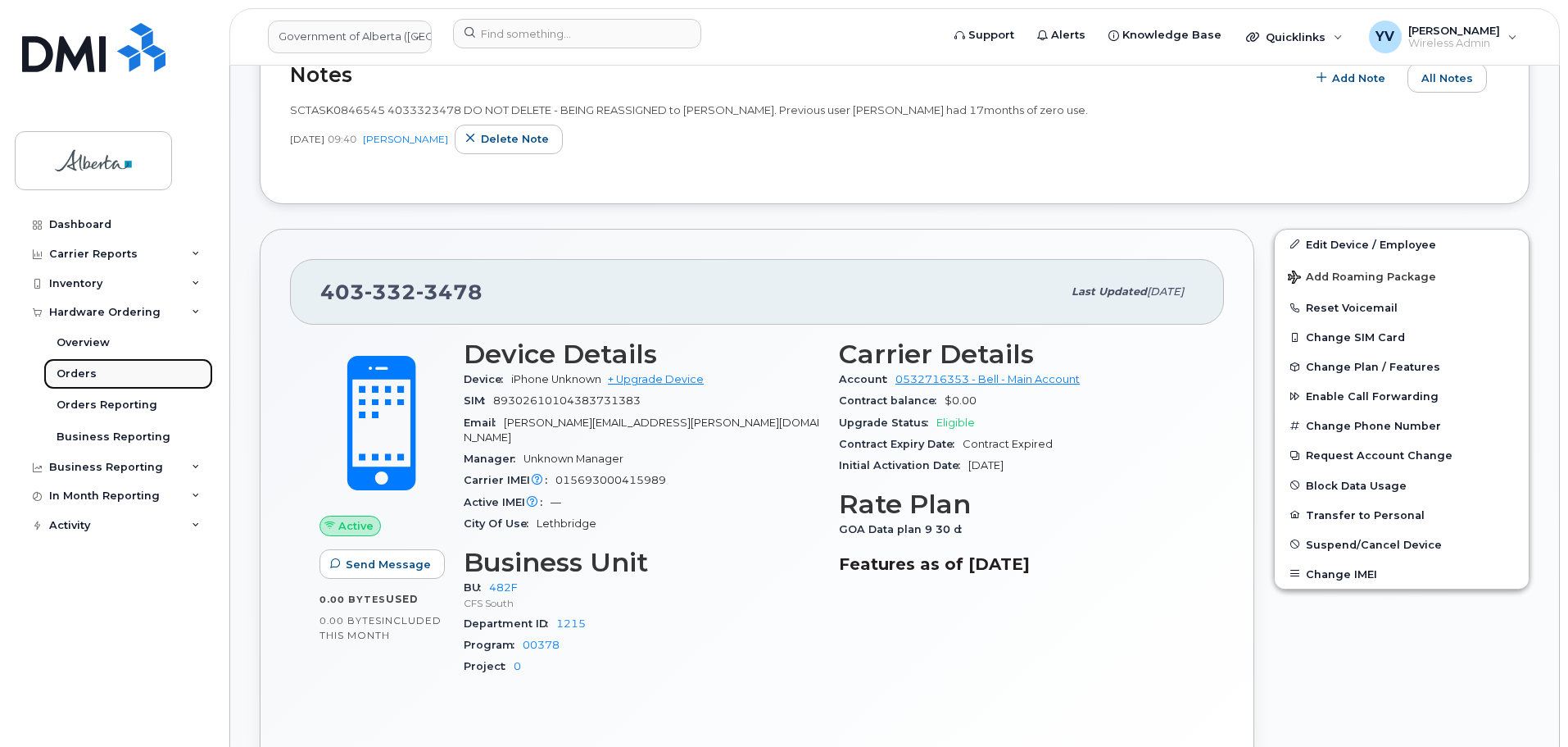
click at [61, 370] on div "Orders" at bounding box center [76, 374] width 40 height 15
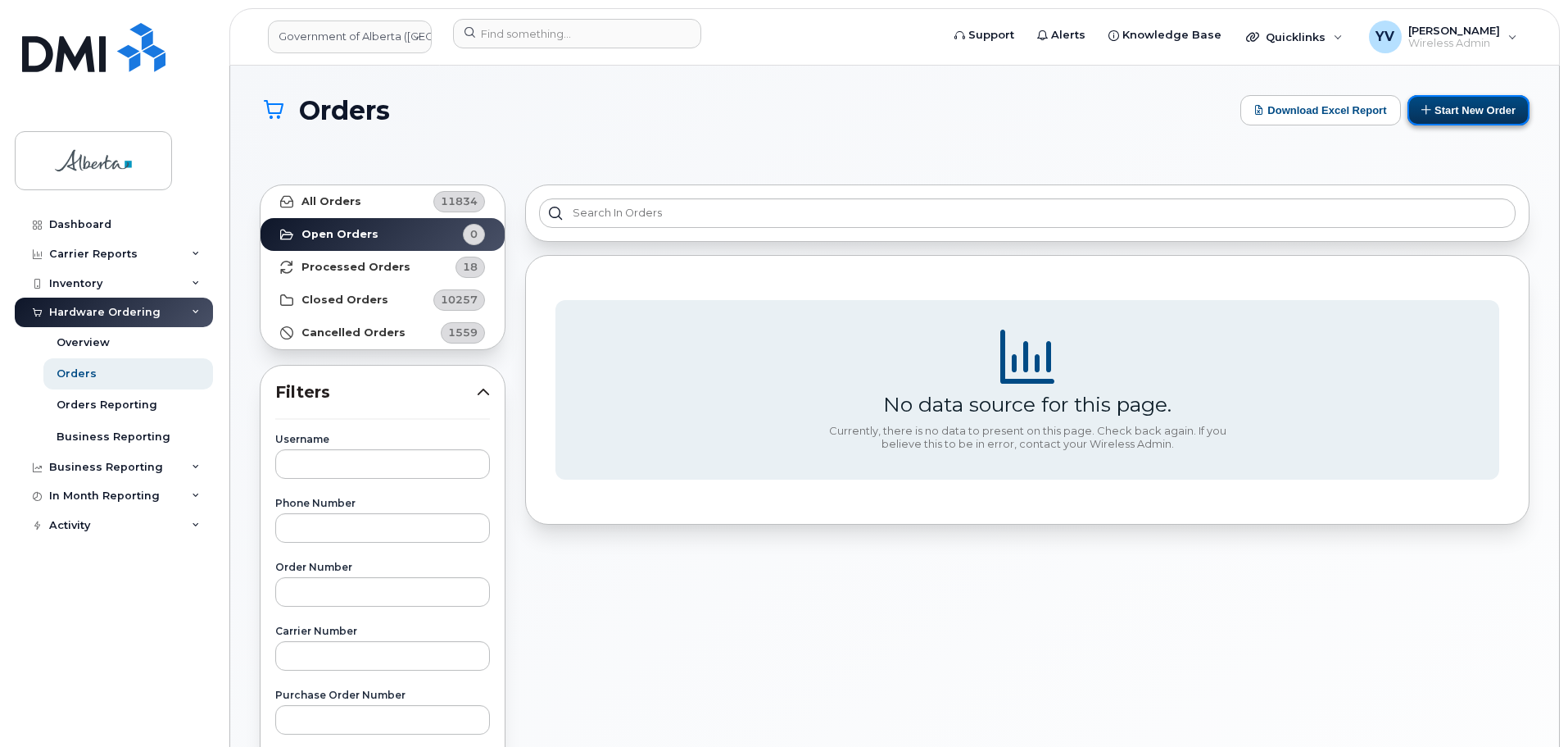
click at [1457, 109] on button "Start New Order" at bounding box center [1468, 110] width 122 height 31
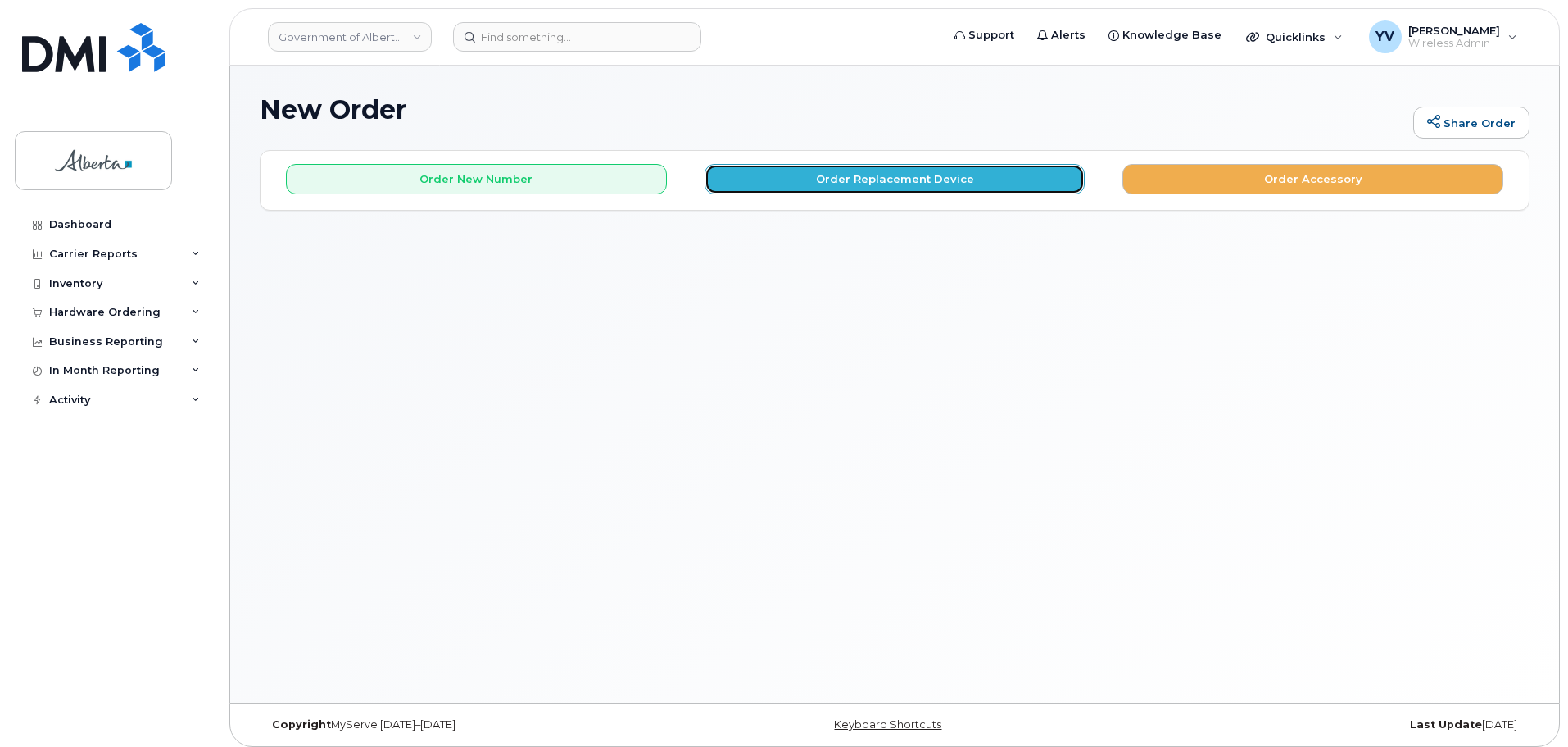
click at [897, 180] on button "Order Replacement Device" at bounding box center [896, 179] width 381 height 31
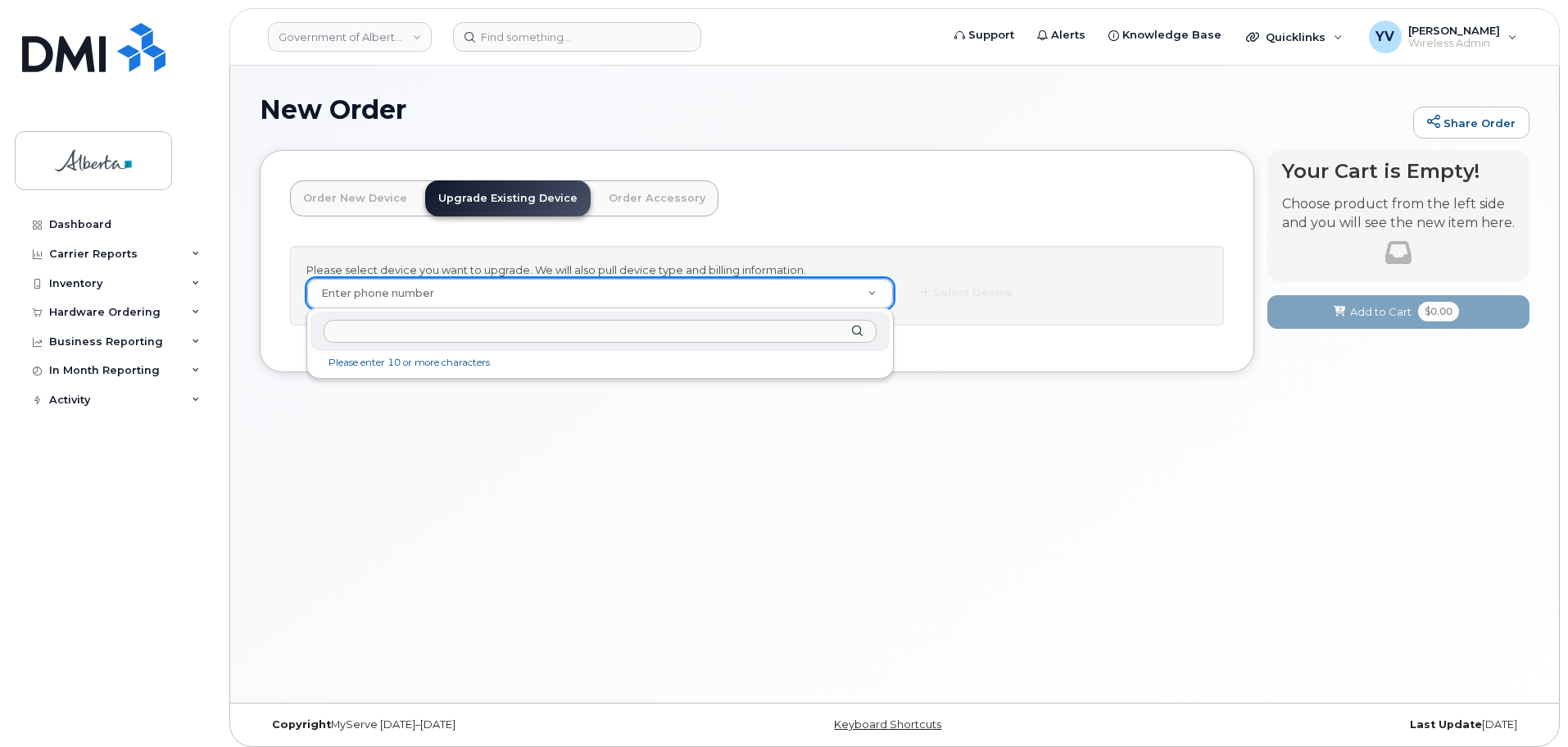
type input "SCTASK0846545 4033323478 DO NOT DELETE - BEING REASSIGNED to [PERSON_NAME]. Pre…"
paste input "4033323478"
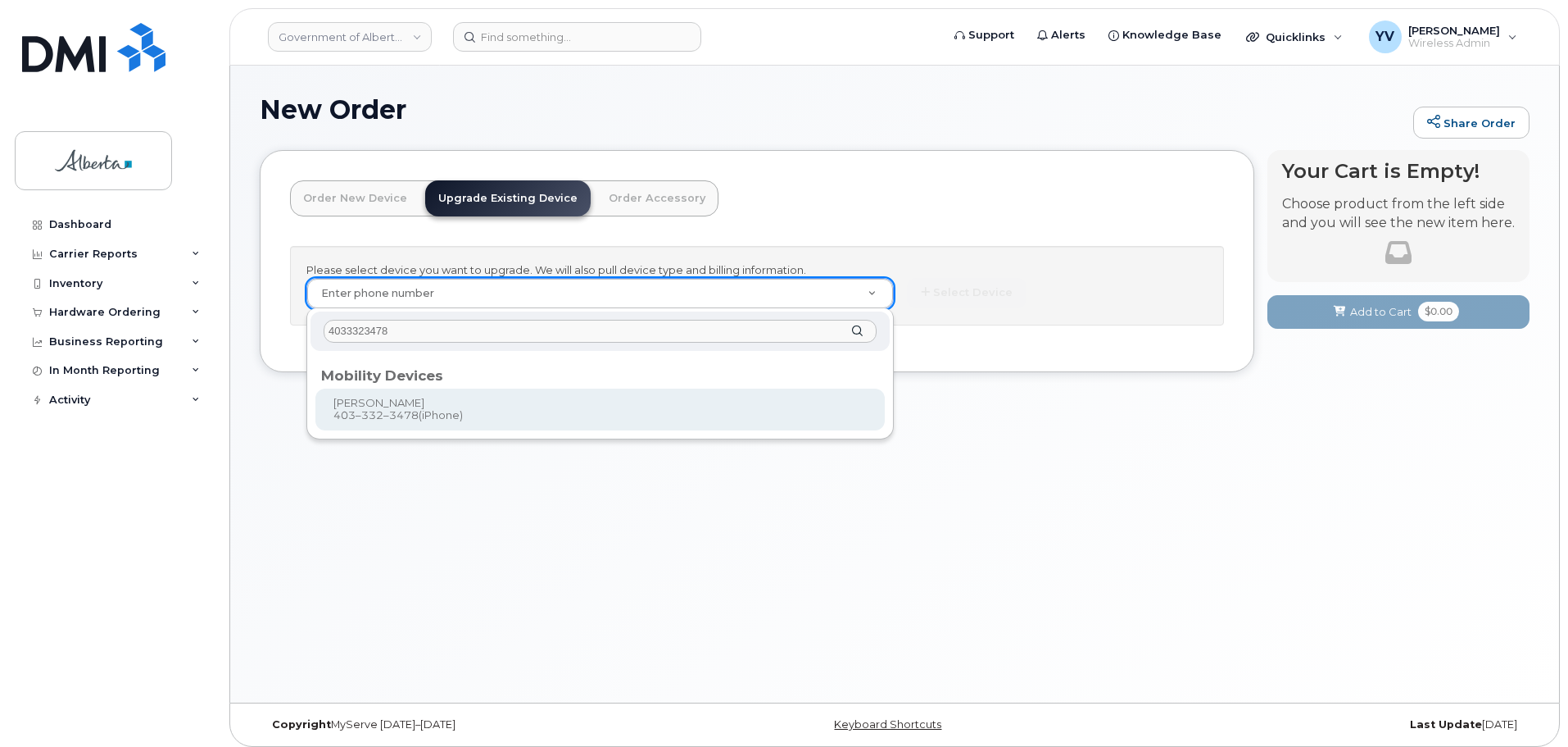
type input "4033323478"
type input "1008291"
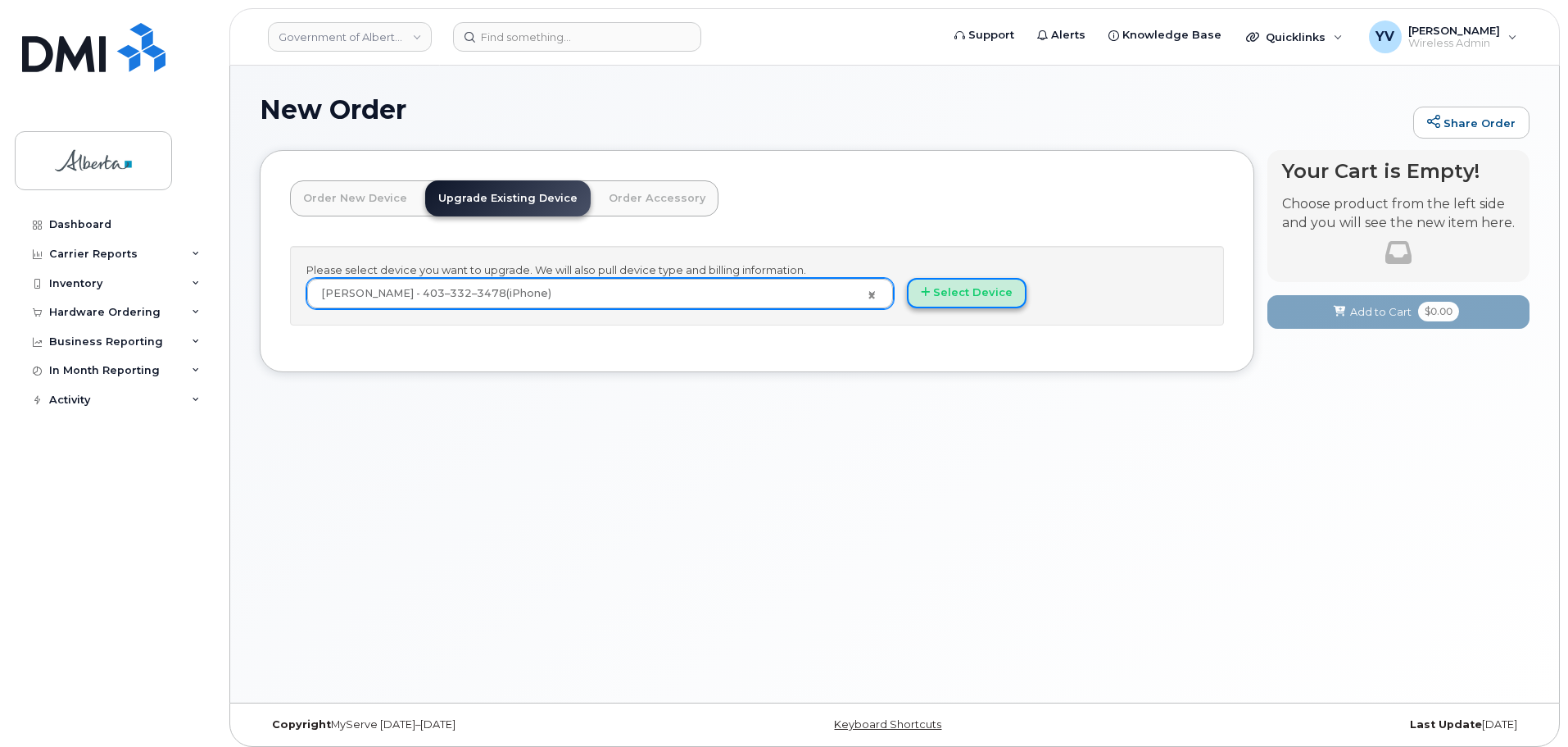
click at [963, 293] on button "Select Device" at bounding box center [966, 293] width 120 height 31
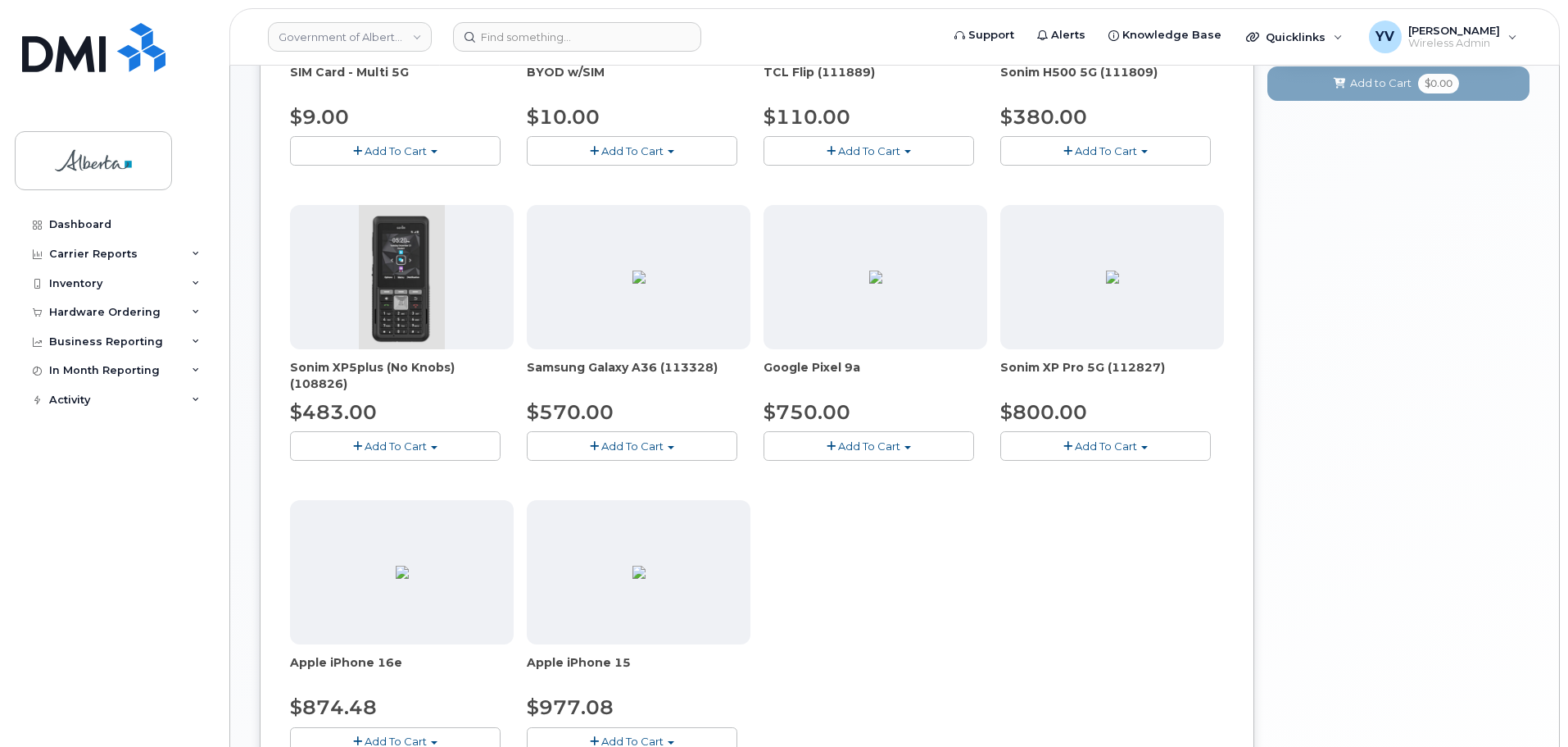
scroll to position [507, 0]
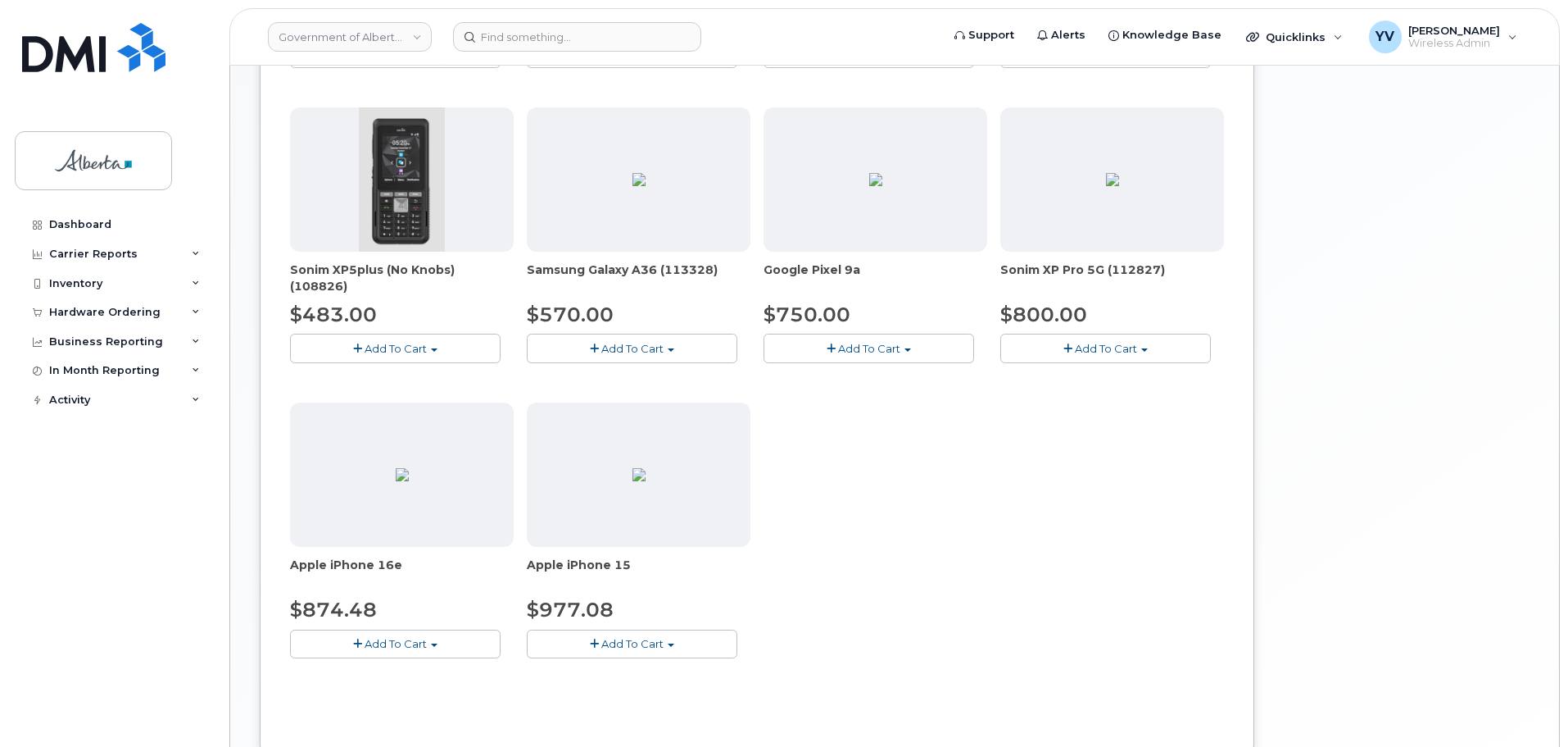
click at [670, 644] on span "button" at bounding box center [671, 646] width 7 height 4
click at [640, 692] on link "$977.08 - 30-day upgrade (128GB model)" at bounding box center [661, 695] width 260 height 20
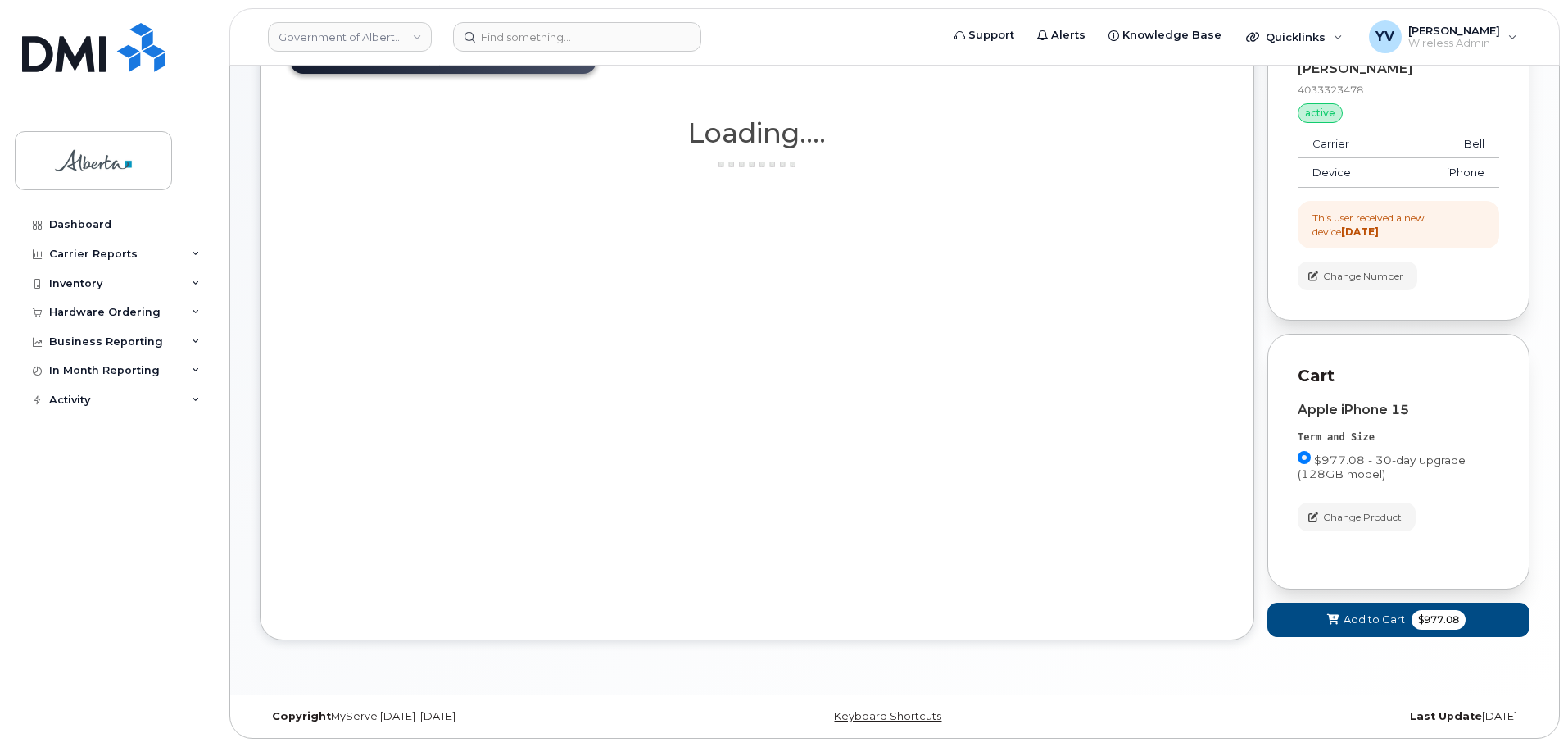
scroll to position [142, 0]
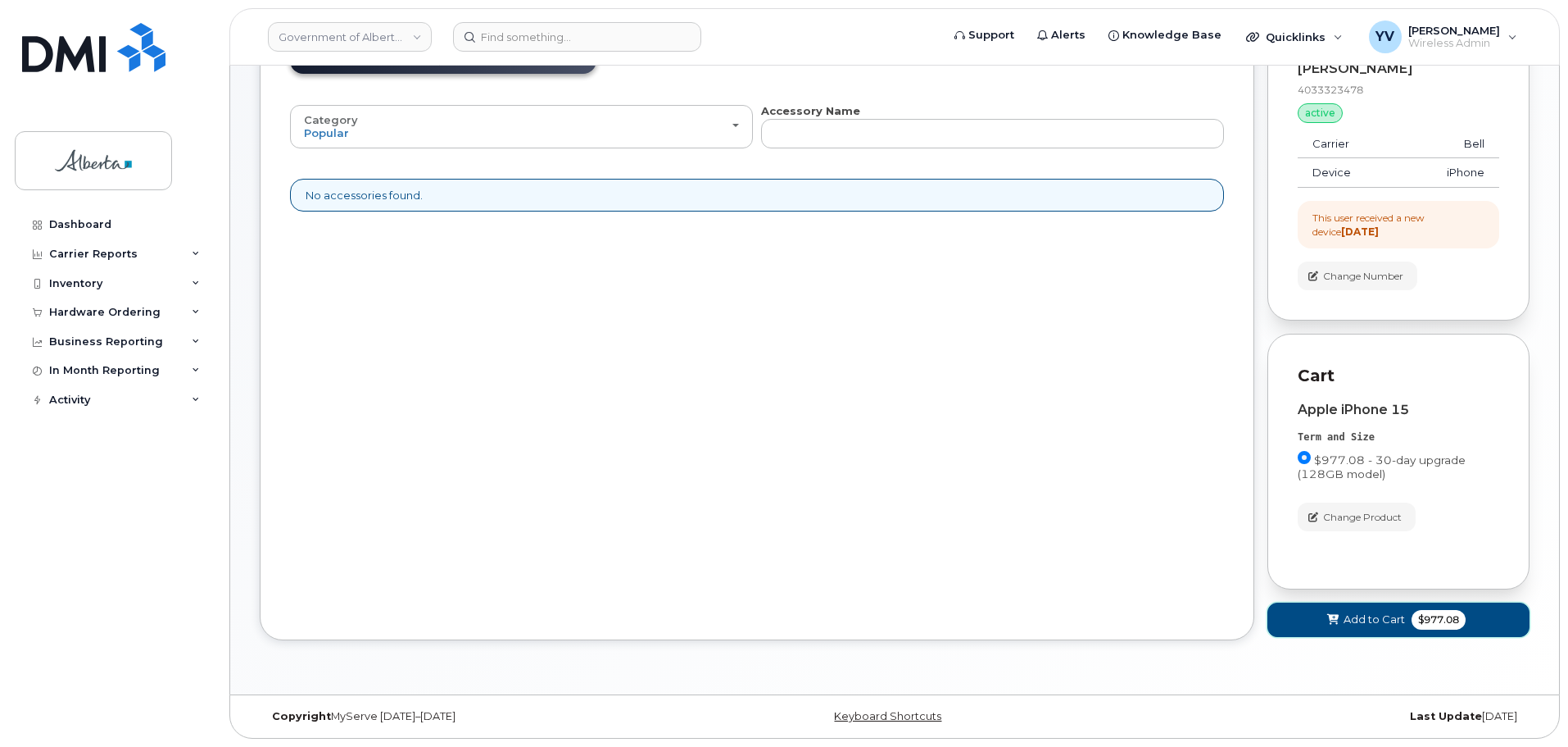
click at [1365, 613] on span "Add to Cart" at bounding box center [1375, 619] width 61 height 16
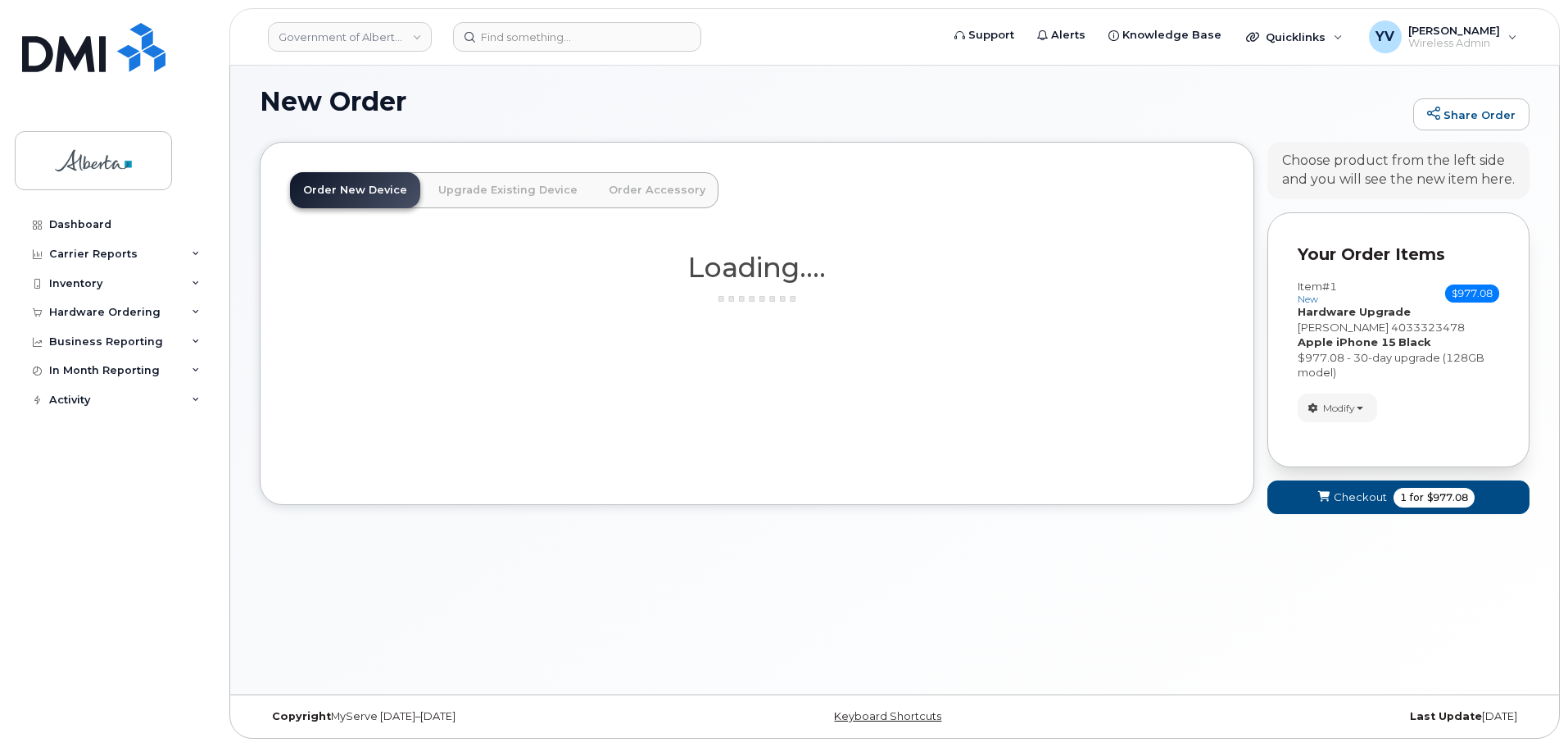
scroll to position [8, 0]
click at [1365, 613] on div "New Order Share Order × Share This Order If you want to allow others to create …" at bounding box center [895, 376] width 1329 height 637
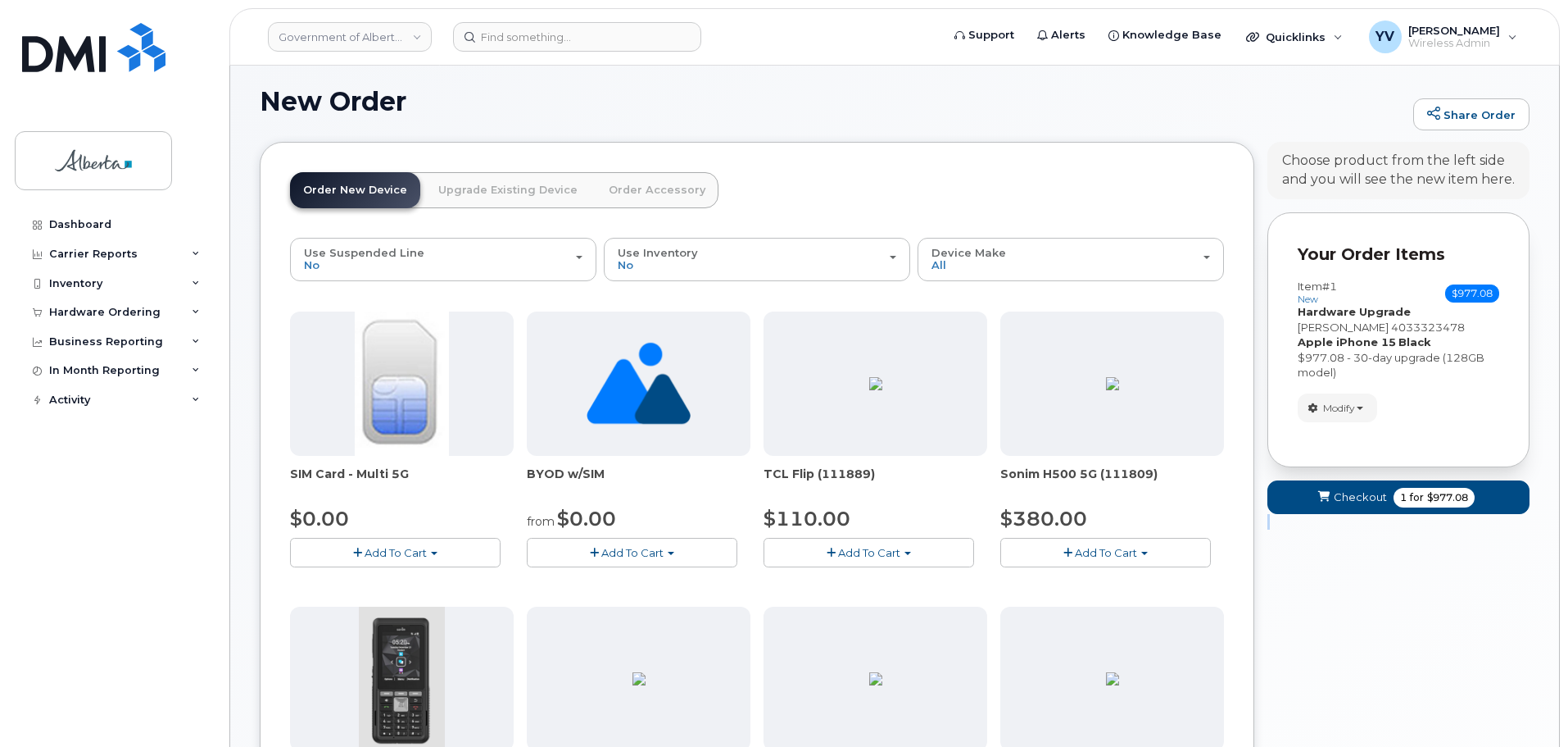
scroll to position [142, 0]
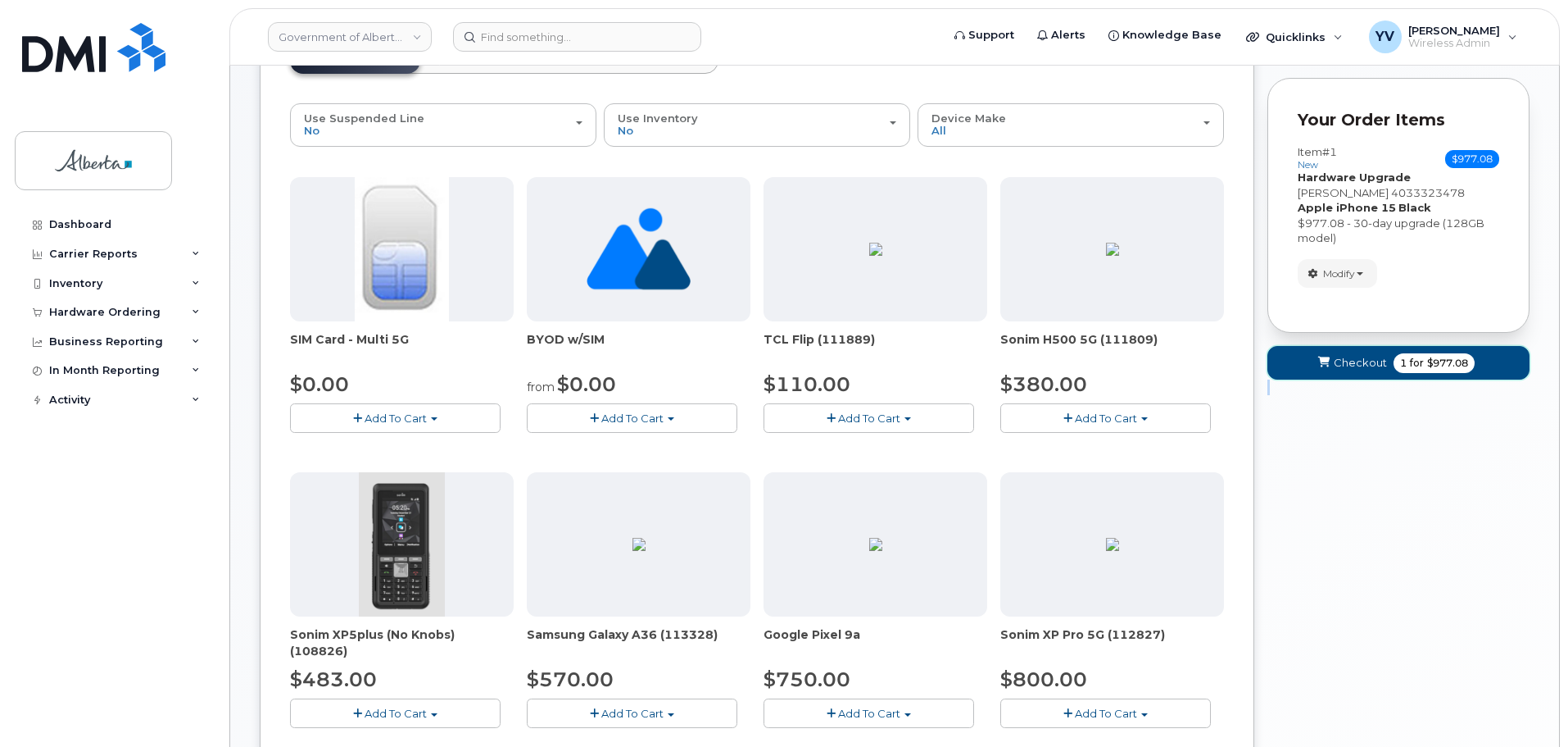
click at [1350, 360] on span "Checkout" at bounding box center [1360, 362] width 53 height 16
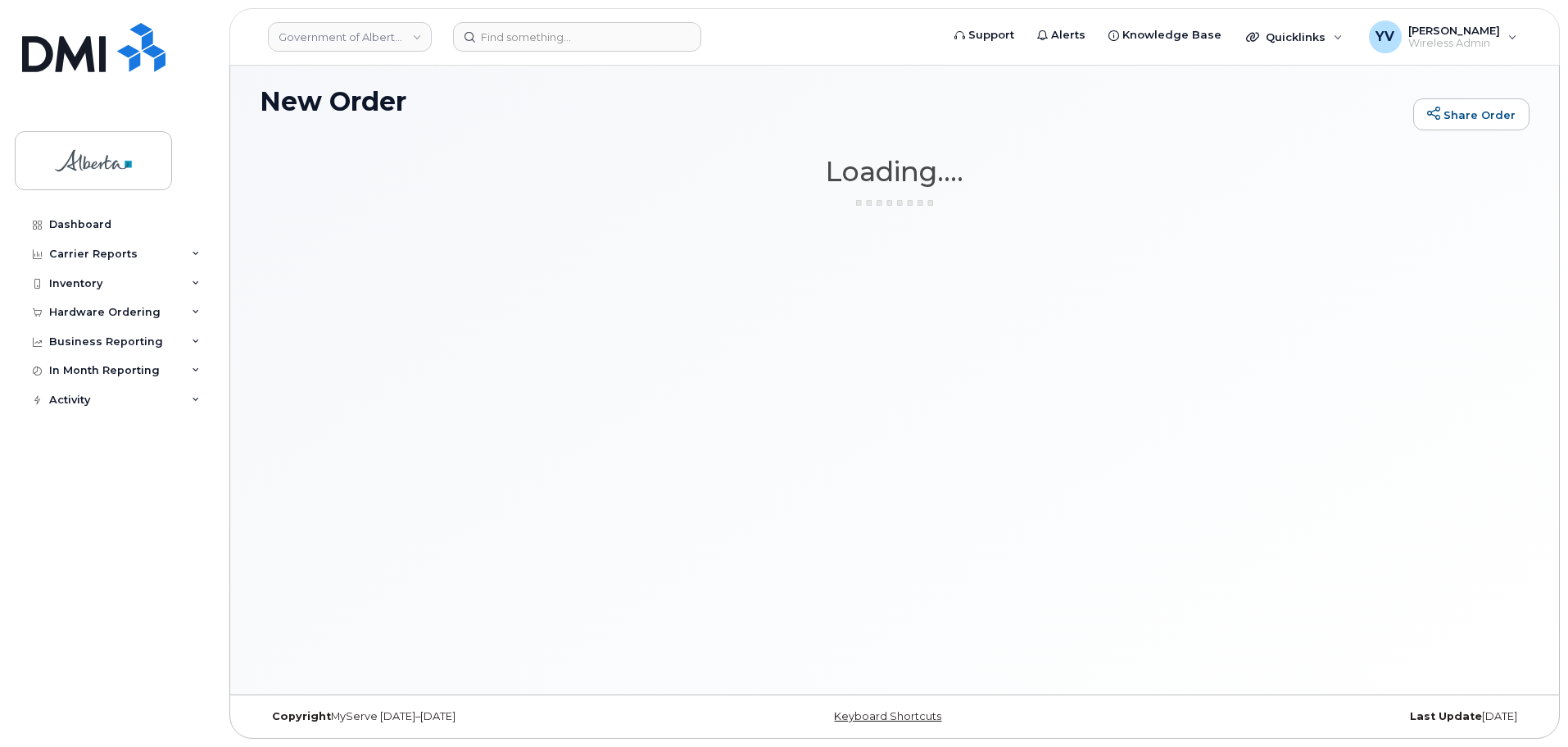
scroll to position [8, 0]
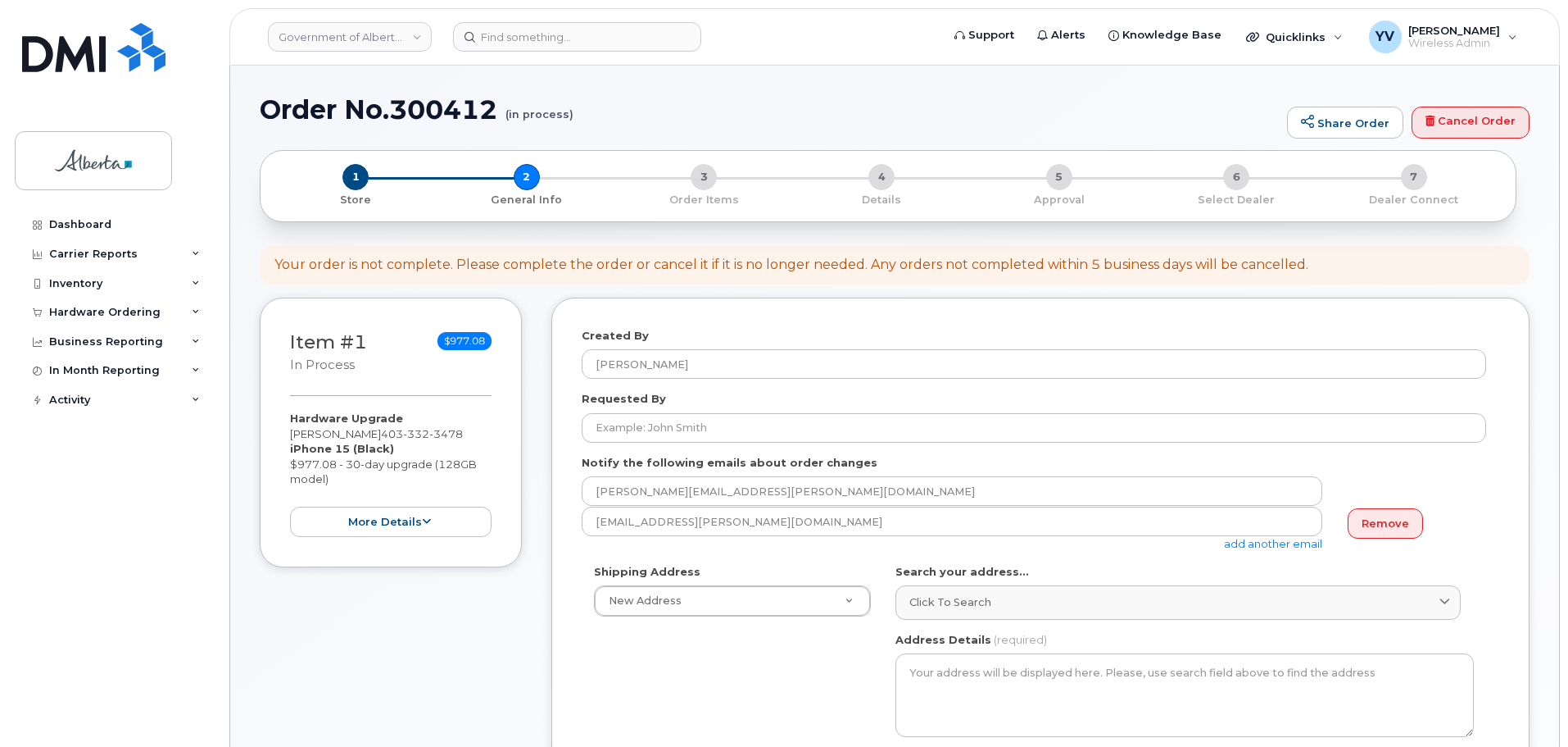
select select
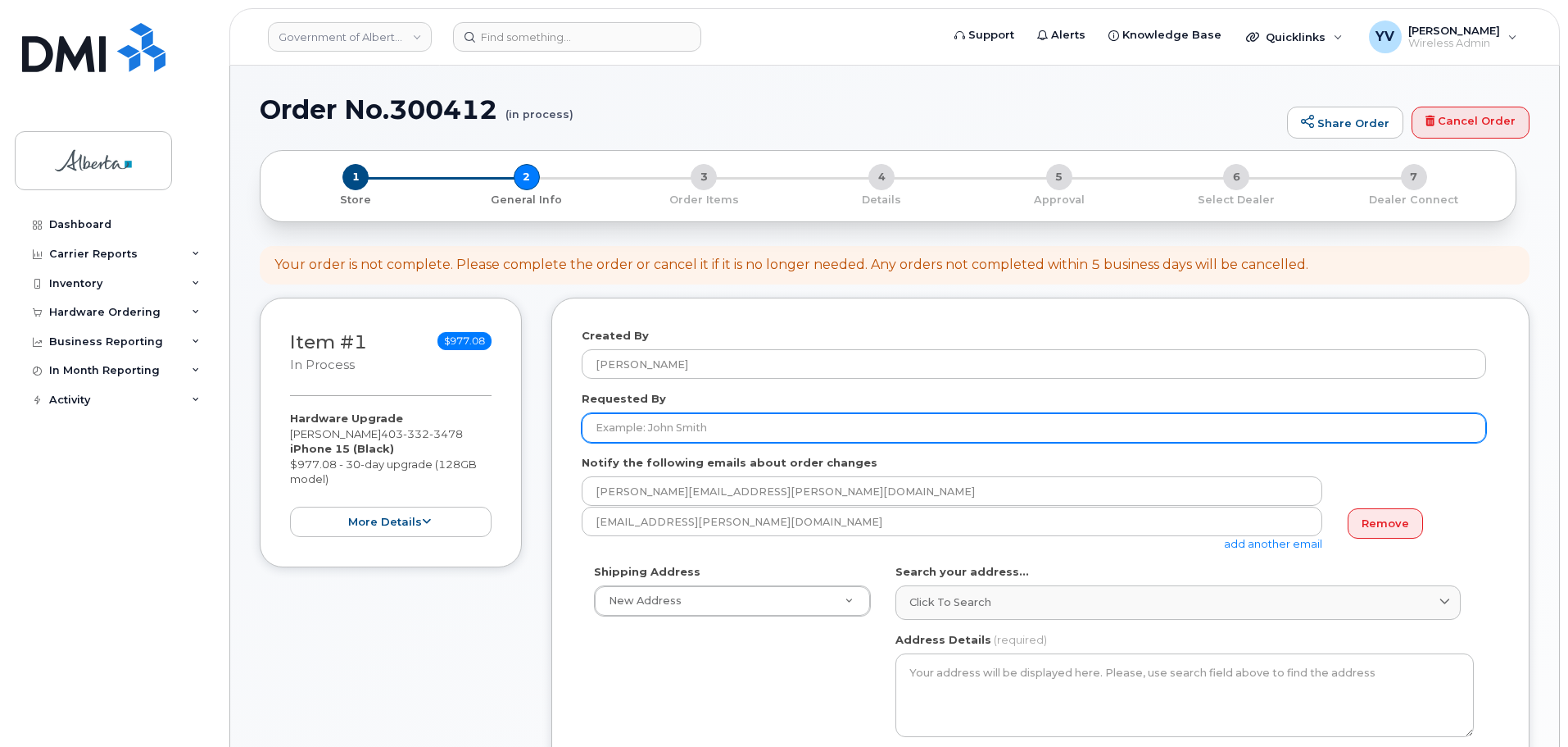
click at [597, 430] on input "Requested By" at bounding box center [1033, 428] width 905 height 30
paste input "[PERSON_NAME]"
type input "[PERSON_NAME]"
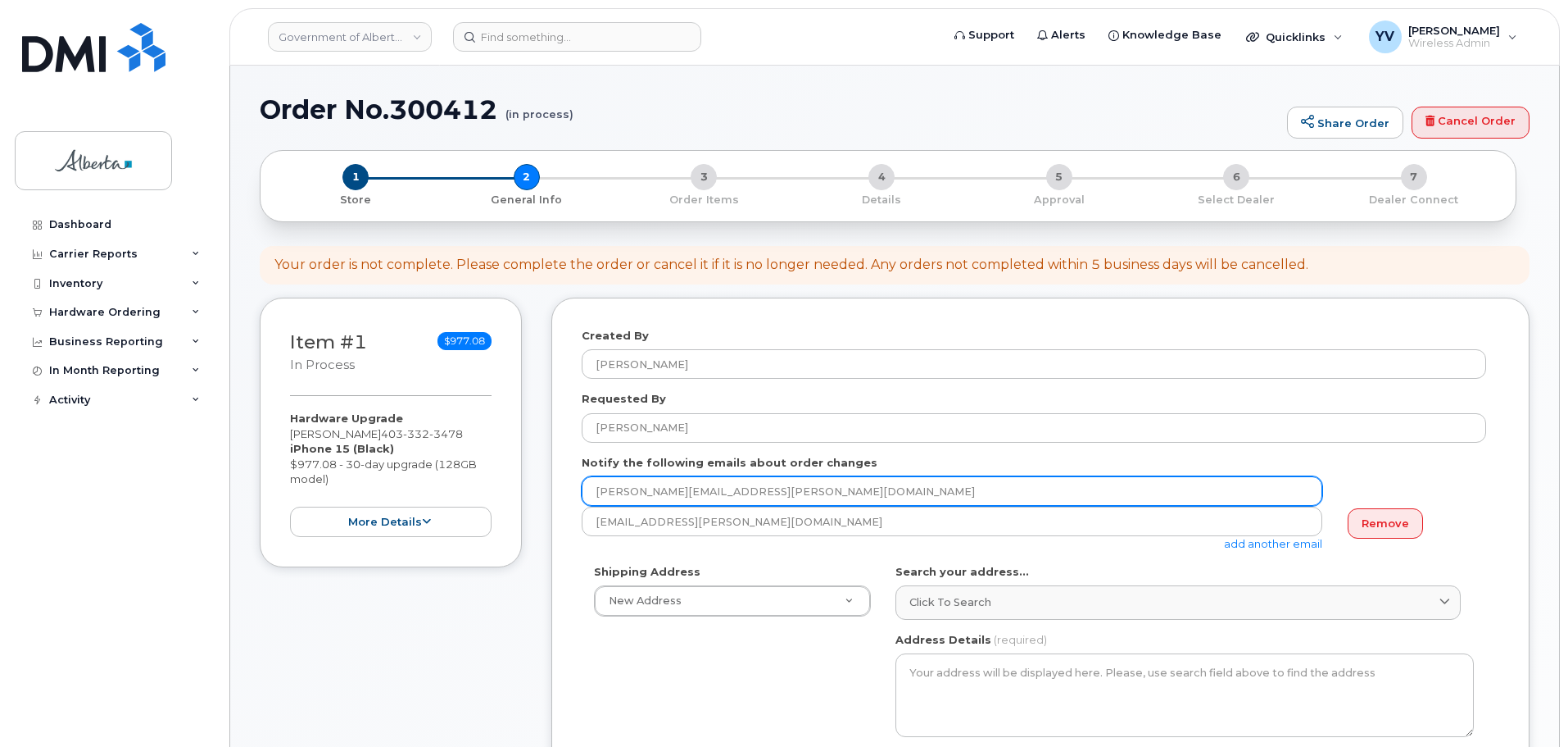
drag, startPoint x: 736, startPoint y: 490, endPoint x: 592, endPoint y: 487, distance: 144.0
click at [592, 487] on input "[PERSON_NAME][EMAIL_ADDRESS][PERSON_NAME][DOMAIN_NAME]" at bounding box center [951, 491] width 740 height 30
paste input "Ifechukwude.Onyogo"
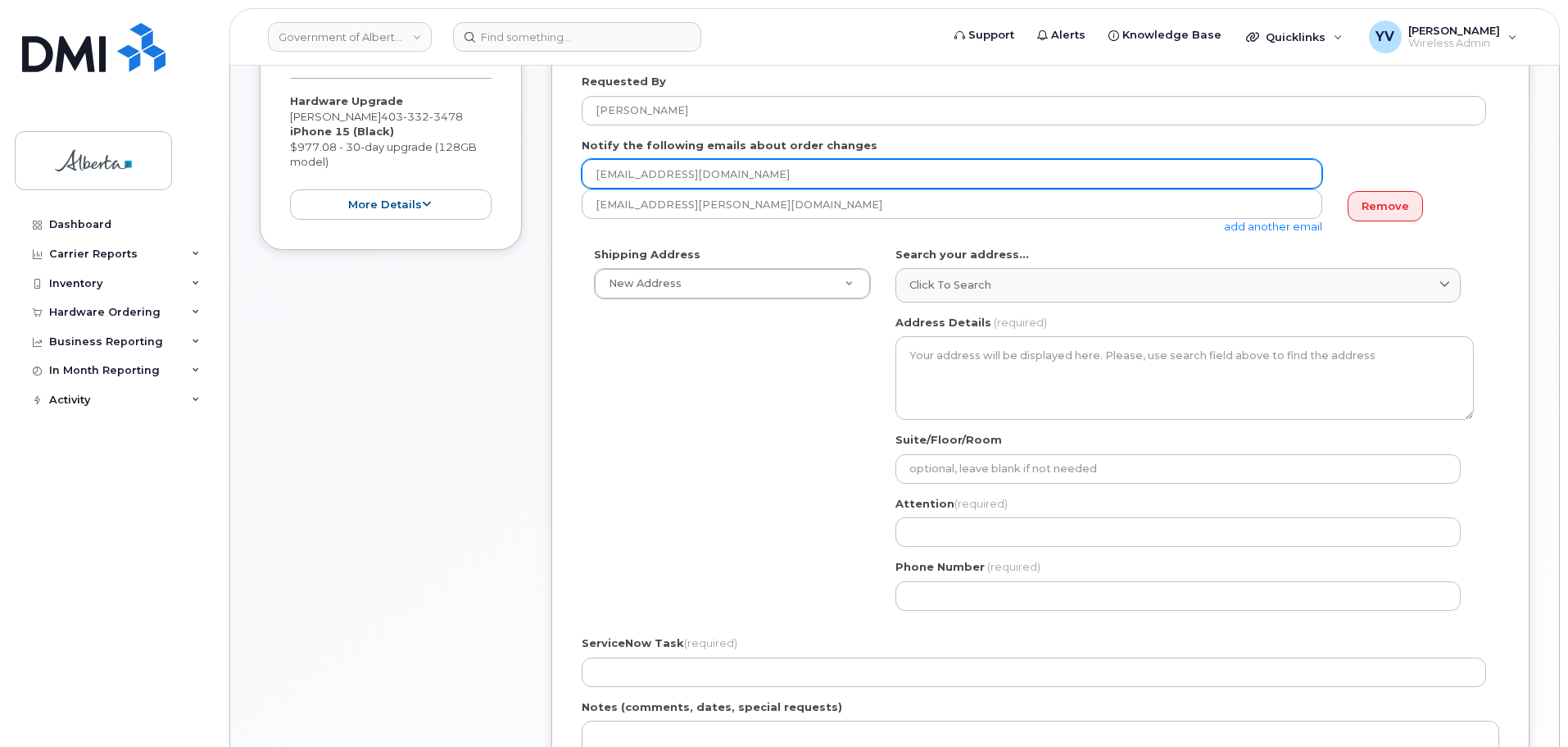
scroll to position [337, 0]
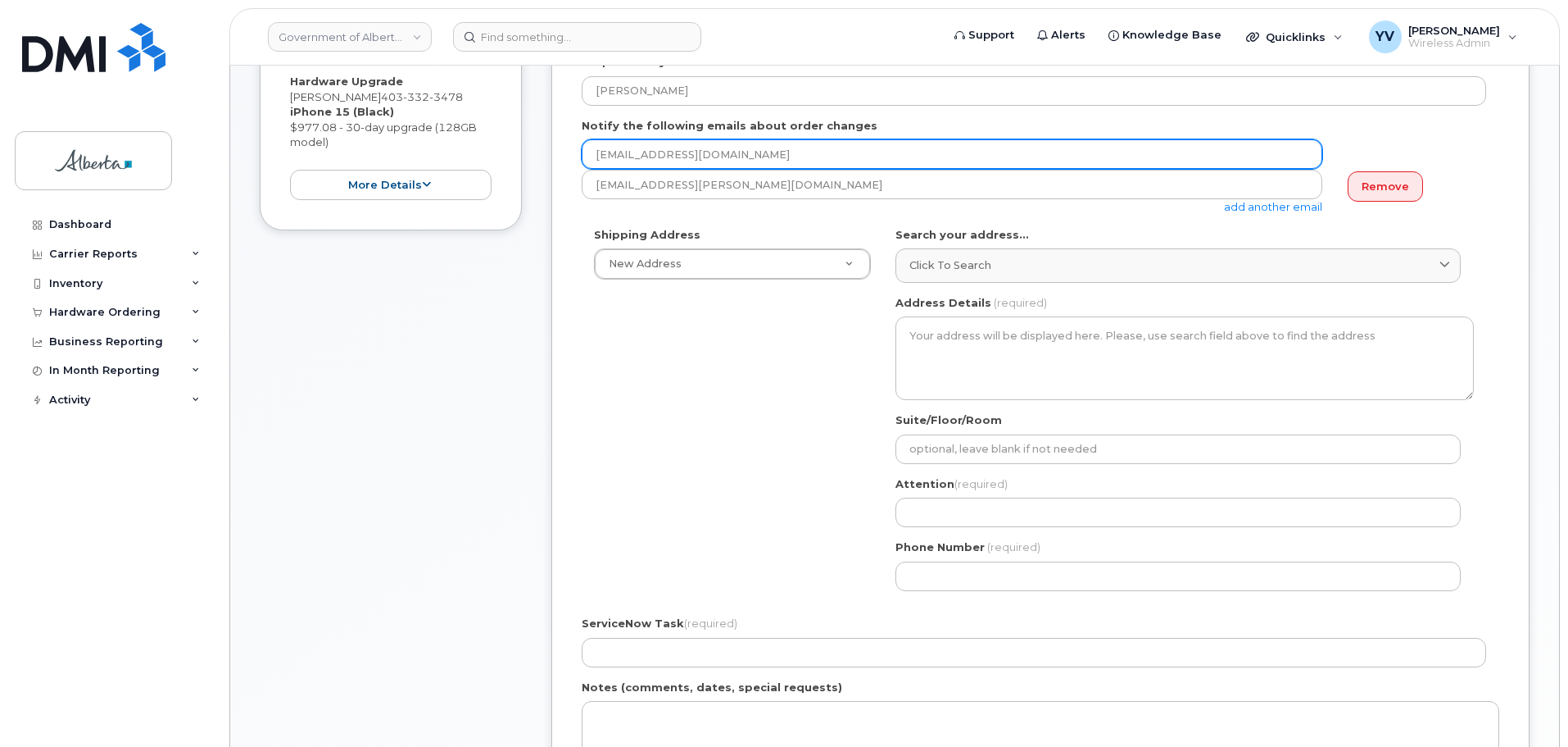
type input "Ifechukwude.Onyogo@gov.ab.ca"
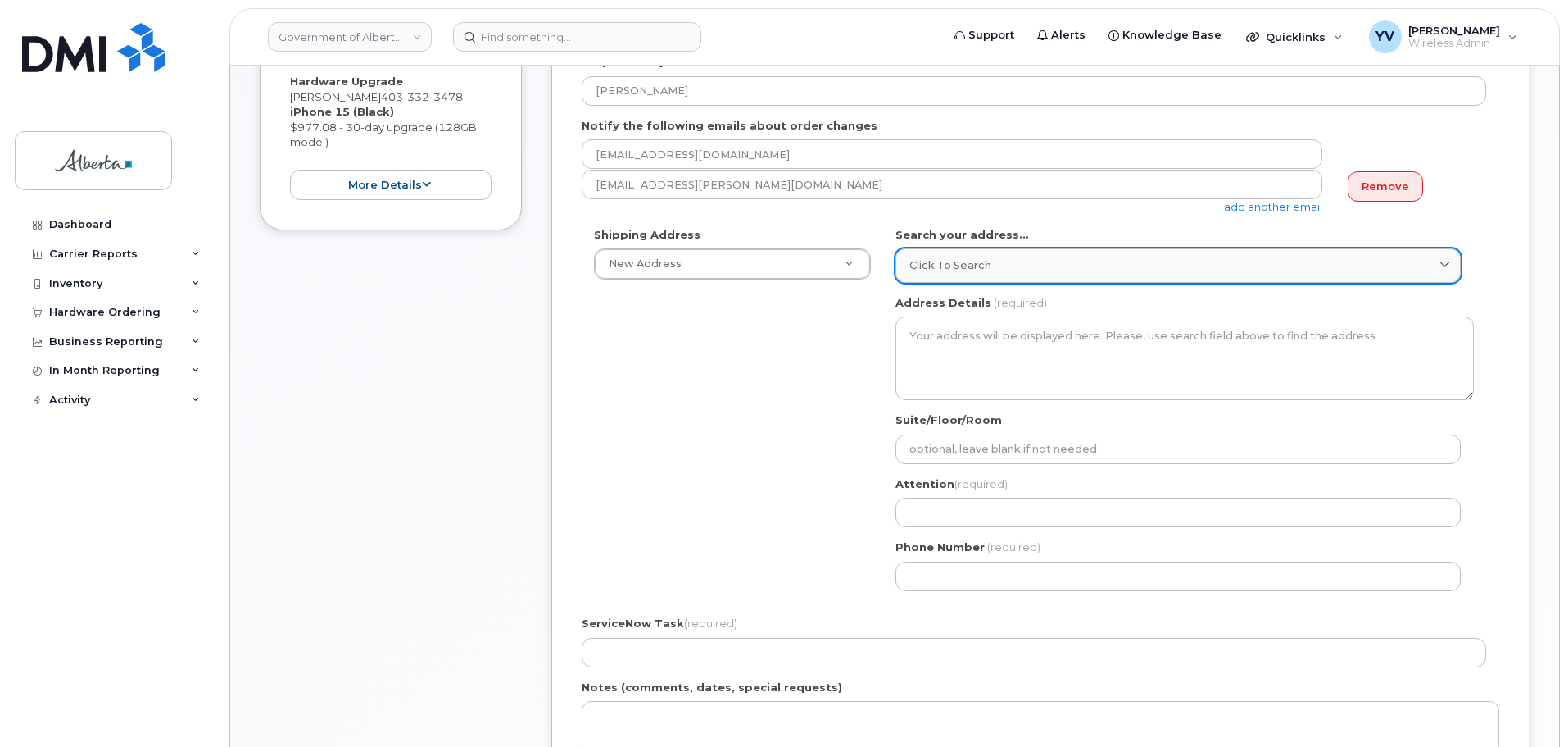
click at [927, 259] on span "Click to search" at bounding box center [950, 265] width 82 height 16
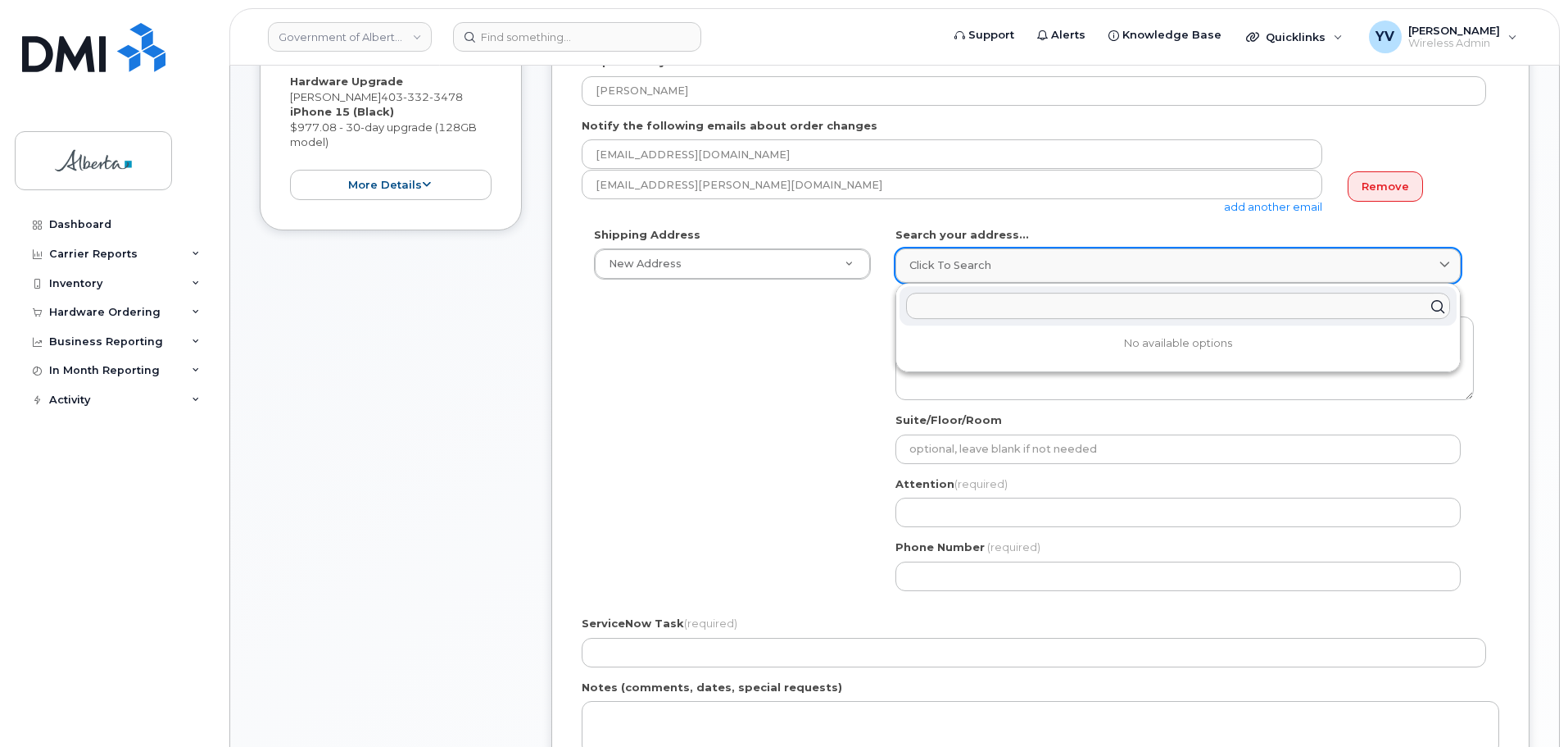
paste input "200 - 4 Avenue S."
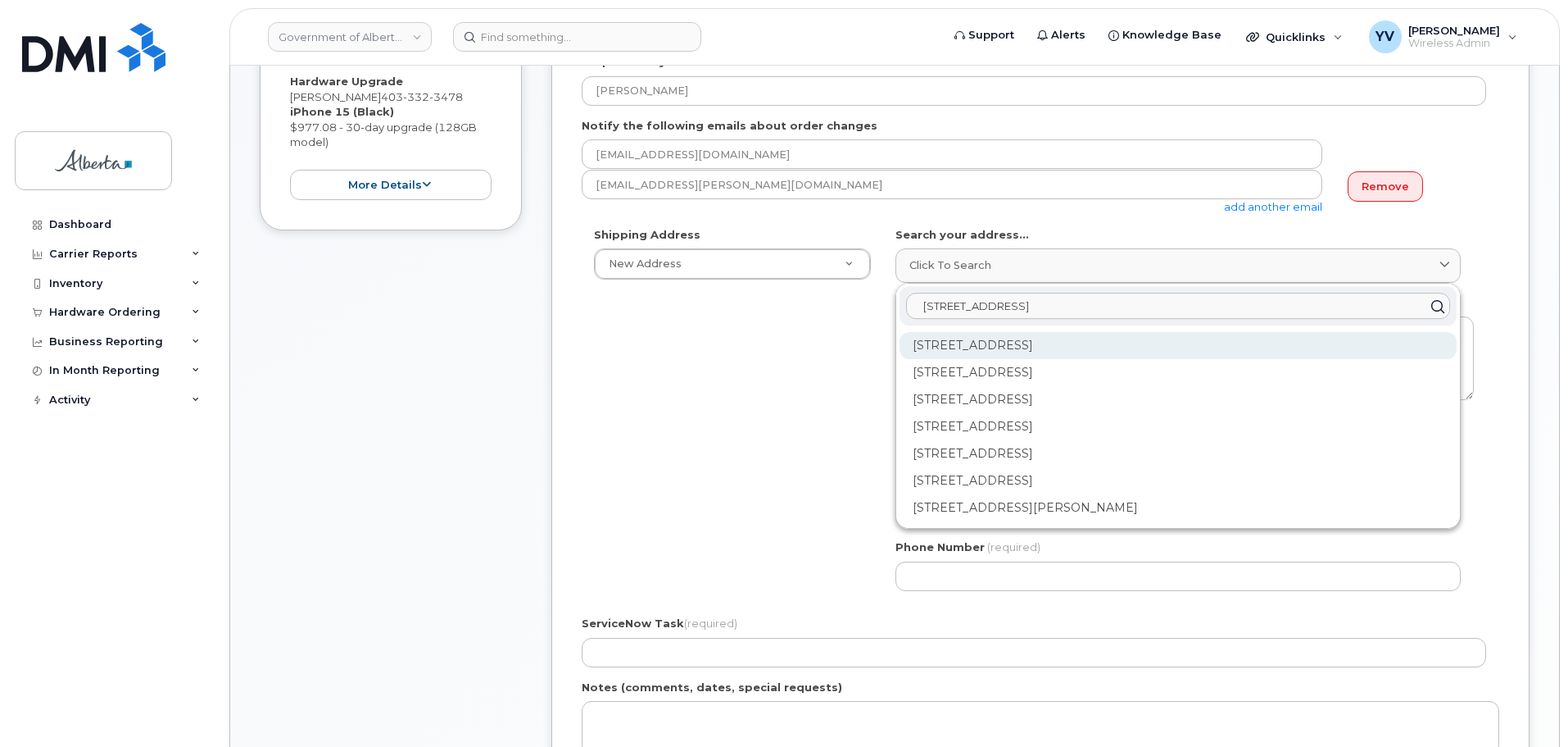
type input "200 - 4 Avenue S. le"
click at [998, 346] on div "200 4 Ave S Lethbridge AB T1J 4C9" at bounding box center [1177, 345] width 557 height 27
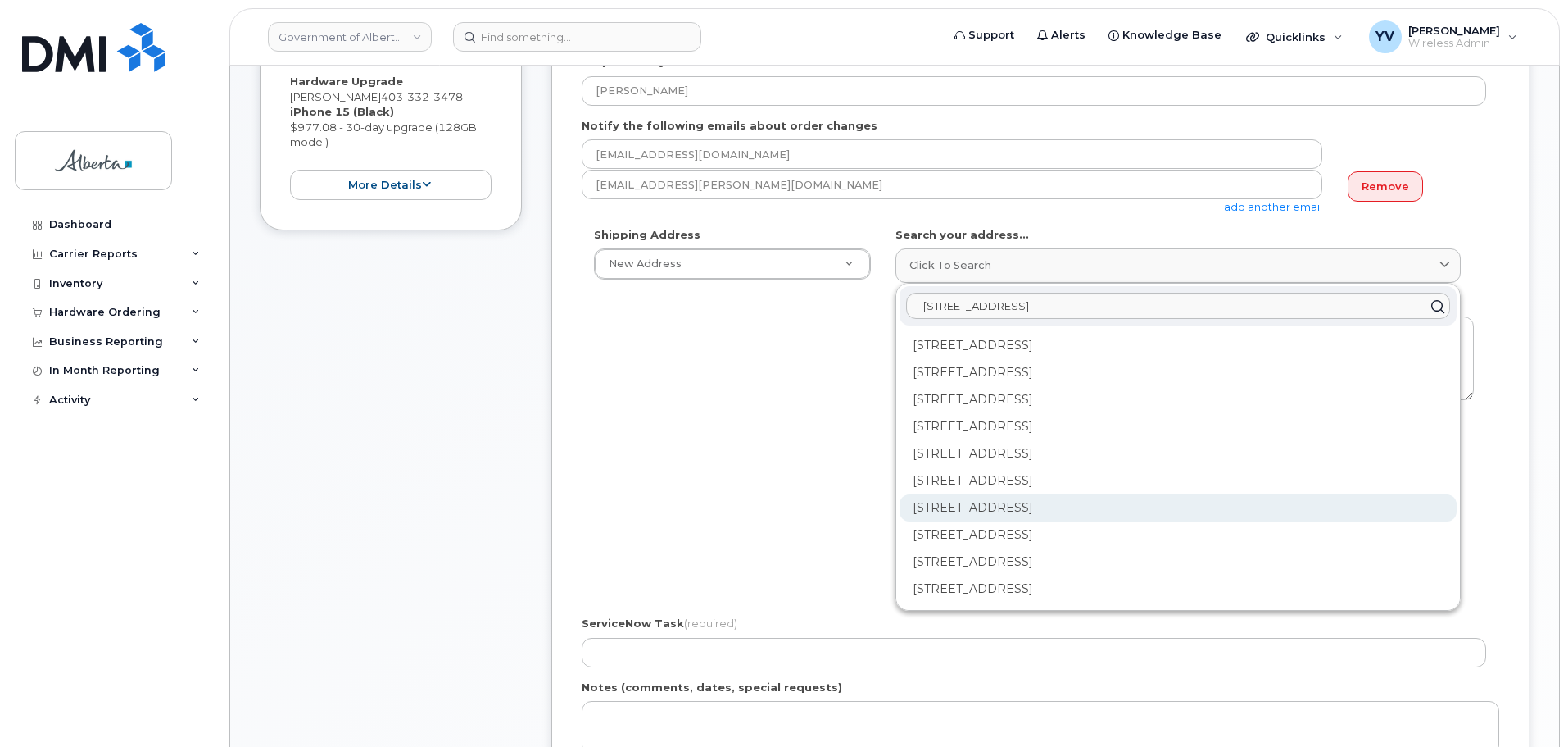
click at [1072, 506] on div "147-200 4 Ave S Lethbridge AB T1J 4C9" at bounding box center [1177, 507] width 557 height 27
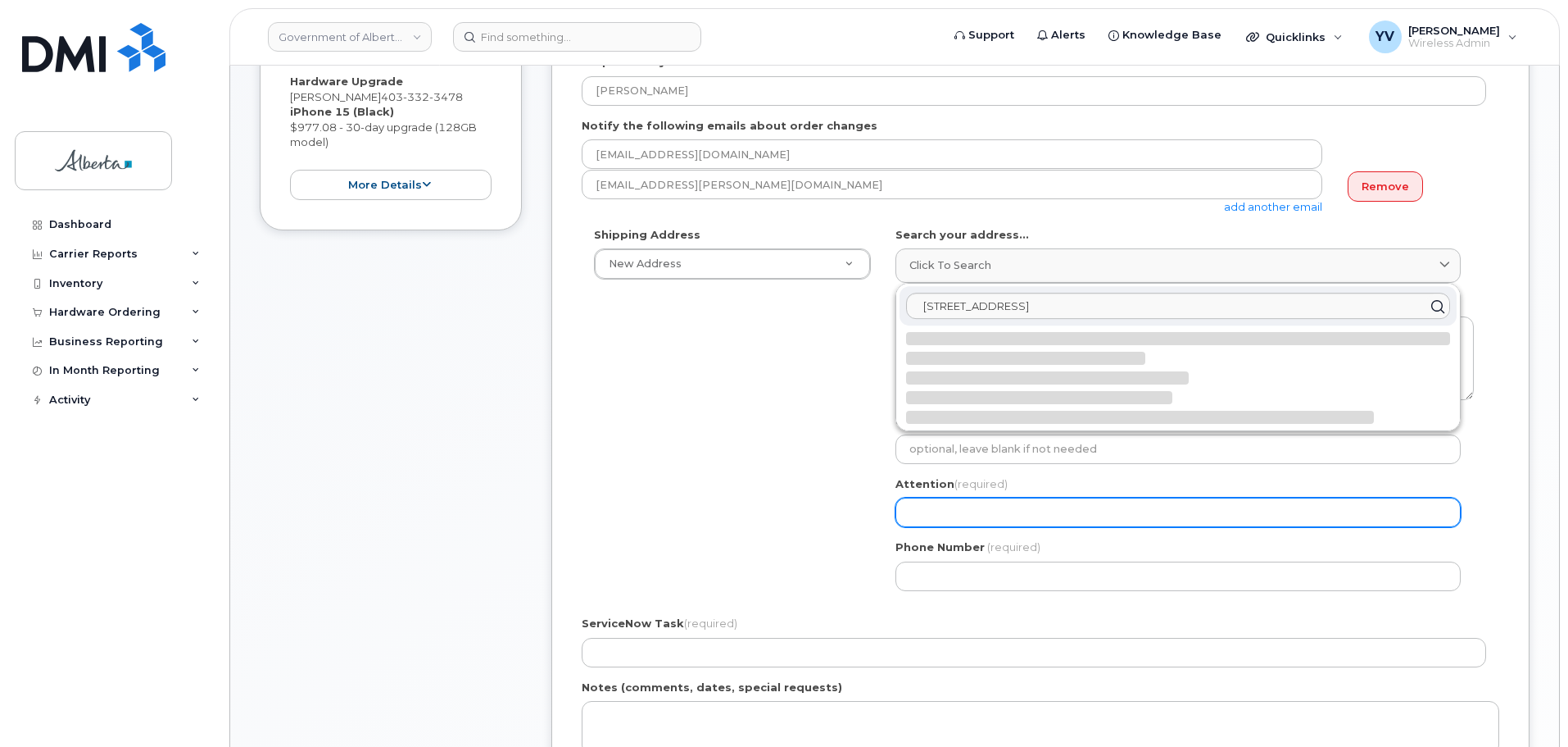
click at [1072, 506] on input "Attention (required)" at bounding box center [1178, 513] width 565 height 30
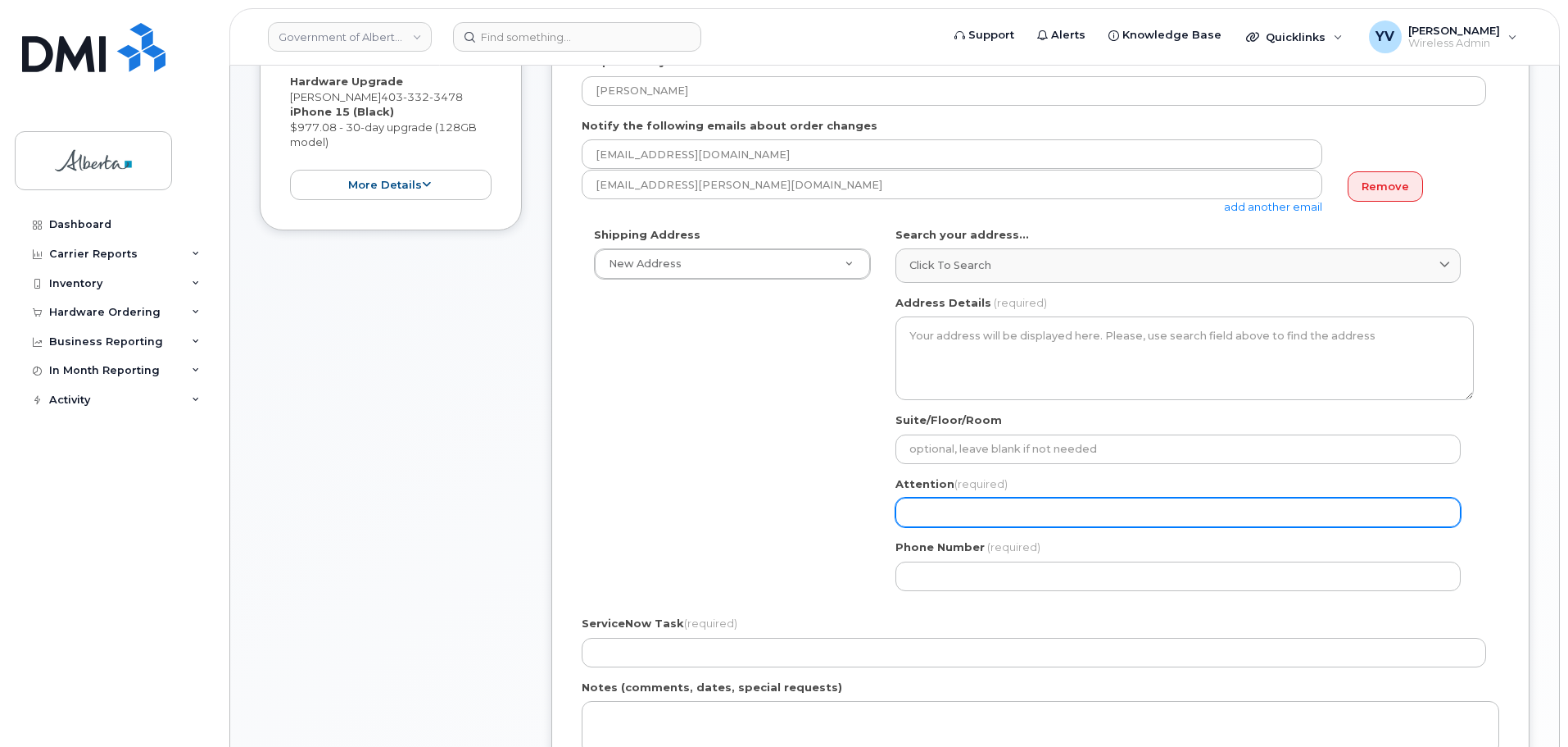
select select
type textarea "147-200 4 Ave S LETHBRIDGE AB T1J 4C9 CANADA"
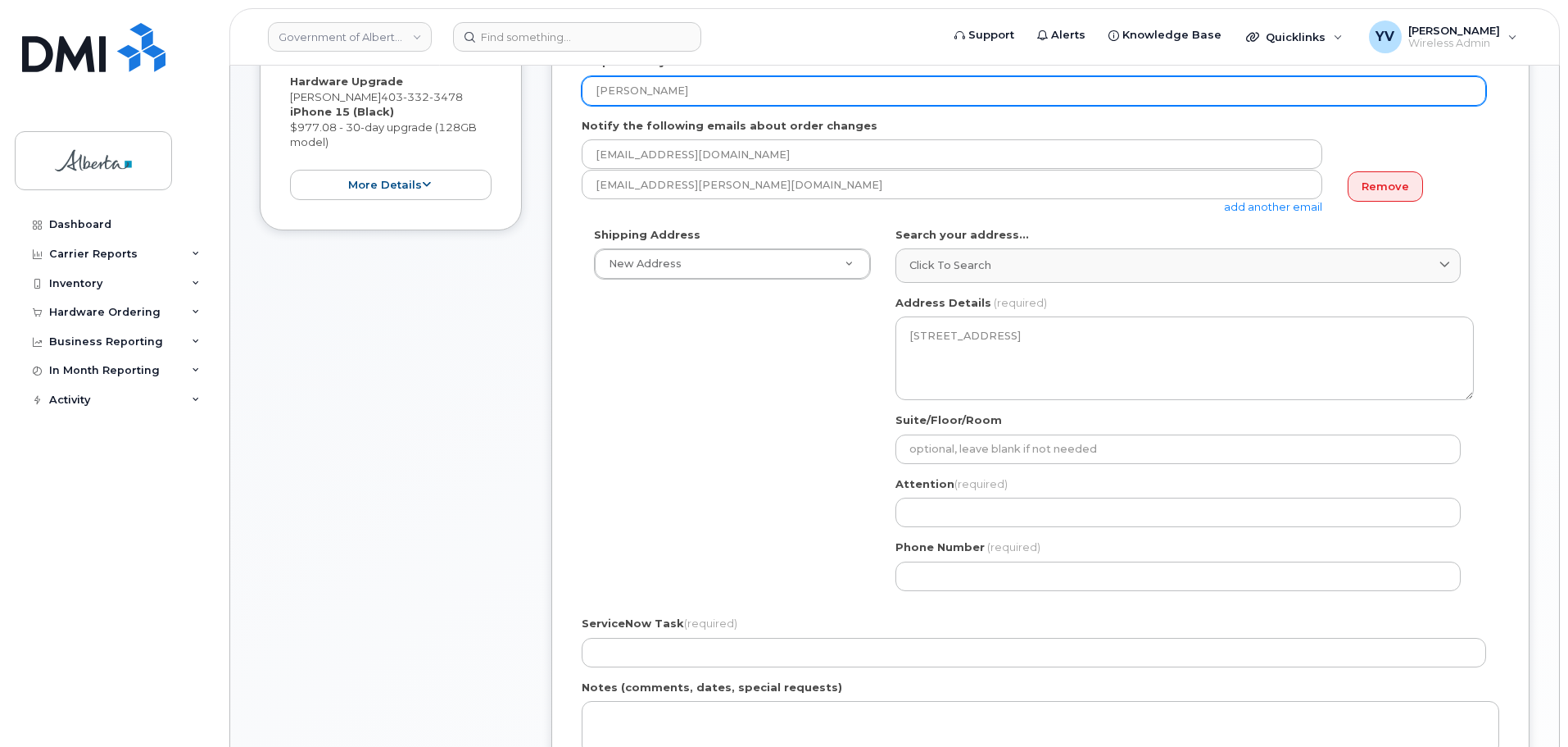
drag, startPoint x: 713, startPoint y: 90, endPoint x: 594, endPoint y: 92, distance: 119.0
click at [594, 92] on input "Ifechukwude Onyogo" at bounding box center [1033, 91] width 905 height 30
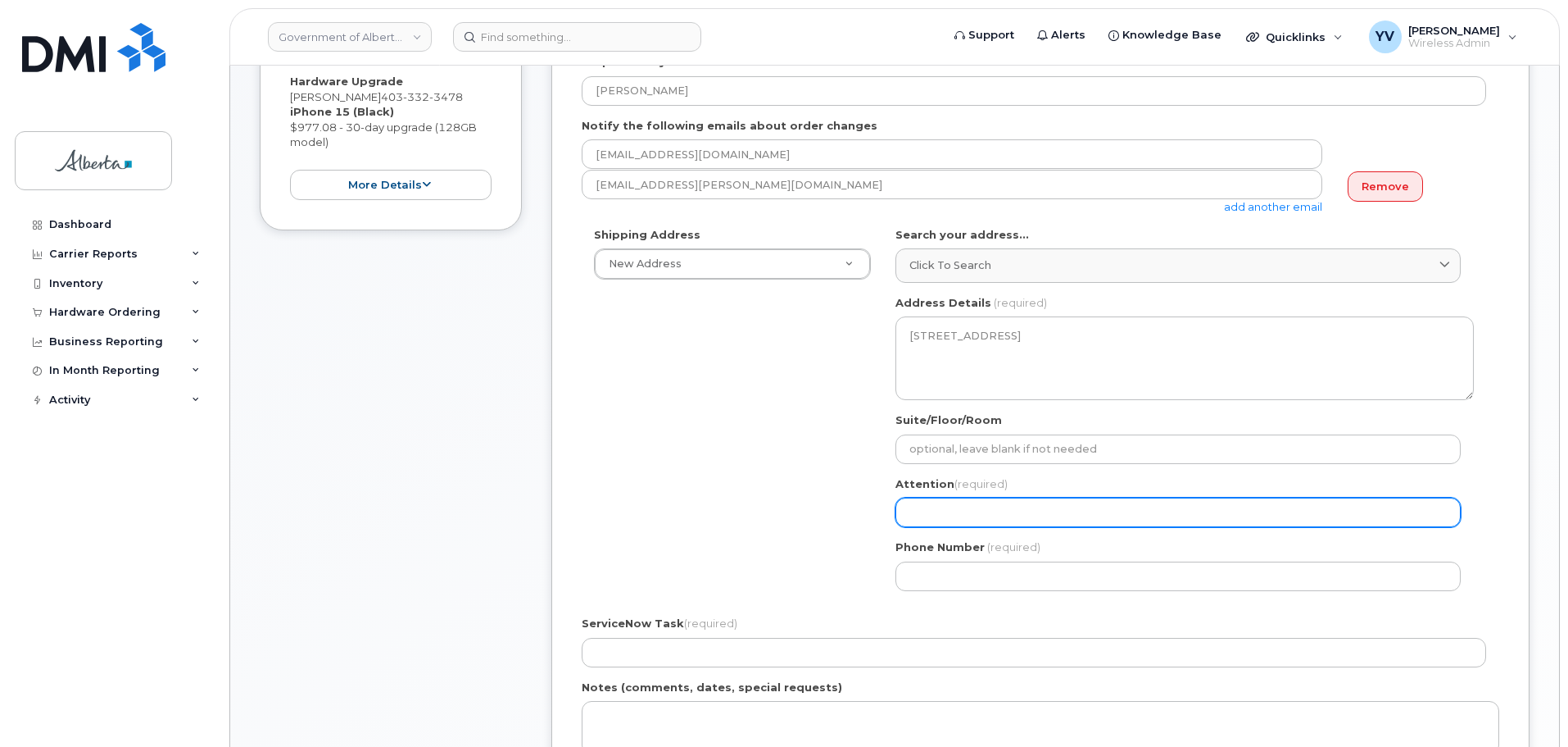
click at [947, 513] on input "Attention (required)" at bounding box center [1178, 513] width 565 height 30
paste input "Ifechukwude Onyogo"
select select
type input "Ifechukwude Onyogo"
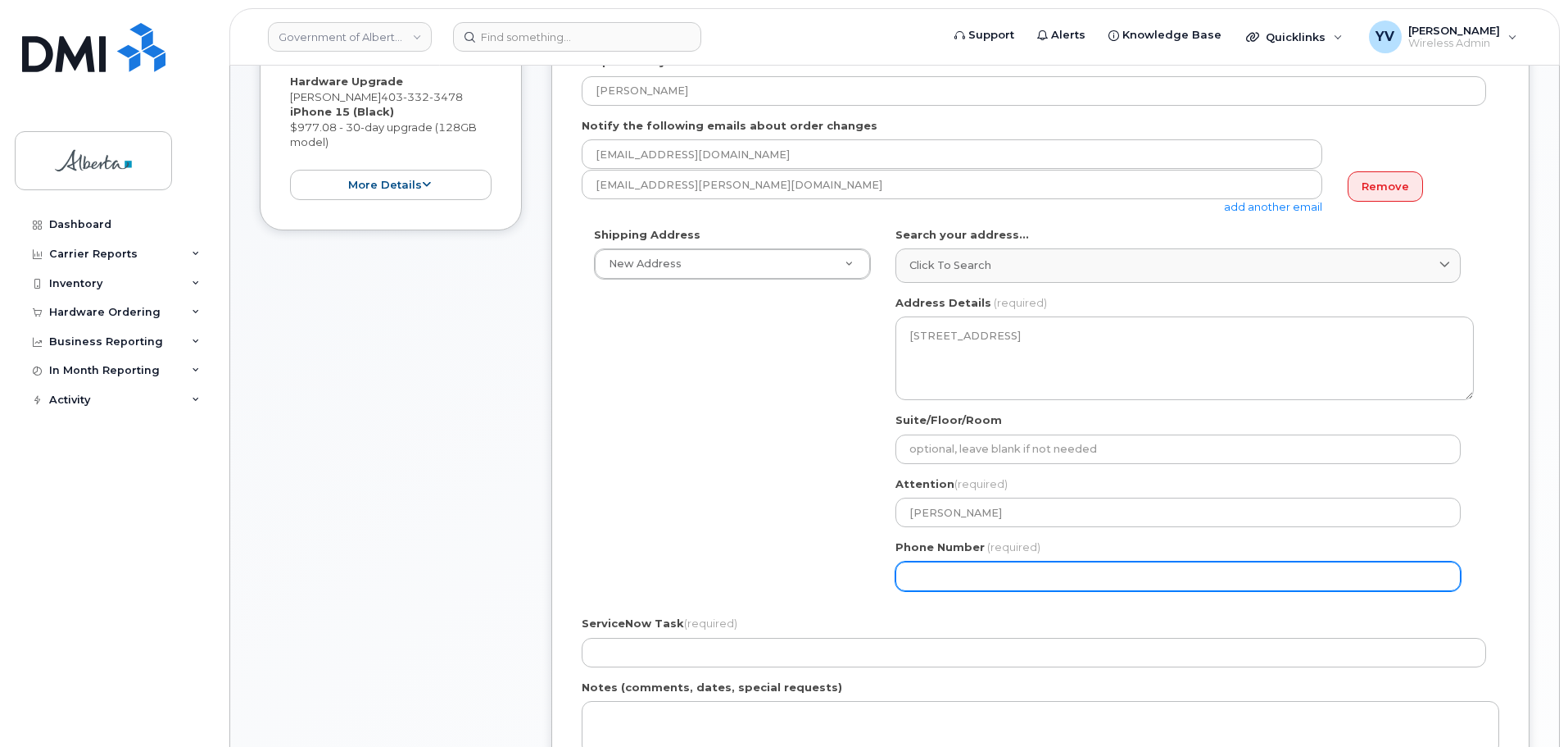
click at [905, 573] on input "Phone Number" at bounding box center [1178, 576] width 565 height 30
paste input "4037951645"
select select
type input "4037951645"
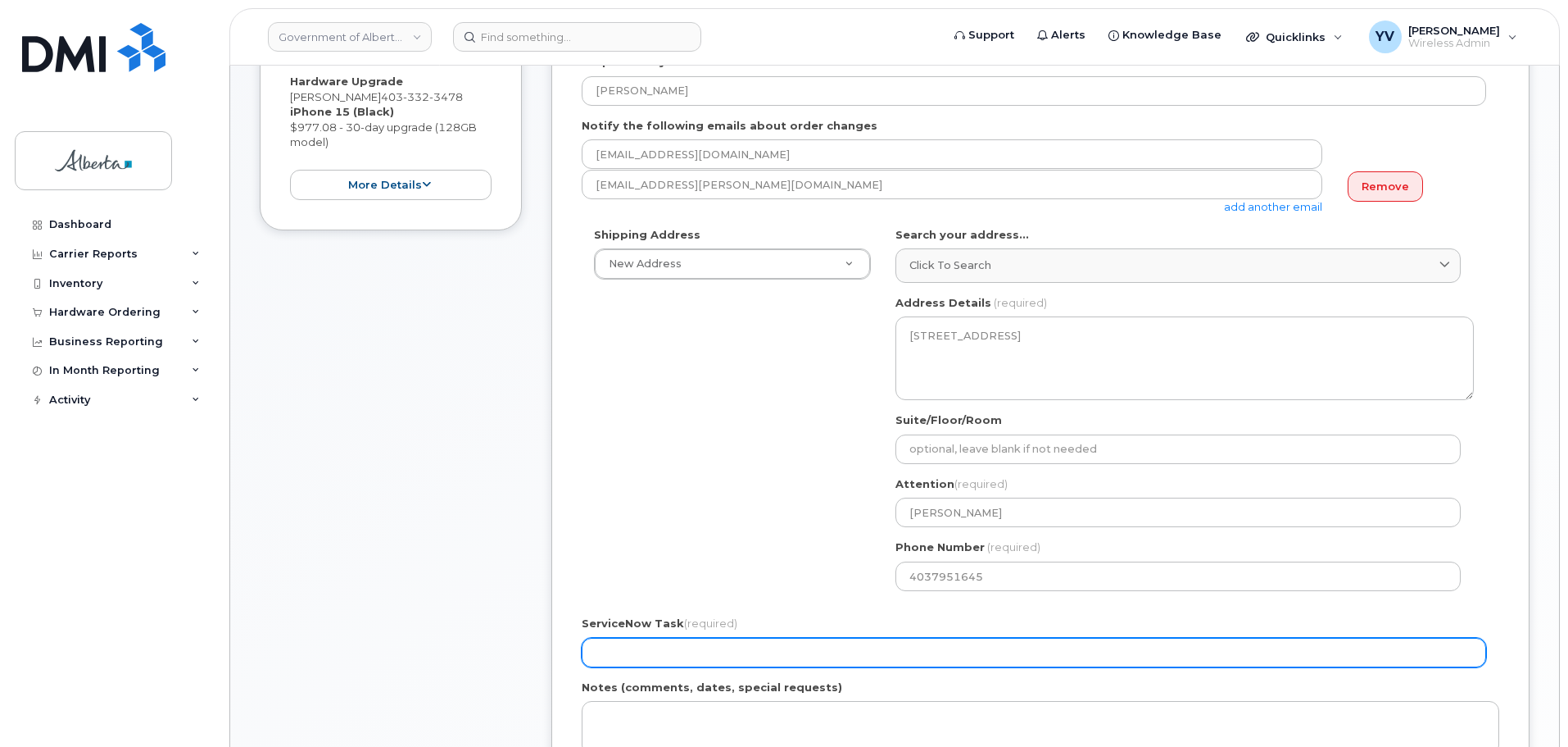
click at [605, 650] on input "ServiceNow Task (required)" at bounding box center [1033, 652] width 905 height 30
paste input "SCTASK0846545"
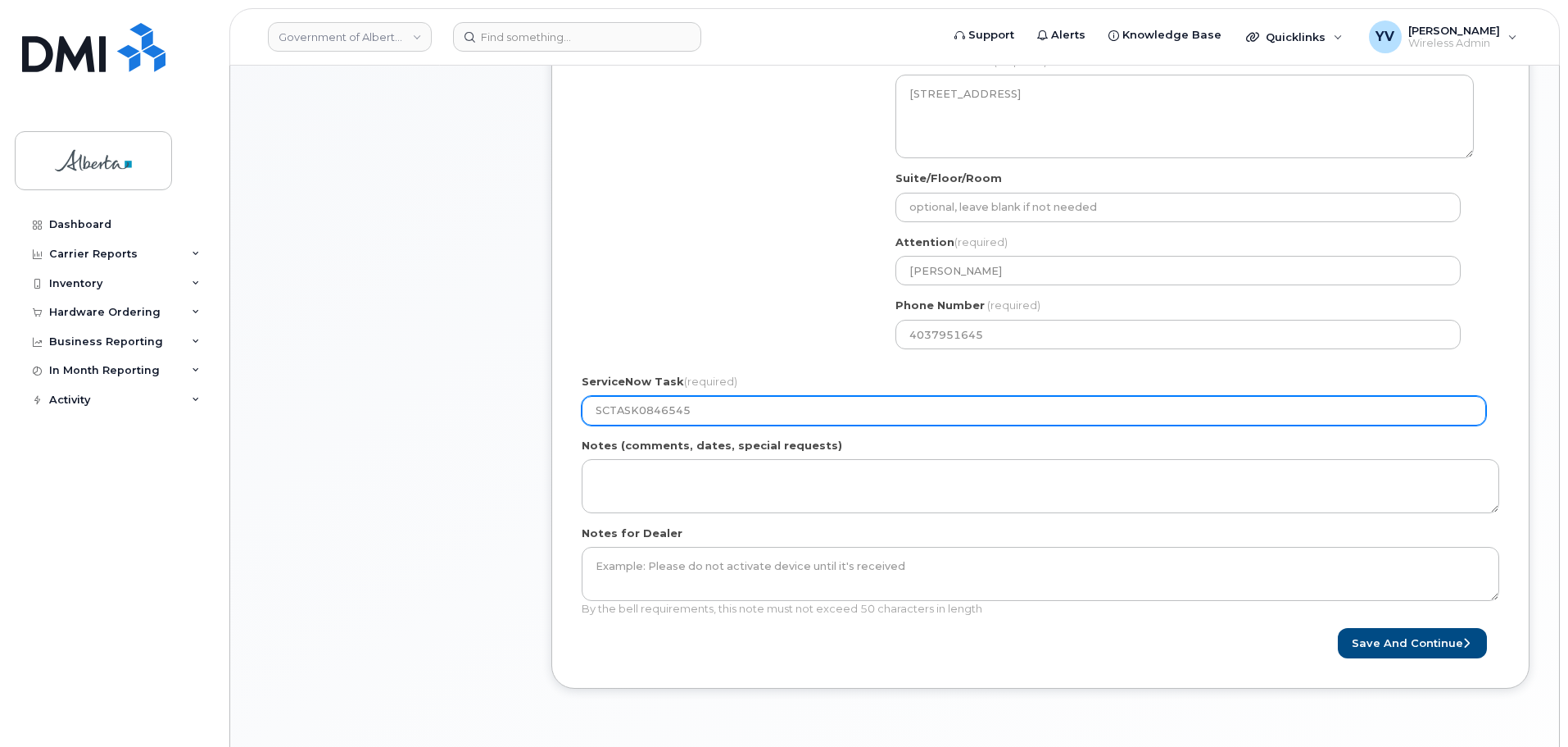
scroll to position [585, 0]
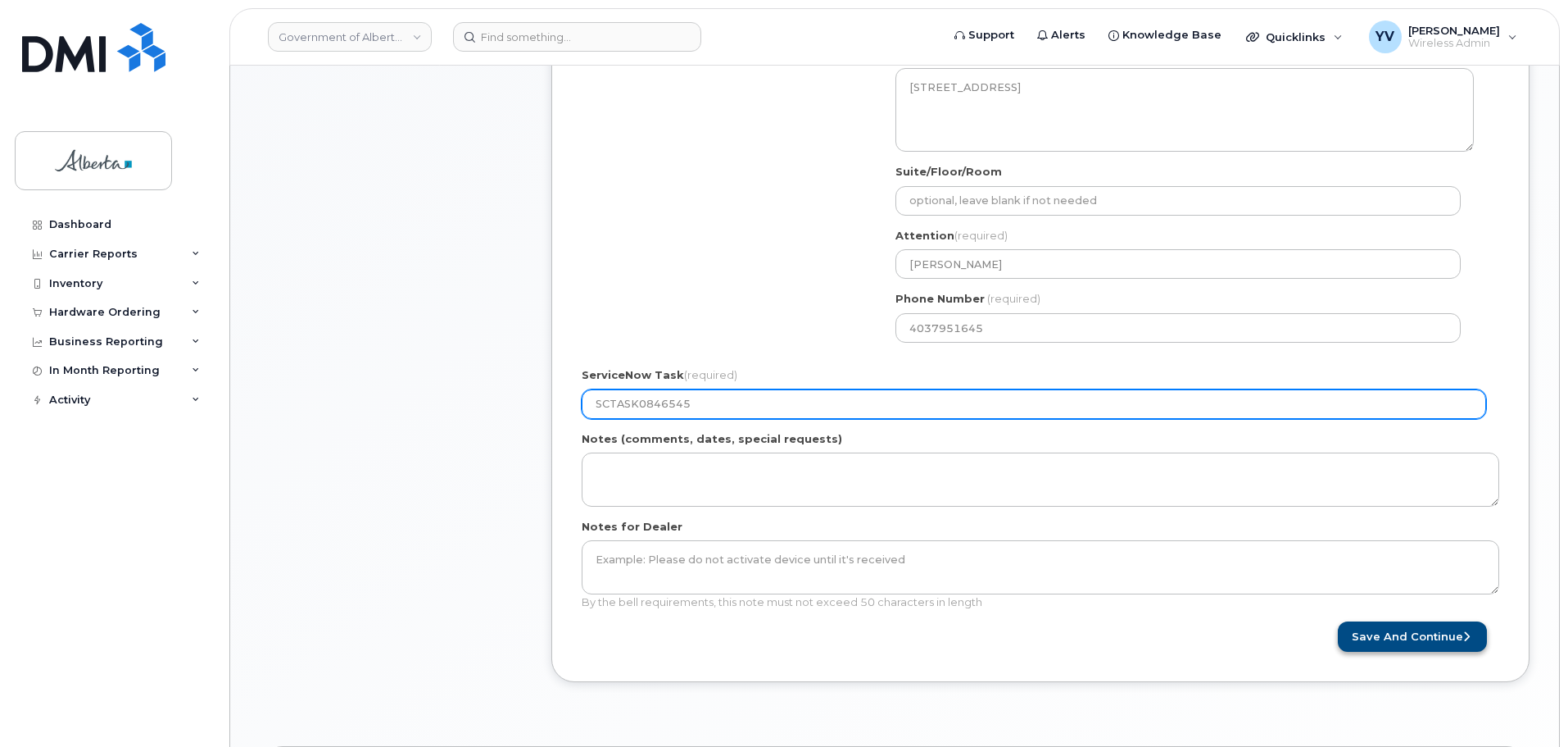
type input "SCTASK0846545"
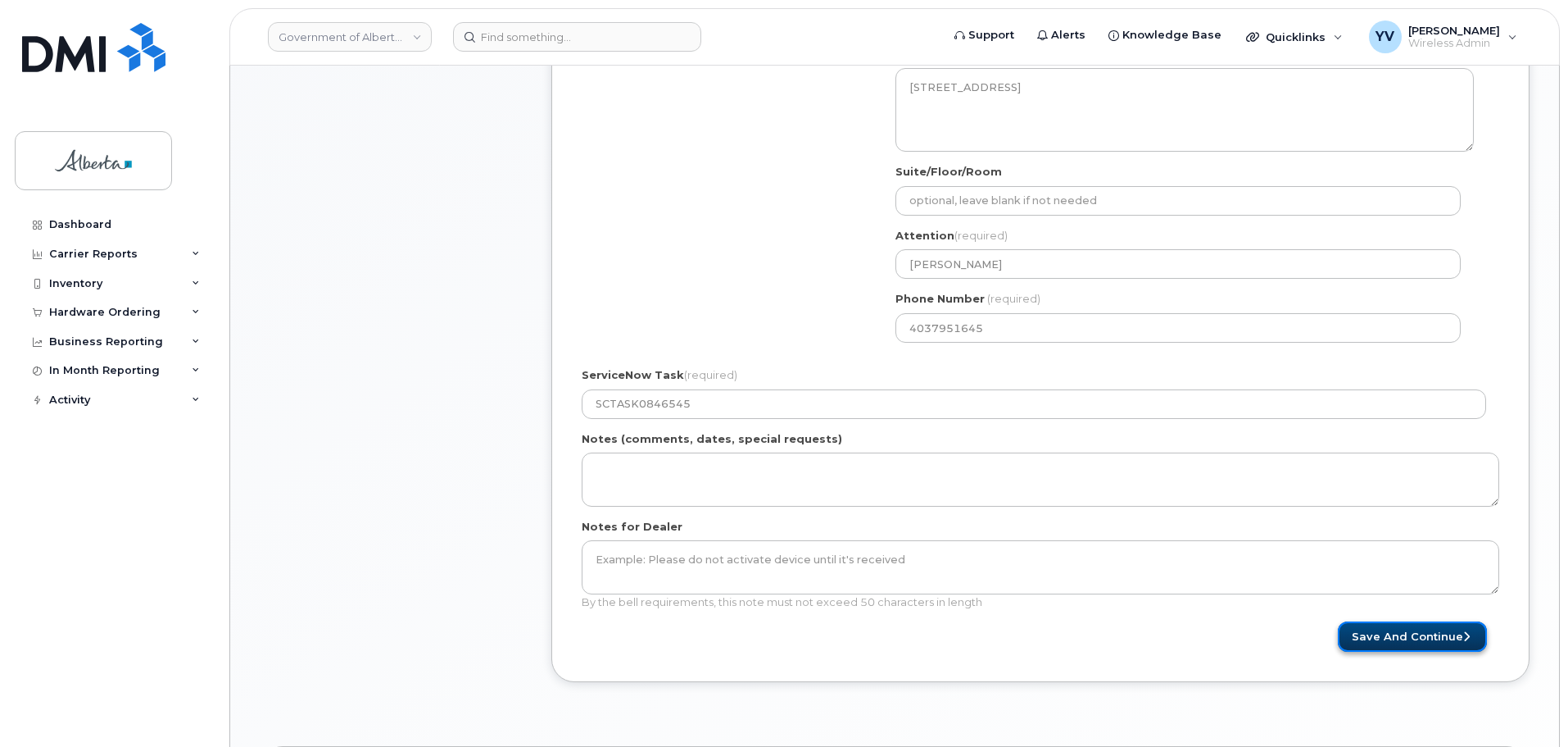
click at [1394, 633] on button "Save and Continue" at bounding box center [1413, 636] width 149 height 31
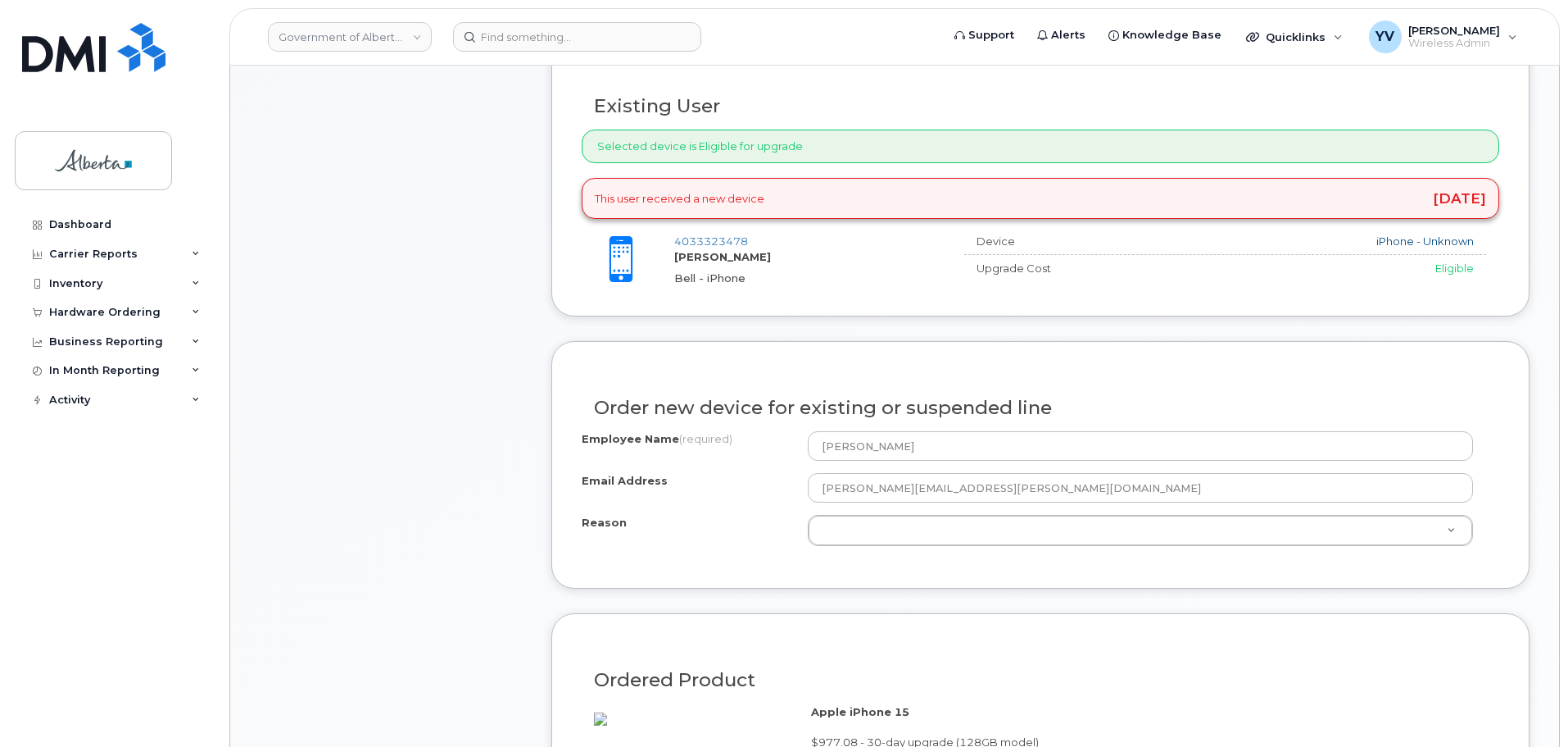
scroll to position [640, 0]
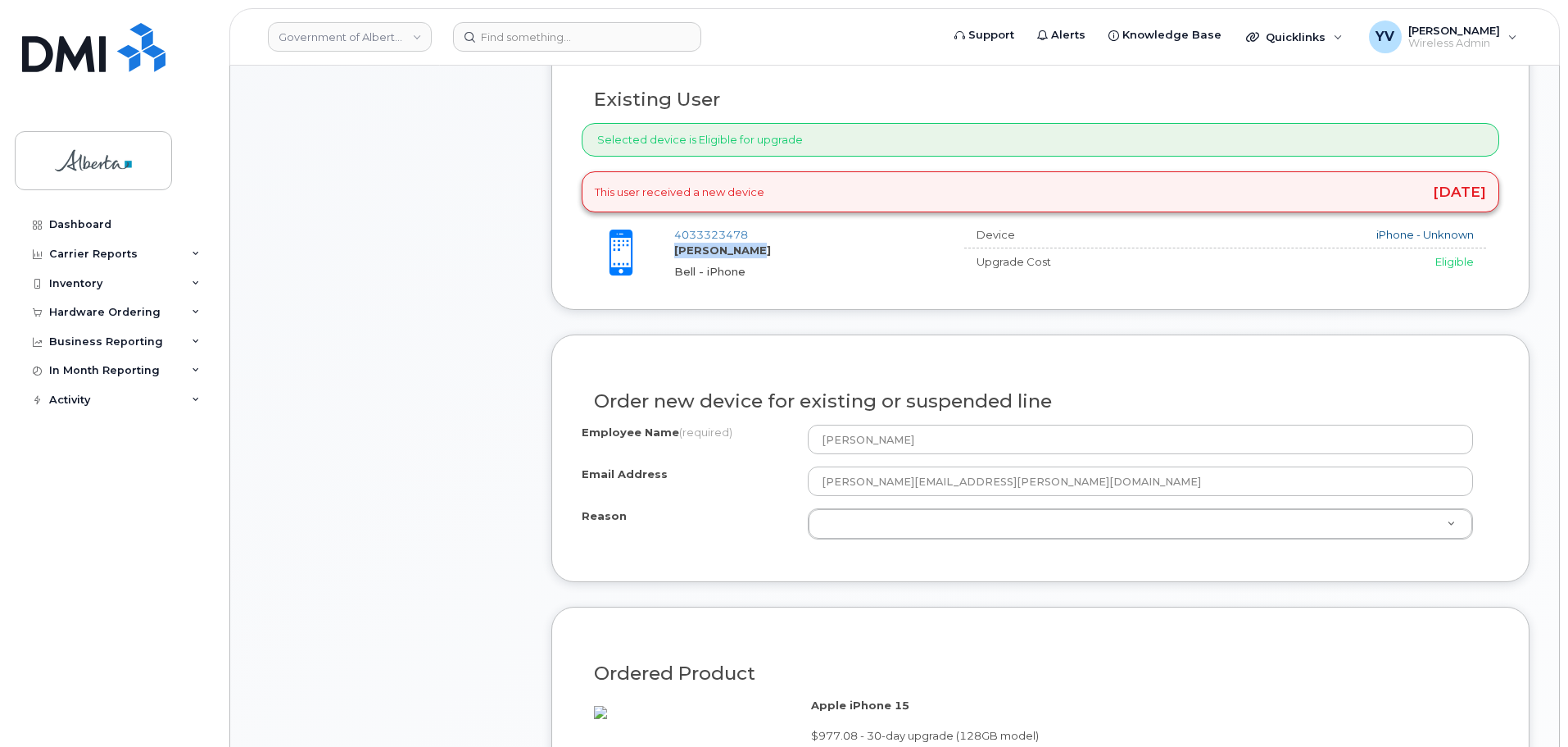
drag, startPoint x: 749, startPoint y: 253, endPoint x: 674, endPoint y: 249, distance: 75.1
click at [674, 249] on strong "[PERSON_NAME]" at bounding box center [723, 250] width 97 height 13
drag, startPoint x: 761, startPoint y: 250, endPoint x: 660, endPoint y: 257, distance: 101.2
click at [658, 259] on div "4033323478 [PERSON_NAME] - iPhone" at bounding box center [765, 253] width 369 height 52
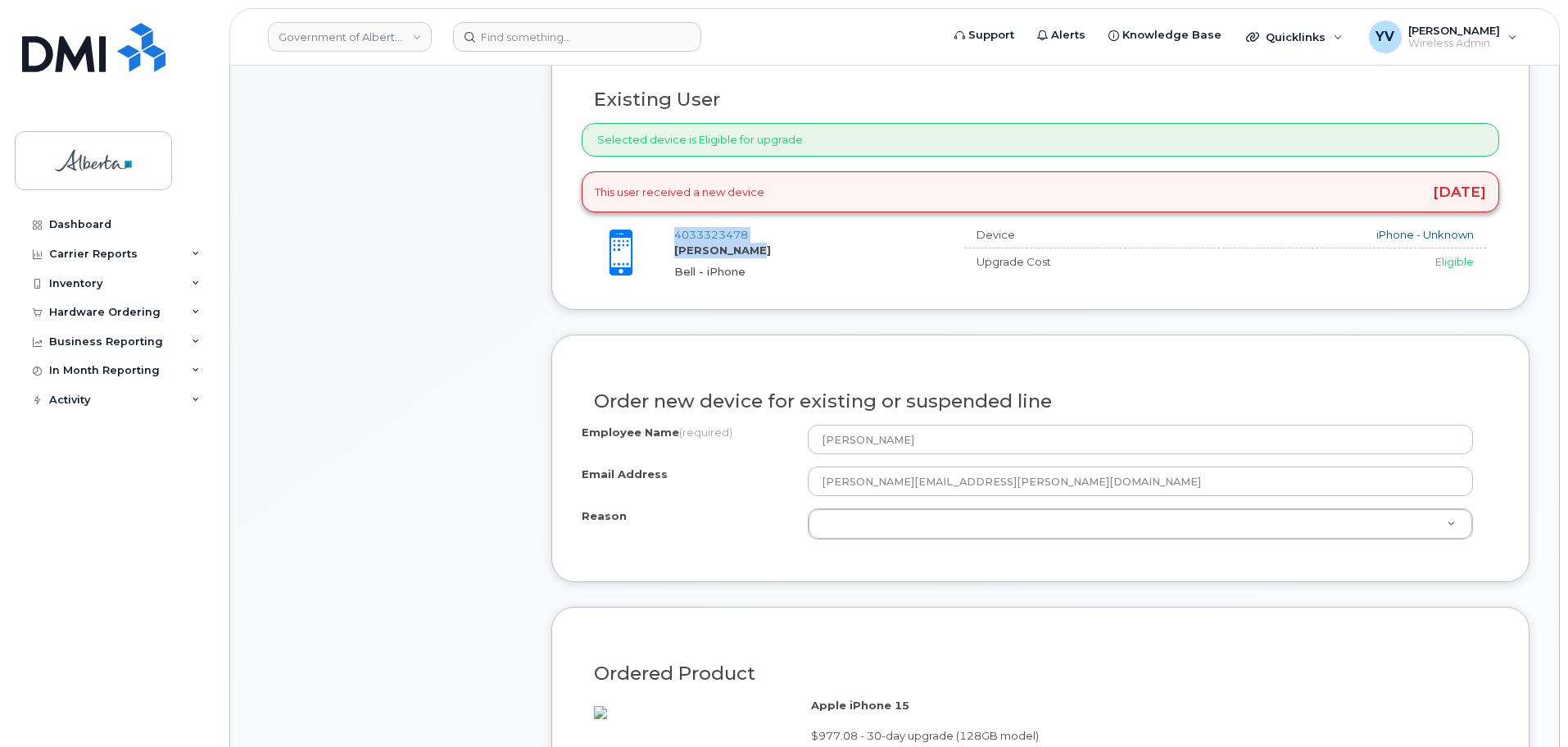
click at [668, 253] on div at bounding box center [628, 253] width 93 height 52
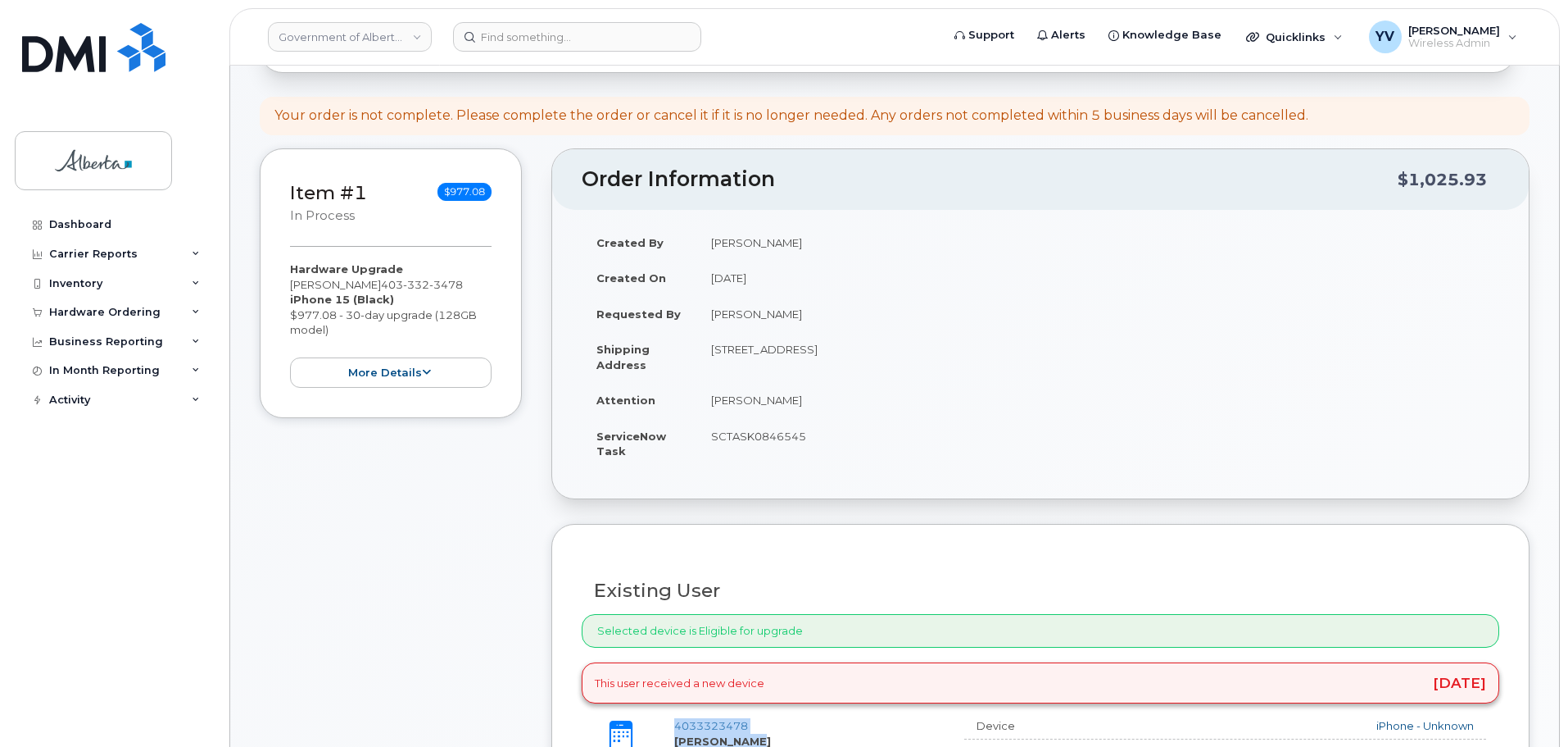
scroll to position [140, 0]
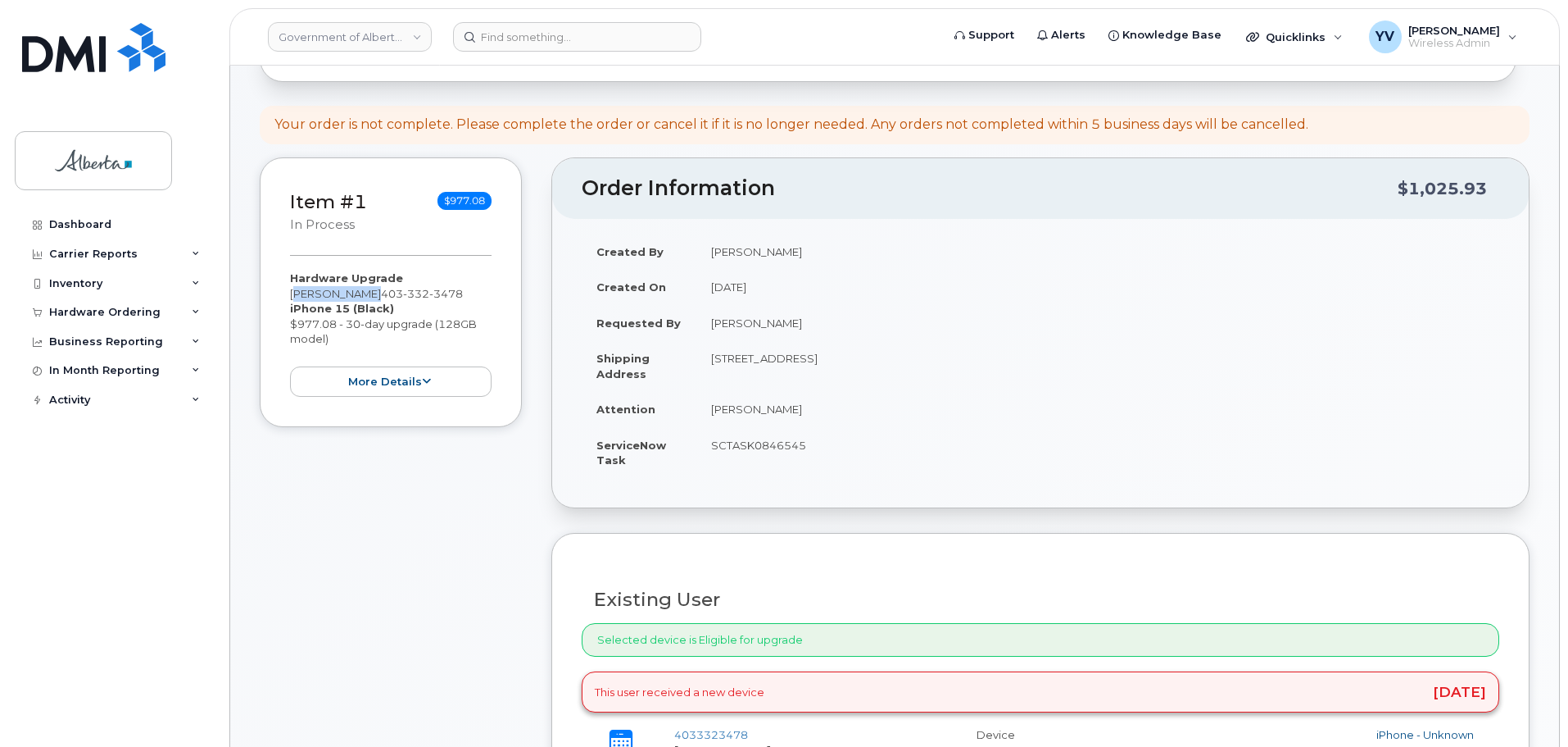
drag, startPoint x: 362, startPoint y: 293, endPoint x: 286, endPoint y: 287, distance: 76.2
click at [286, 287] on div "Item #1 in process $977.08 Hardware Upgrade Jenae Wright 403 332 3478 iPhone 15…" at bounding box center [391, 292] width 262 height 270
copy div "[PERSON_NAME]"
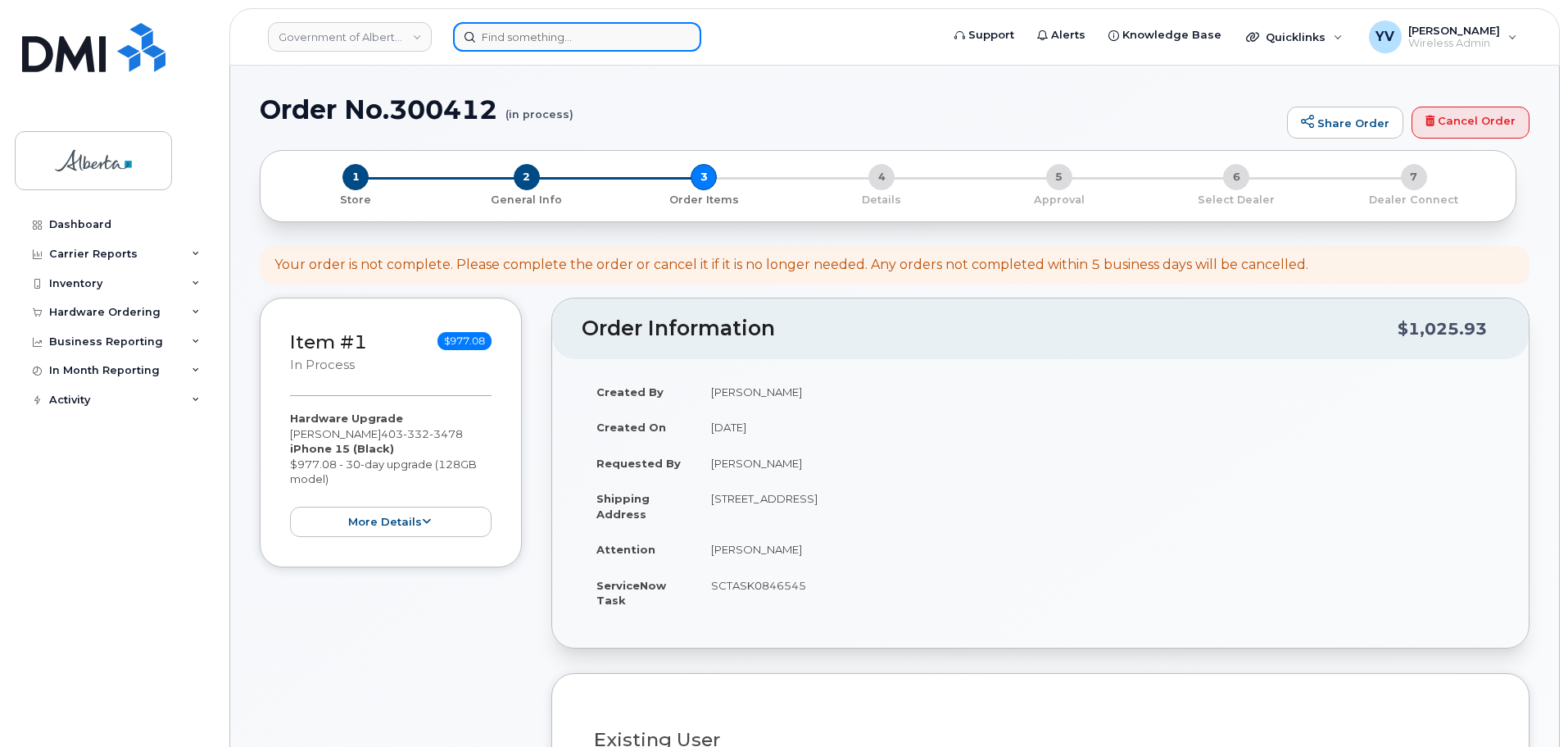
click at [491, 34] on input at bounding box center [577, 37] width 248 height 30
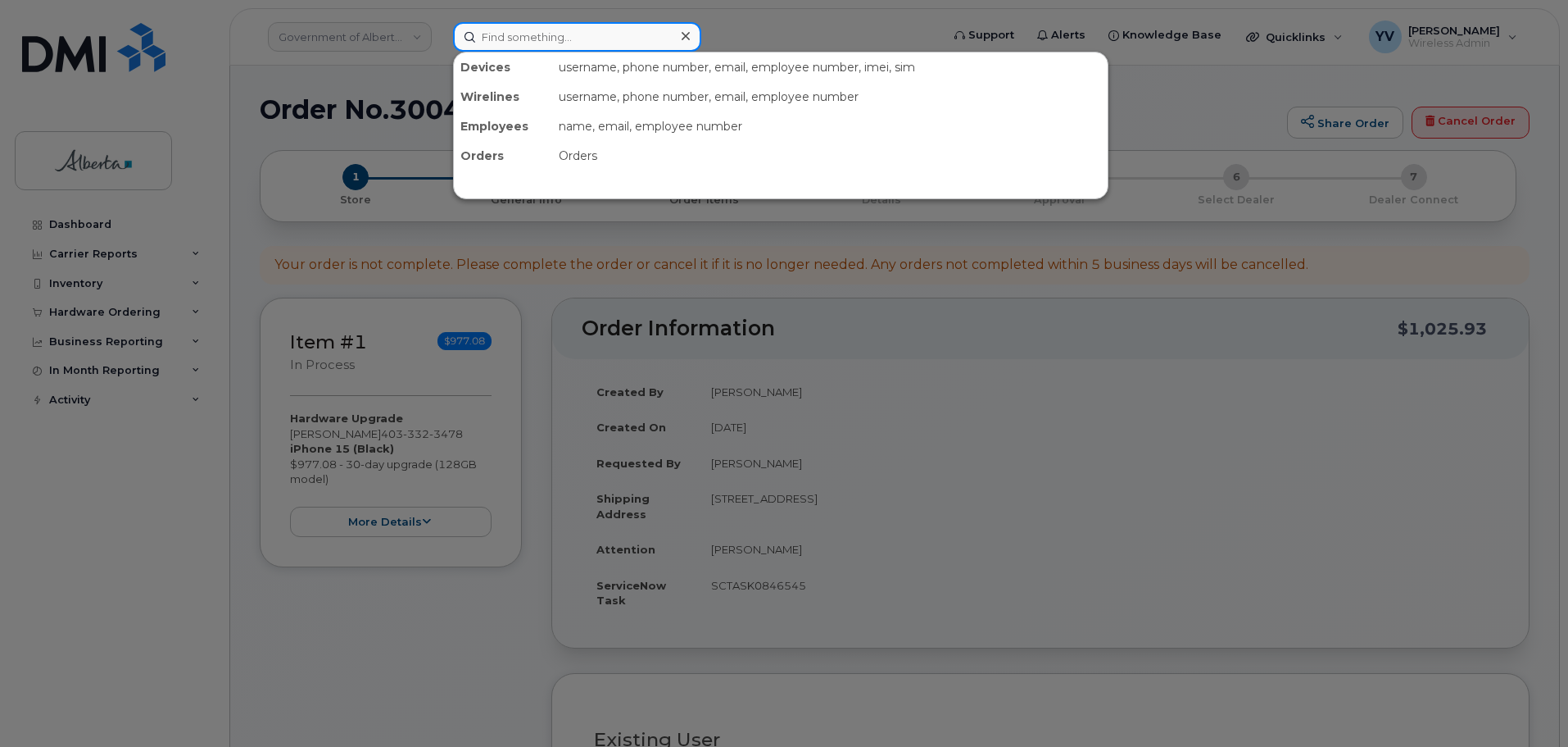
paste input "[PERSON_NAME]"
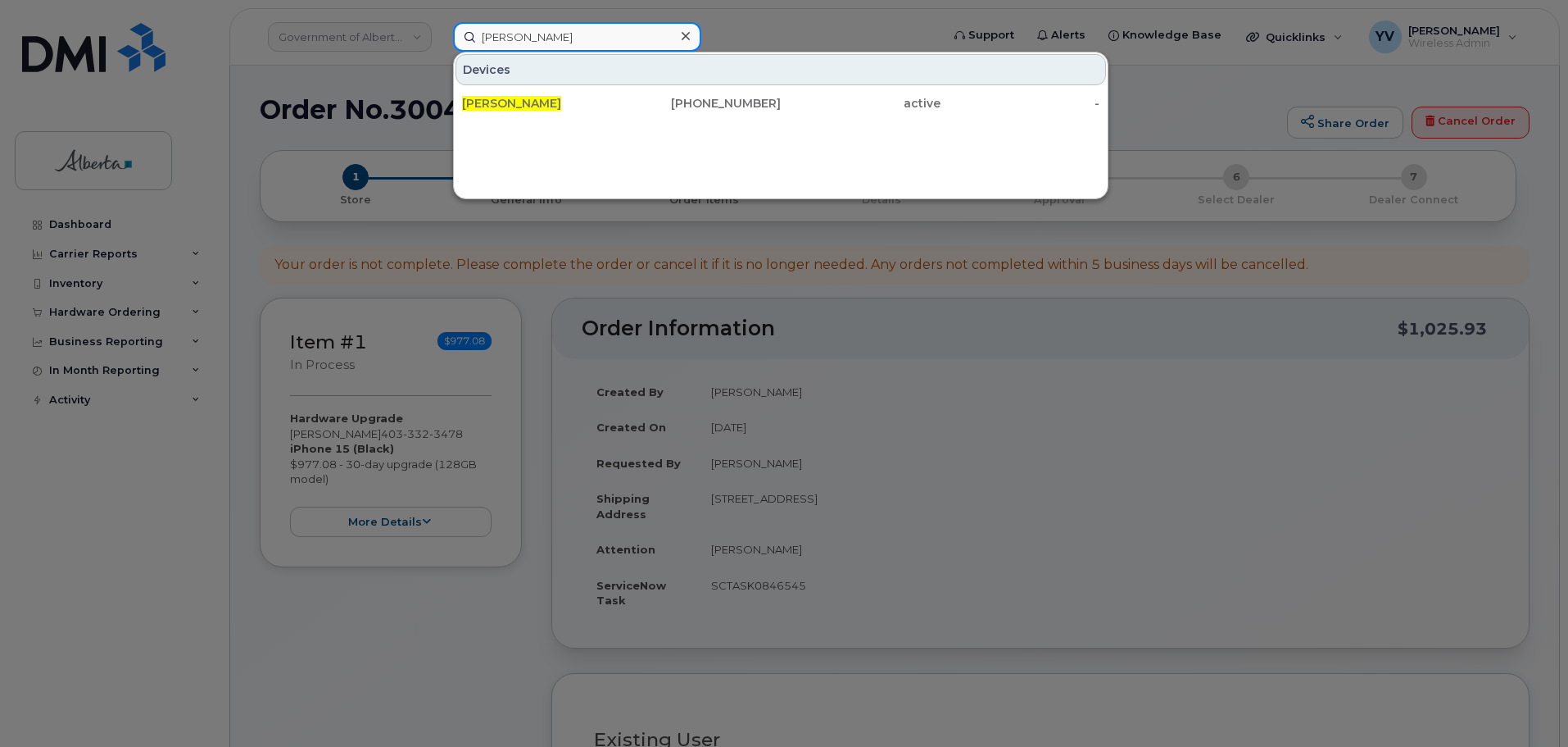
type input "[PERSON_NAME]"
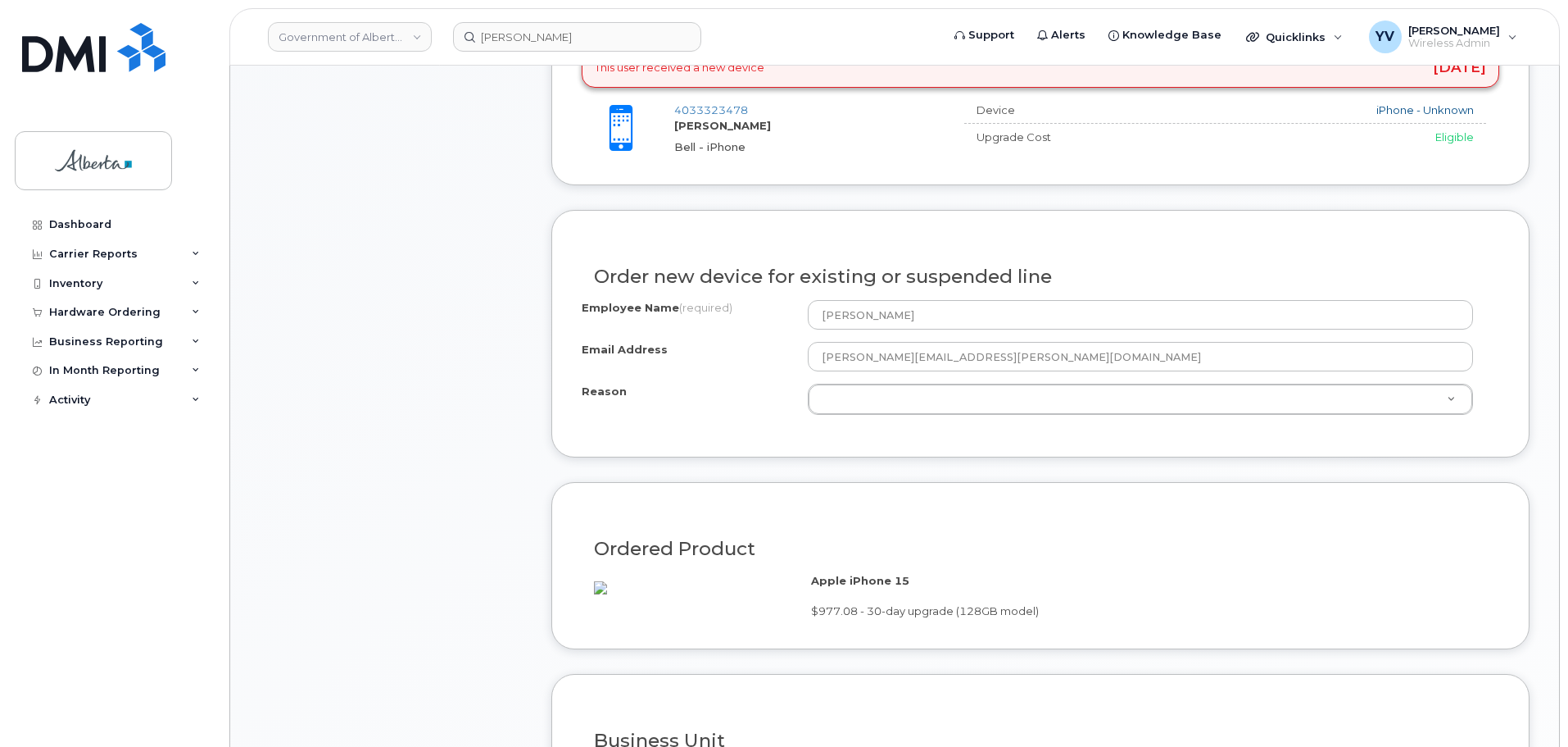
scroll to position [768, 0]
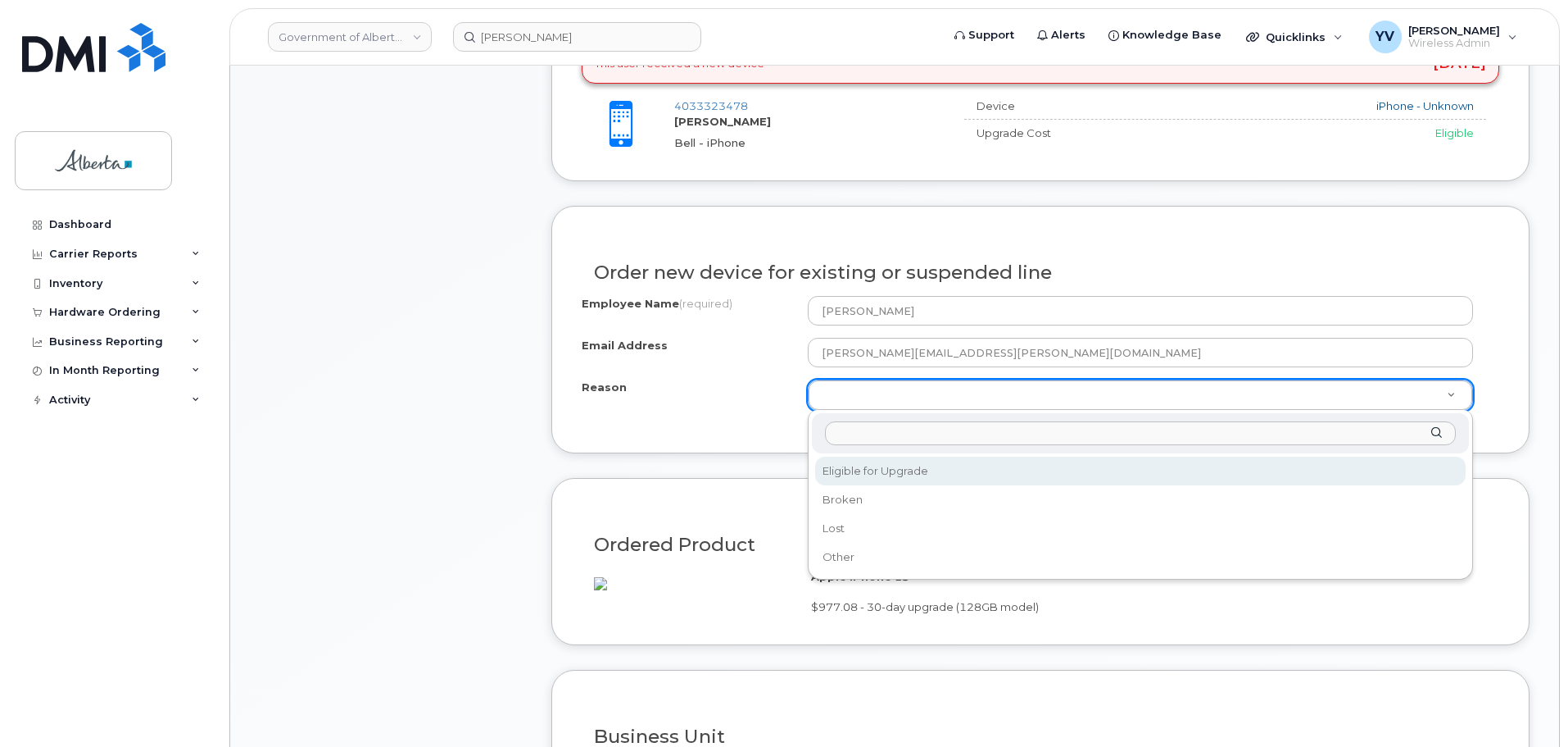
select select "eligible_for_upgrade"
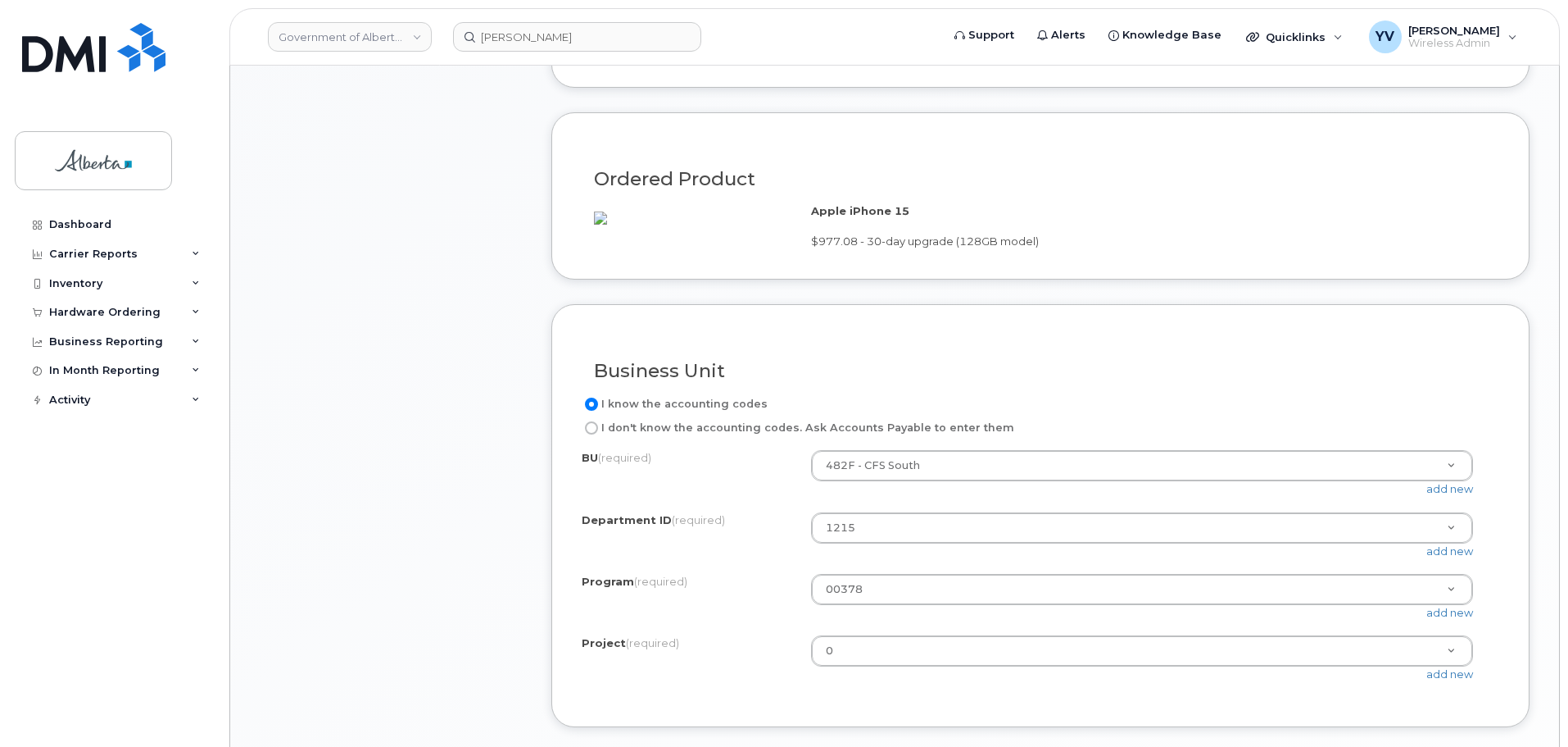
scroll to position [1314, 0]
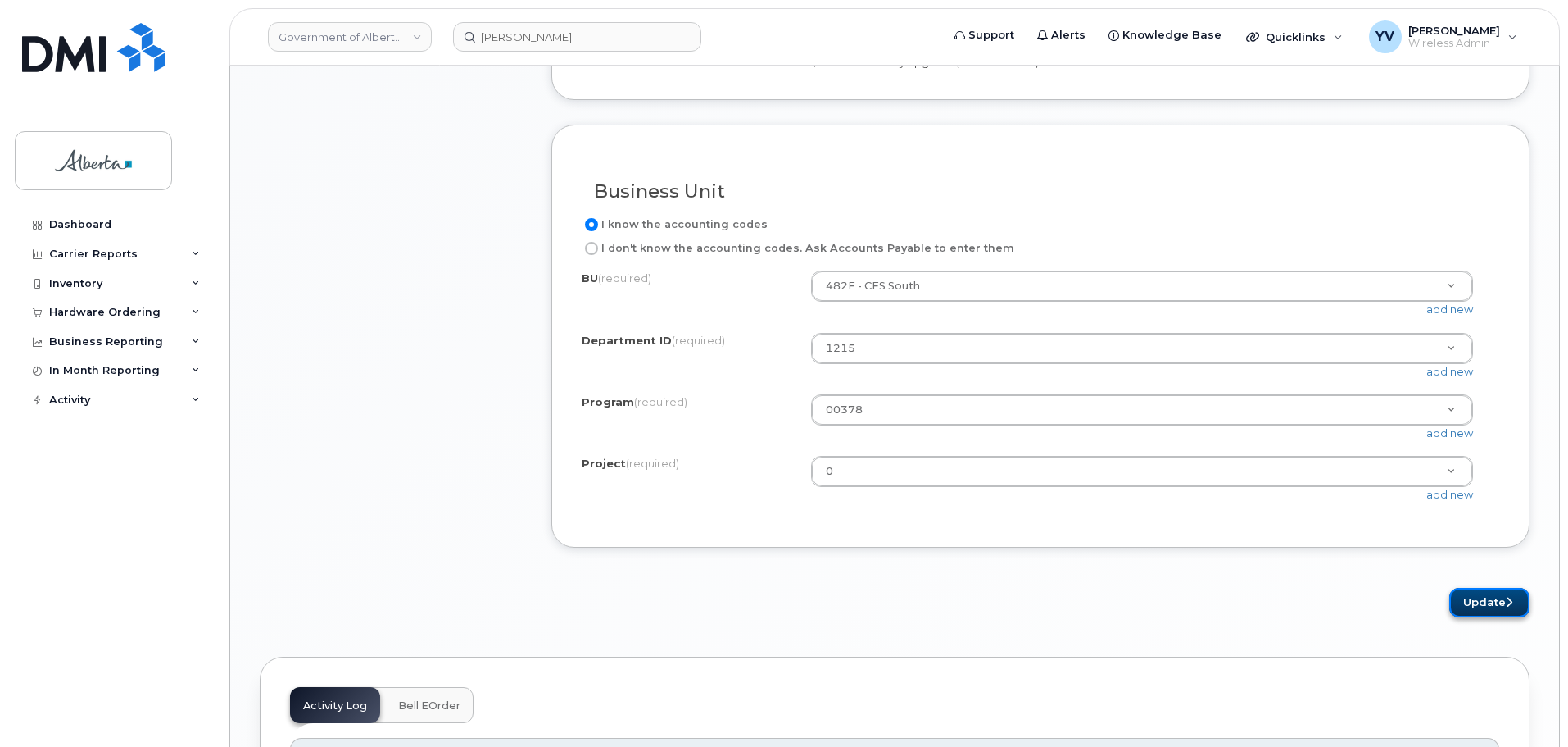
click at [1503, 618] on button "Update" at bounding box center [1489, 603] width 80 height 31
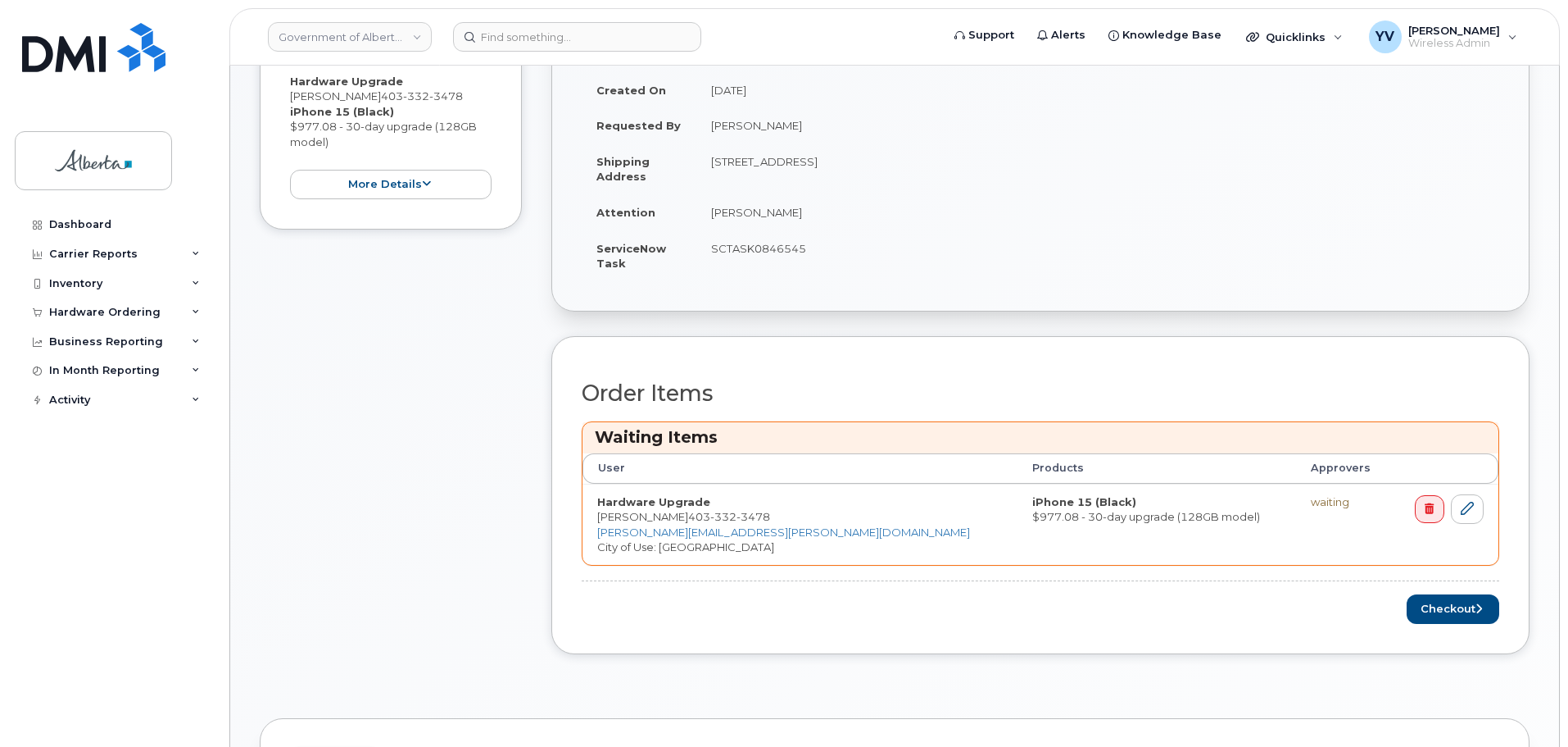
scroll to position [423, 0]
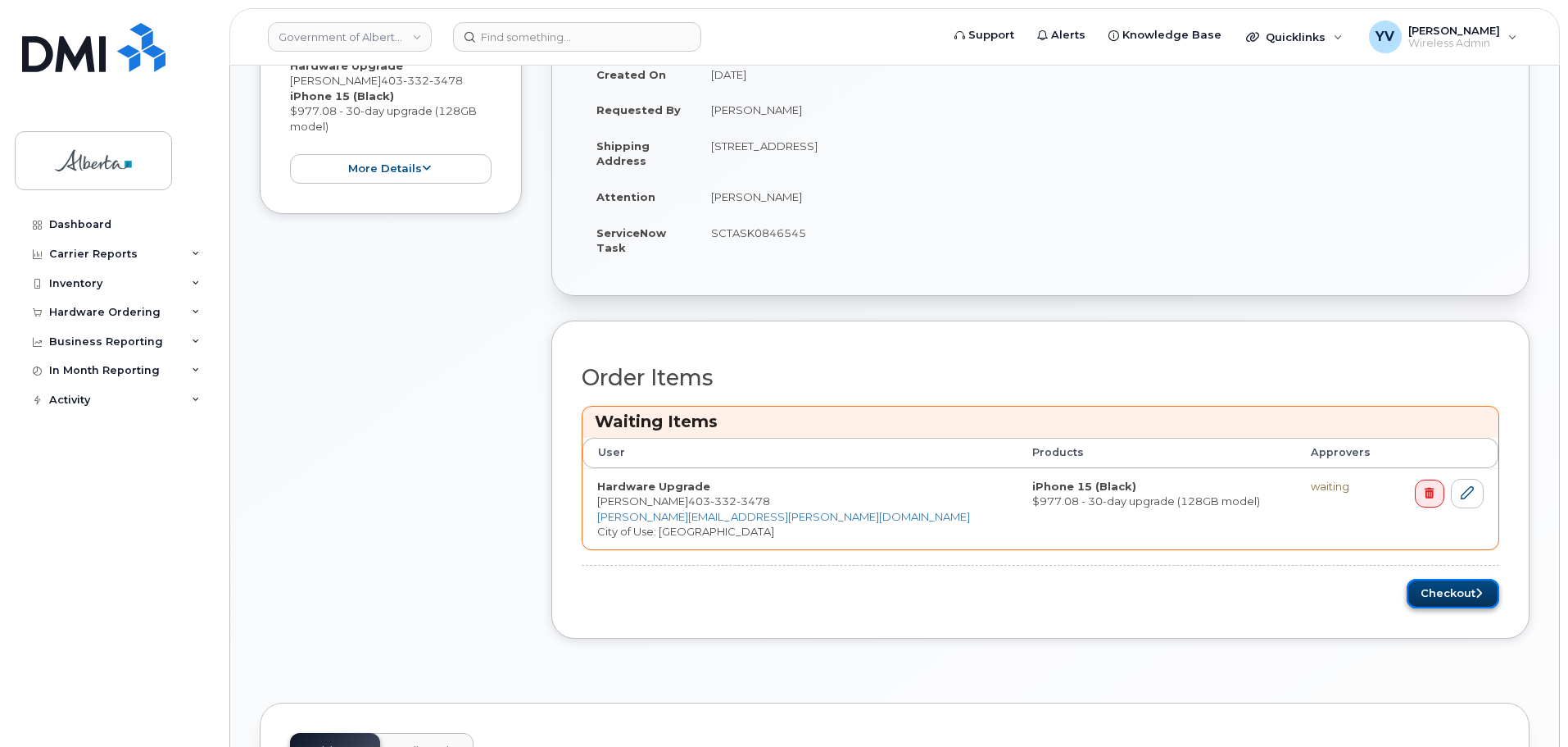
click at [1430, 585] on button "Checkout" at bounding box center [1454, 594] width 93 height 31
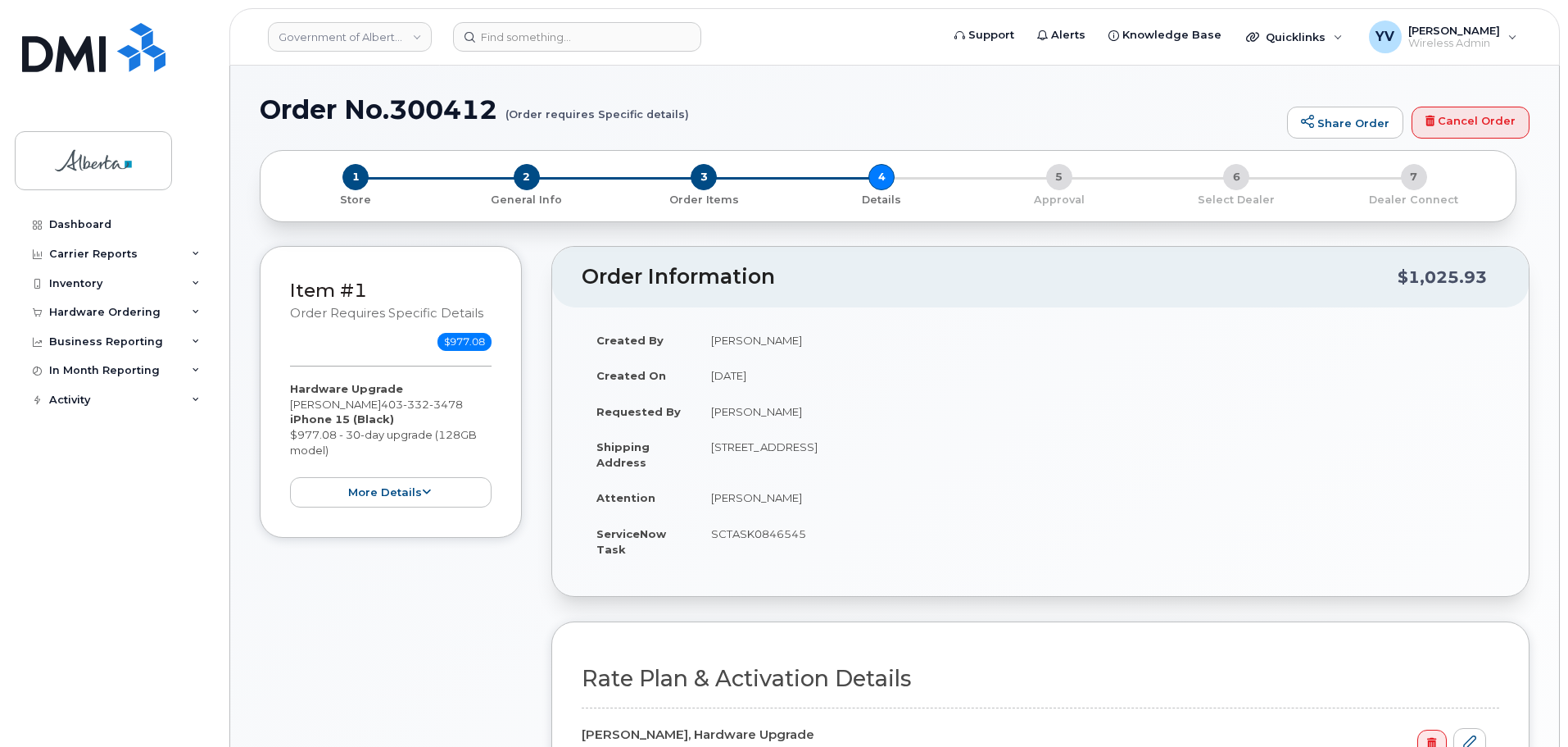
select select
drag, startPoint x: 1567, startPoint y: 167, endPoint x: 1573, endPoint y: 234, distance: 67.3
click at [1100, 446] on td "[STREET_ADDRESS]" at bounding box center [1097, 454] width 803 height 51
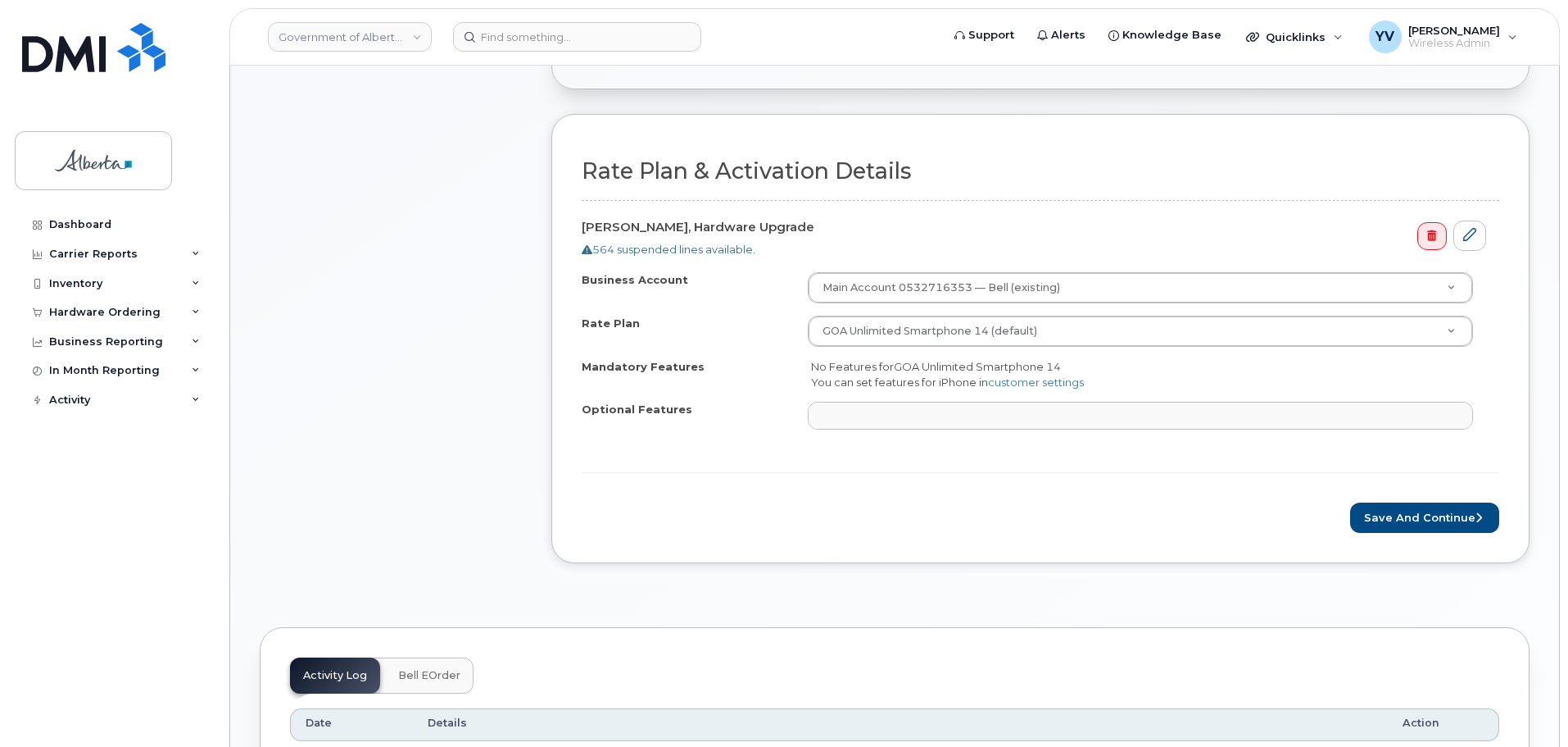
scroll to position [510, 0]
click at [1434, 518] on button "Save and Continue" at bounding box center [1425, 514] width 149 height 31
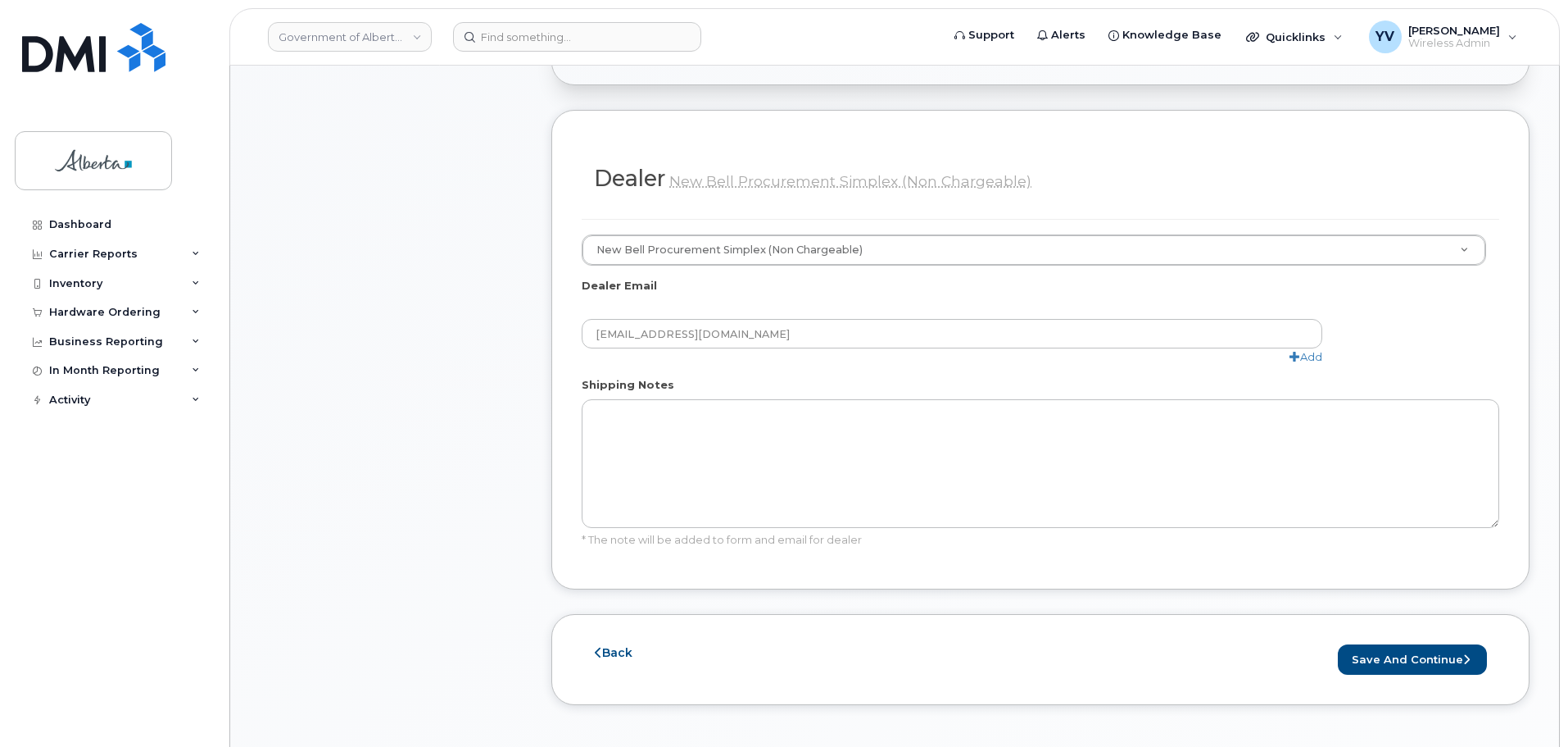
scroll to position [856, 0]
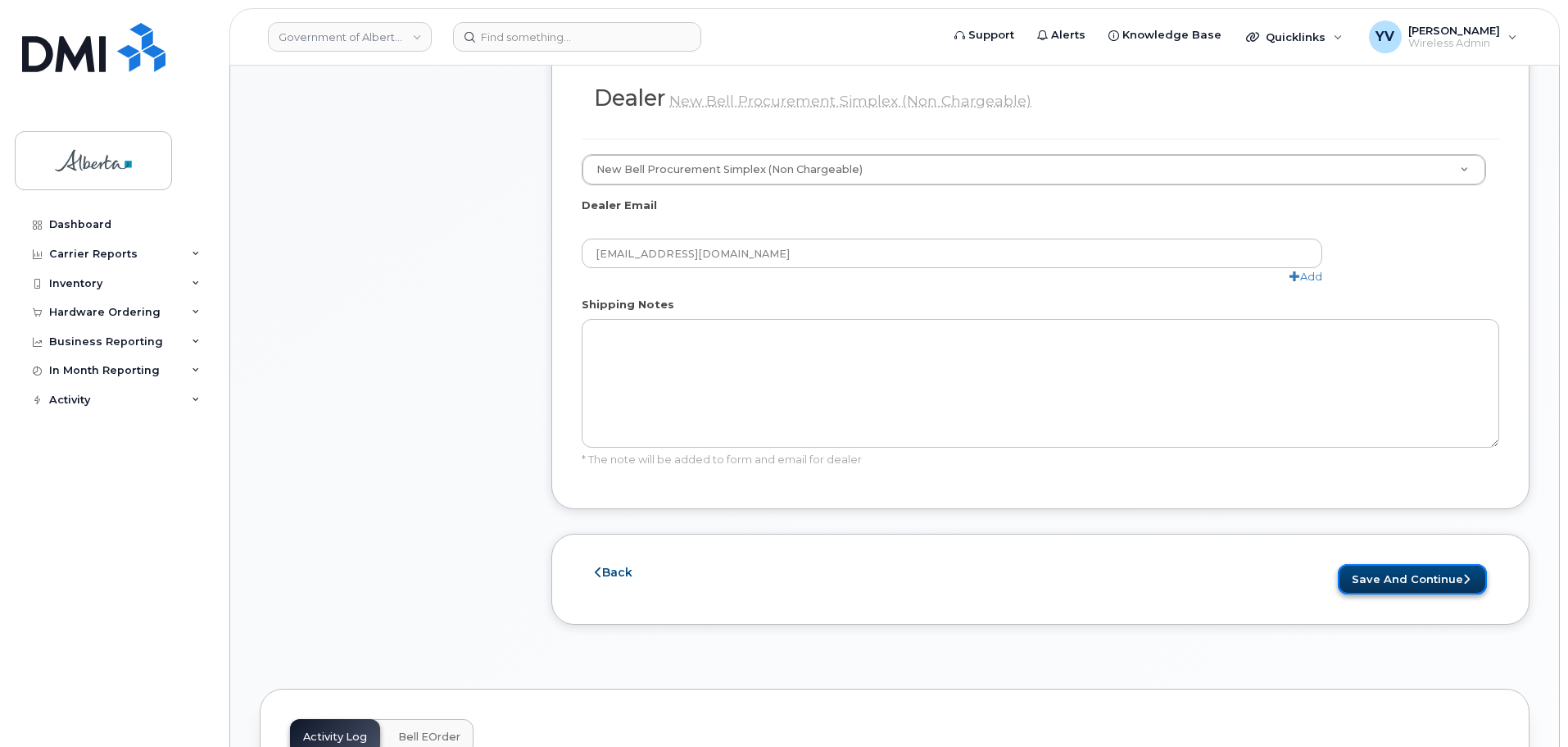
click at [1402, 564] on button "Save and Continue" at bounding box center [1413, 579] width 149 height 31
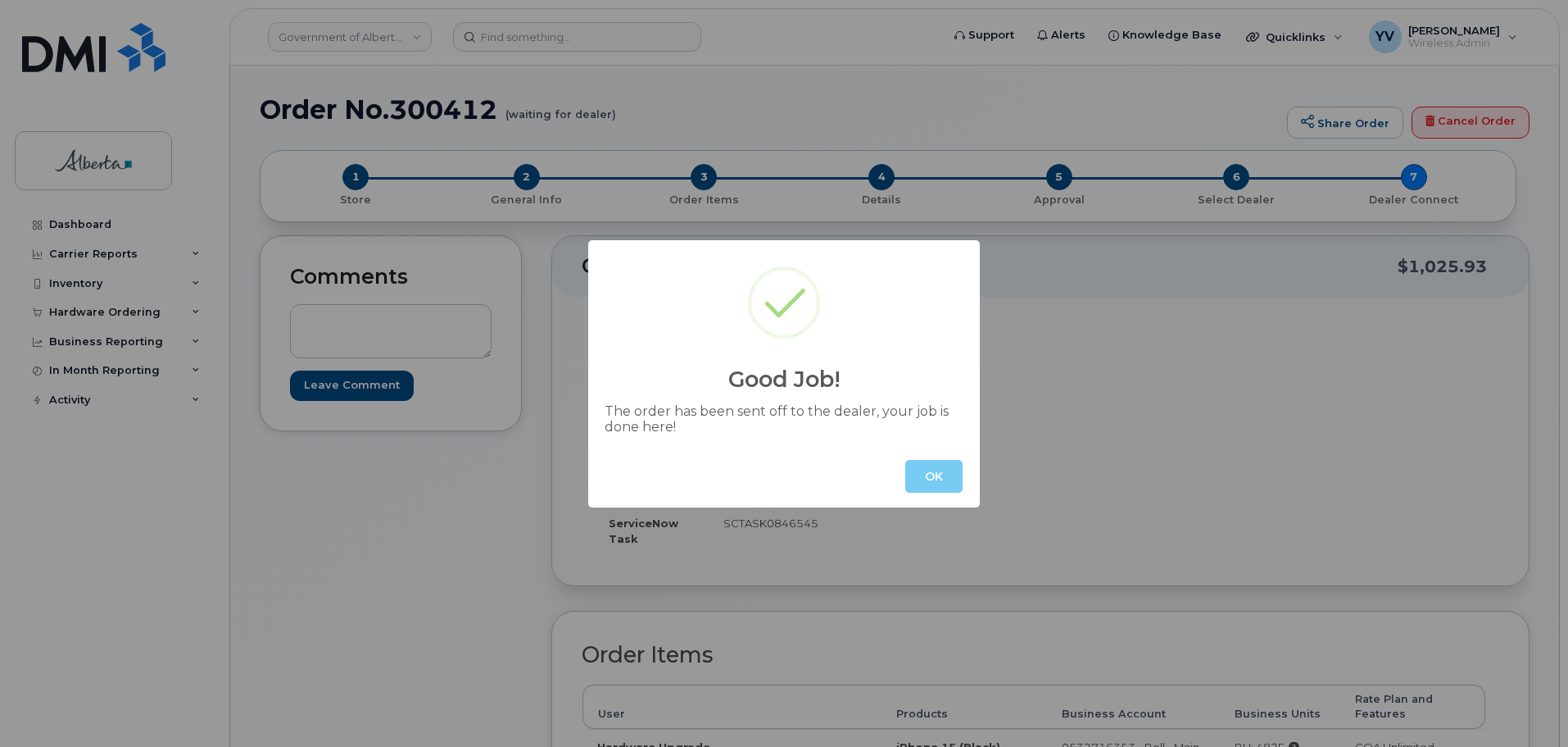
click at [937, 475] on button "OK" at bounding box center [934, 475] width 58 height 33
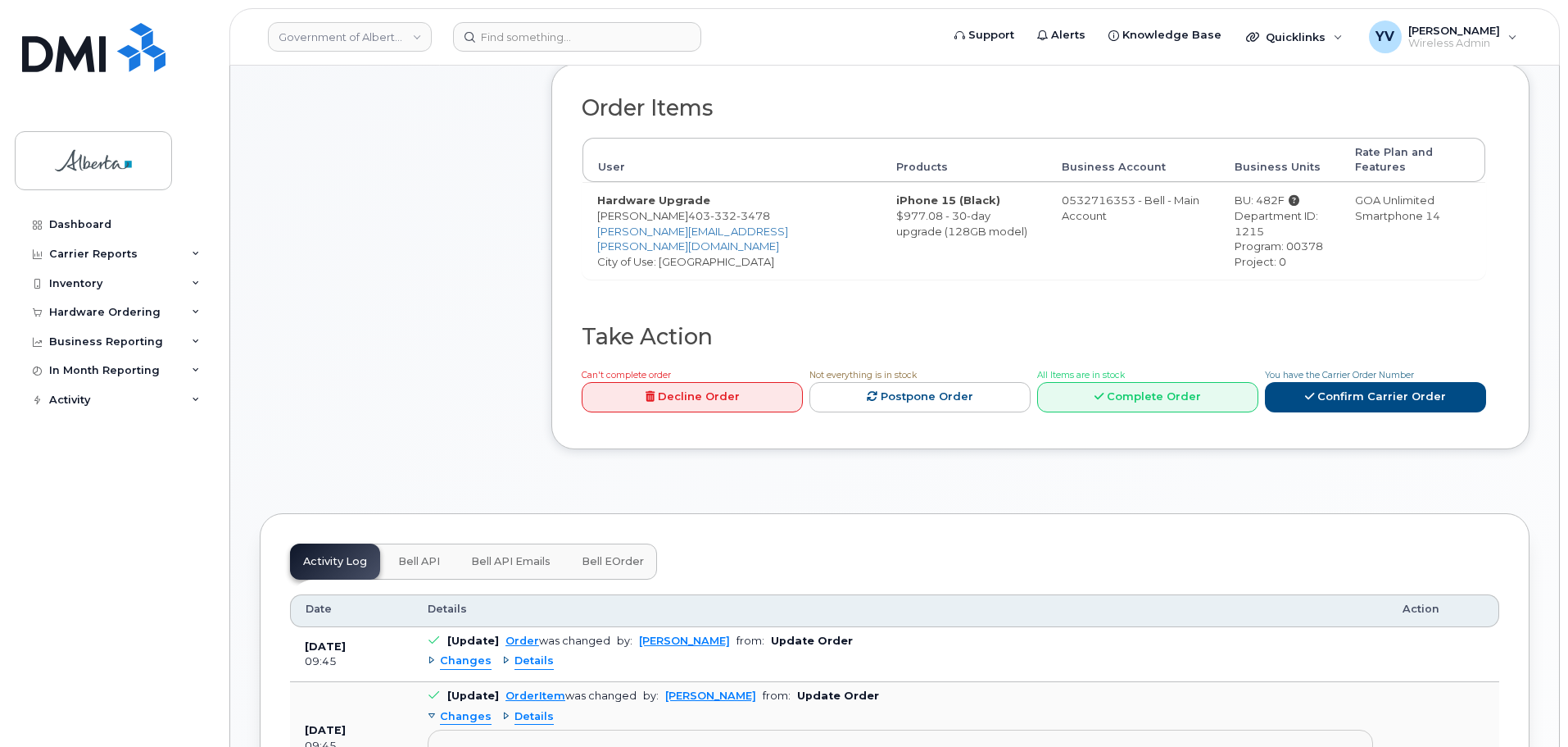
scroll to position [577, 0]
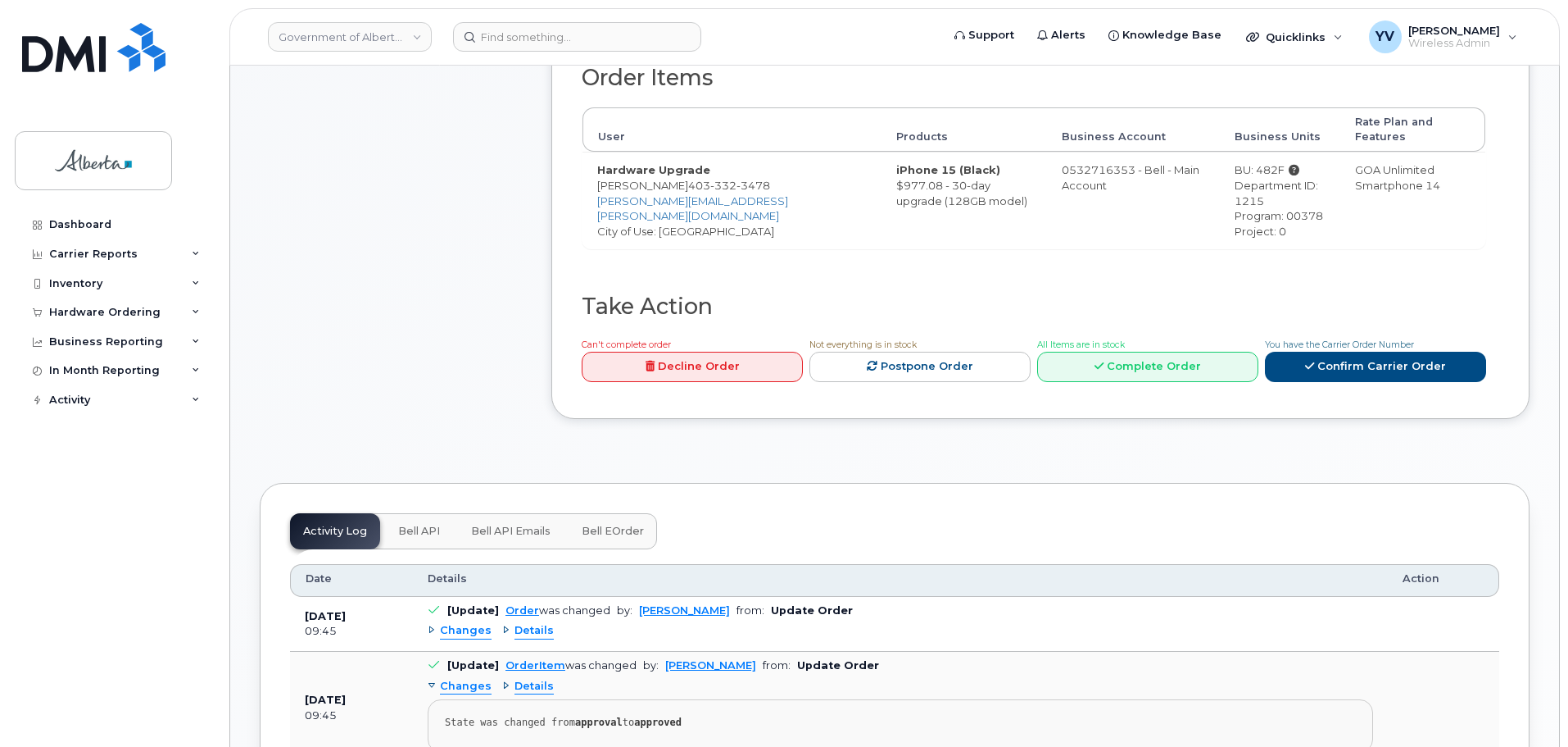
click at [408, 513] on button "Bell API" at bounding box center [419, 530] width 68 height 36
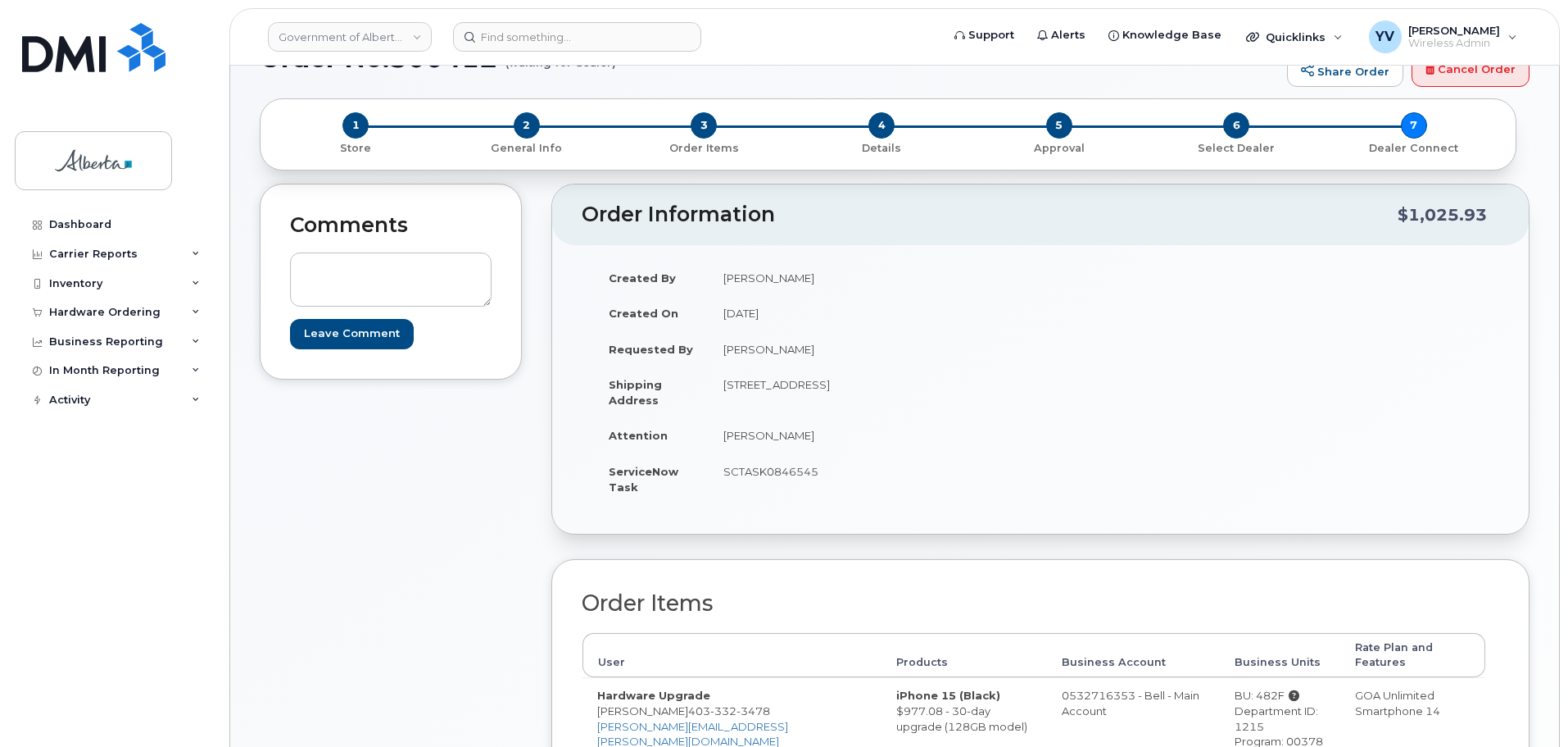
scroll to position [0, 0]
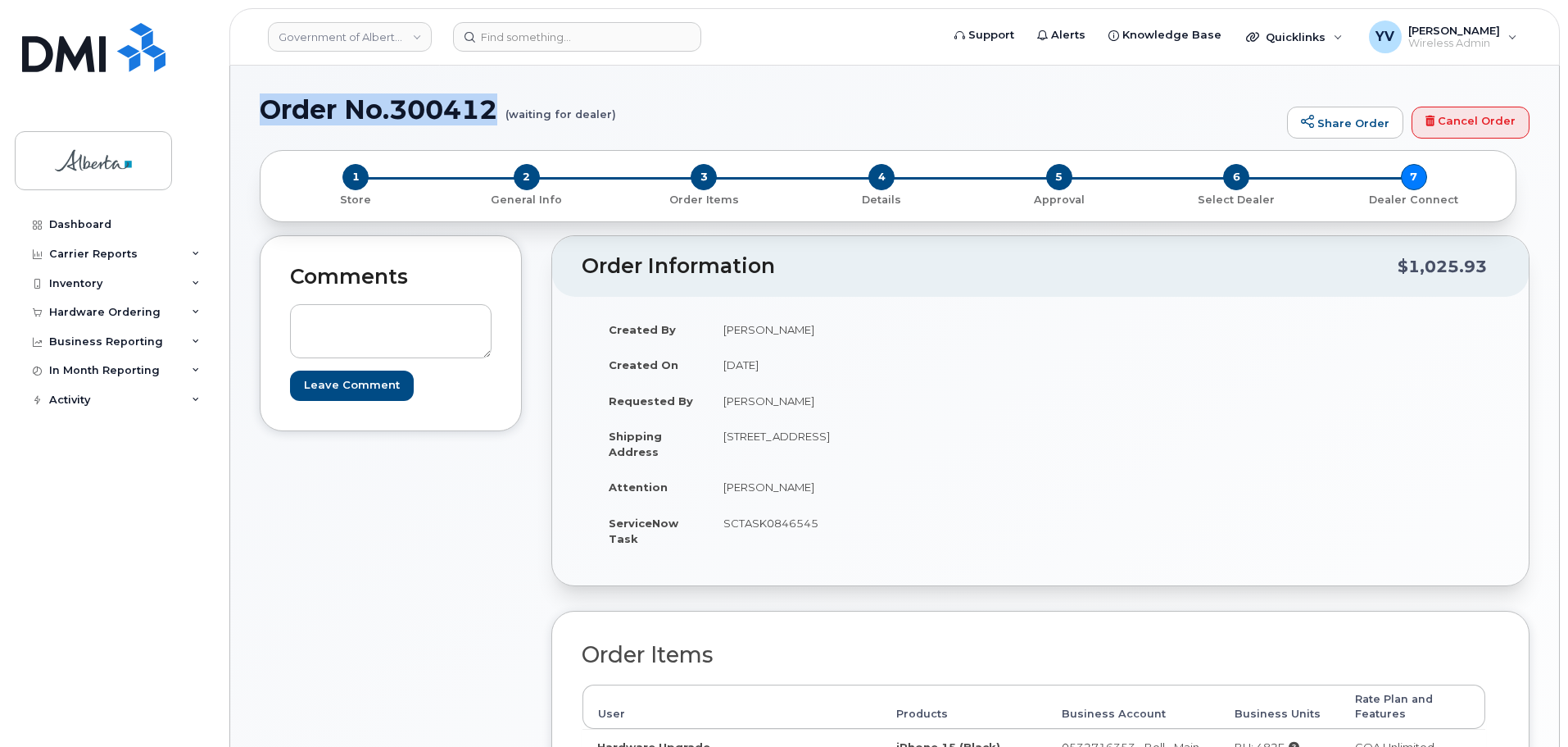
drag, startPoint x: 503, startPoint y: 107, endPoint x: 267, endPoint y: 106, distance: 236.0
click at [267, 106] on h1 "Order No.300412 (waiting for dealer)" at bounding box center [769, 109] width 1019 height 29
copy h1 "Order No.300412"
drag, startPoint x: 1567, startPoint y: 151, endPoint x: 1573, endPoint y: 166, distance: 16.2
click at [1567, 247] on html "Government of [GEOGRAPHIC_DATA] ([GEOGRAPHIC_DATA]) Support Alerts Knowledge Ba…" at bounding box center [784, 678] width 1568 height 1357
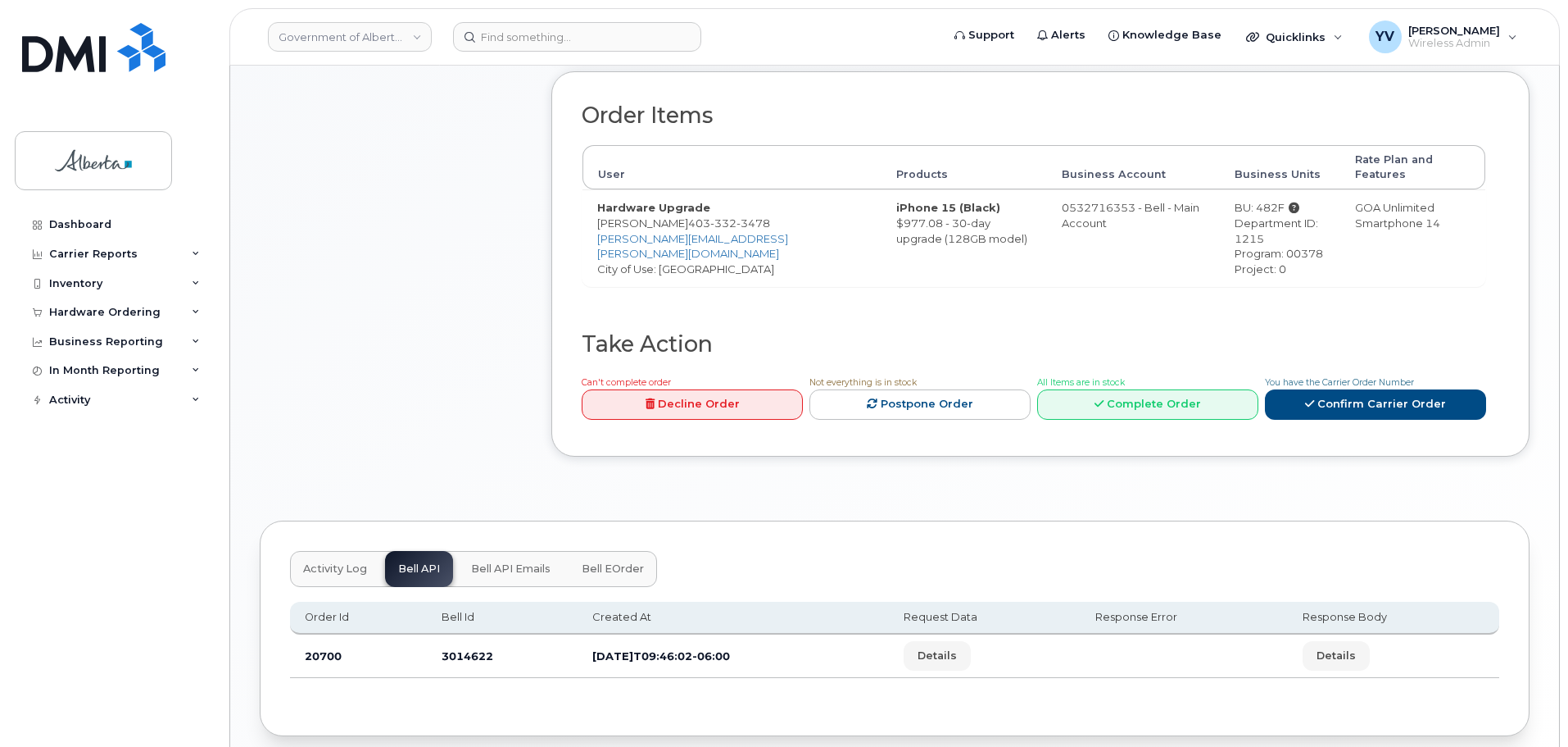
scroll to position [552, 0]
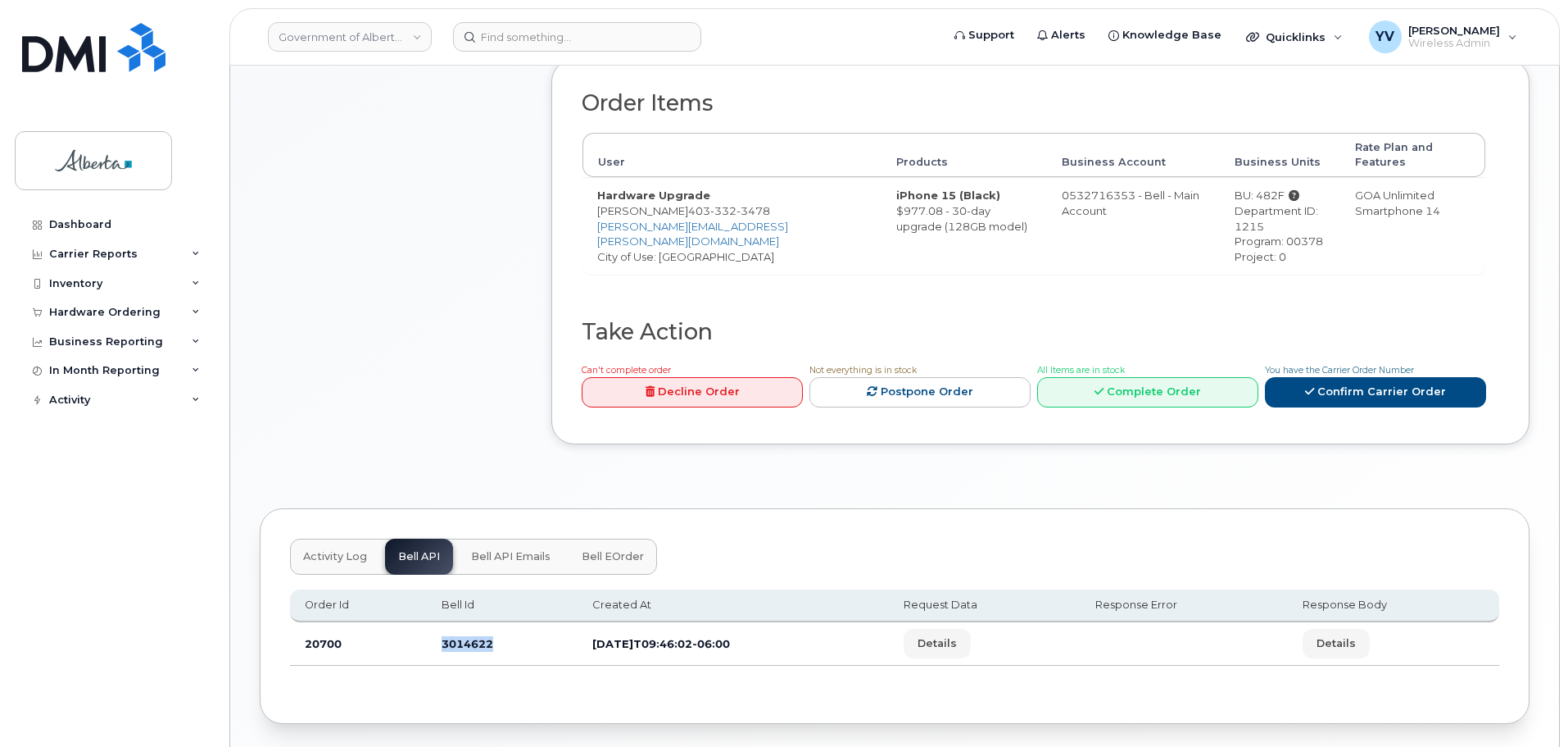
drag, startPoint x: 492, startPoint y: 630, endPoint x: 438, endPoint y: 635, distance: 54.2
click at [438, 635] on td "3014622" at bounding box center [502, 644] width 151 height 44
copy td "3014622"
click at [345, 695] on div "Activity Log Bell API Bell API Emails Bell eOrder Order Id Bell Id Created At R…" at bounding box center [895, 616] width 1270 height 216
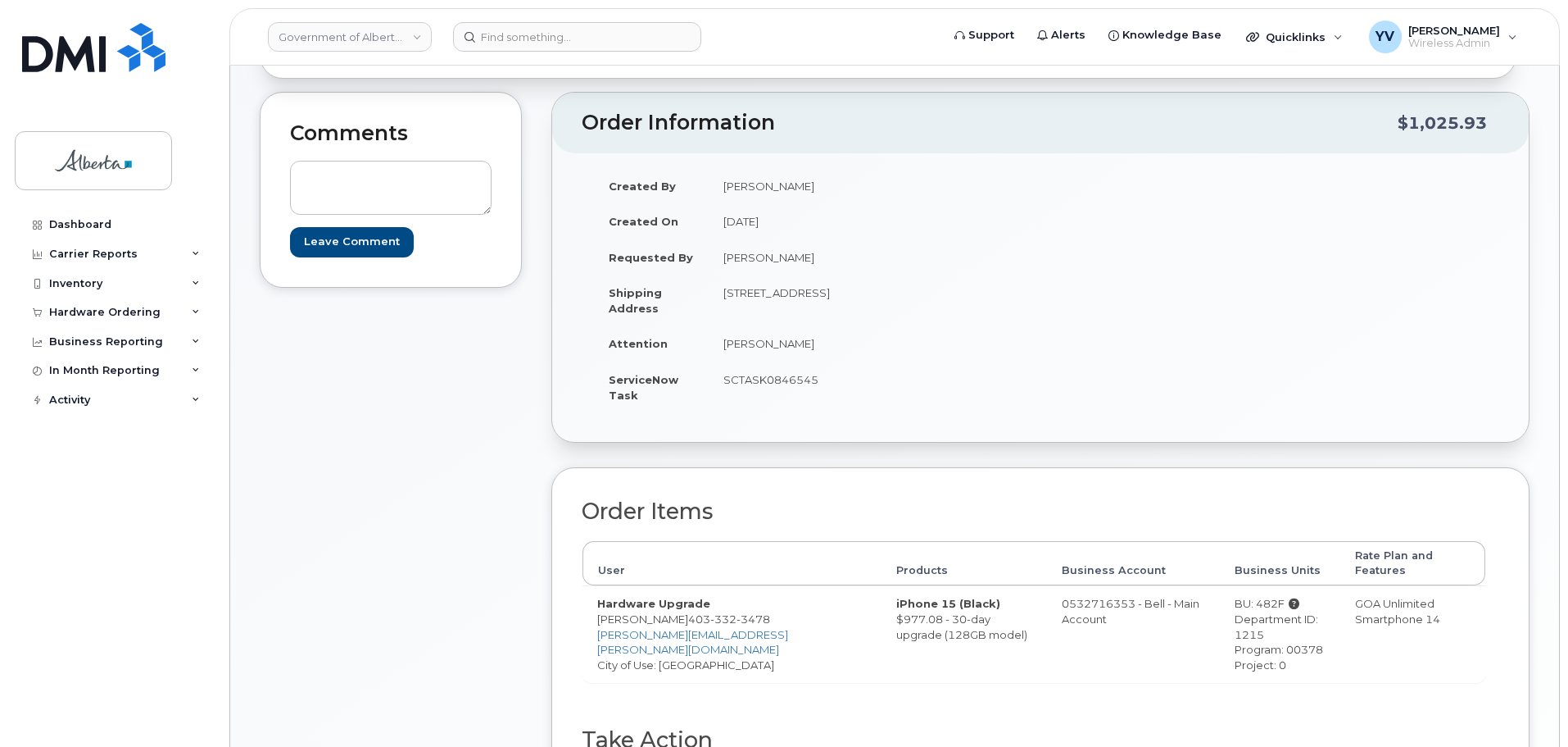
scroll to position [131, 0]
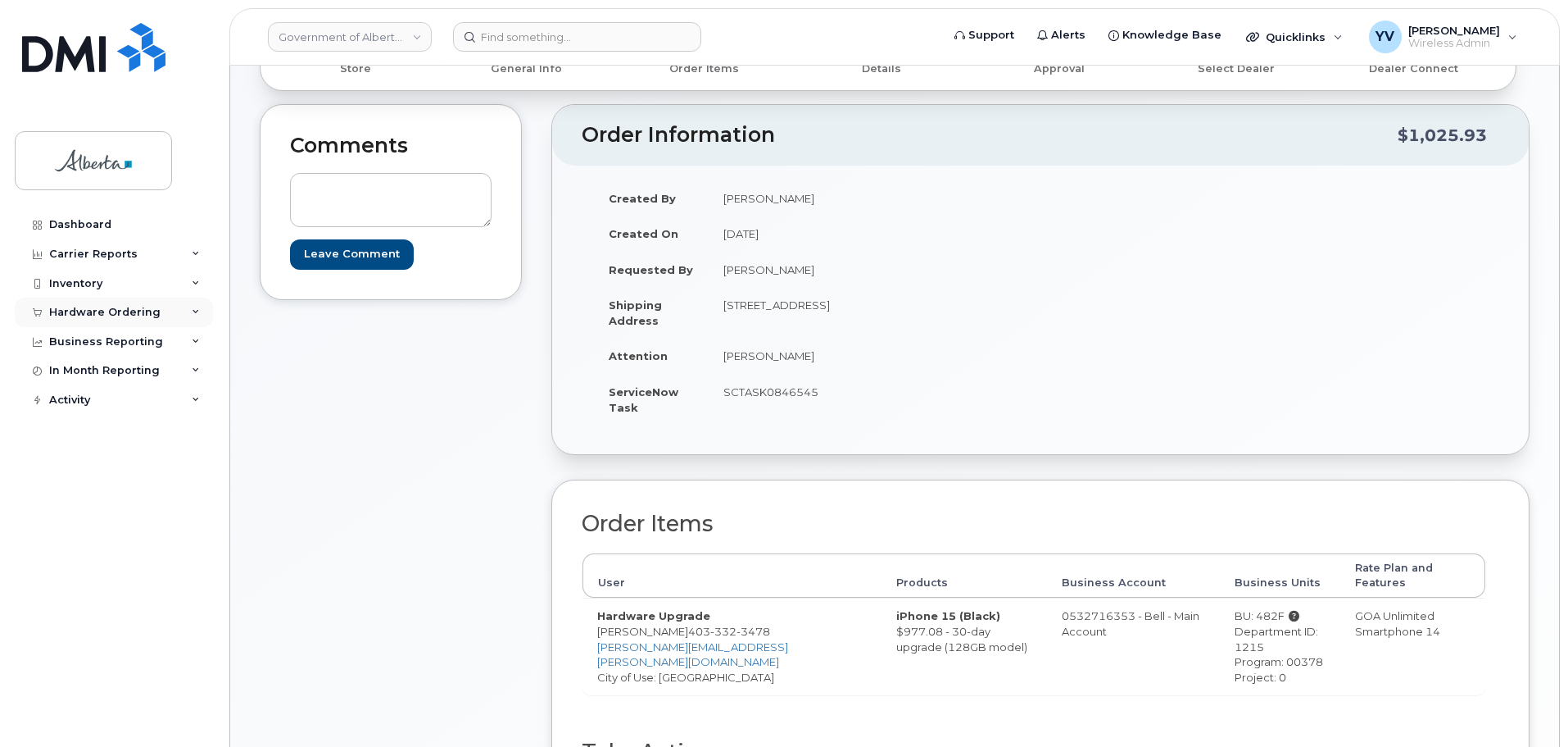
click at [81, 306] on div "Hardware Ordering" at bounding box center [105, 313] width 112 height 13
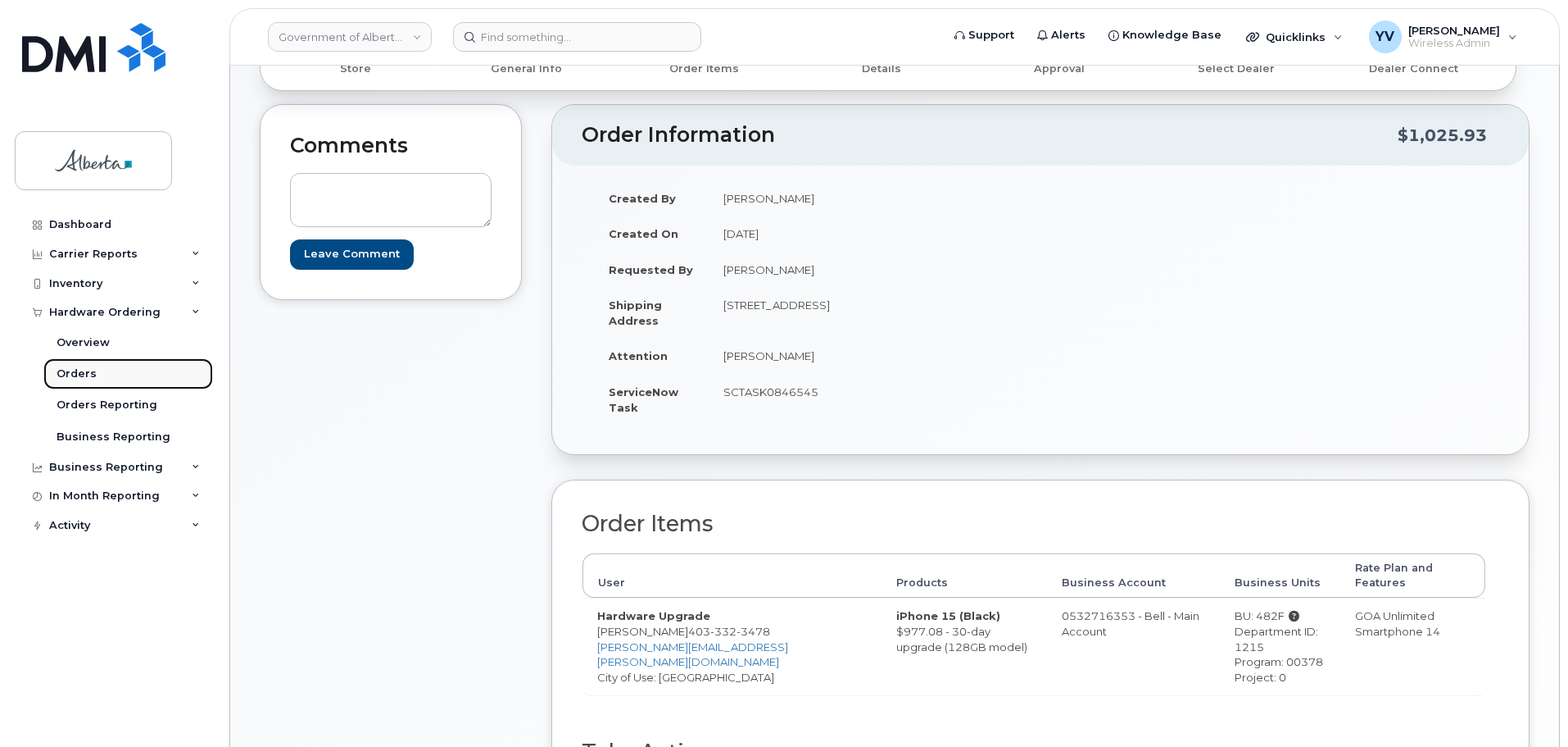
click at [75, 372] on div "Orders" at bounding box center [76, 374] width 40 height 15
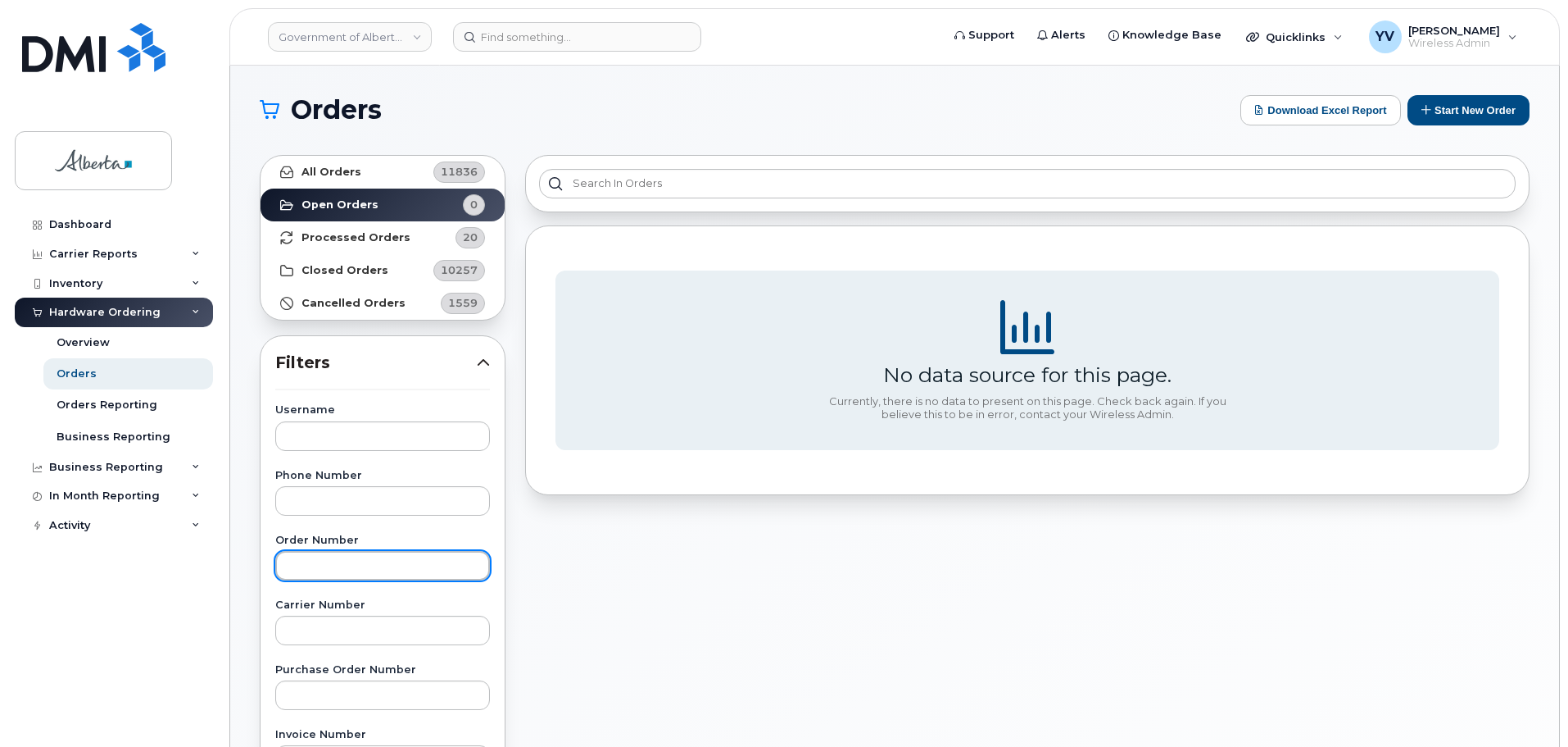
click at [326, 561] on input "text" at bounding box center [382, 566] width 215 height 30
paste input "299880"
type input "299880"
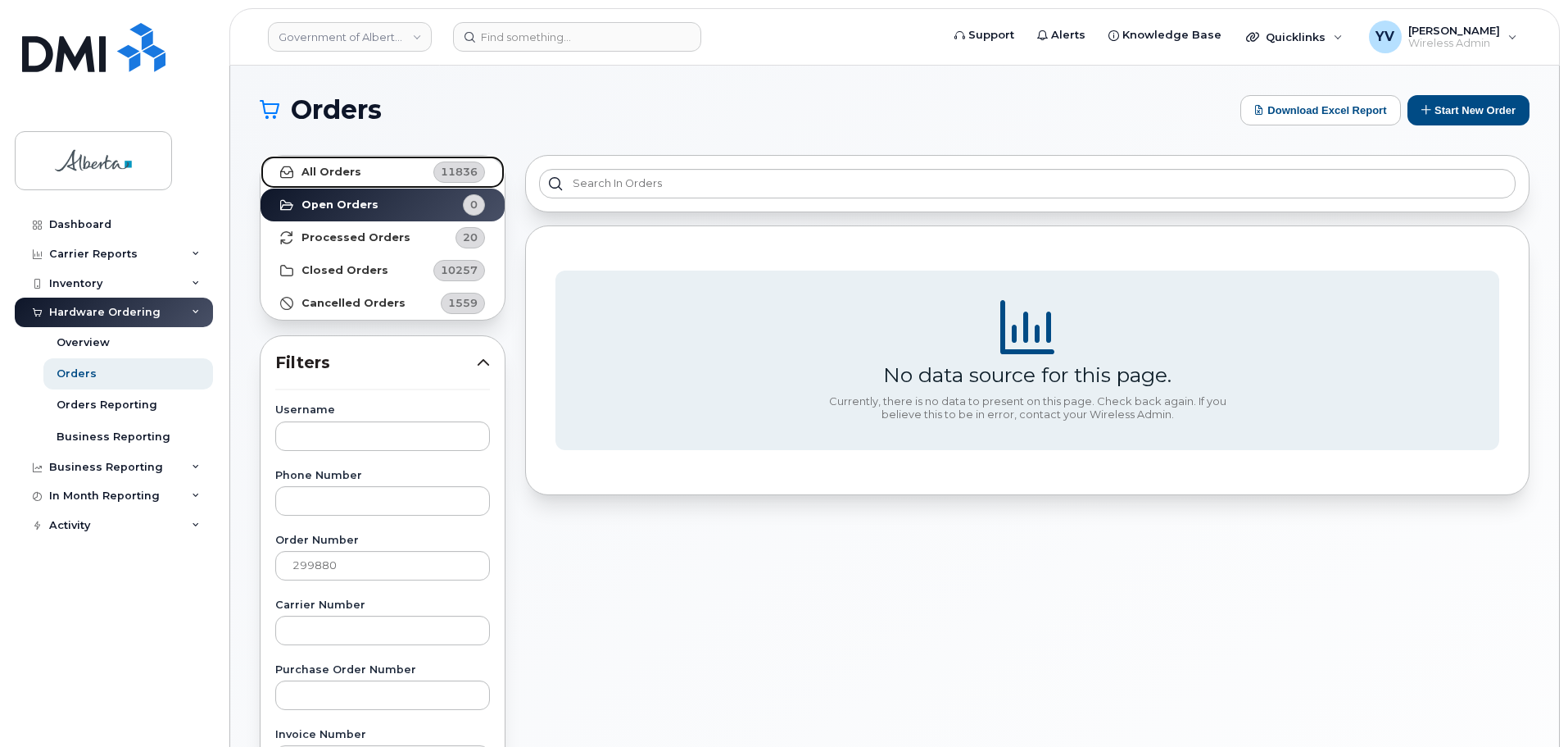
click at [314, 169] on strong "All Orders" at bounding box center [331, 172] width 60 height 13
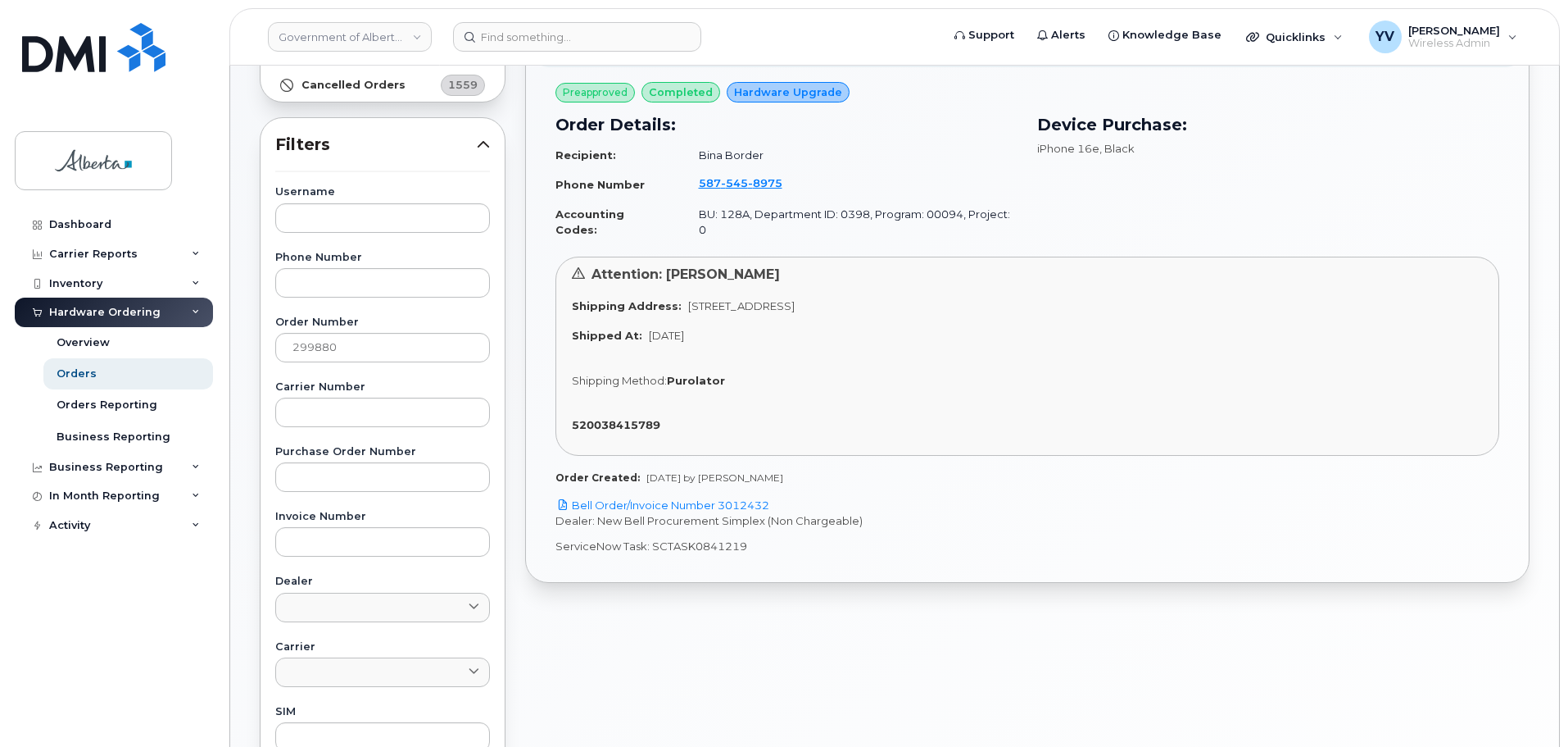
scroll to position [220, 0]
drag, startPoint x: 749, startPoint y: 530, endPoint x: 651, endPoint y: 534, distance: 98.1
click at [651, 536] on p "ServiceNow Task: SCTASK0841219" at bounding box center [1027, 543] width 944 height 16
copy p "SCTASK0841219"
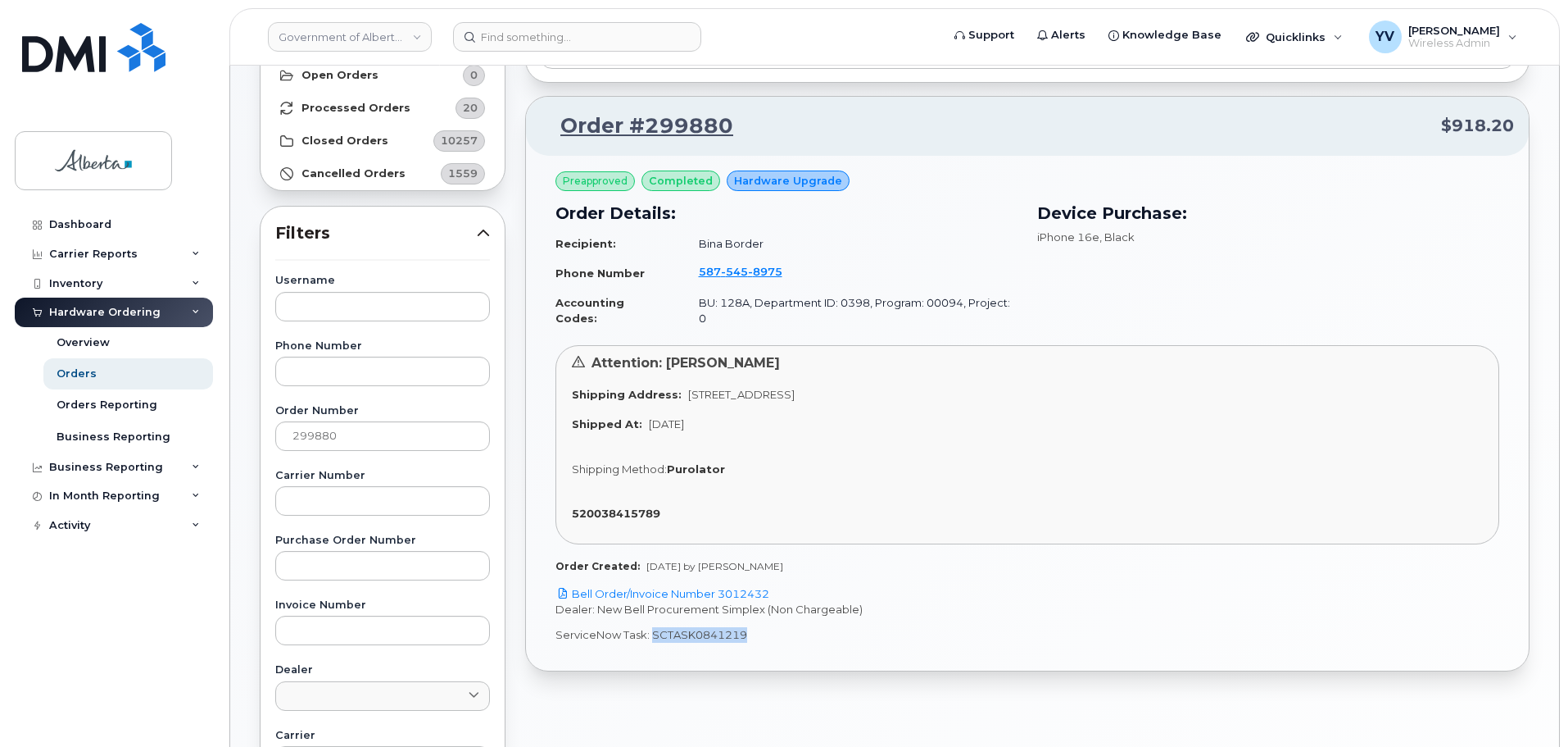
scroll to position [127, 0]
click at [742, 589] on link "Bell Order/Invoice Number 3012432" at bounding box center [662, 595] width 214 height 13
copy p "SCTASK0841219"
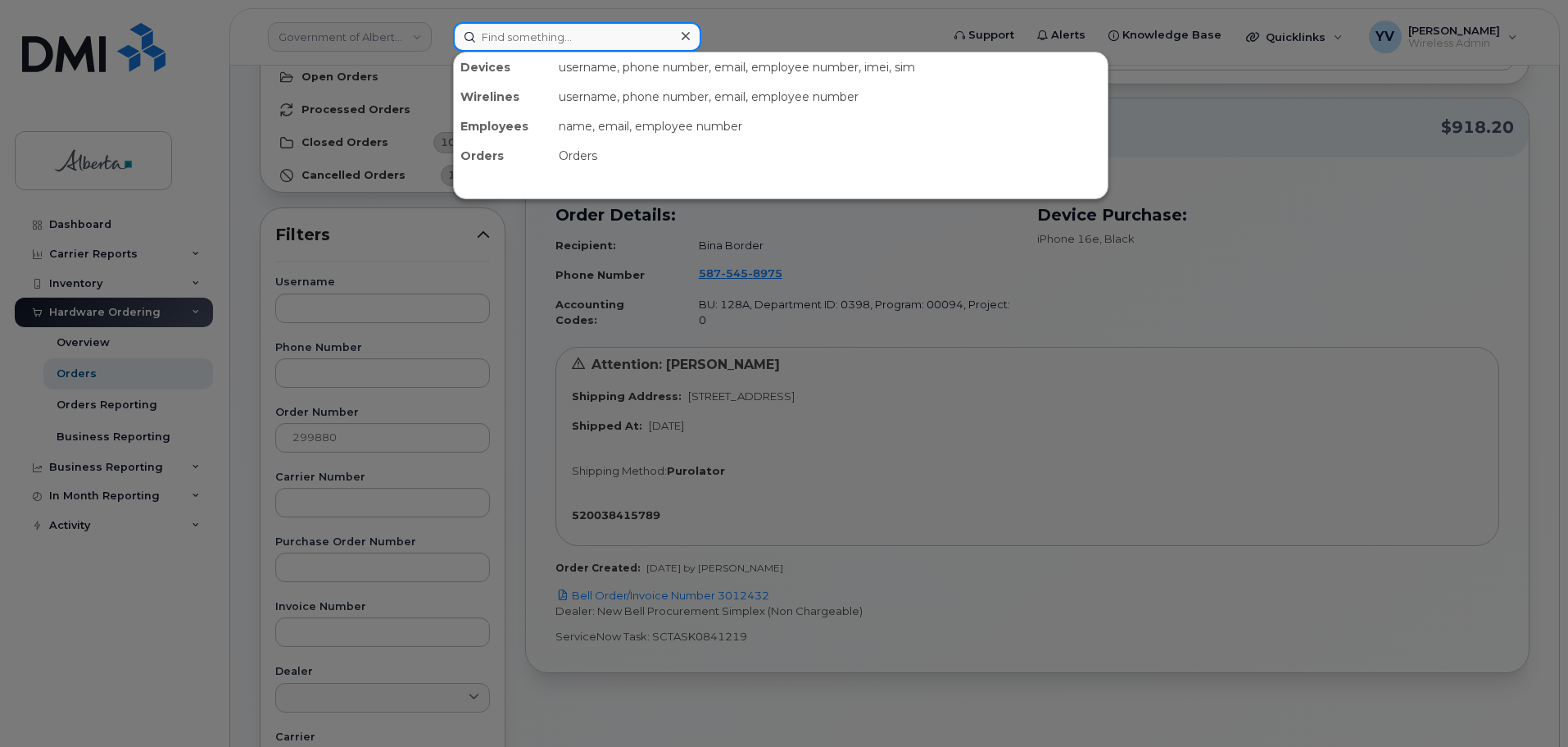
click at [495, 37] on input at bounding box center [577, 37] width 248 height 30
paste input "5875458975"
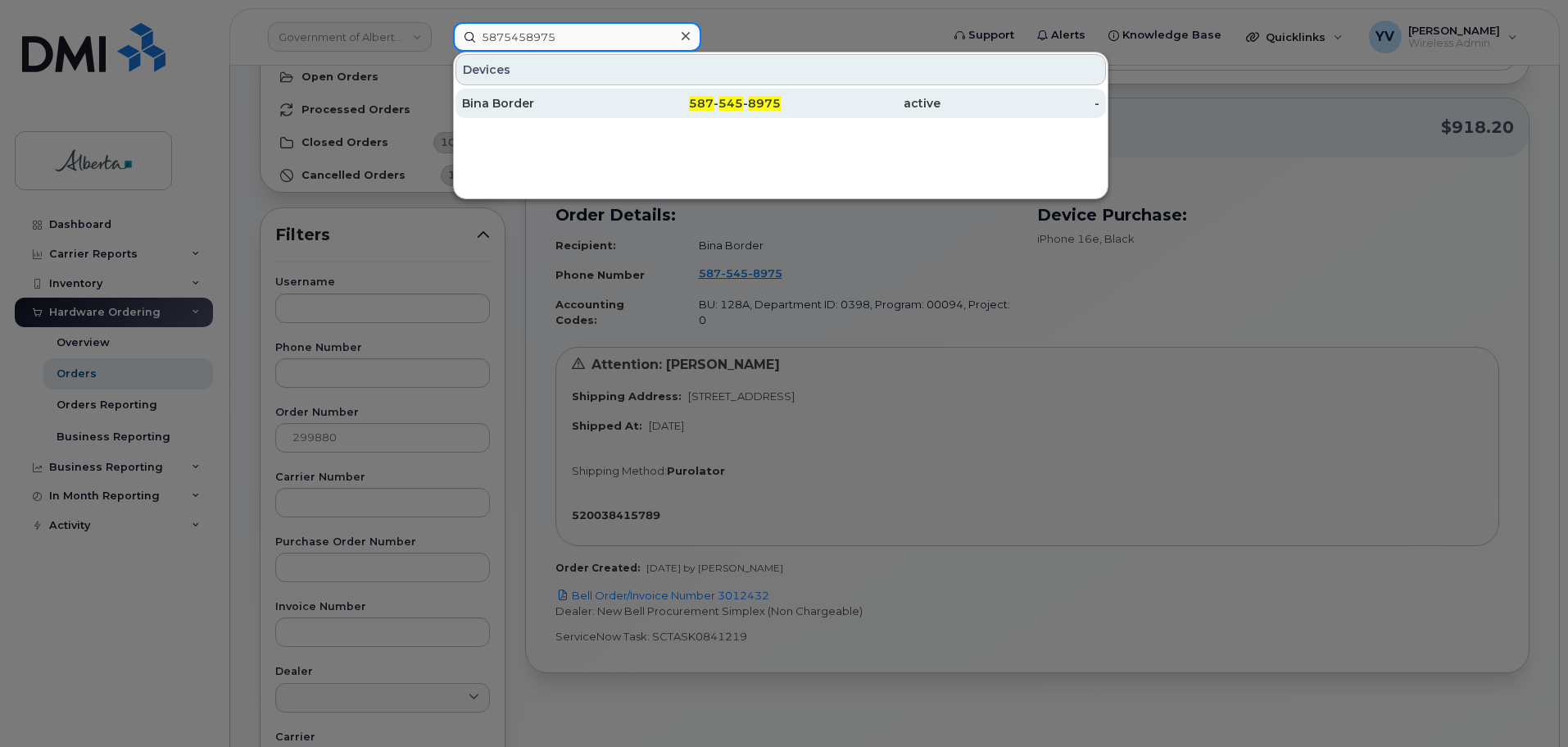
type input "5875458975"
click at [730, 101] on span "545" at bounding box center [731, 103] width 24 height 15
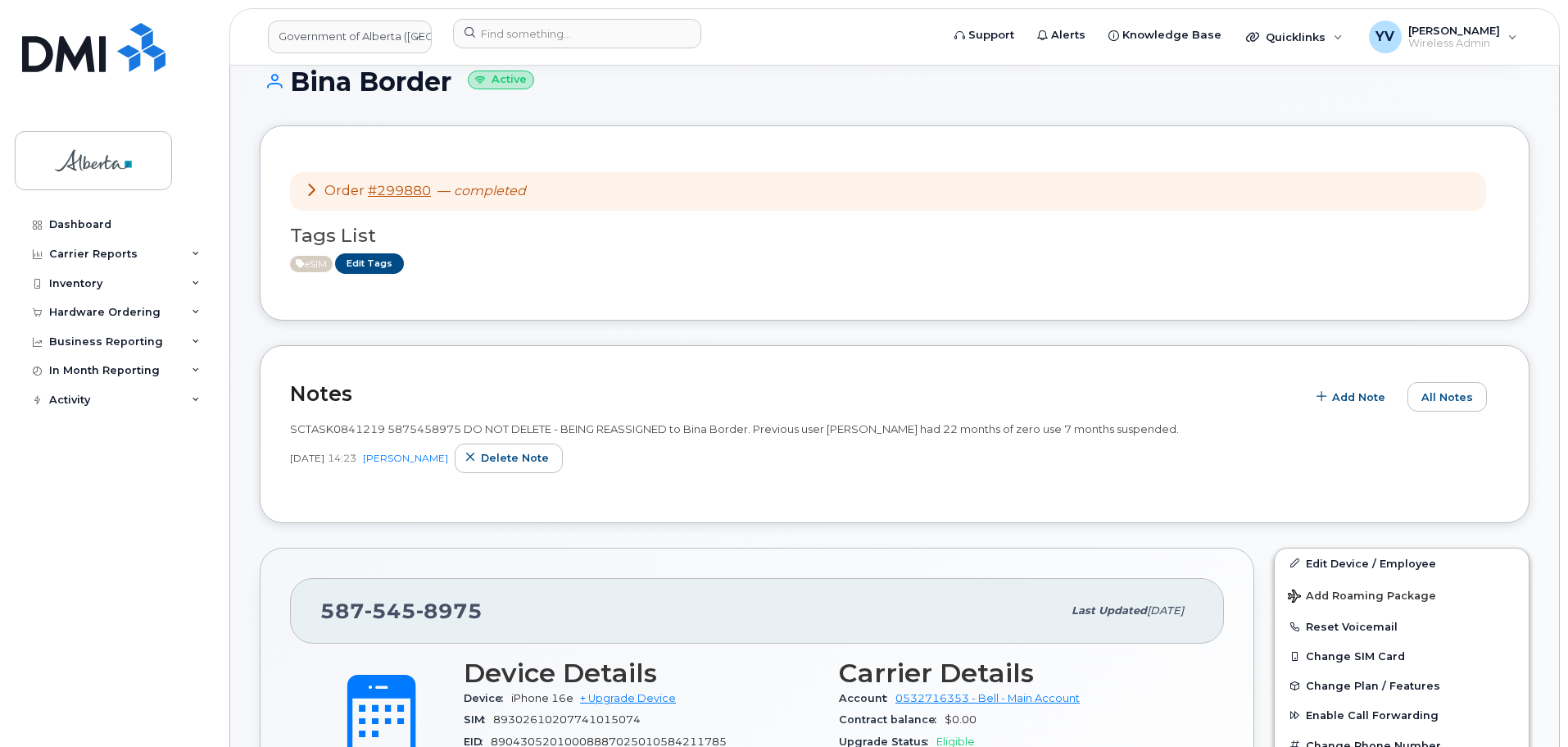
scroll to position [34, 0]
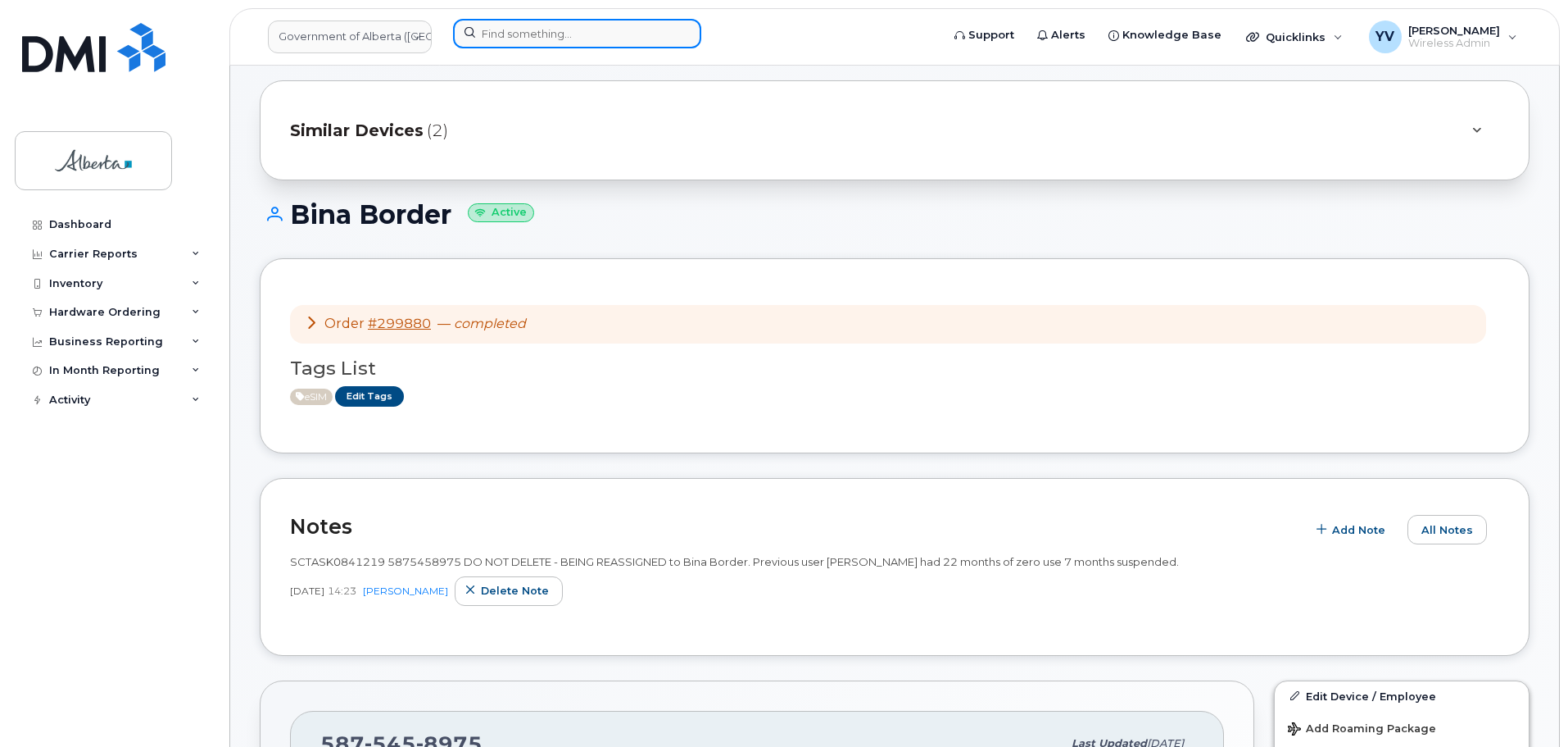
click at [506, 31] on input at bounding box center [577, 33] width 248 height 30
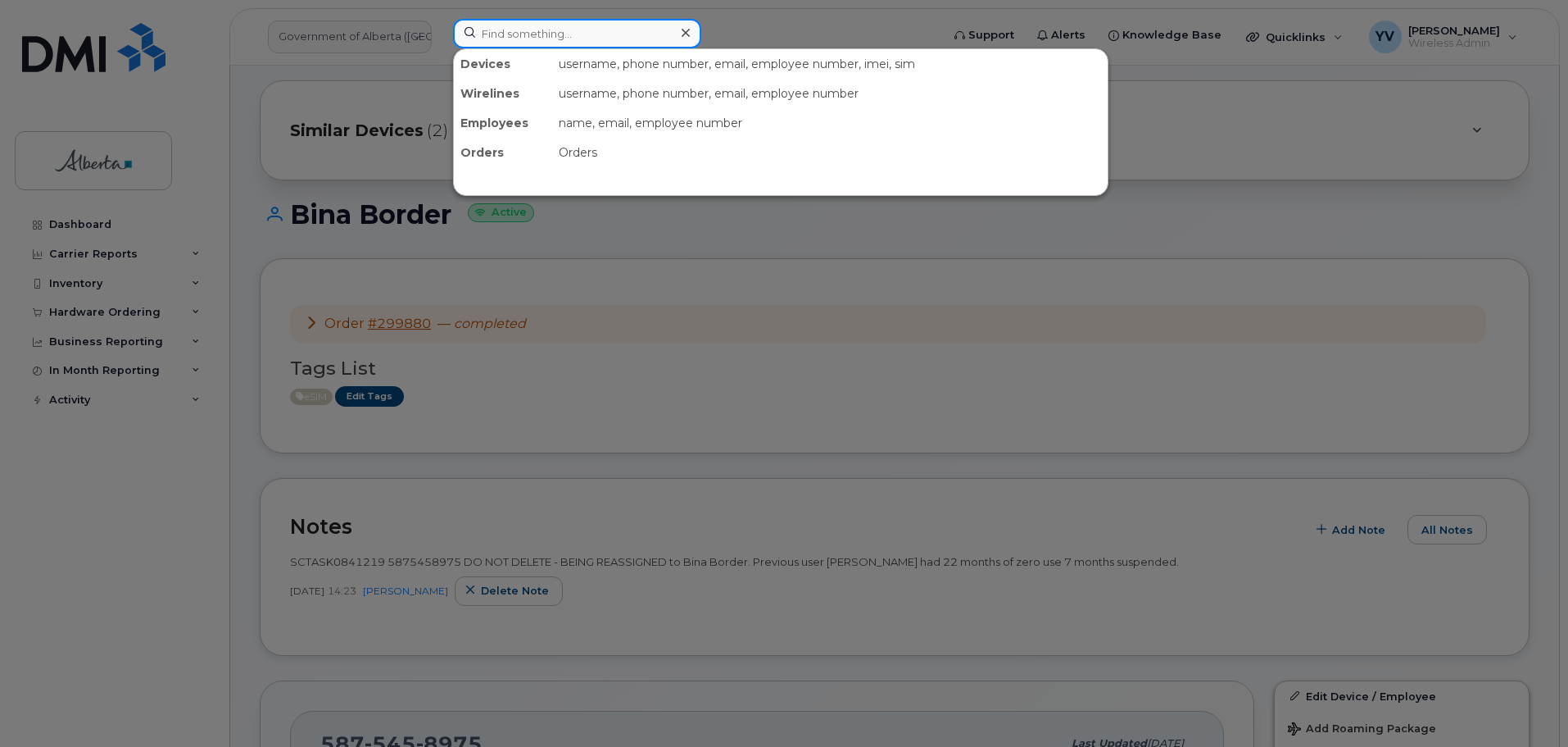
paste input "7802421386"
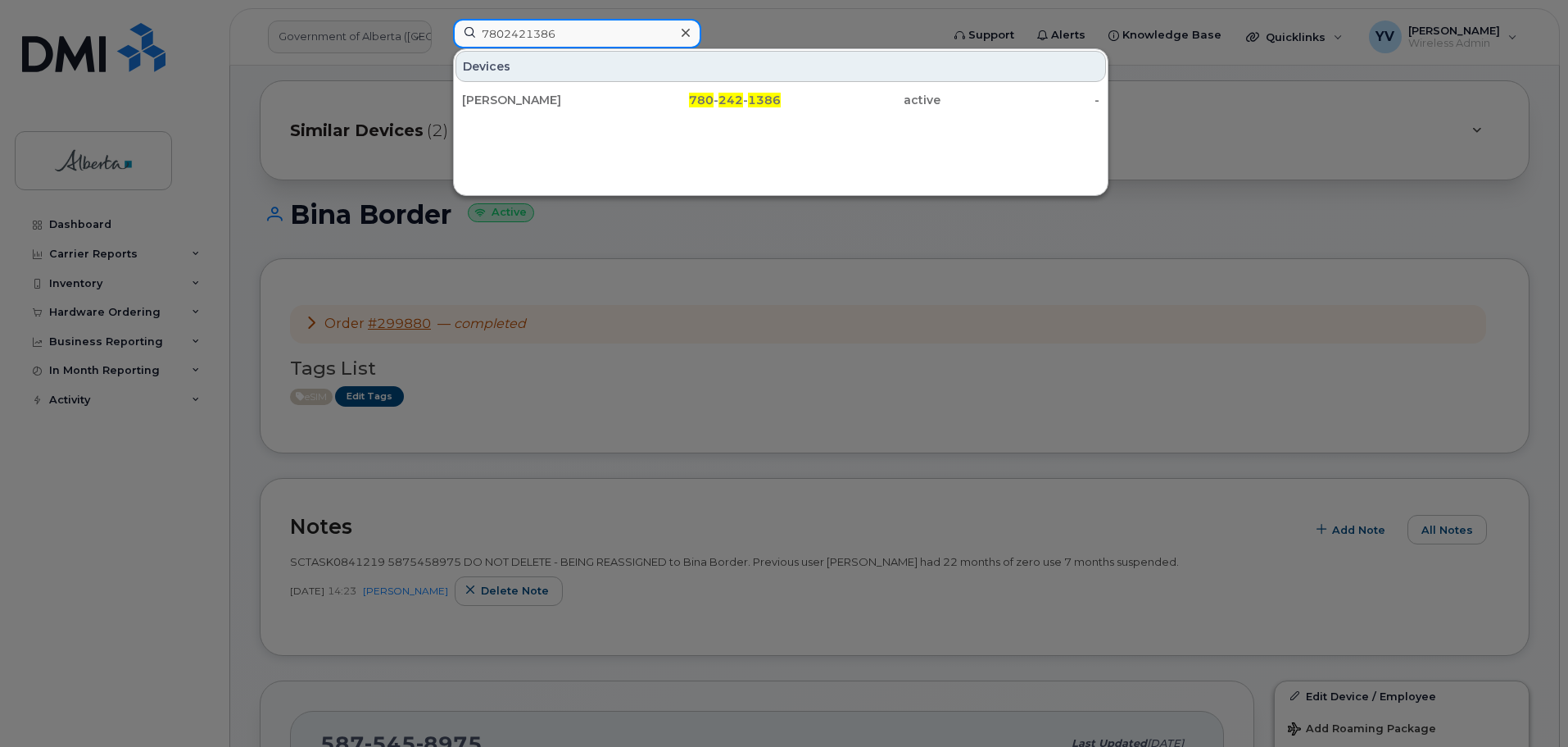
type input "7802421386"
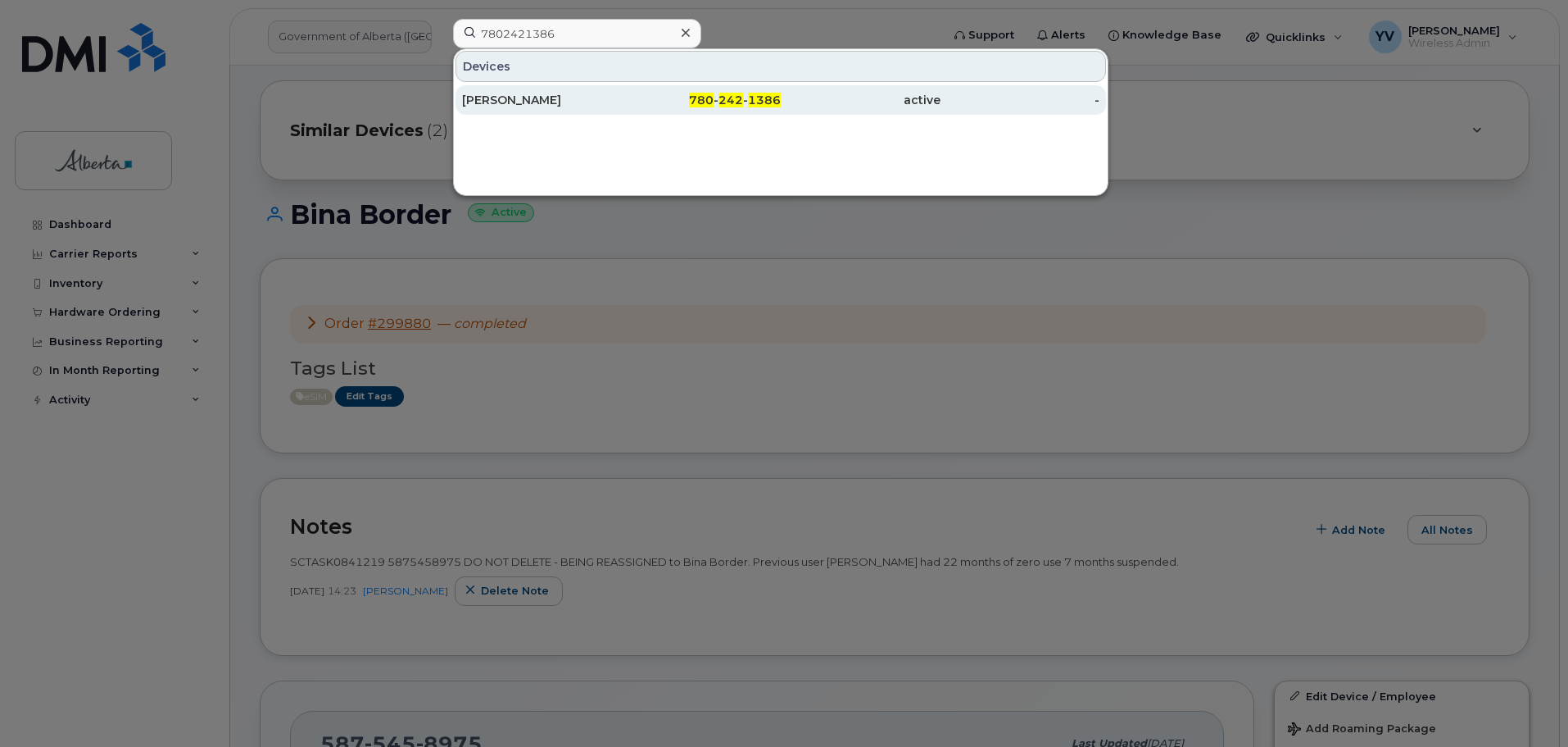
click at [772, 90] on div "780 - 242 - 1386" at bounding box center [702, 100] width 160 height 30
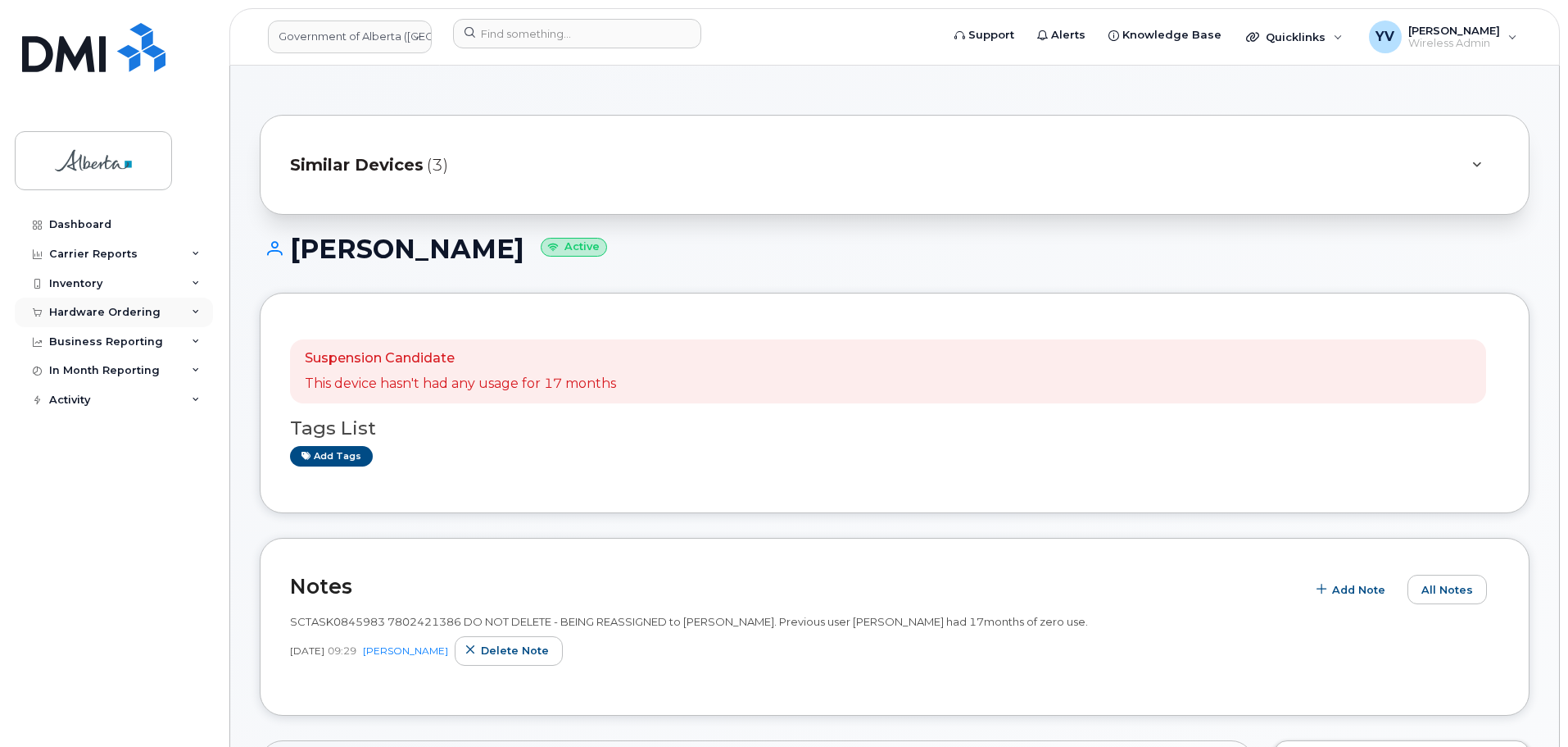
click at [74, 306] on div "Hardware Ordering" at bounding box center [105, 313] width 112 height 13
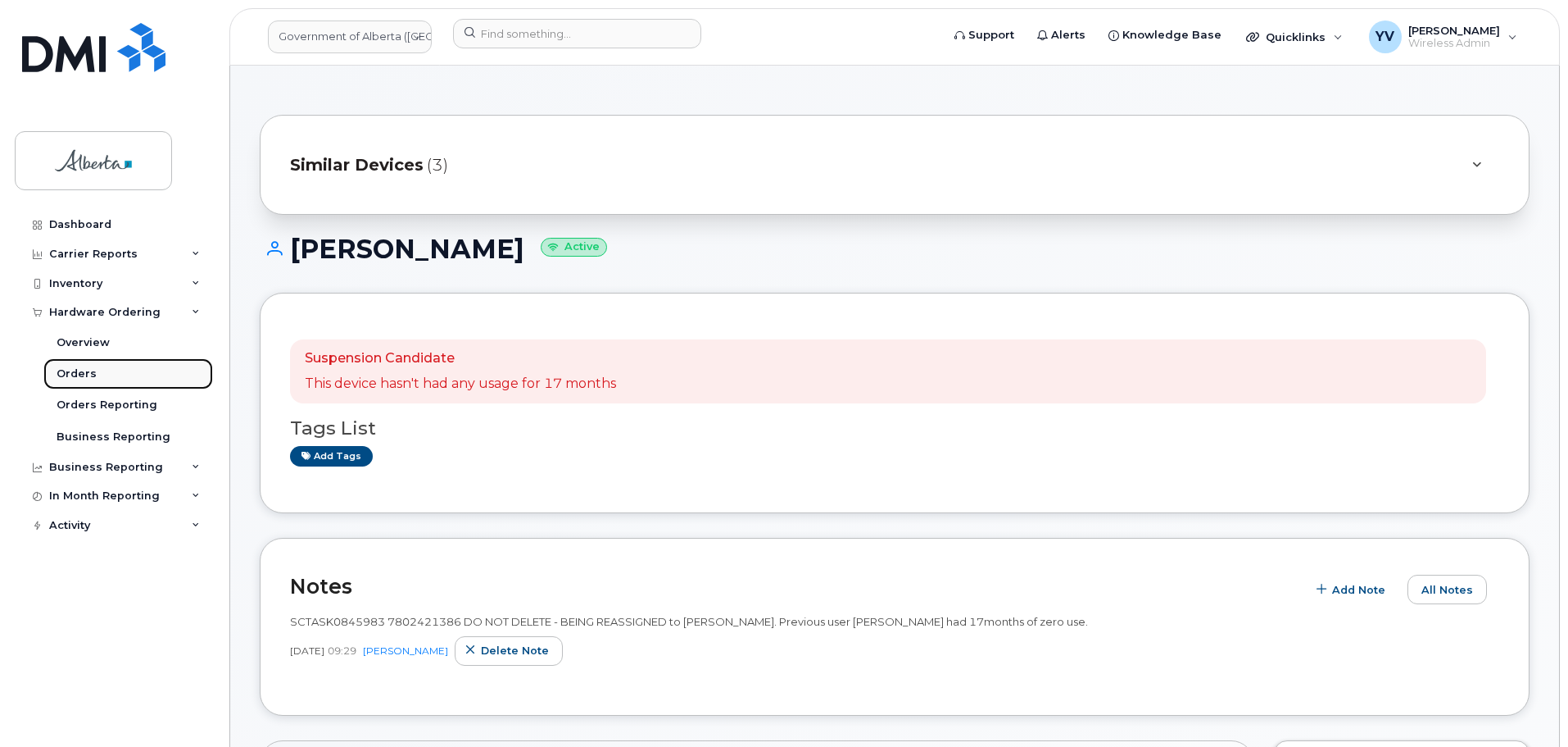
click at [84, 368] on div "Orders" at bounding box center [76, 374] width 40 height 15
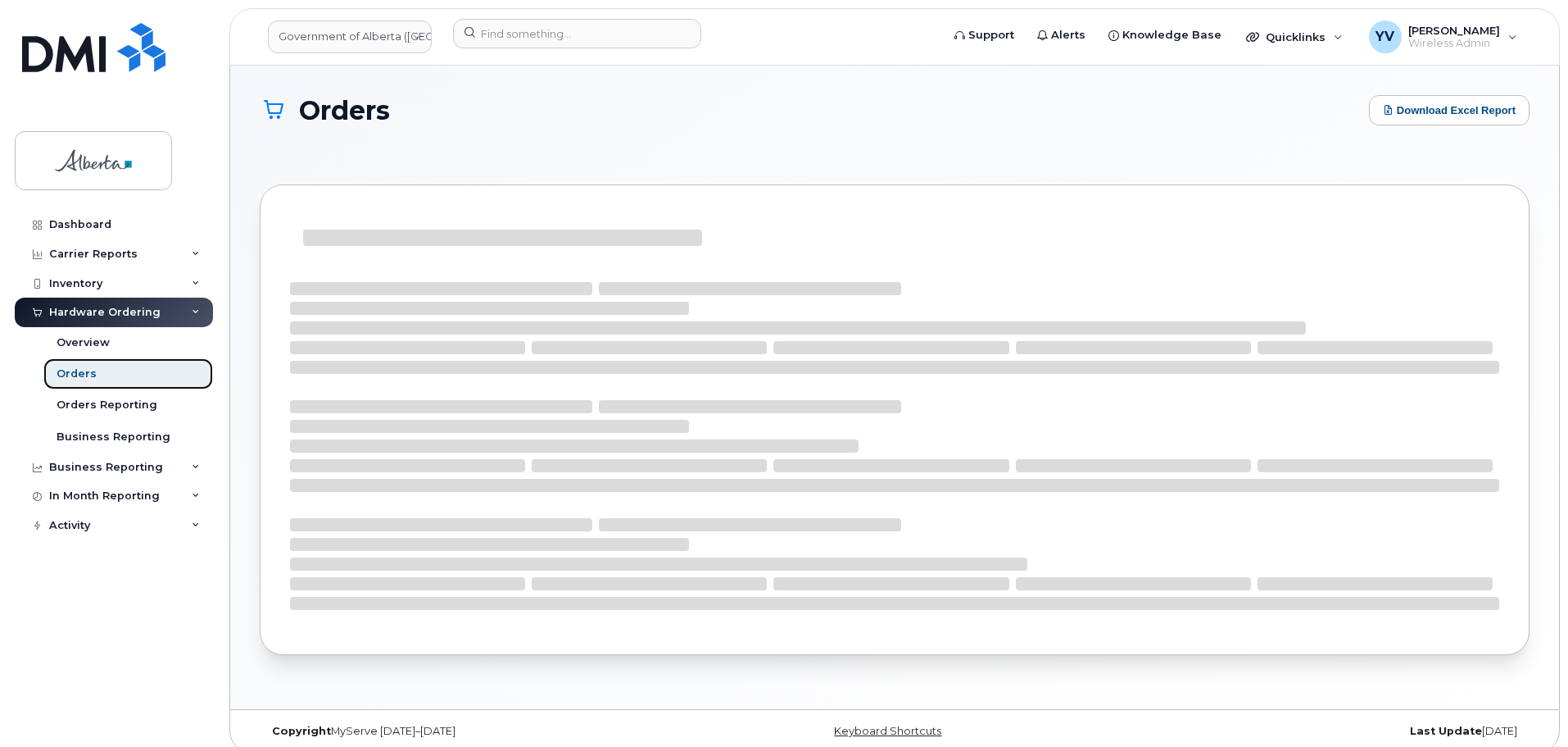
click at [84, 368] on div "Orders" at bounding box center [76, 374] width 40 height 15
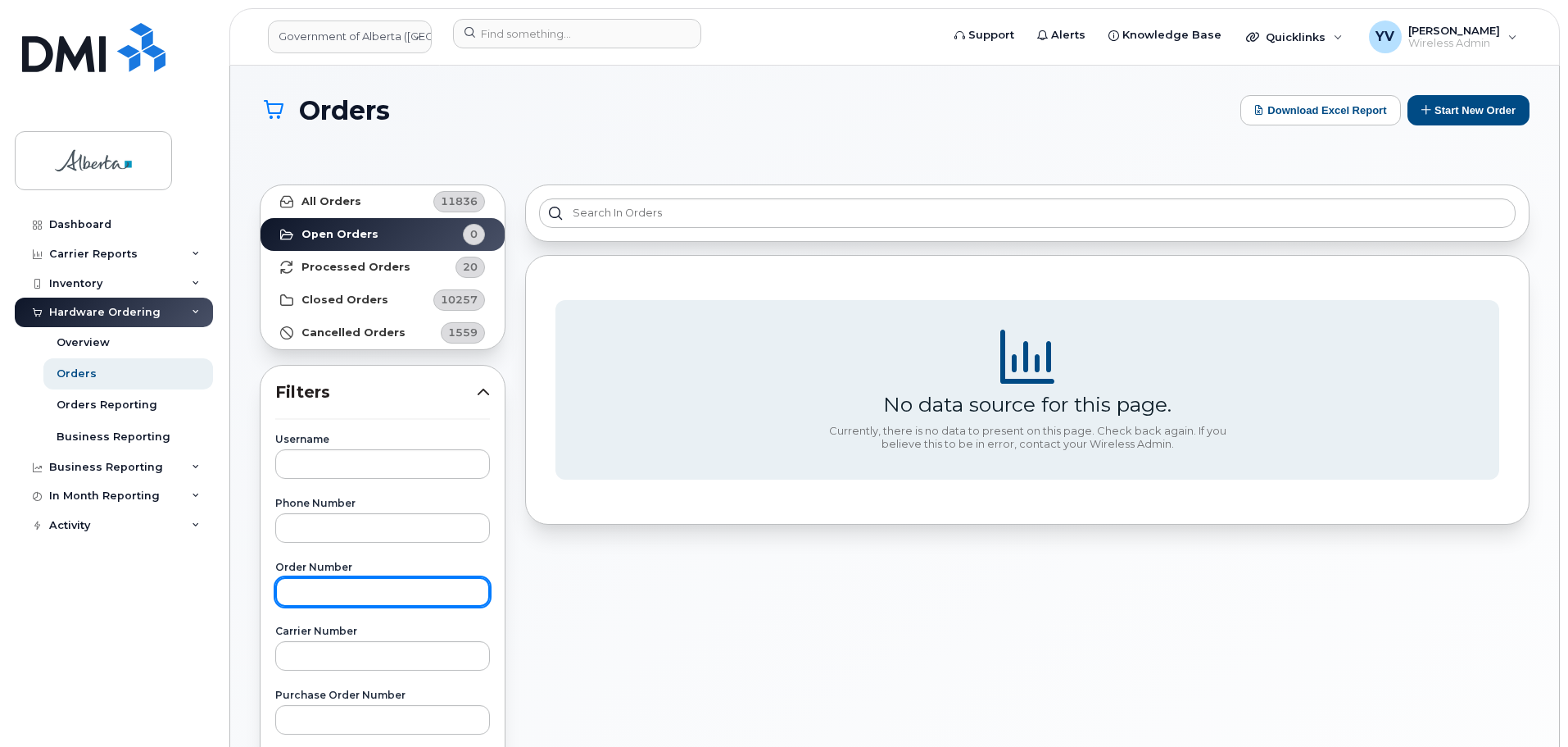
click at [295, 590] on input "text" at bounding box center [382, 592] width 215 height 30
paste input "299931"
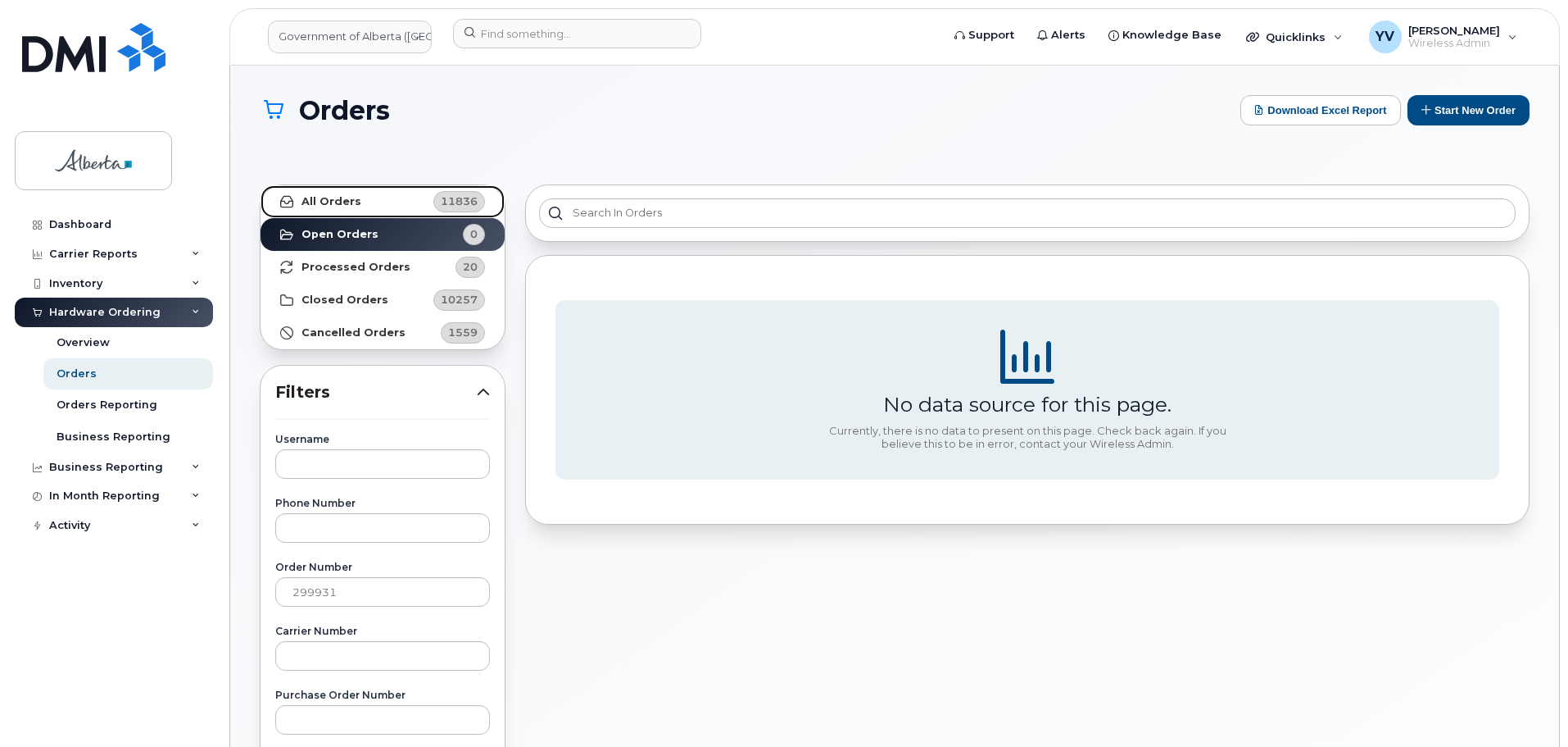
click at [323, 197] on strong "All Orders" at bounding box center [331, 202] width 60 height 13
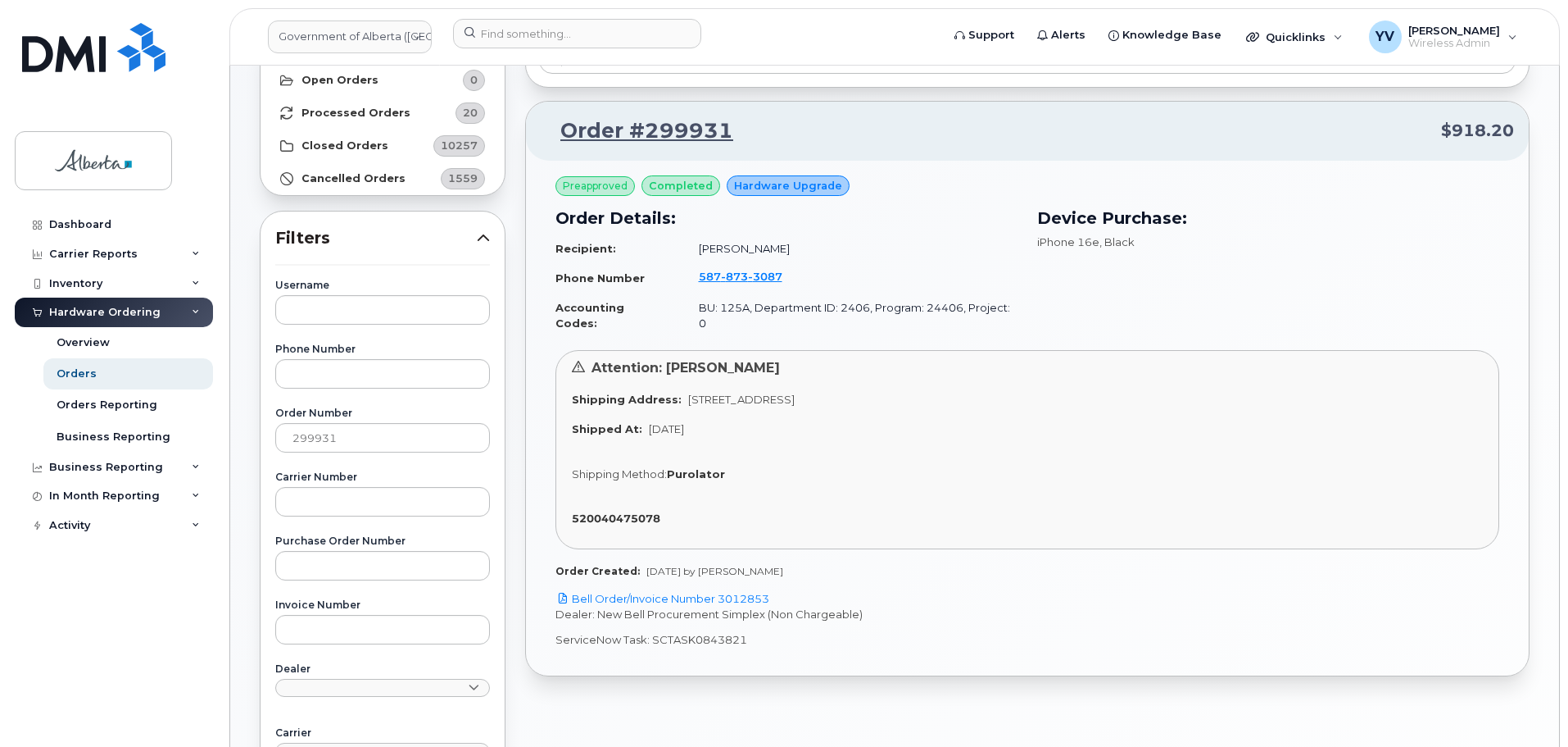
scroll to position [168, 0]
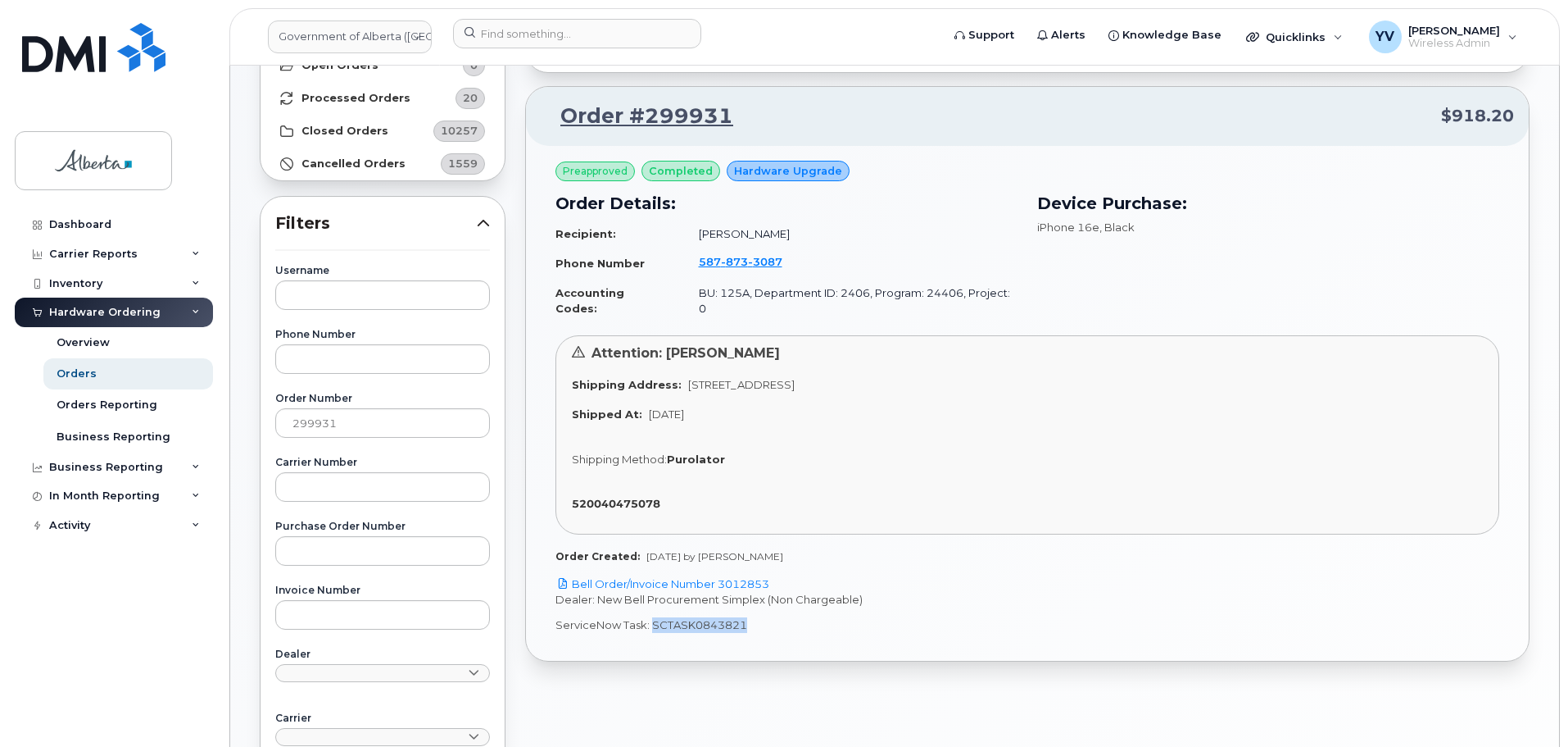
drag, startPoint x: 744, startPoint y: 613, endPoint x: 650, endPoint y: 612, distance: 94.0
click at [650, 617] on p "ServiceNow Task: SCTASK0843821" at bounding box center [1027, 624] width 944 height 16
copy p "SCTASK0843821"
click at [746, 577] on link "Bell Order/Invoice Number 3012853" at bounding box center [662, 583] width 214 height 13
copy p "SCTASK0843821"
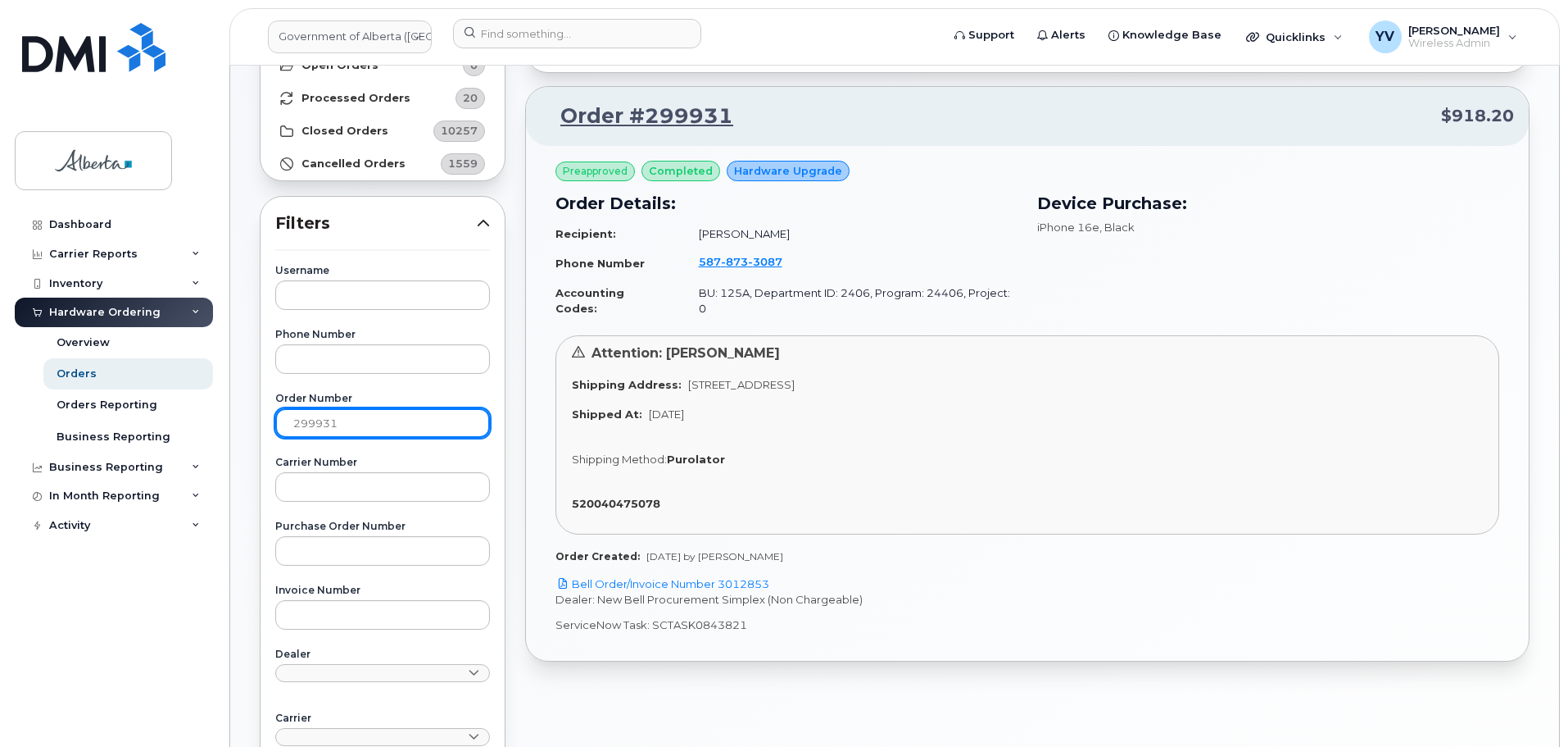
drag, startPoint x: 340, startPoint y: 423, endPoint x: 286, endPoint y: 423, distance: 54.0
click at [286, 423] on input "299931" at bounding box center [382, 423] width 215 height 30
paste input "7"
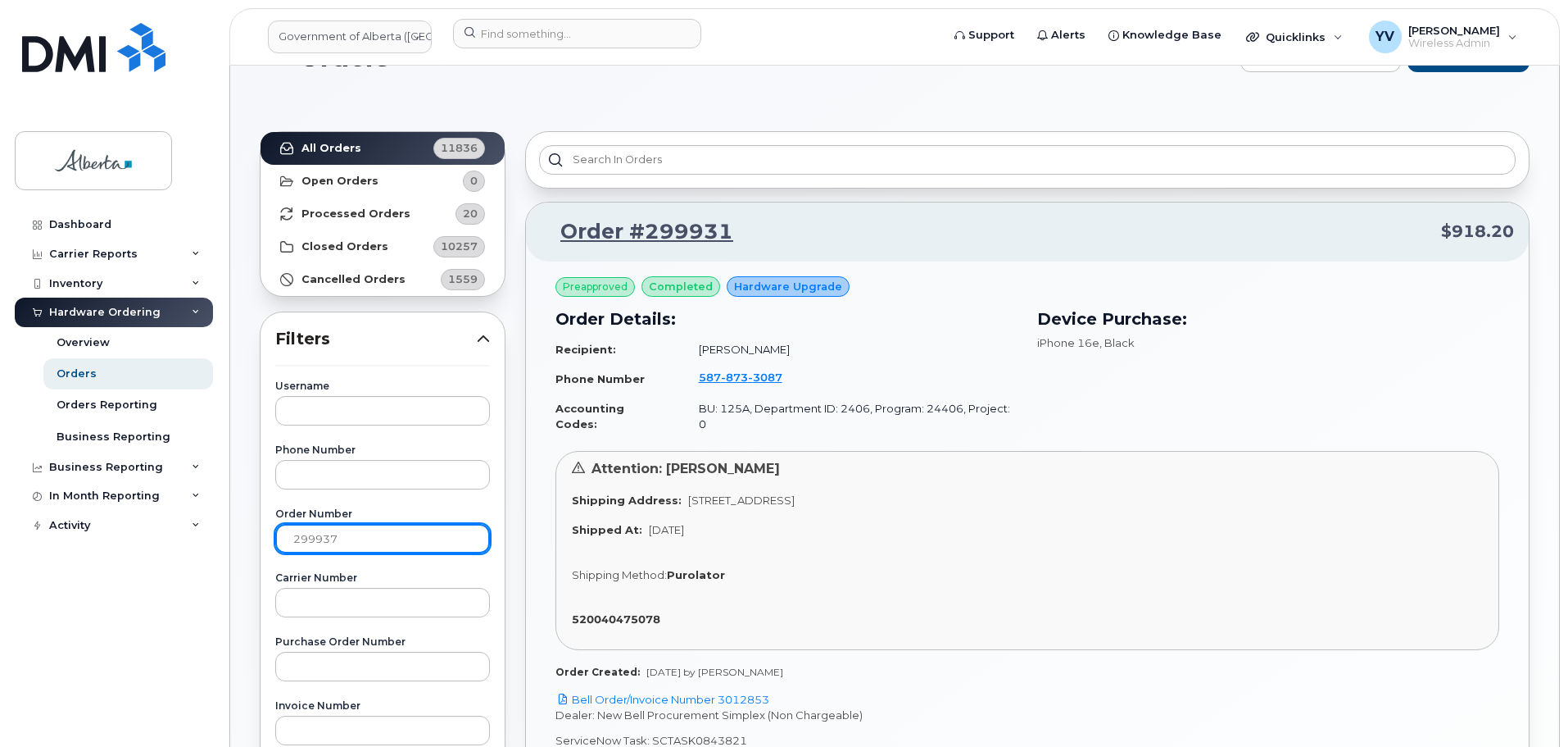
scroll to position [0, 0]
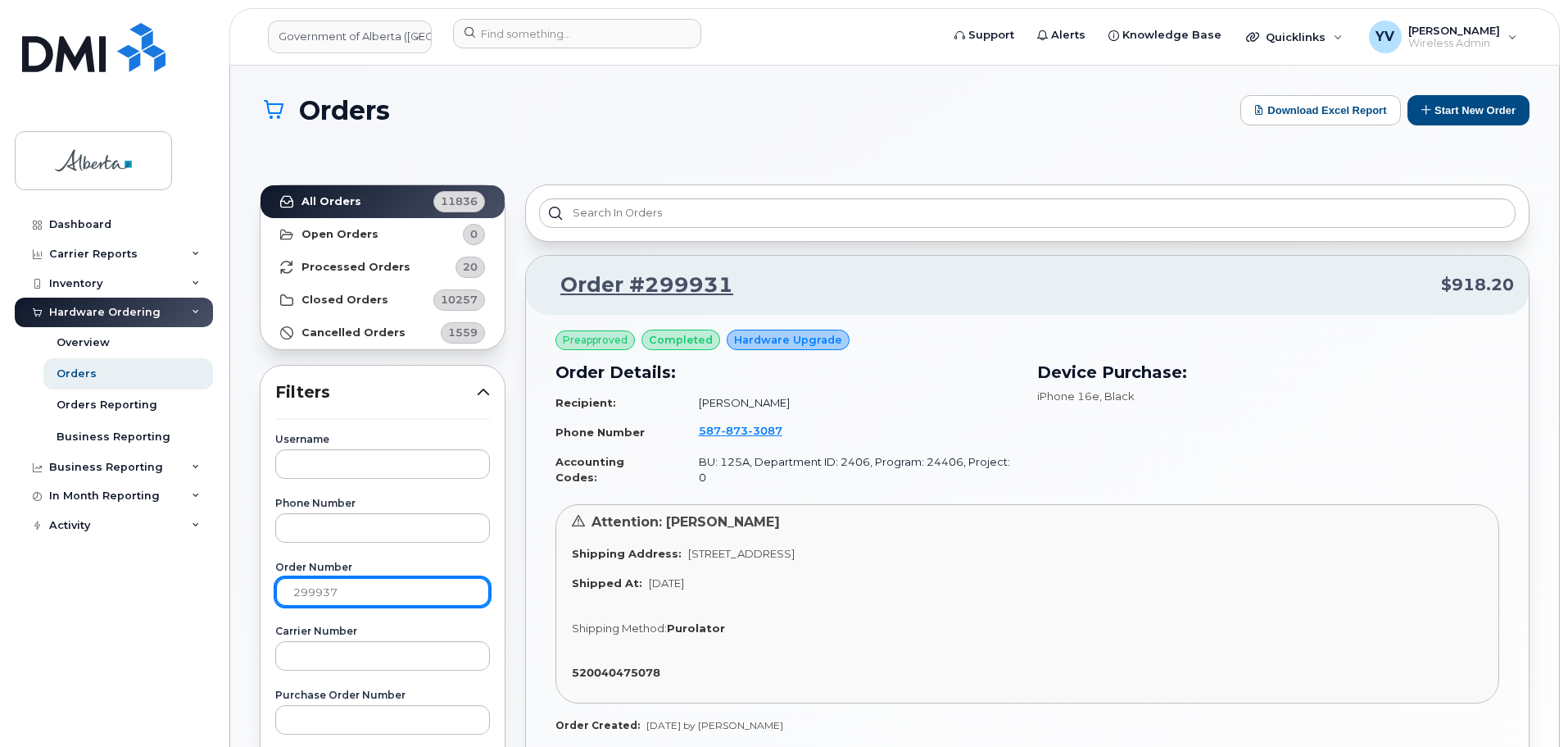
type input "299937"
click at [315, 196] on strong "All Orders" at bounding box center [331, 202] width 60 height 13
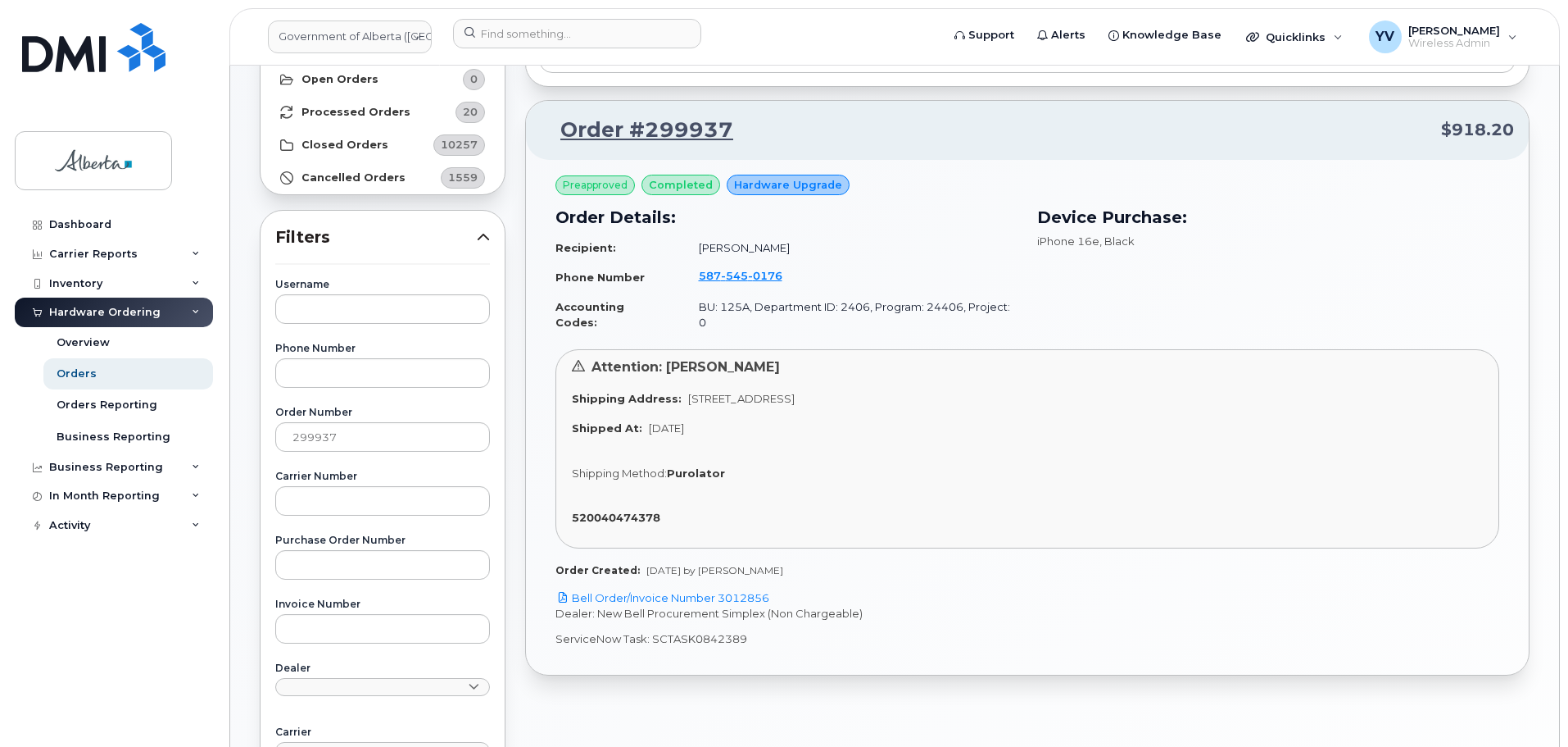
scroll to position [160, 0]
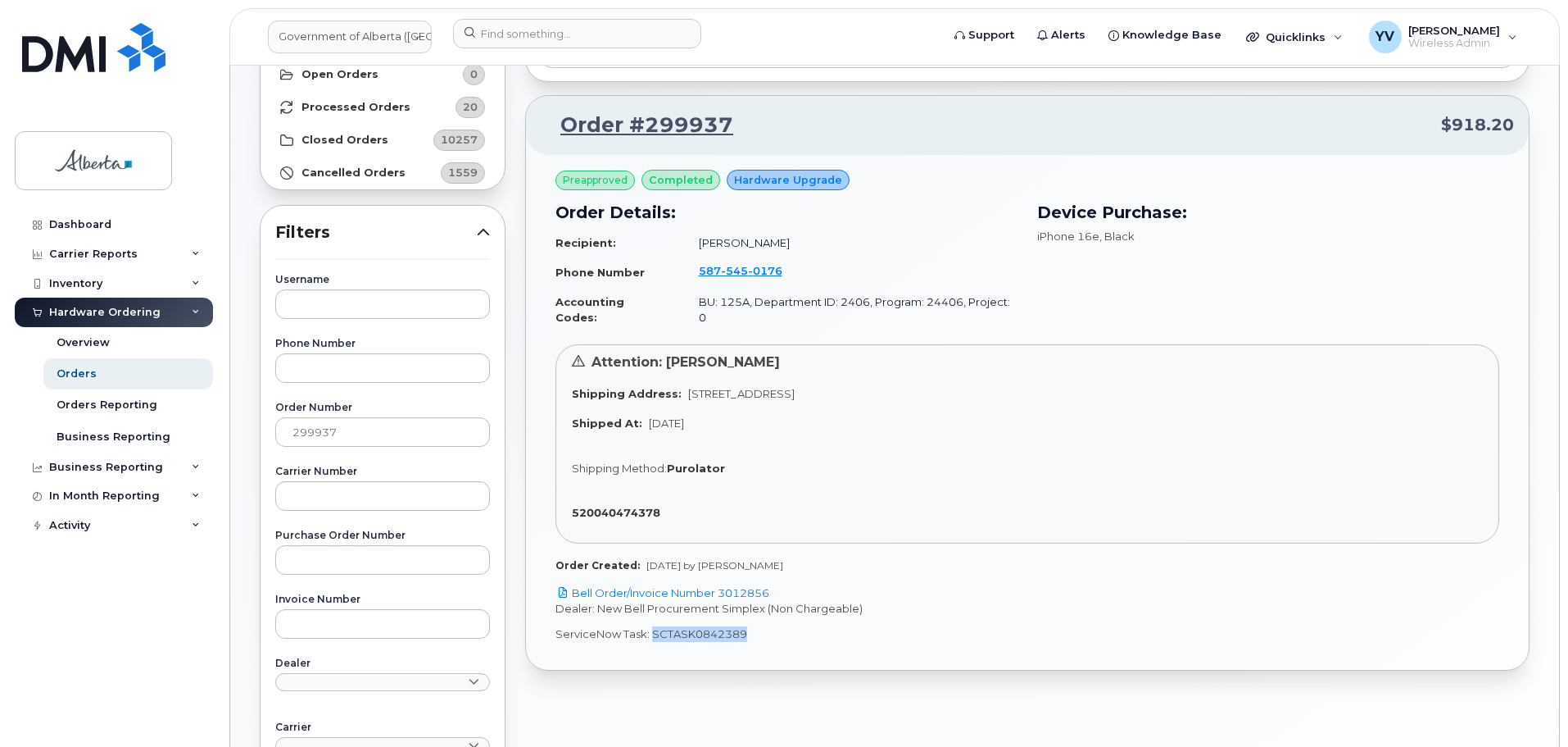
drag, startPoint x: 755, startPoint y: 620, endPoint x: 655, endPoint y: 630, distance: 100.5
click at [651, 626] on p "ServiceNow Task: SCTASK0842389" at bounding box center [1027, 634] width 944 height 16
copy p "SCTASK0842389"
click at [744, 586] on link "Bell Order/Invoice Number 3012856" at bounding box center [662, 593] width 214 height 13
copy p "SCTASK0842389"
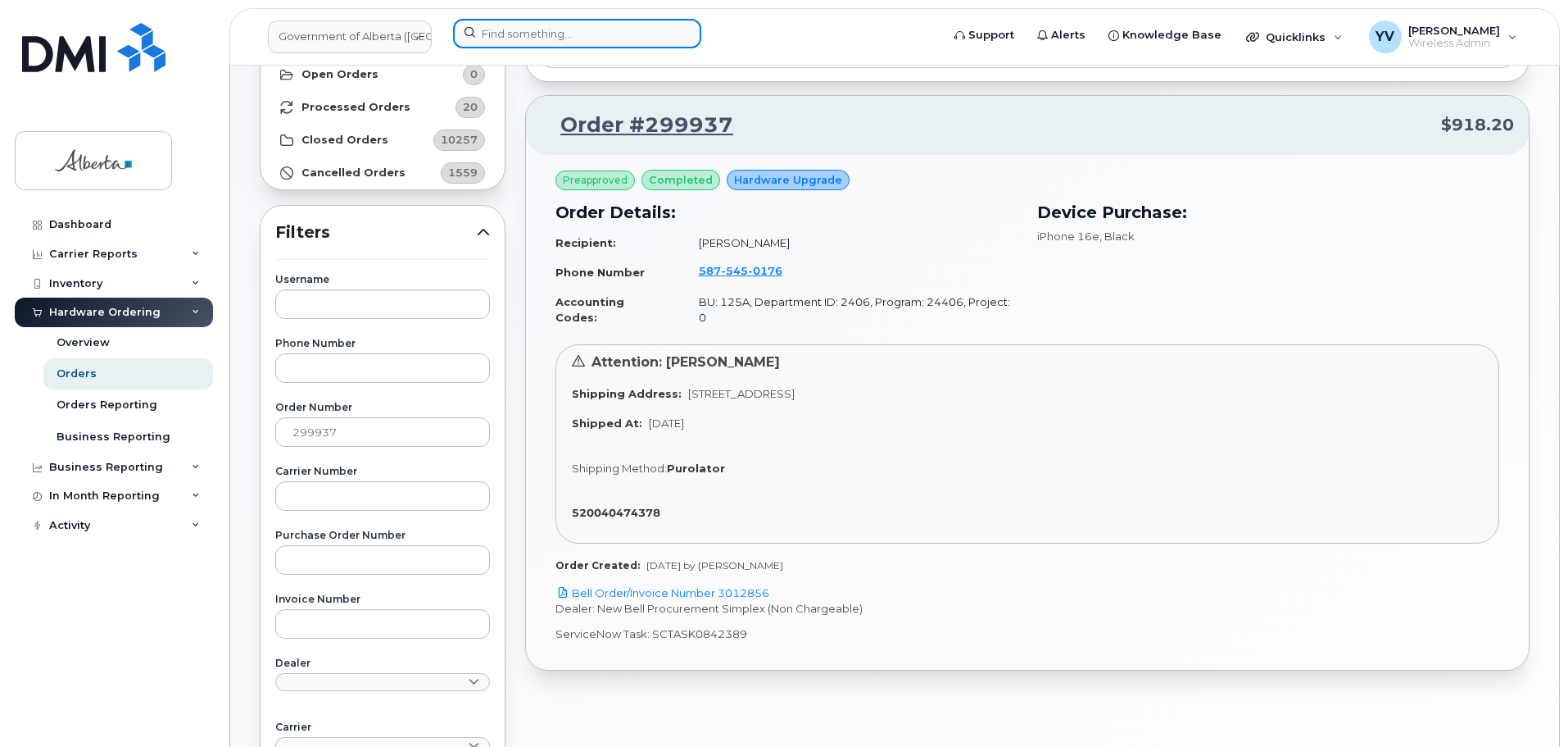
click at [504, 29] on input at bounding box center [577, 33] width 248 height 30
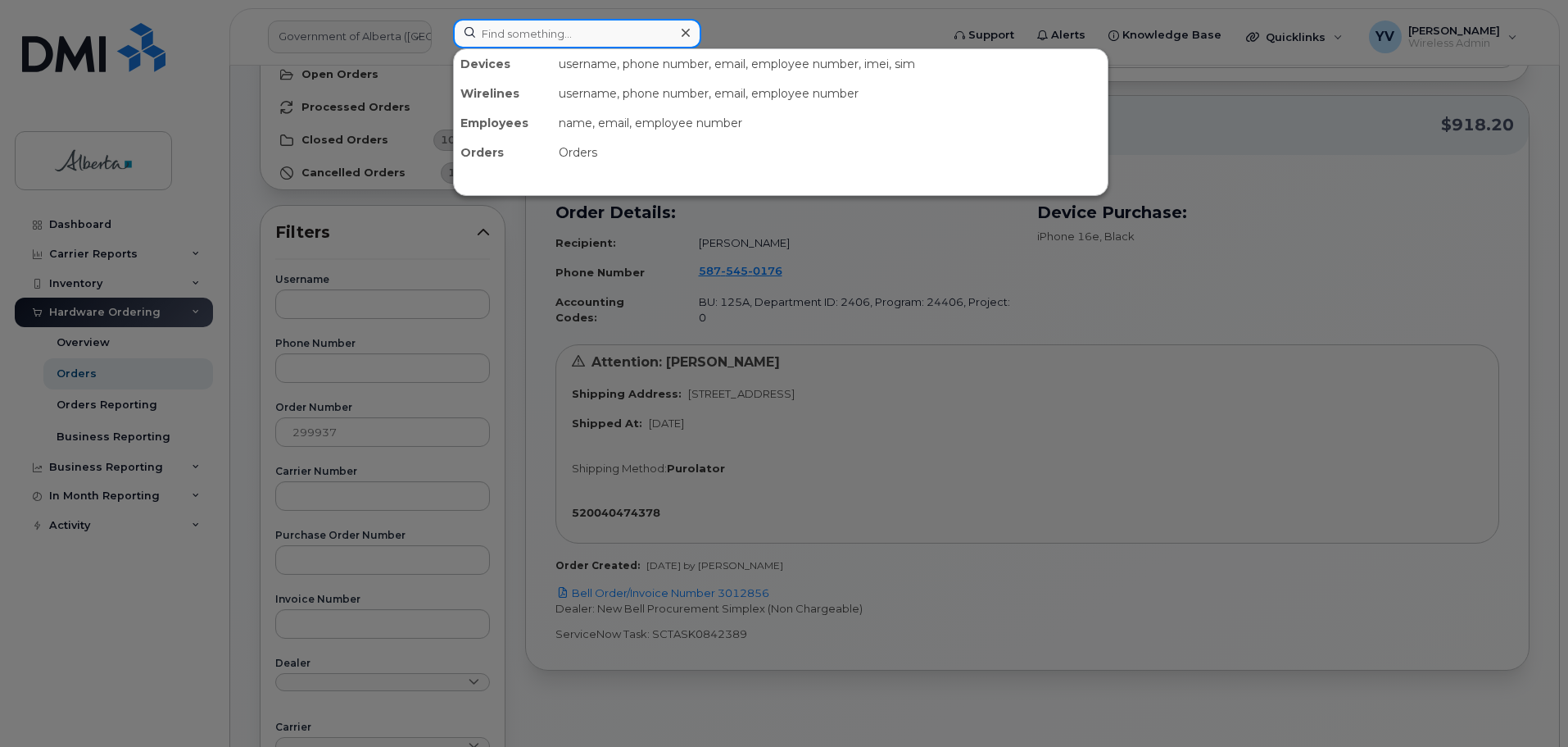
paste input "Financial codes have been updated in EPS"
type input "Financial codes have been updated in EPS"
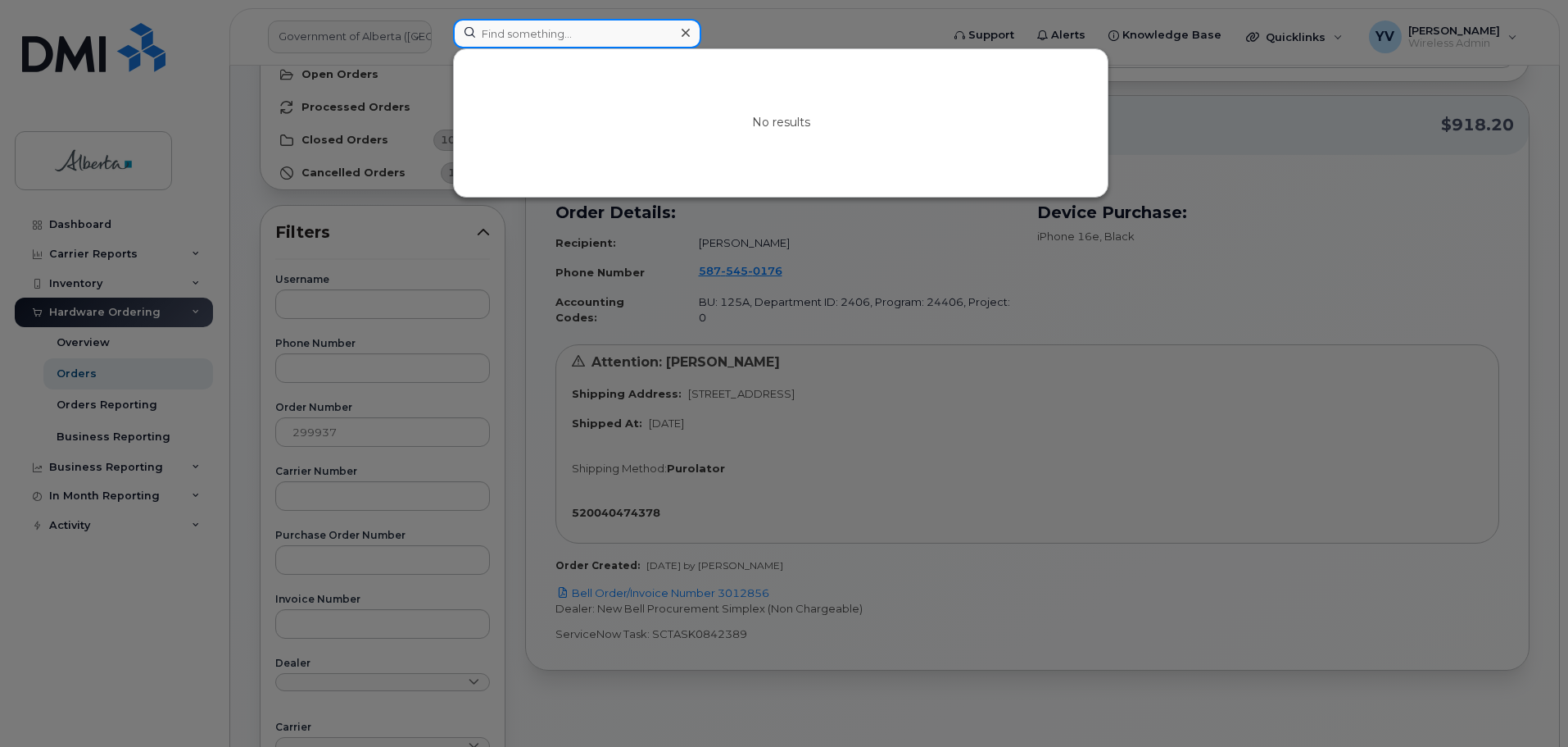
scroll to position [0, 0]
click at [1273, 474] on div at bounding box center [784, 373] width 1568 height 747
click at [485, 40] on input at bounding box center [577, 33] width 248 height 30
paste input "5875450879"
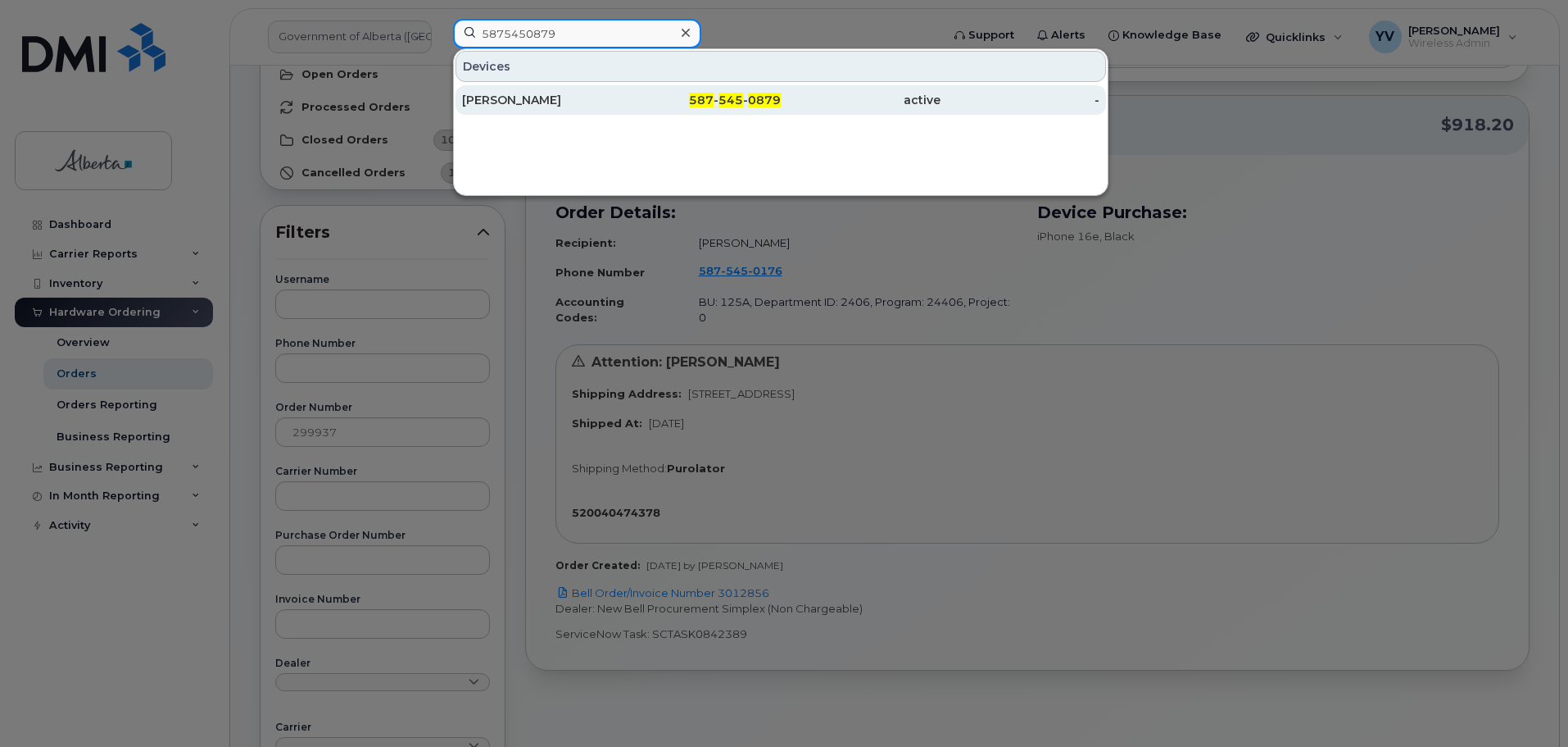
type input "5875450879"
click at [755, 98] on span "0879" at bounding box center [764, 100] width 33 height 15
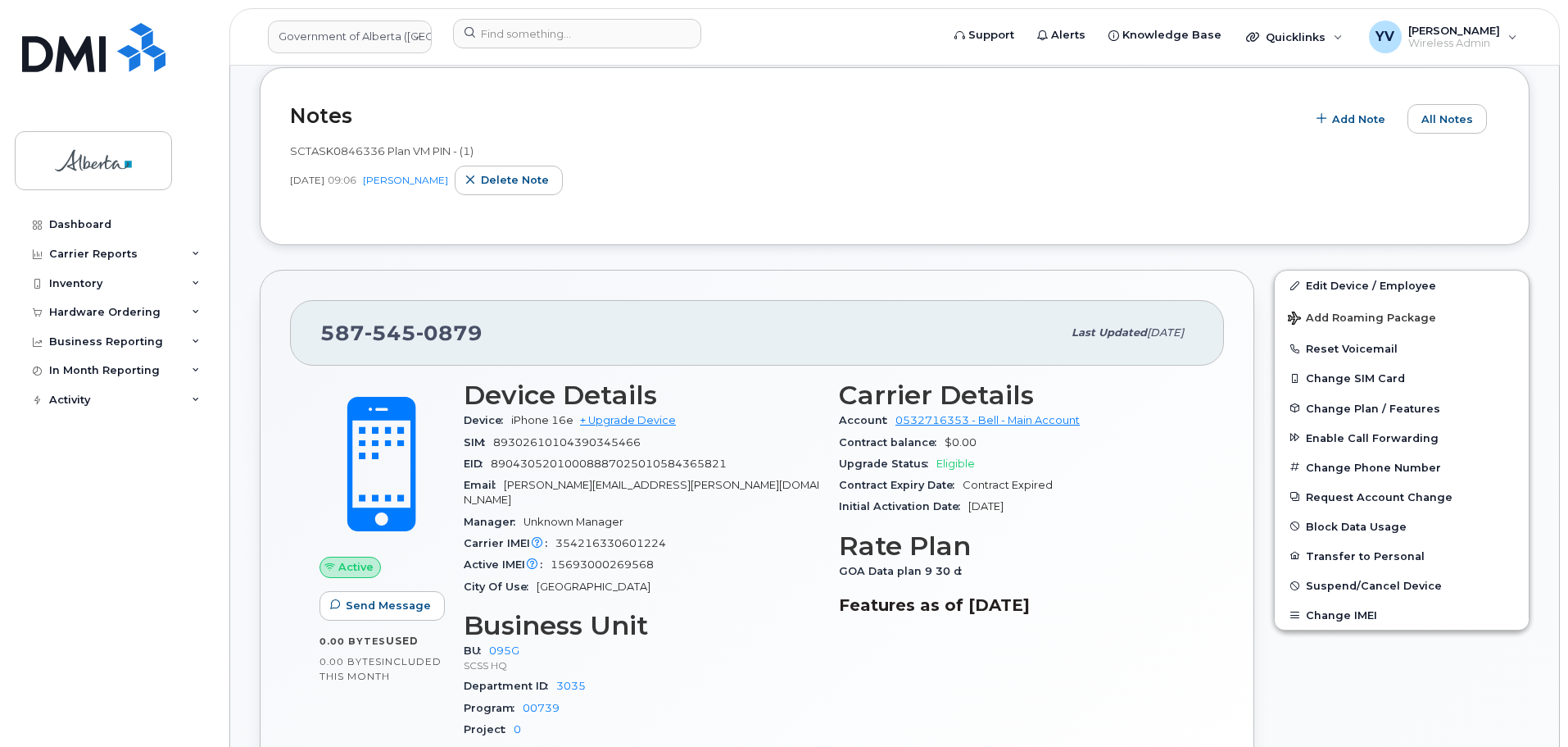
scroll to position [290, 0]
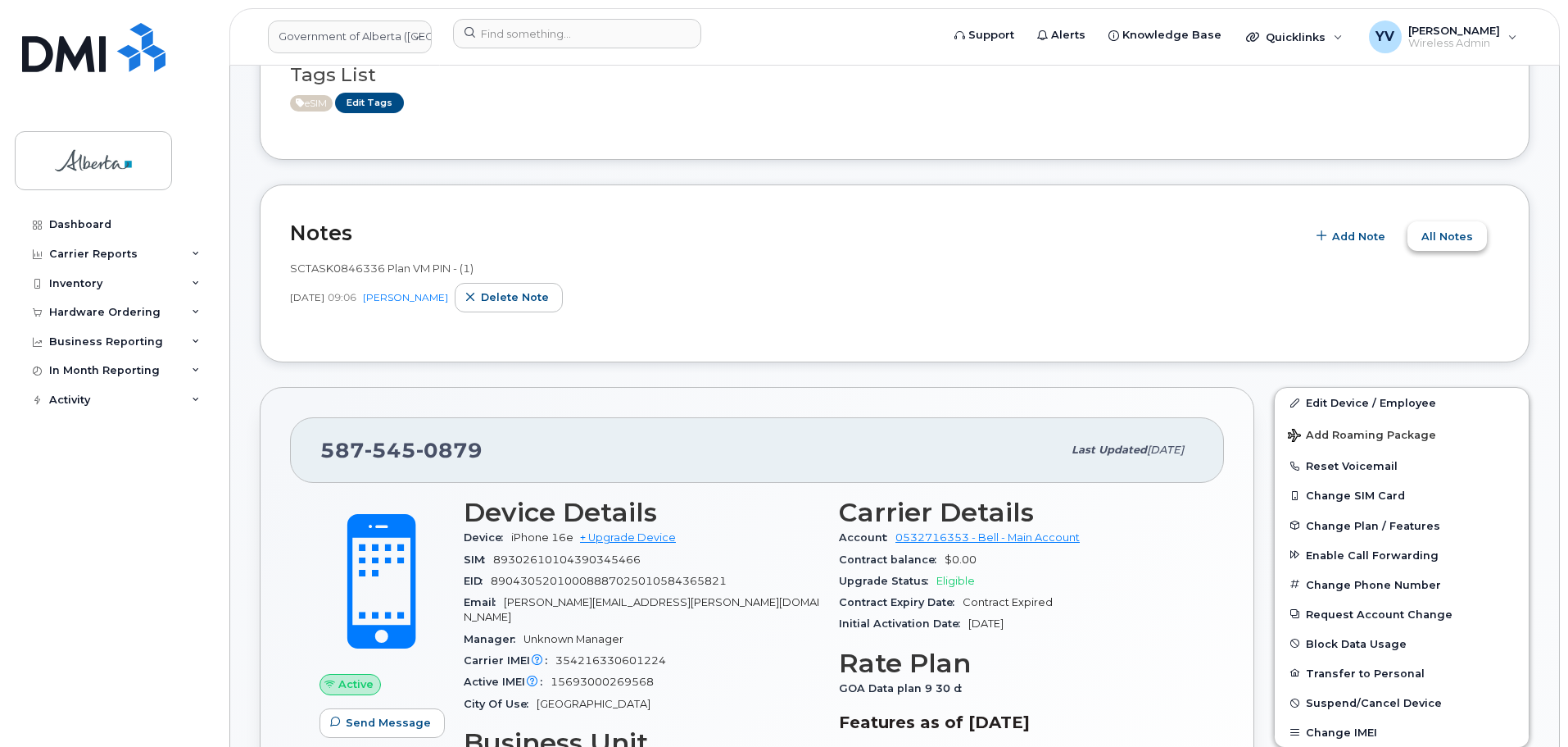
click at [1438, 230] on span "All Notes" at bounding box center [1447, 236] width 52 height 16
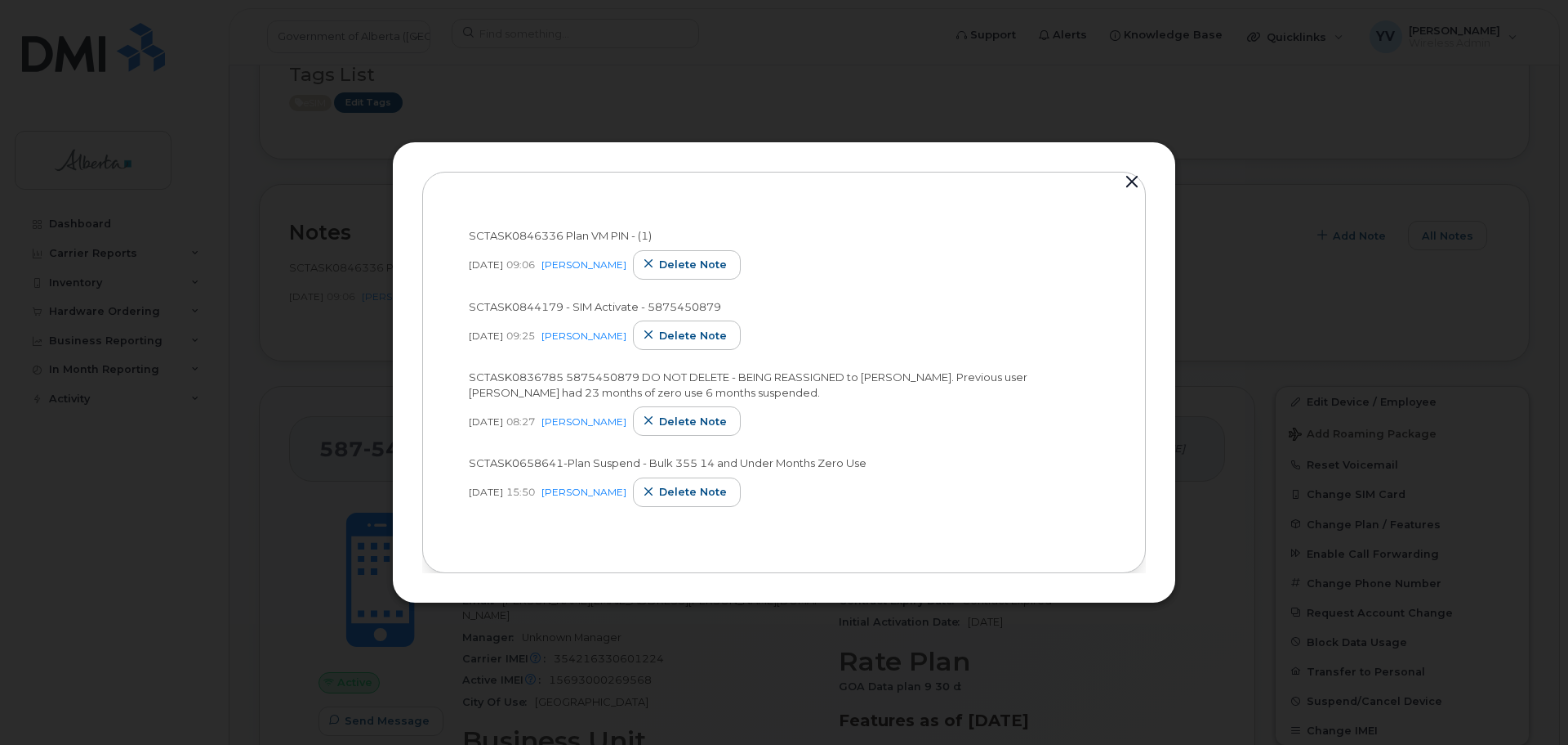
click at [1132, 177] on button "button" at bounding box center [1132, 182] width 24 height 23
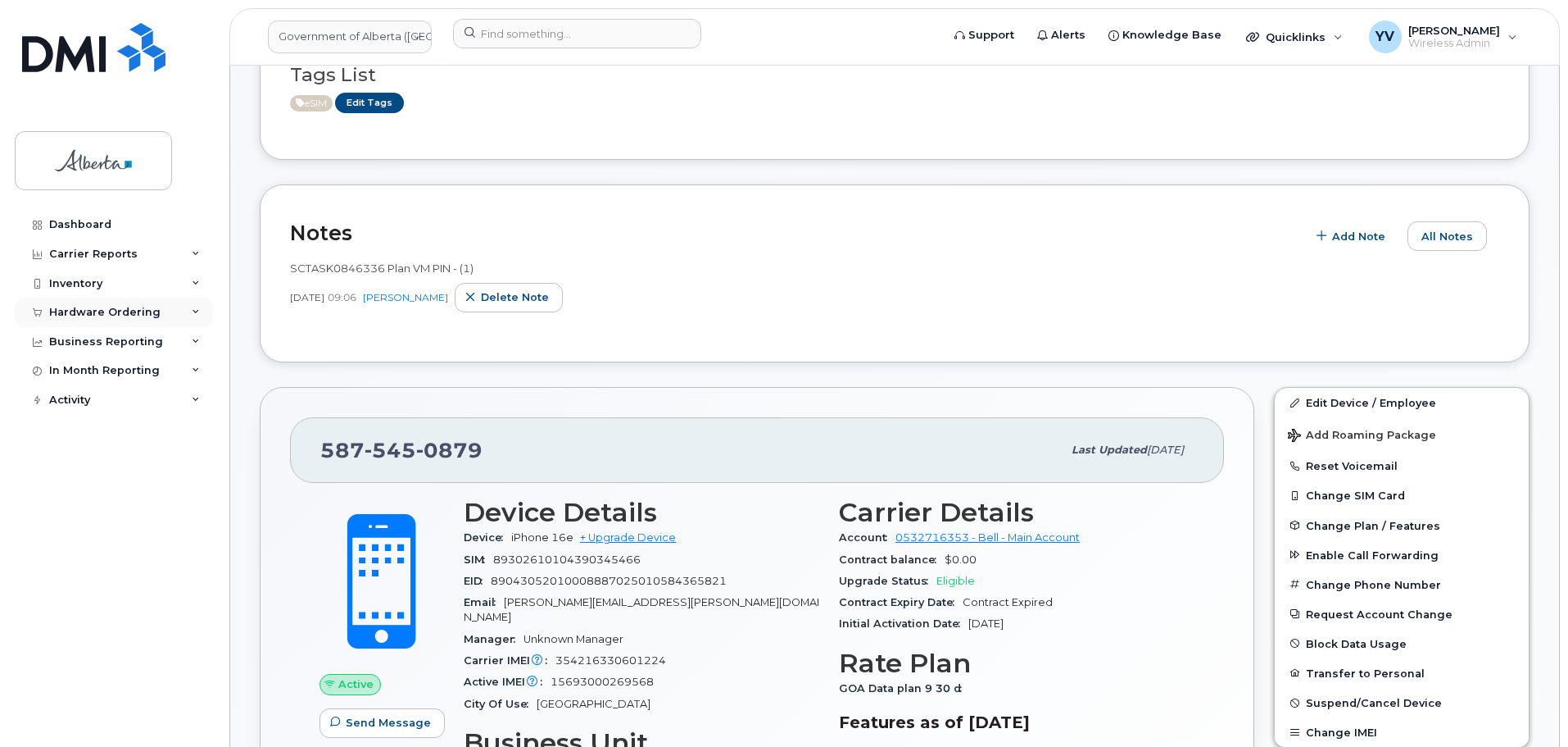
click at [92, 308] on div "Hardware Ordering" at bounding box center [105, 313] width 112 height 13
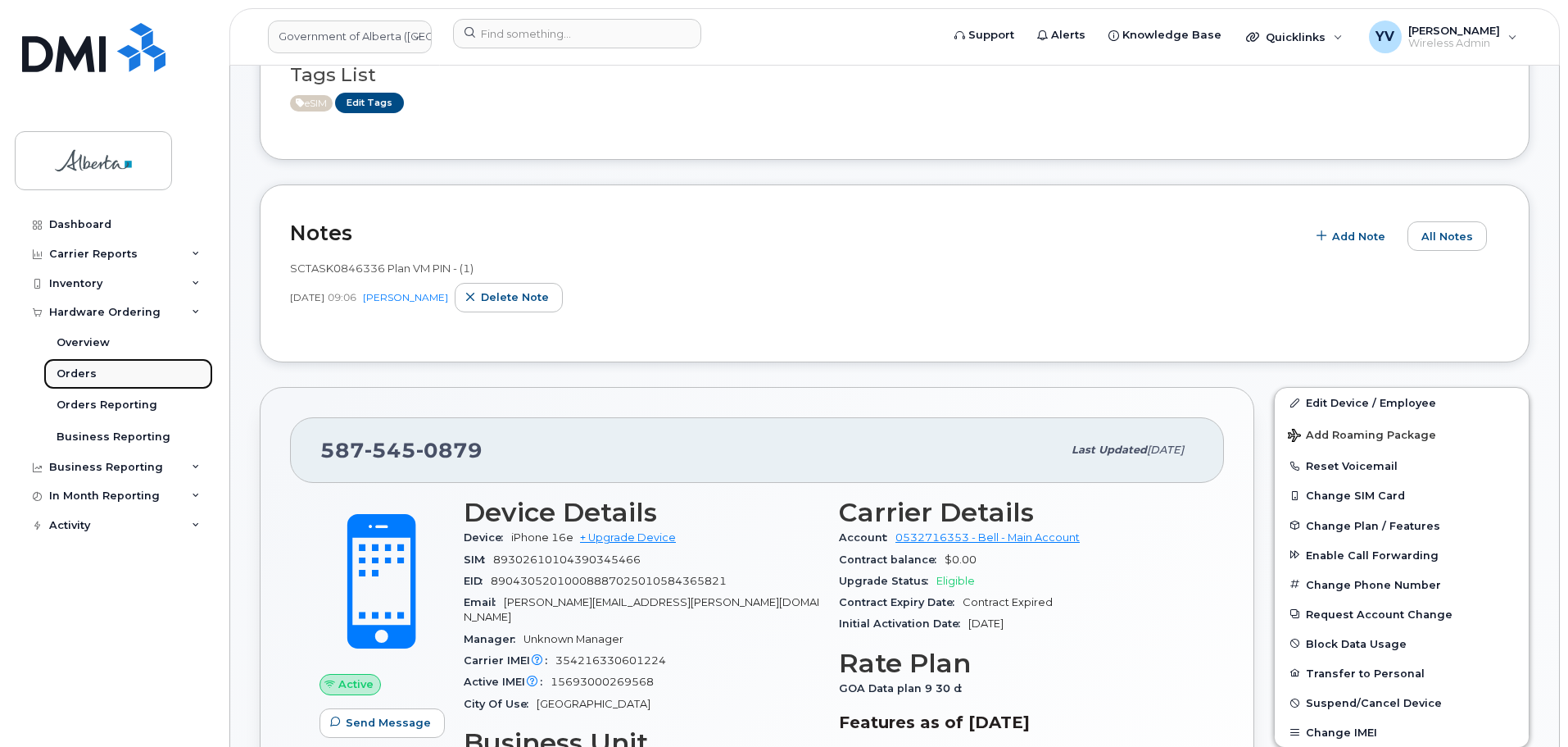
click at [75, 367] on div "Orders" at bounding box center [76, 374] width 40 height 15
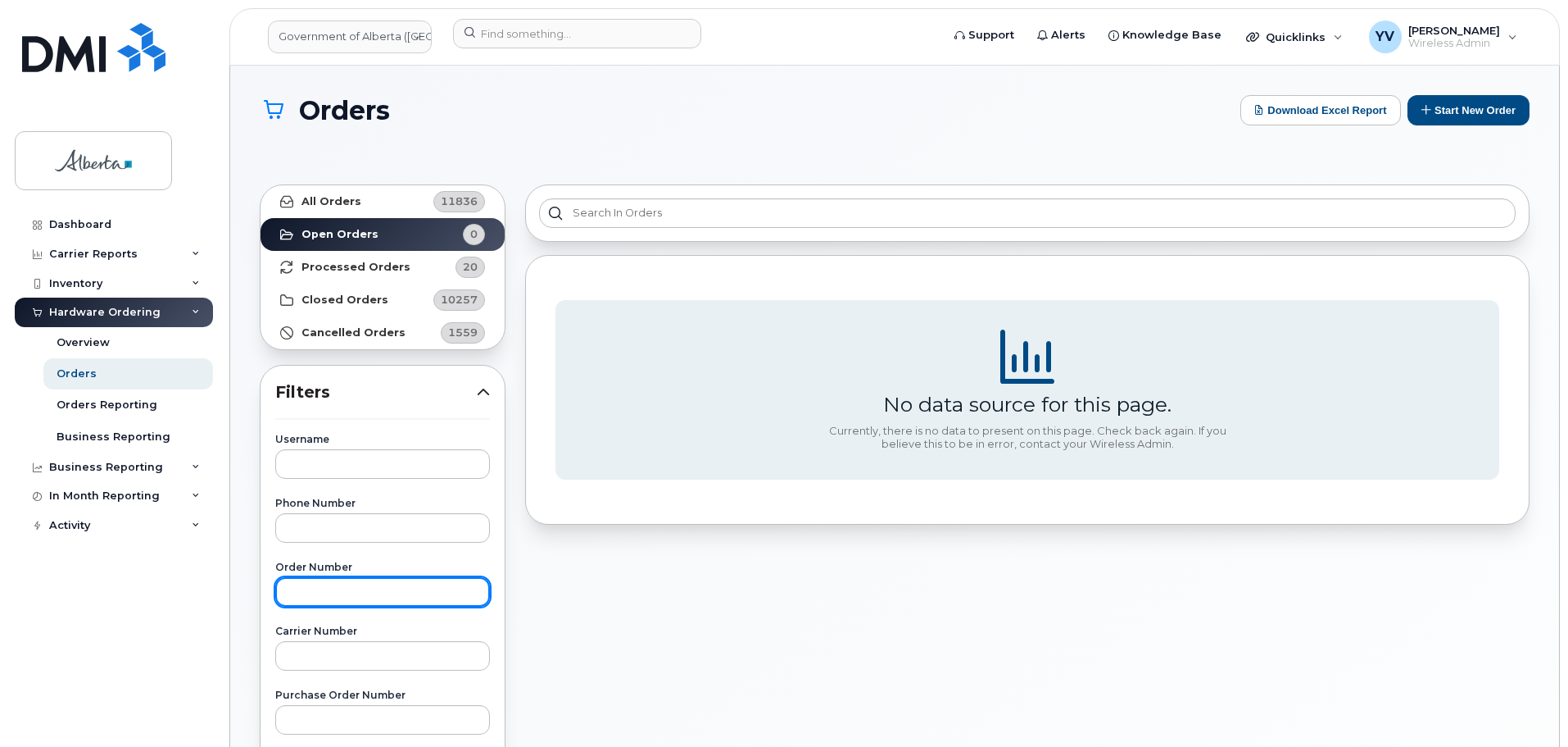
click at [304, 595] on input "text" at bounding box center [382, 592] width 215 height 30
paste input "299258"
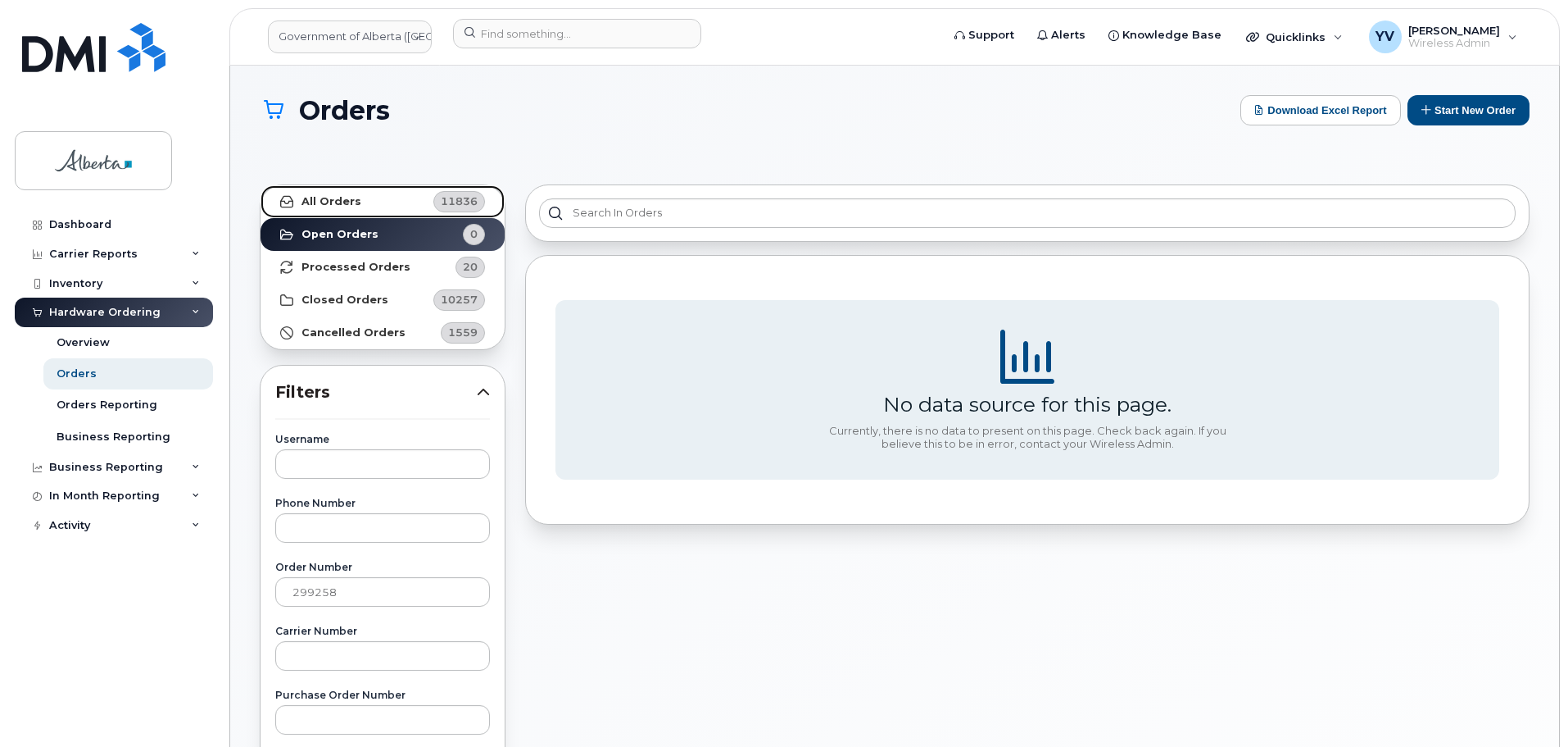
click at [327, 198] on strong "All Orders" at bounding box center [331, 202] width 60 height 13
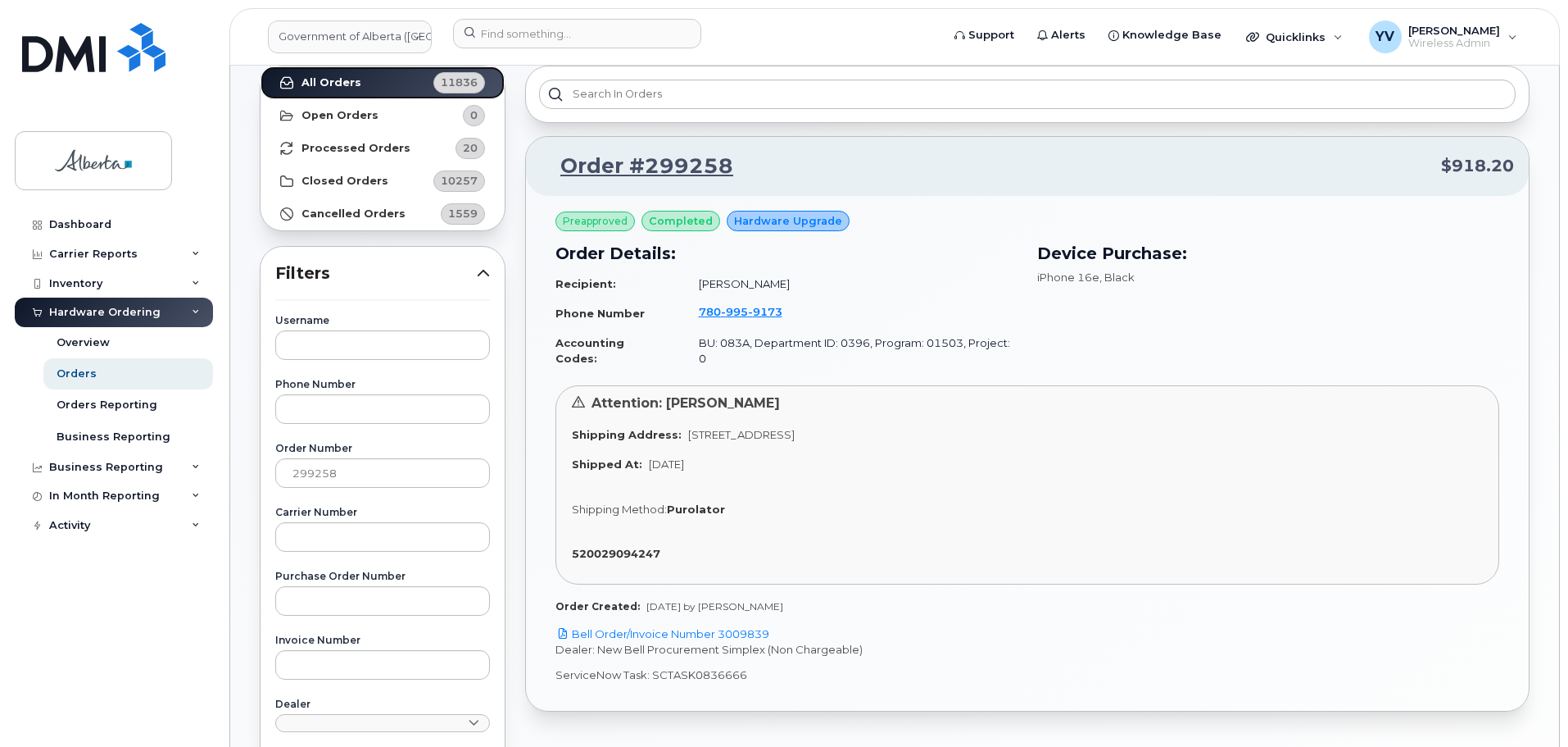
scroll to position [126, 0]
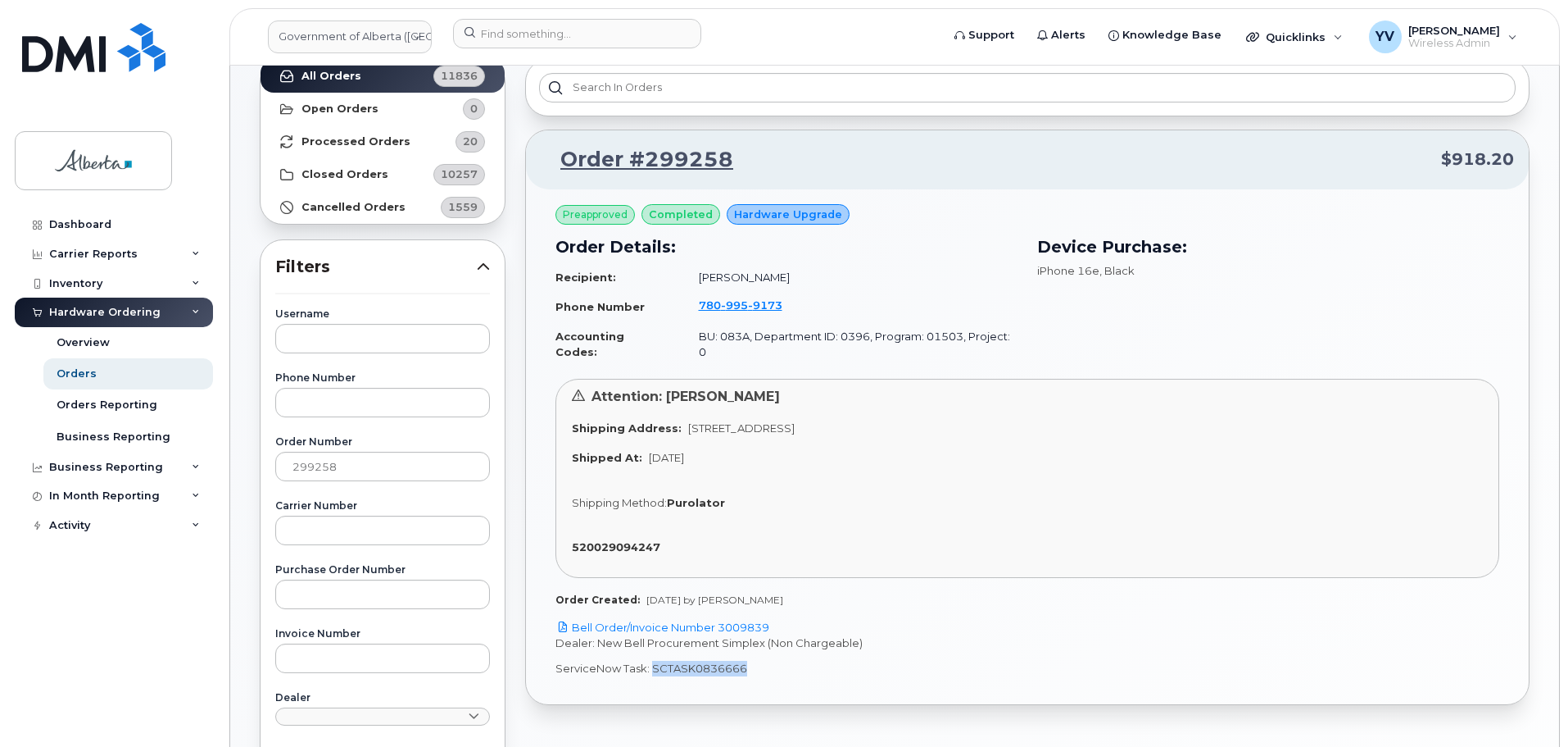
drag, startPoint x: 749, startPoint y: 651, endPoint x: 664, endPoint y: 658, distance: 85.3
click at [658, 660] on p "ServiceNow Task: SCTASK0836666" at bounding box center [1027, 668] width 944 height 16
copy p "CTASK0836666"
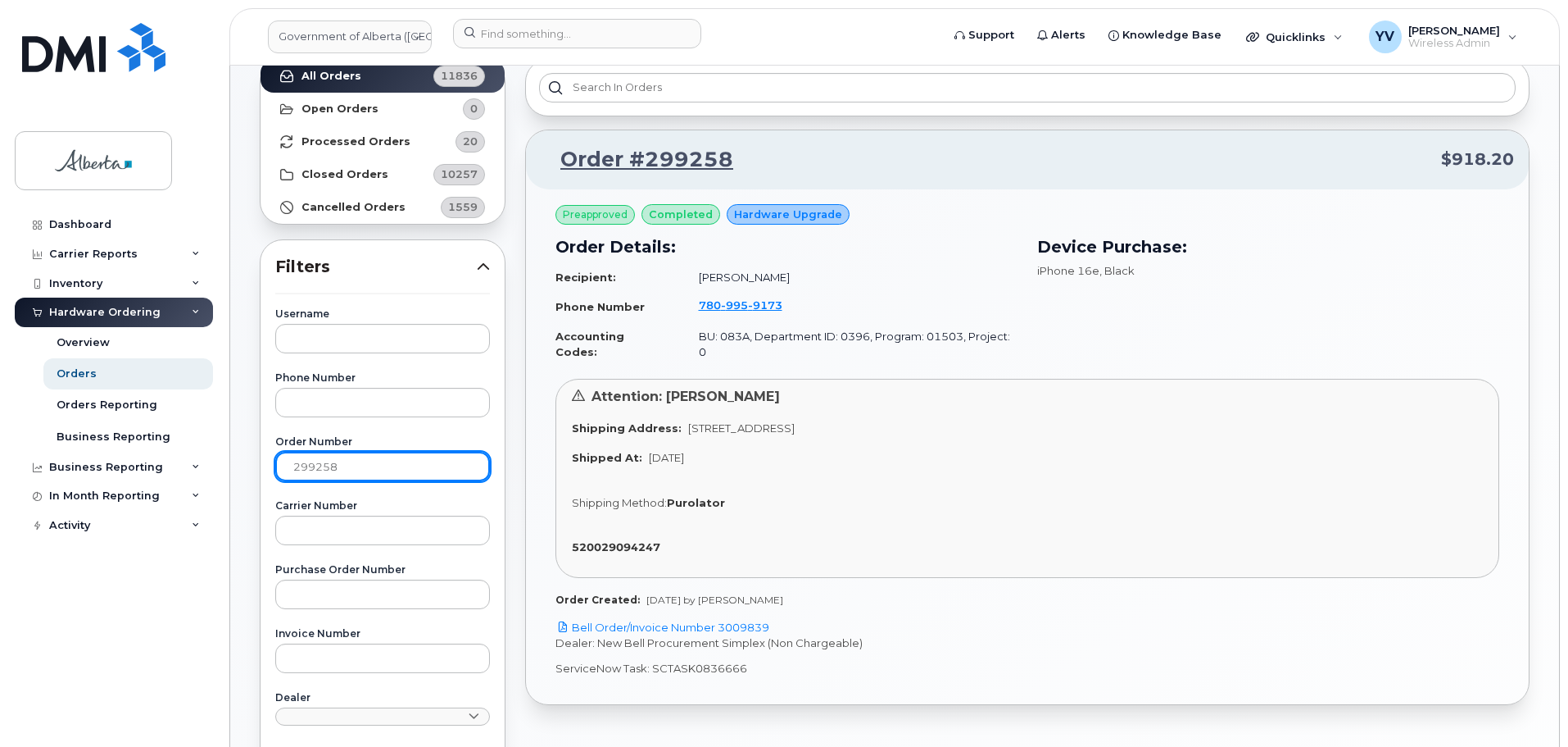
drag, startPoint x: 348, startPoint y: 472, endPoint x: 293, endPoint y: 474, distance: 55.0
click at [293, 474] on input "299258" at bounding box center [382, 466] width 215 height 30
paste input "415"
click at [327, 71] on strong "All Orders" at bounding box center [331, 76] width 60 height 13
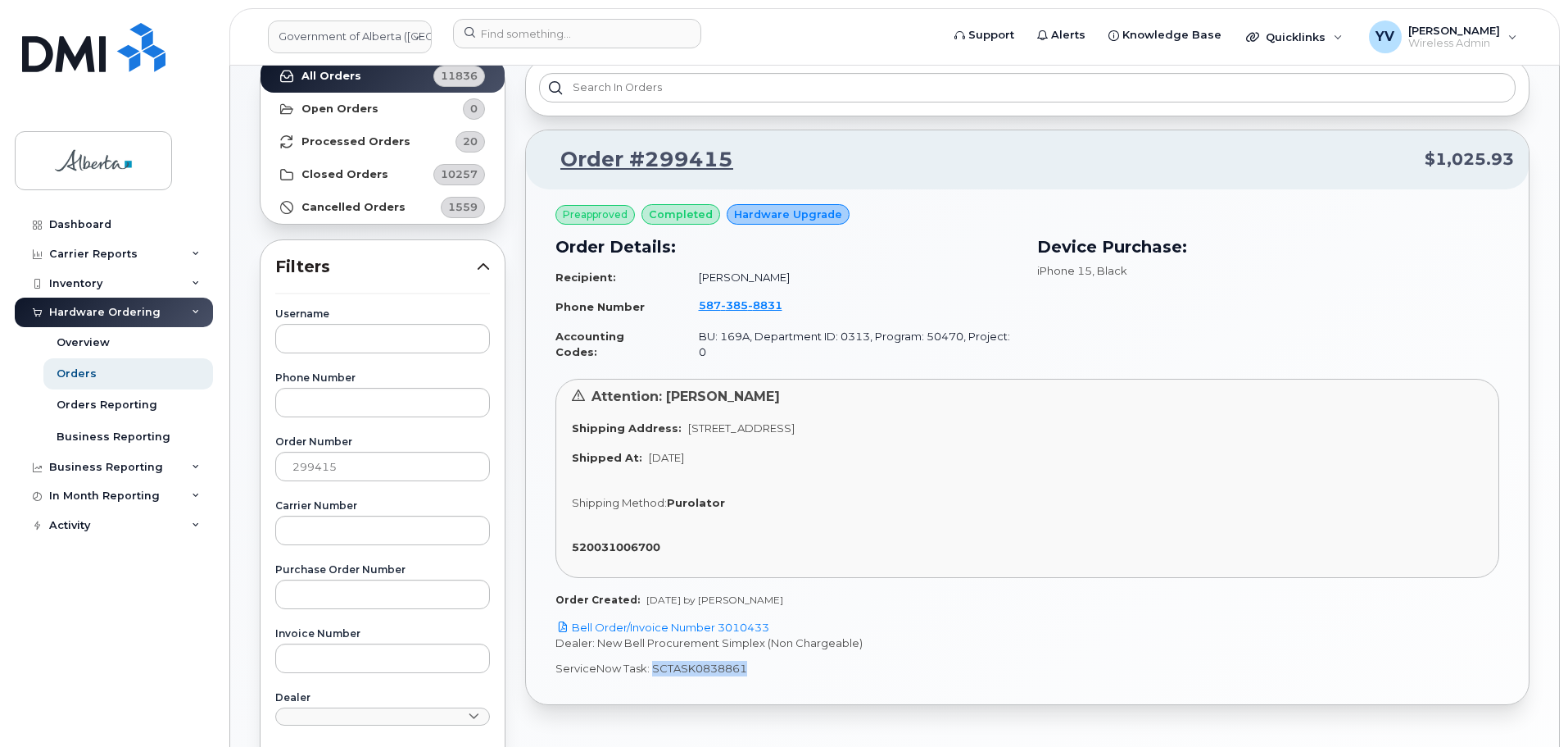
drag, startPoint x: 744, startPoint y: 657, endPoint x: 653, endPoint y: 660, distance: 91.0
click at [653, 660] on p "ServiceNow Task: SCTASK0838861" at bounding box center [1027, 668] width 944 height 16
copy p "SCTASK0838861"
drag, startPoint x: 774, startPoint y: 279, endPoint x: 686, endPoint y: 281, distance: 88.0
click at [686, 281] on td "[PERSON_NAME]" at bounding box center [851, 277] width 334 height 29
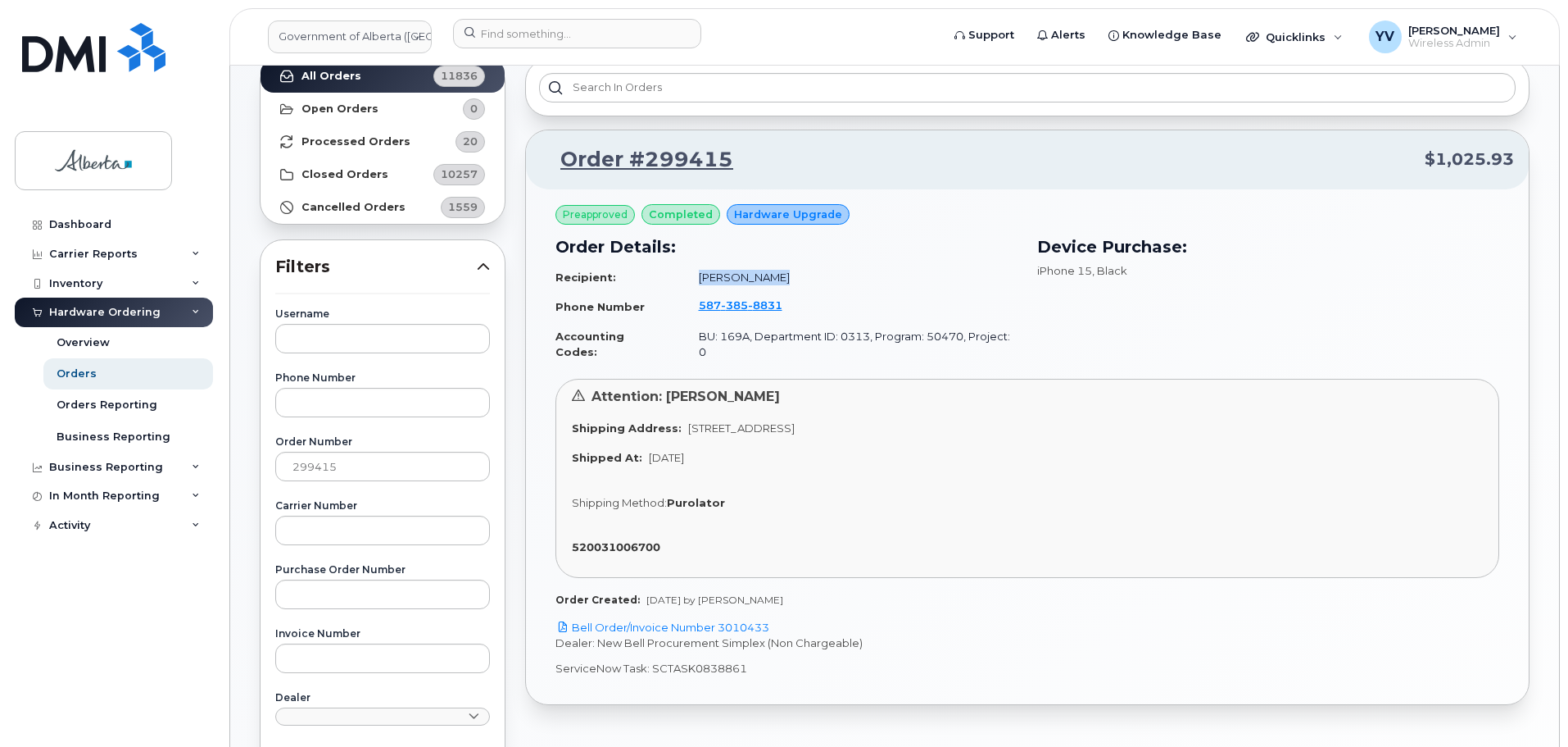
copy td "[PERSON_NAME]"
click at [743, 620] on link "Bell Order/Invoice Number 3010433" at bounding box center [662, 627] width 214 height 13
click at [742, 620] on link "Bell Order/Invoice Number 3010433" at bounding box center [662, 627] width 214 height 13
click at [743, 620] on link "Bell Order/Invoice Number 3010433" at bounding box center [662, 627] width 214 height 13
click at [750, 620] on link "Bell Order/Invoice Number 3010433" at bounding box center [662, 627] width 214 height 13
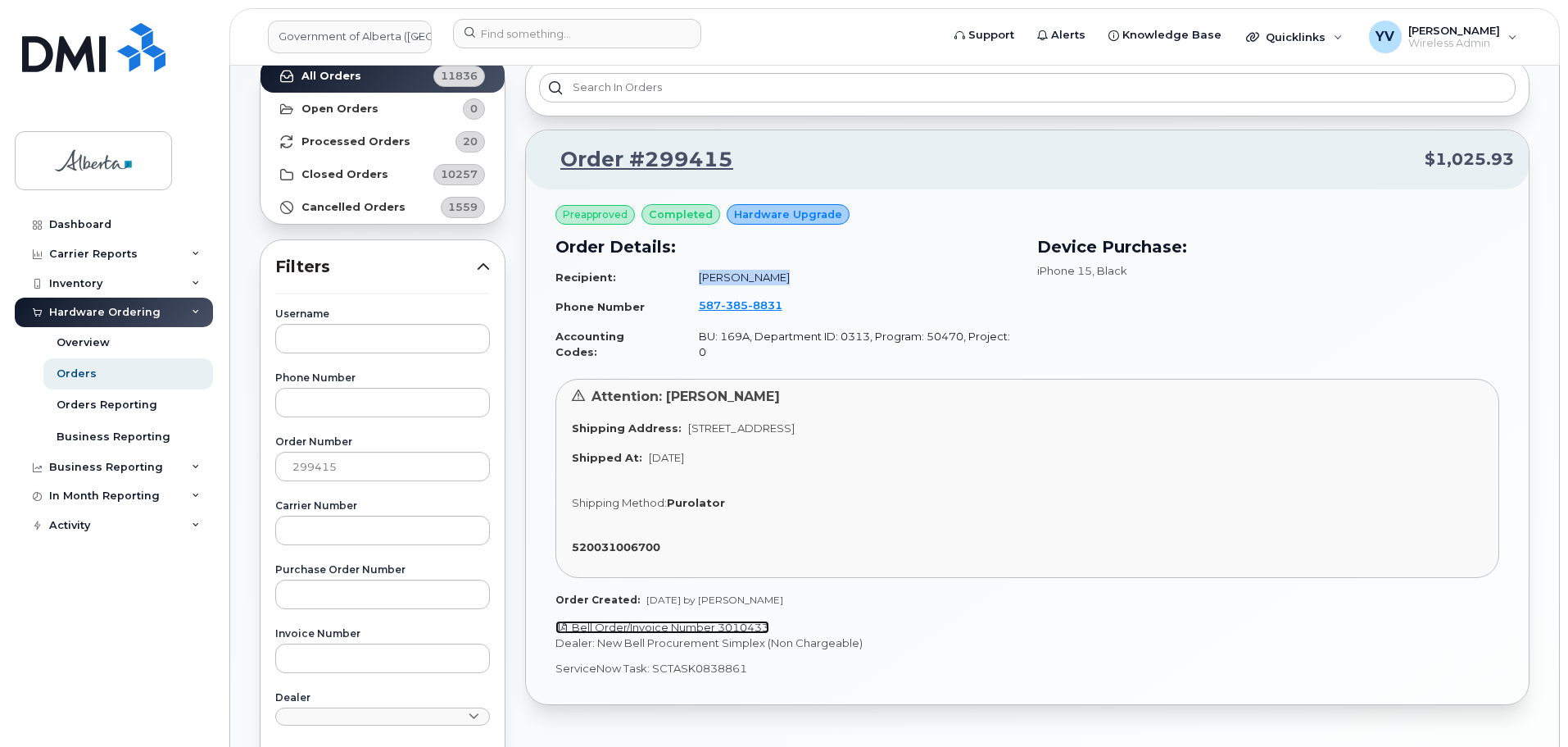
click at [750, 620] on link "Bell Order/Invoice Number 3010433" at bounding box center [662, 627] width 214 height 13
drag, startPoint x: 743, startPoint y: 658, endPoint x: 650, endPoint y: 661, distance: 93.0
click at [650, 661] on div "Preapproved completed Hardware Upgrade Order Details: Recipient: [PERSON_NAME] …" at bounding box center [1028, 447] width 1003 height 514
copy p "SCTASK0838861"
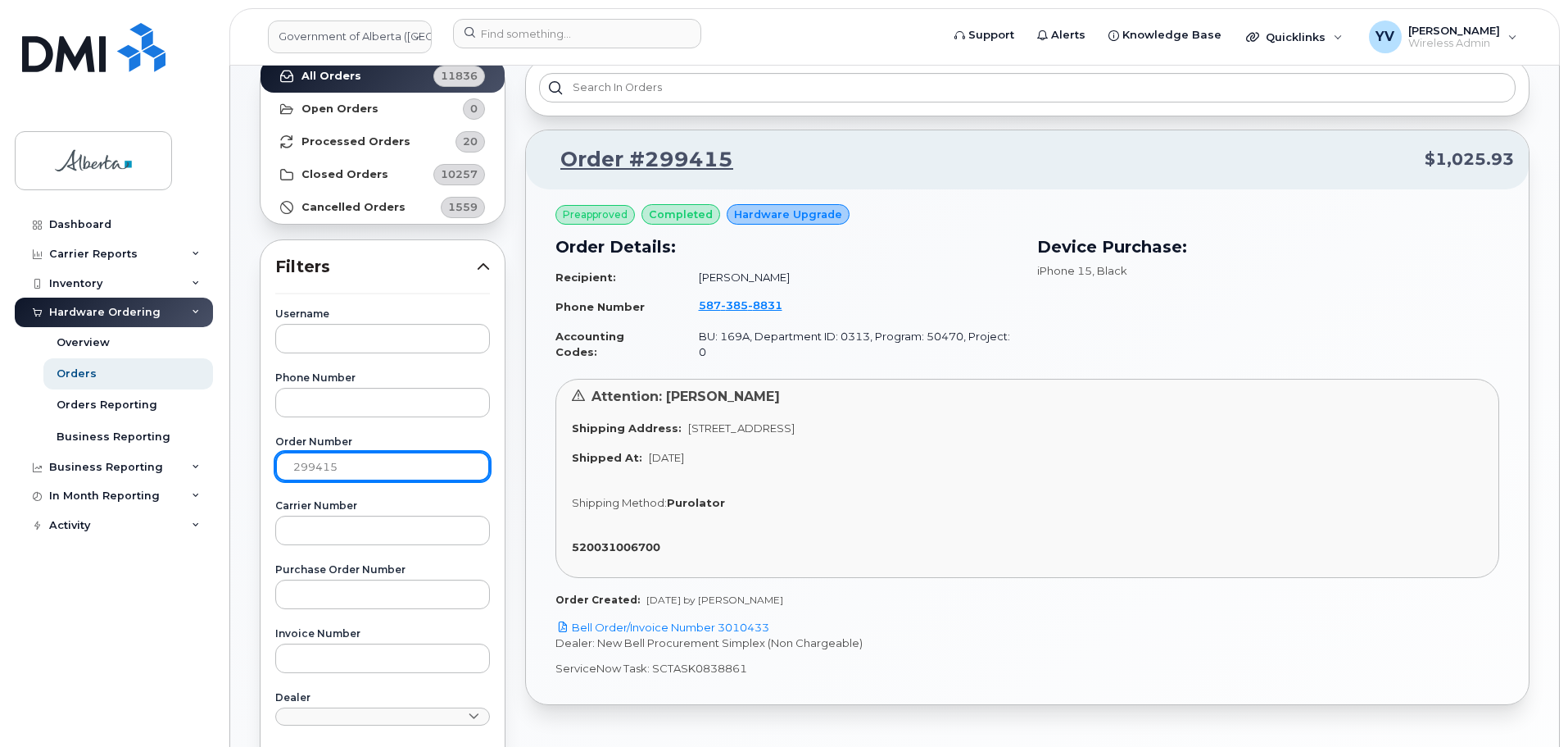
drag, startPoint x: 340, startPoint y: 474, endPoint x: 280, endPoint y: 472, distance: 60.0
click at [280, 472] on input "299415" at bounding box center [382, 466] width 215 height 30
paste input "258"
type input "299258"
click at [309, 79] on strong "All Orders" at bounding box center [331, 76] width 60 height 13
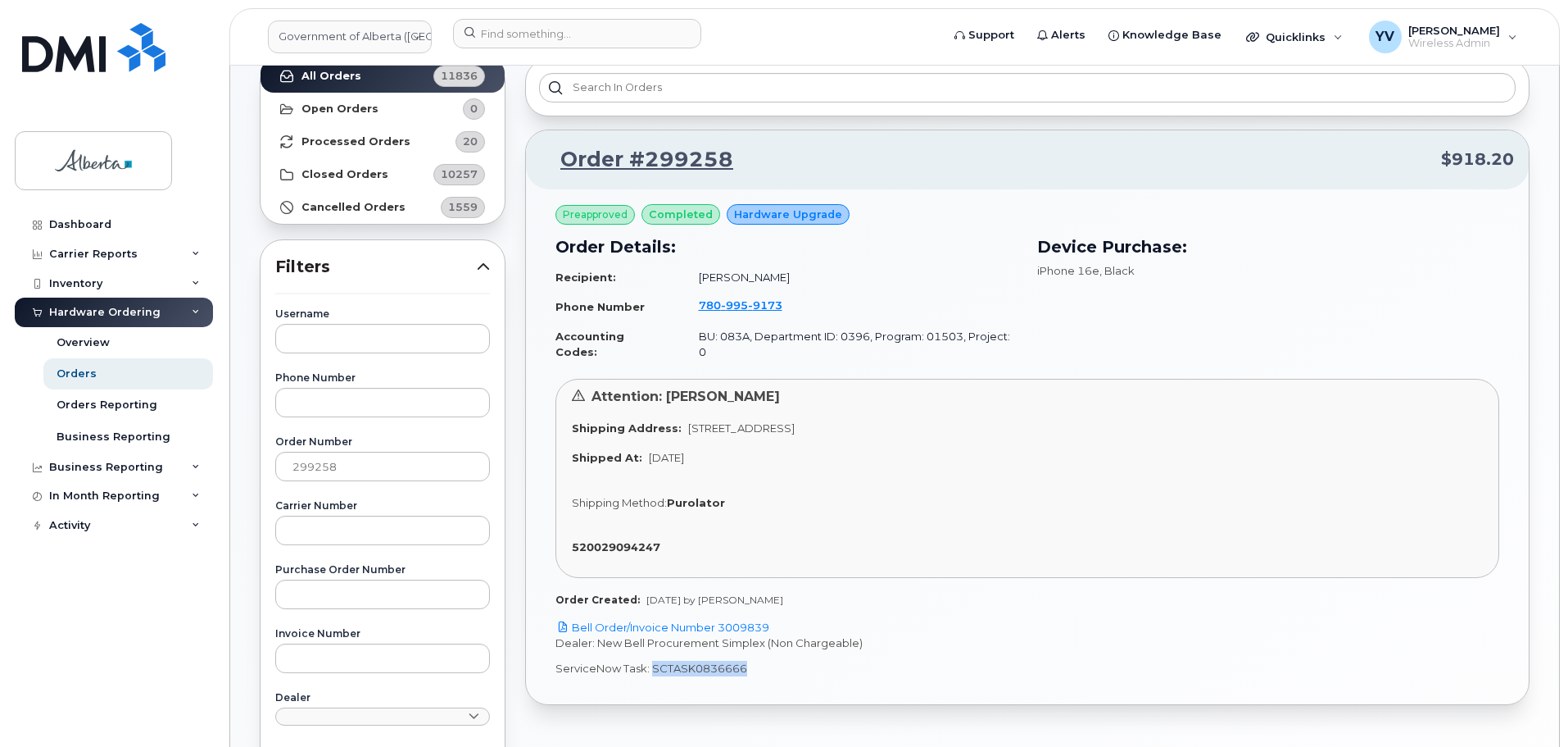
drag, startPoint x: 741, startPoint y: 654, endPoint x: 651, endPoint y: 653, distance: 90.0
click at [651, 660] on p "ServiceNow Task: SCTASK0836666" at bounding box center [1027, 668] width 944 height 16
copy p "SCTASK0836666"
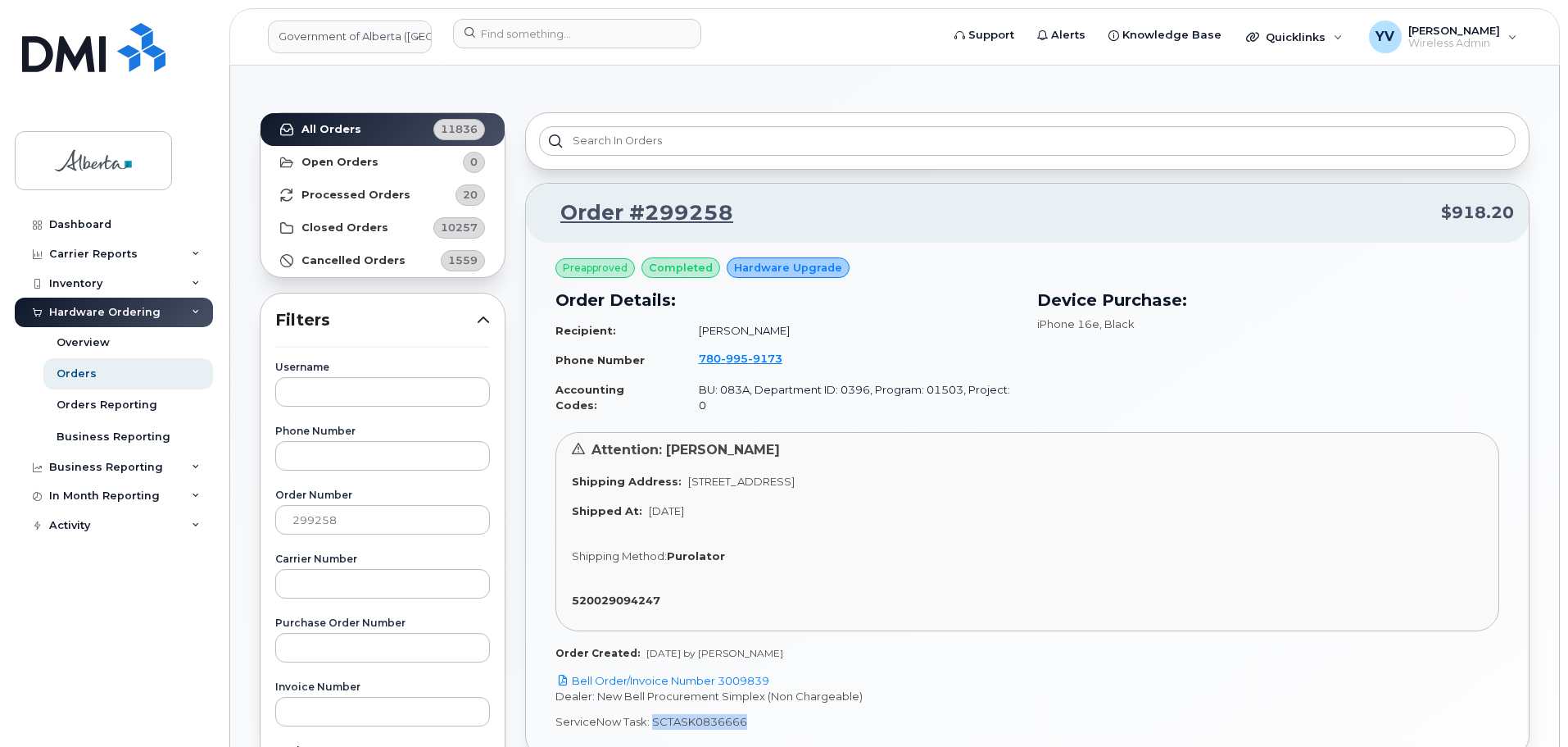
scroll to position [44, 0]
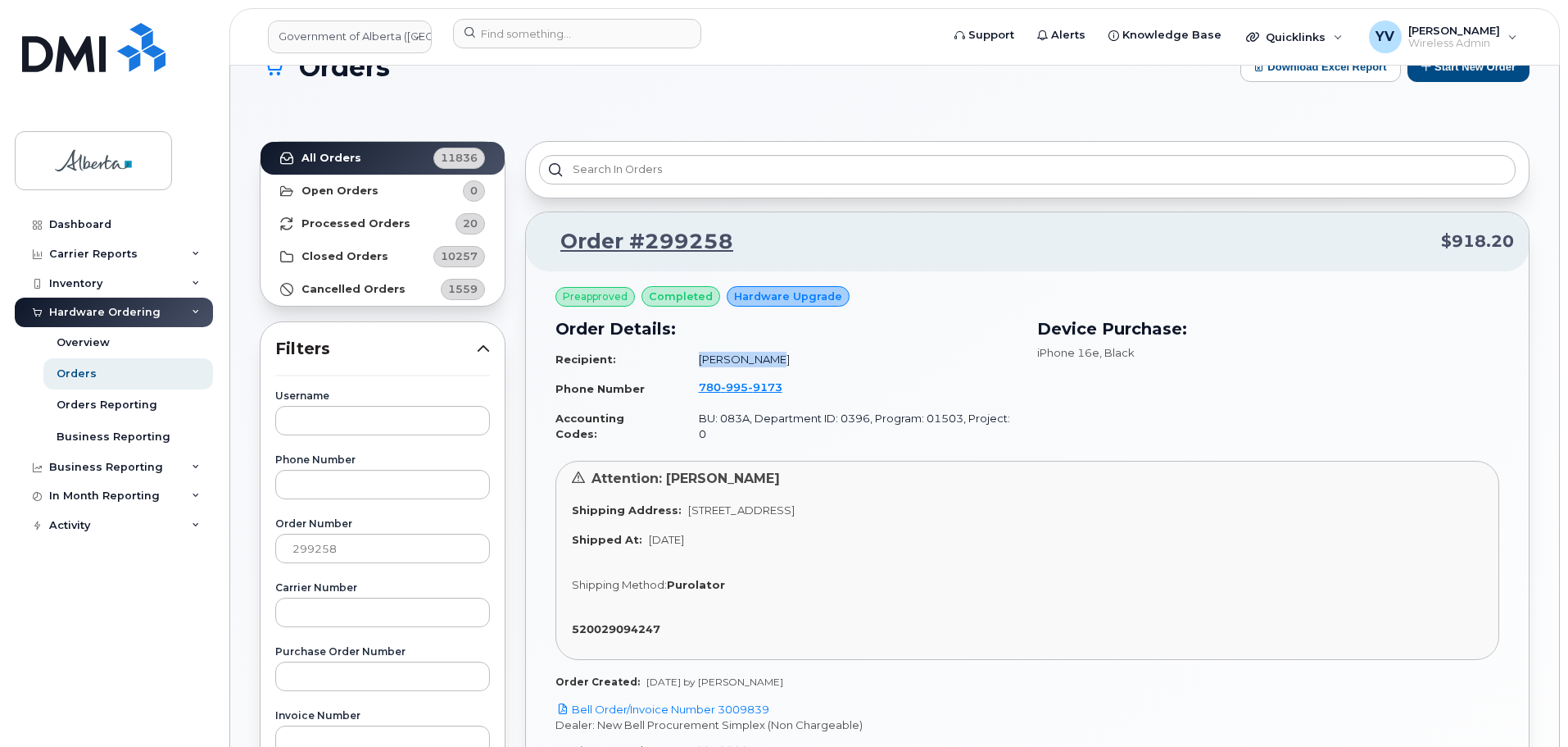
drag, startPoint x: 767, startPoint y: 362, endPoint x: 691, endPoint y: 367, distance: 76.2
click at [691, 367] on td "[PERSON_NAME]" at bounding box center [851, 359] width 334 height 29
copy td "[PERSON_NAME]"
